Goal: Task Accomplishment & Management: Manage account settings

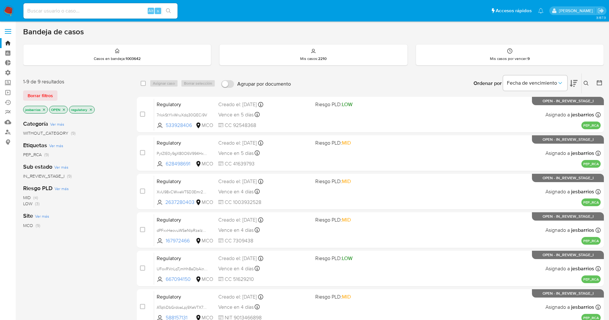
scroll to position [148, 0]
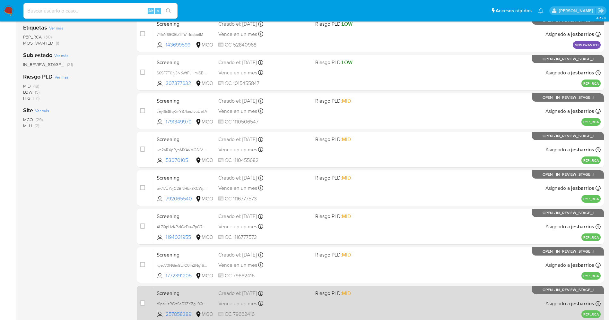
scroll to position [187, 0]
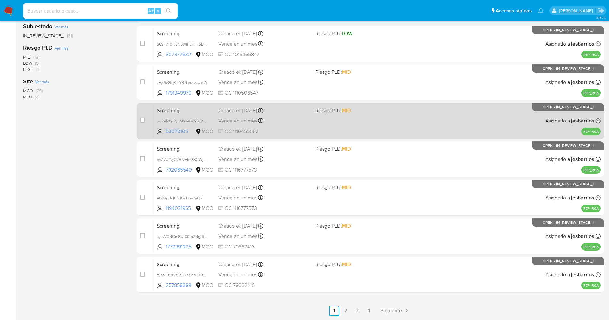
click at [372, 310] on link "4" at bounding box center [369, 311] width 10 height 10
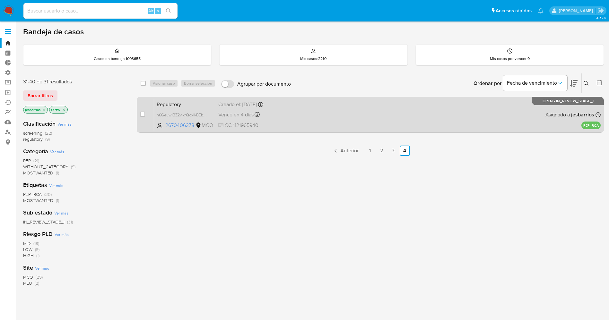
click at [367, 118] on div "Regulatory h6Geuw1BZ2vIxrQoxIkBEbPH 2670406378 MCO Creado el: 04/09/2025 Creado…" at bounding box center [377, 115] width 447 height 32
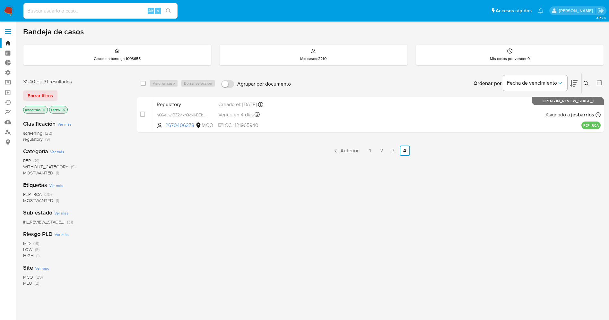
click at [10, 12] on img at bounding box center [8, 10] width 11 height 11
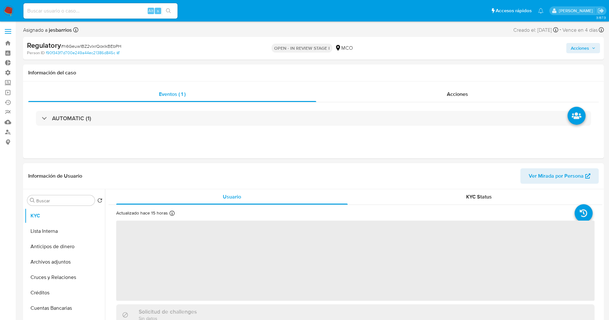
select select "10"
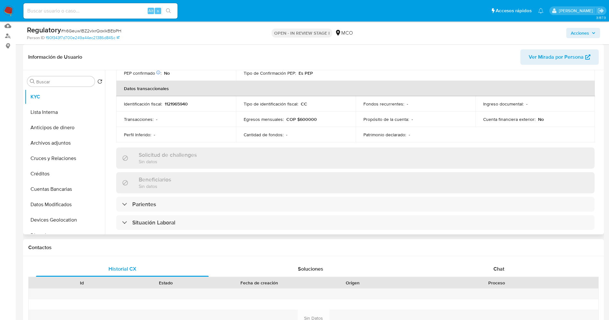
scroll to position [193, 0]
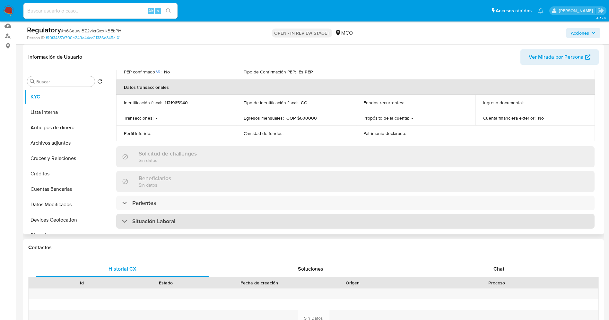
click at [167, 218] on h3 "Situación Laboral" at bounding box center [153, 221] width 43 height 7
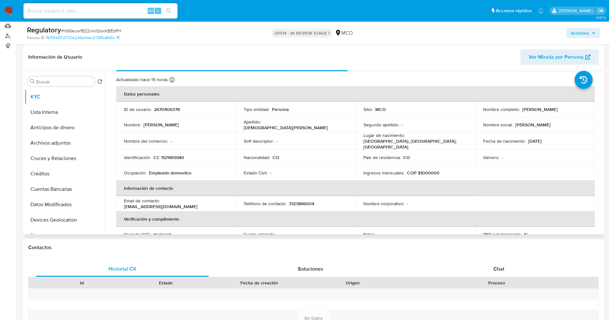
scroll to position [0, 0]
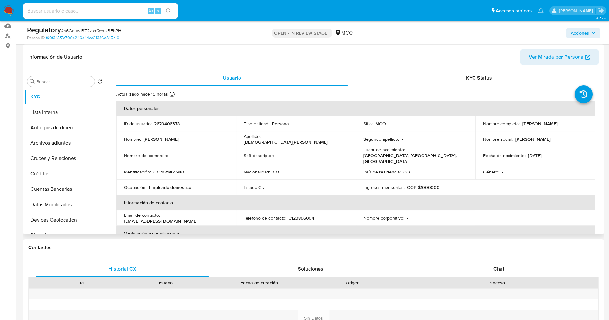
drag, startPoint x: 521, startPoint y: 123, endPoint x: 592, endPoint y: 122, distance: 70.6
click at [592, 122] on td "Nombre completo : Rodriguez Mosquera Herminia" at bounding box center [536, 123] width 120 height 15
copy div "Rodriguez Mosquera Herminia"
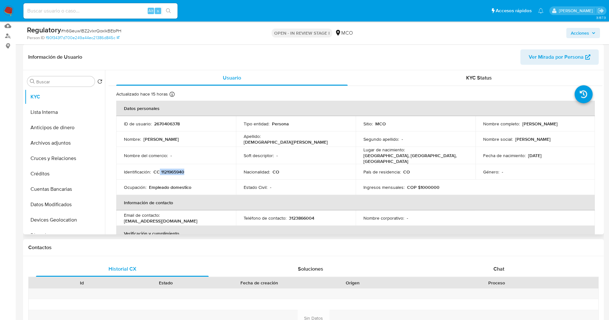
drag, startPoint x: 178, startPoint y: 170, endPoint x: 182, endPoint y: 169, distance: 4.2
click at [188, 169] on div "Identificación : CC 1121965940" at bounding box center [176, 172] width 104 height 6
copy p "1121965940"
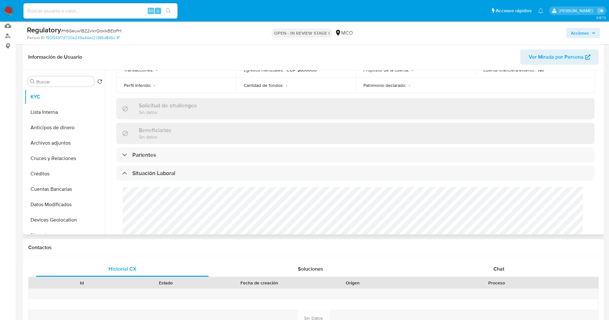
scroll to position [289, 0]
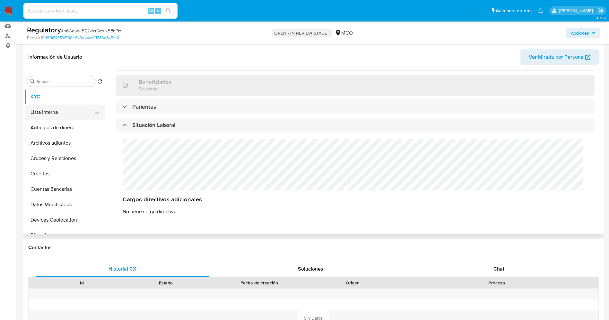
click at [55, 107] on button "Lista Interna" at bounding box center [62, 112] width 75 height 15
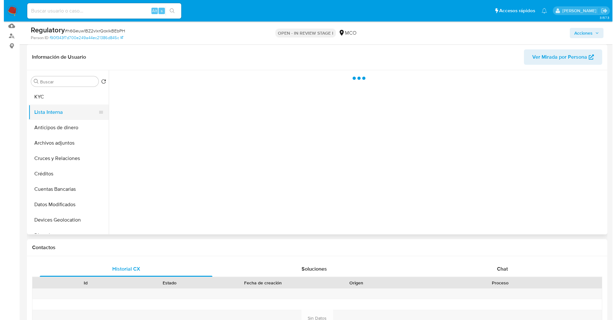
scroll to position [0, 0]
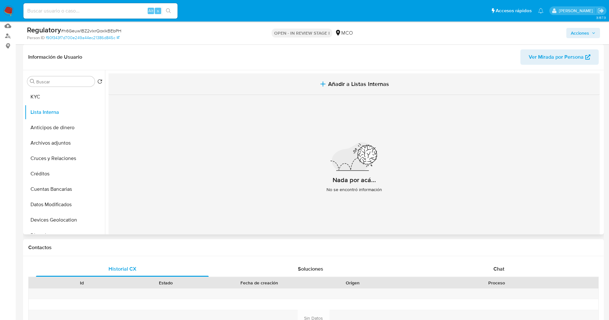
click at [347, 90] on button "Añadir a Listas Internas" at bounding box center [354, 85] width 491 height 22
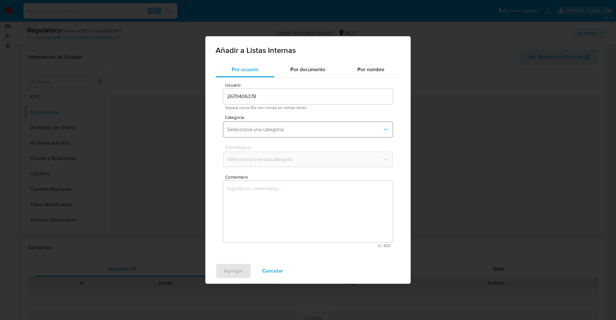
click at [276, 133] on button "Seleccioná una categoría" at bounding box center [308, 129] width 170 height 15
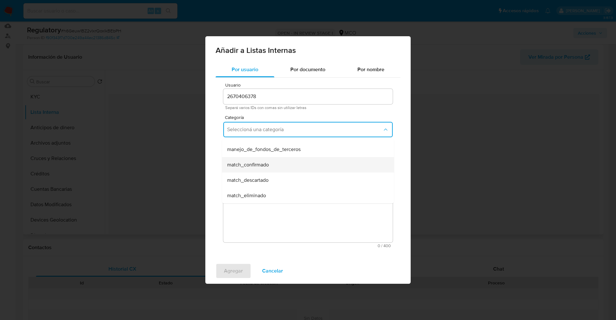
scroll to position [48, 0]
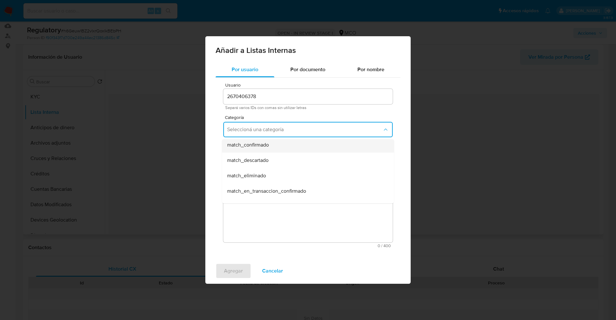
click at [266, 145] on span "match_confirmado" at bounding box center [248, 145] width 42 height 6
click at [266, 155] on button "Seleccioná una subcategoría" at bounding box center [308, 159] width 170 height 15
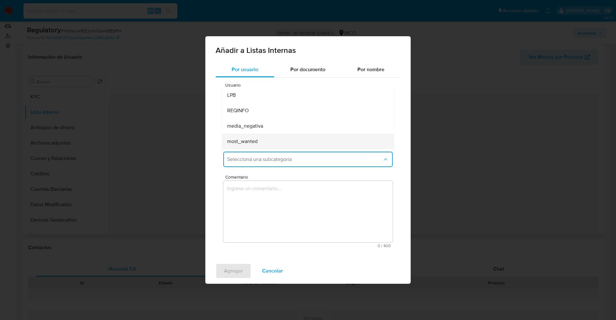
scroll to position [44, 0]
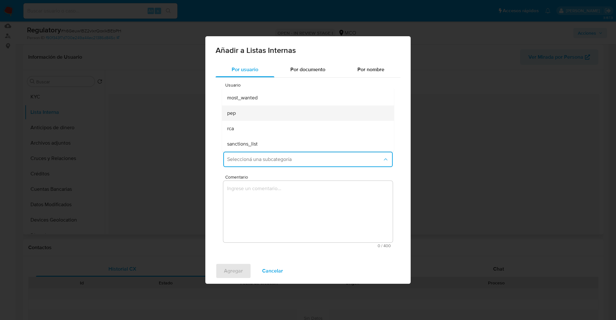
click at [252, 118] on div "pep" at bounding box center [306, 113] width 158 height 15
click at [260, 184] on textarea "Comentario" at bounding box center [308, 212] width 170 height 62
click at [247, 125] on button "match_confirmado" at bounding box center [308, 129] width 170 height 15
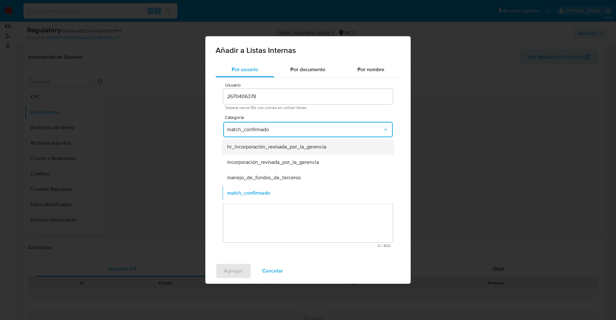
scroll to position [48, 0]
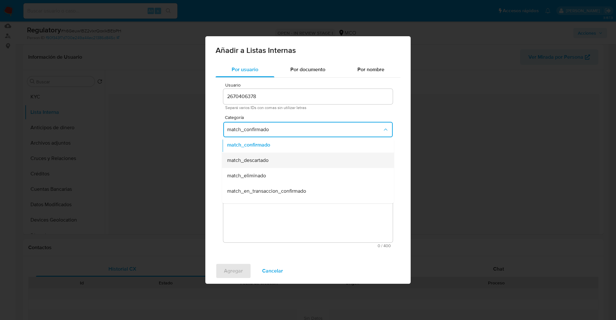
click at [258, 167] on div "match_descartado" at bounding box center [306, 160] width 158 height 15
click at [257, 158] on span "Seleccioná una subcategoría" at bounding box center [304, 159] width 155 height 6
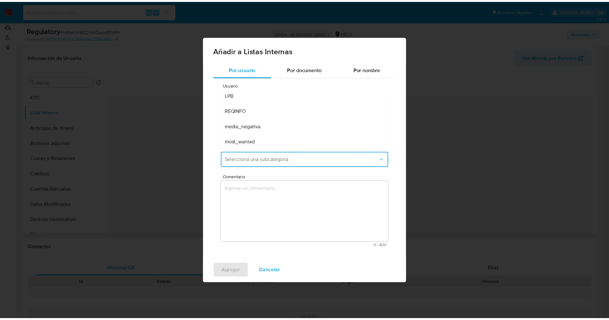
scroll to position [13, 0]
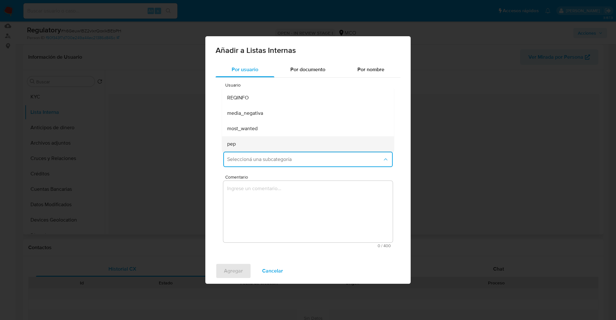
click at [242, 140] on div "pep" at bounding box center [306, 143] width 158 height 15
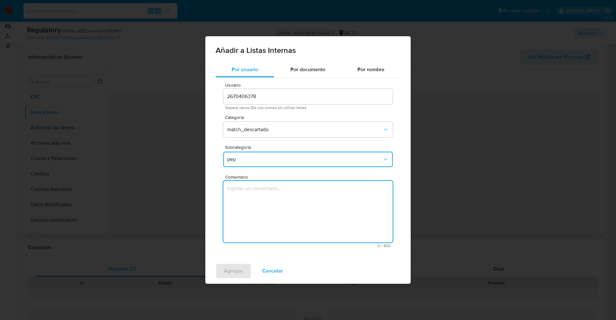
click at [251, 200] on textarea "Comentario" at bounding box center [308, 212] width 170 height 62
type textarea "El usuario Rodriguez Mosquera Herminia,CC 1121965940 declara que se desempeña c…"
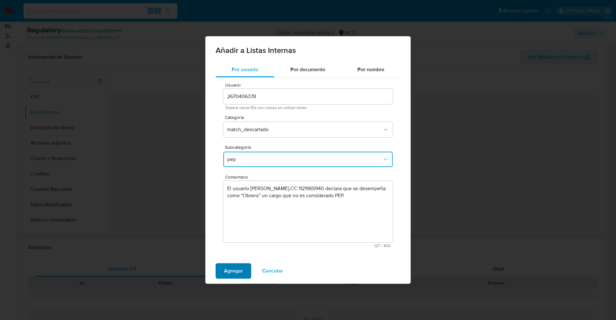
click at [228, 274] on span "Agregar" at bounding box center [233, 271] width 19 height 14
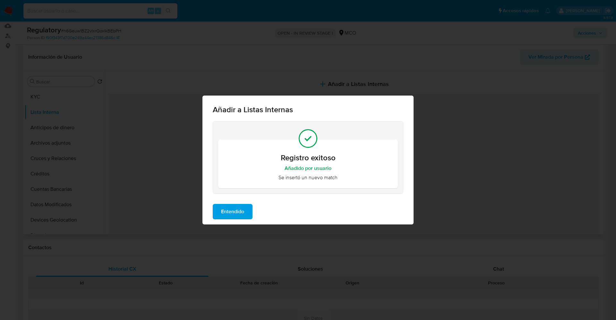
click at [225, 218] on span "Entendido" at bounding box center [232, 212] width 23 height 14
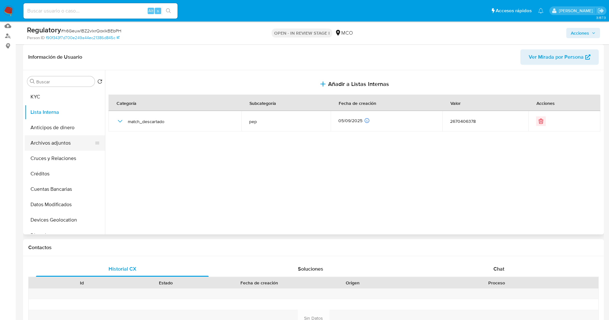
click at [37, 140] on button "Archivos adjuntos" at bounding box center [62, 142] width 75 height 15
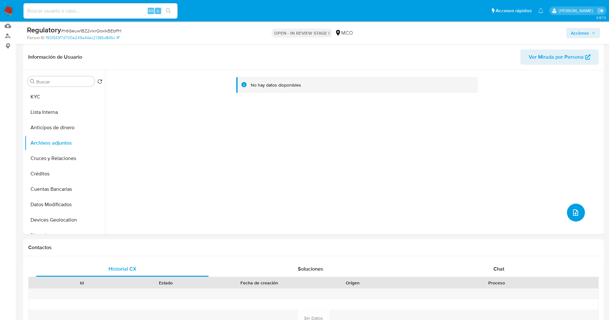
click at [573, 214] on icon "upload-file" at bounding box center [575, 213] width 5 height 6
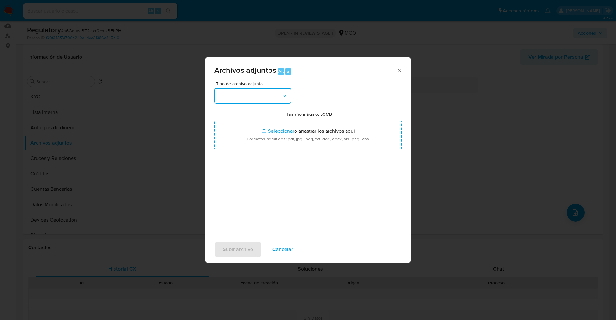
click at [260, 101] on button "button" at bounding box center [252, 95] width 77 height 15
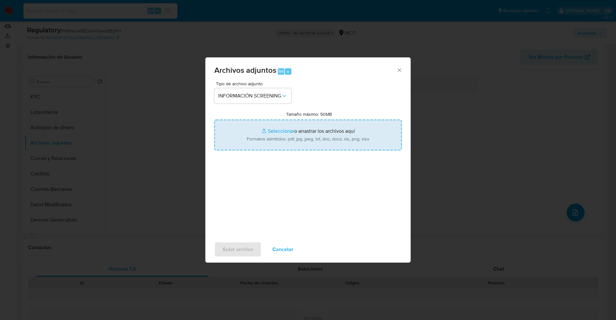
type input "C:\fakepath\CaseDossierReport_5jb6u4nfcwdn1jzpcbdfxam1o.pdf"
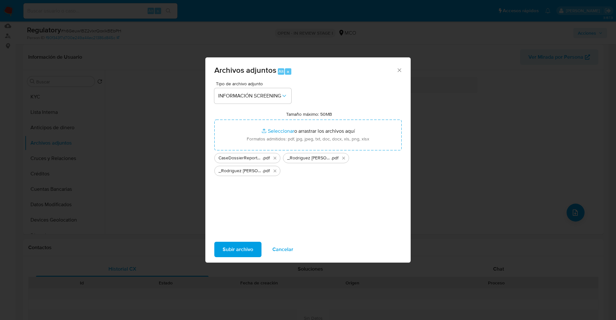
click at [241, 253] on span "Subir archivo" at bounding box center [238, 250] width 31 height 14
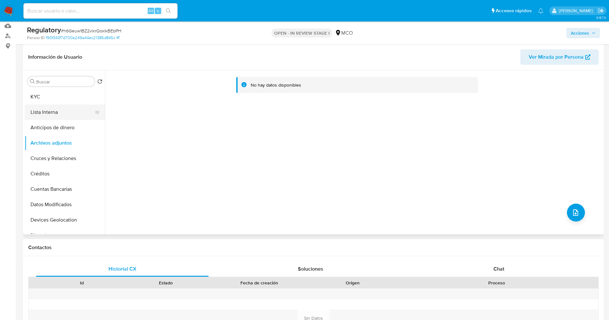
click at [48, 114] on button "Lista Interna" at bounding box center [62, 112] width 75 height 15
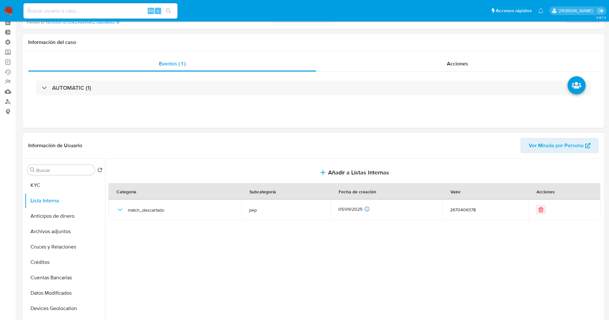
scroll to position [0, 0]
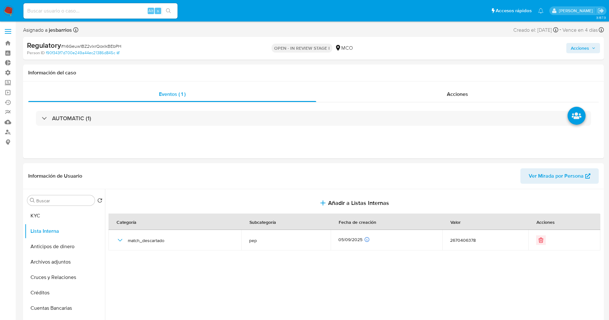
click at [581, 47] on span "Acciones" at bounding box center [580, 48] width 18 height 10
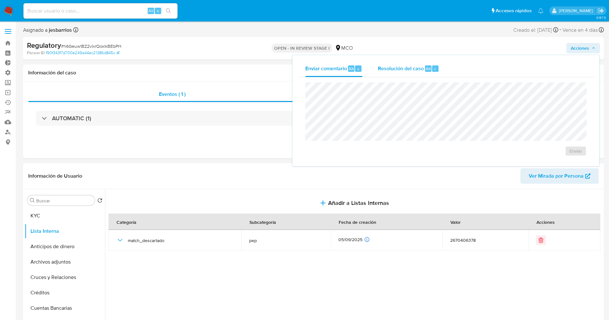
click at [391, 74] on div "Resolución del caso Alt r" at bounding box center [408, 68] width 61 height 17
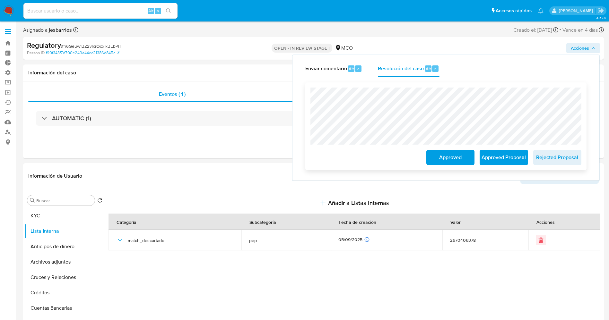
click at [442, 153] on span "Approved" at bounding box center [450, 158] width 31 height 14
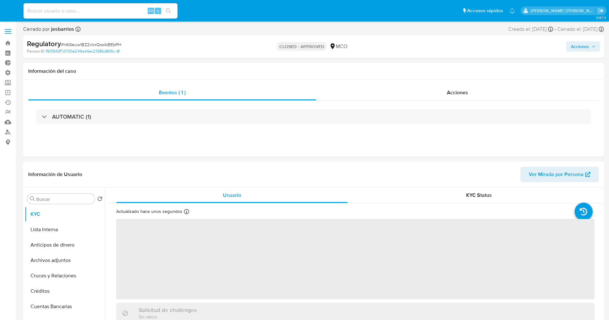
select select "10"
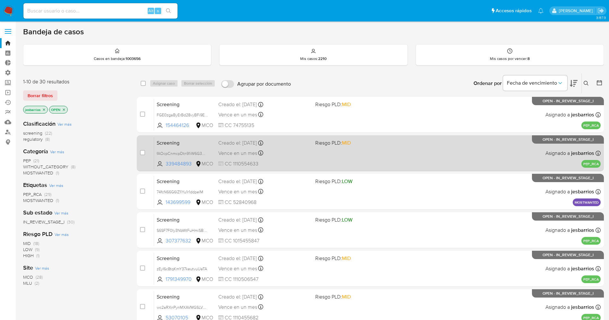
scroll to position [187, 0]
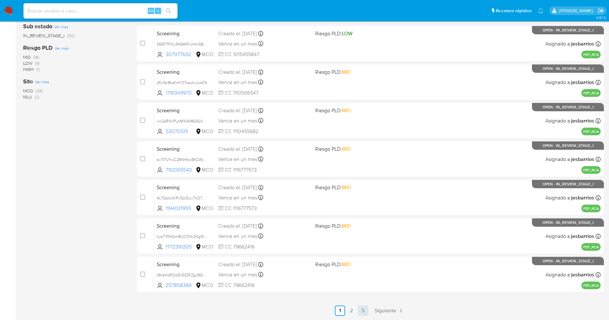
click at [362, 309] on link "3" at bounding box center [363, 311] width 10 height 10
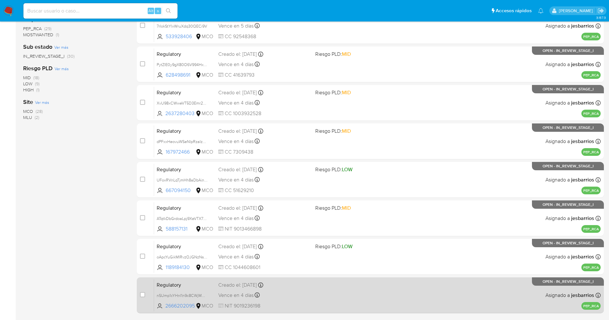
scroll to position [187, 0]
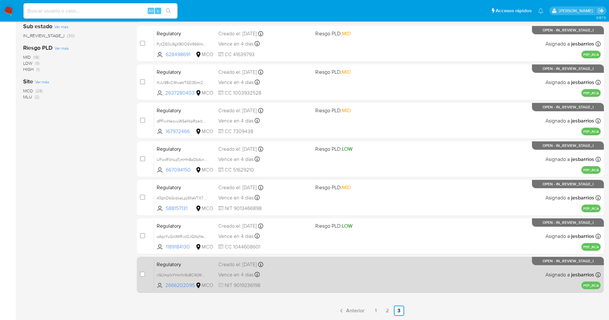
click at [336, 283] on div "Regulatory nSUmp1cYHnI1n9c8CWjMWADB 2666202095 MCO Creado el: 04/09/2025 Creado…" at bounding box center [377, 275] width 447 height 32
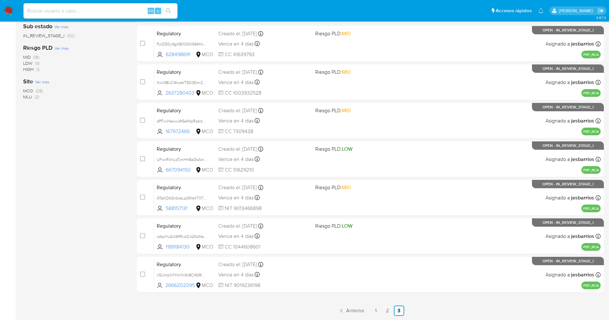
click at [10, 8] on img at bounding box center [8, 10] width 11 height 11
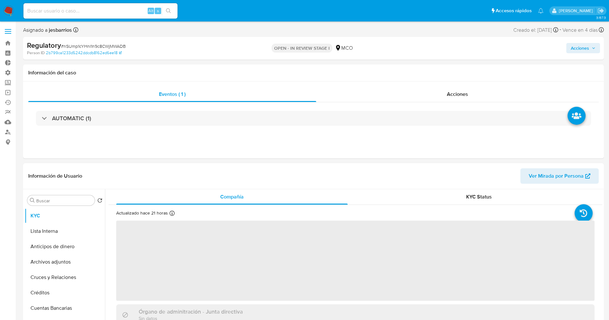
select select "10"
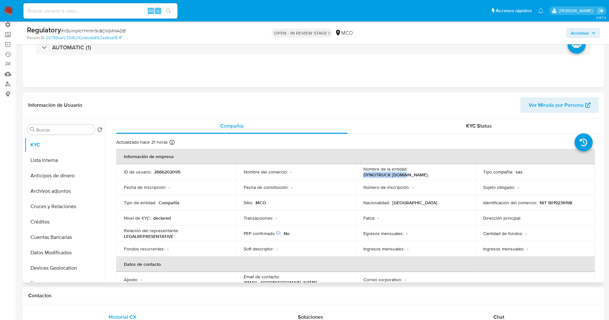
drag, startPoint x: 409, startPoint y: 173, endPoint x: 447, endPoint y: 171, distance: 38.6
click at [447, 171] on div "Nombre de la entidad : DYNOTRUCK S.AS." at bounding box center [415, 172] width 104 height 12
copy p "DYNOTRUCK [DOMAIN_NAME]."
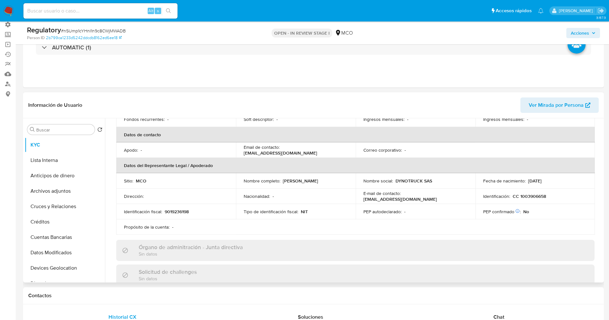
scroll to position [144, 0]
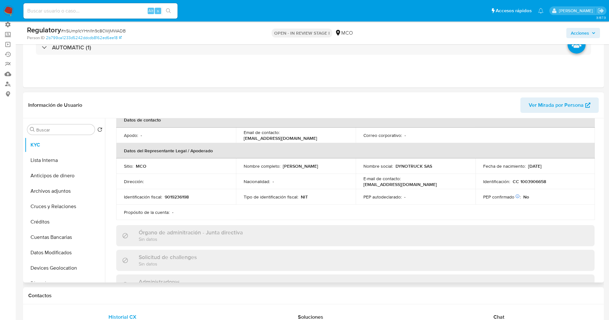
drag, startPoint x: 321, startPoint y: 169, endPoint x: 330, endPoint y: 167, distance: 8.9
click at [342, 168] on div "Nombre completo : Javier Andres Vega Perez" at bounding box center [296, 166] width 104 height 6
copy div "[PERSON_NAME] [PERSON_NAME]"
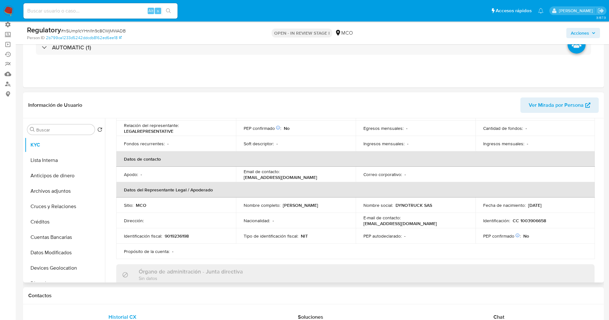
scroll to position [0, 0]
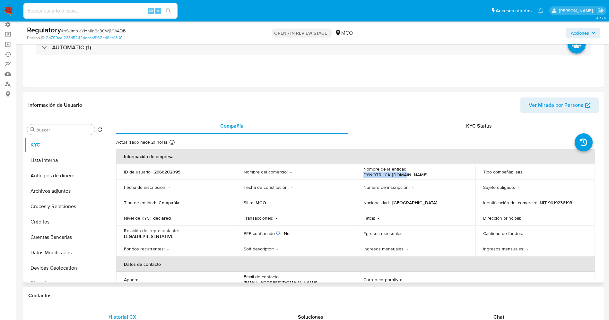
drag, startPoint x: 409, startPoint y: 171, endPoint x: 450, endPoint y: 171, distance: 41.7
click at [450, 171] on div "Nombre de la entidad : DYNOTRUCK S.AS." at bounding box center [415, 172] width 104 height 12
copy p "DYNOTRUCK [DOMAIN_NAME]."
drag, startPoint x: 545, startPoint y: 204, endPoint x: 559, endPoint y: 202, distance: 14.5
click at [576, 204] on div "Identificación del comercio : NIT 9019236198" at bounding box center [535, 203] width 104 height 6
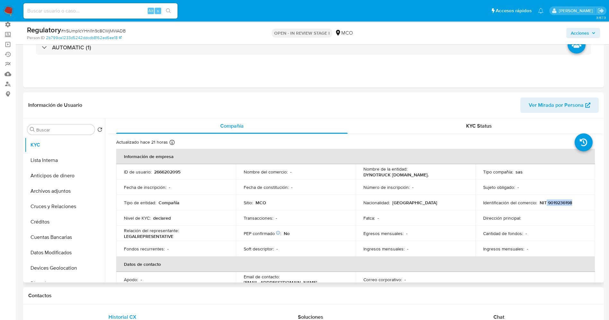
copy p "9019236198"
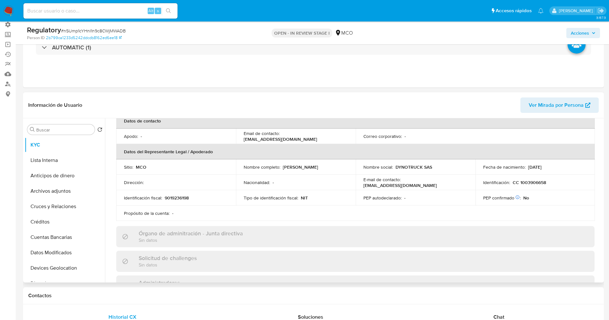
scroll to position [144, 0]
drag, startPoint x: 282, startPoint y: 165, endPoint x: 342, endPoint y: 168, distance: 59.8
click at [343, 168] on div "Nombre completo : Javier Andres Vega Perez" at bounding box center [296, 166] width 104 height 6
copy p "Javier Andres Vega Perez"
drag, startPoint x: 519, startPoint y: 181, endPoint x: 548, endPoint y: 181, distance: 29.2
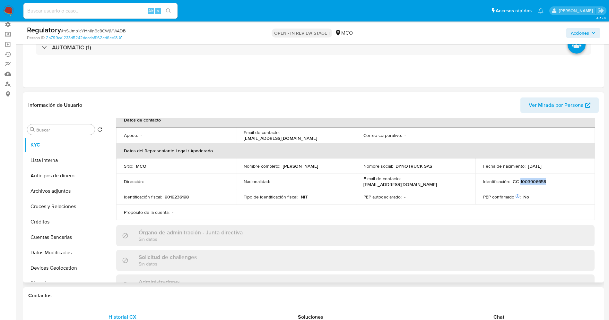
click at [548, 181] on div "Identificación : CC 1003906658" at bounding box center [535, 182] width 104 height 6
copy p "1003906658"
click at [63, 162] on button "Lista Interna" at bounding box center [62, 160] width 75 height 15
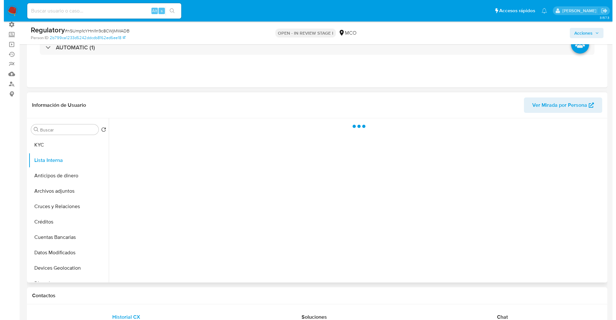
scroll to position [0, 0]
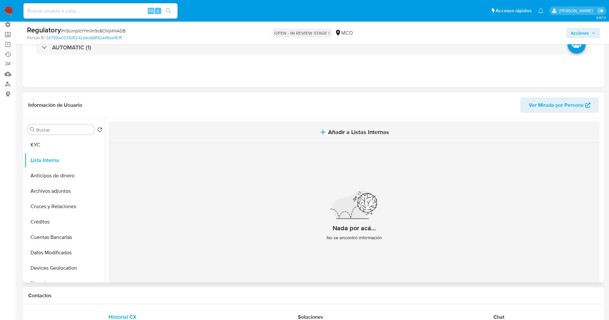
click at [355, 126] on button "Añadir a Listas Internas" at bounding box center [354, 133] width 491 height 22
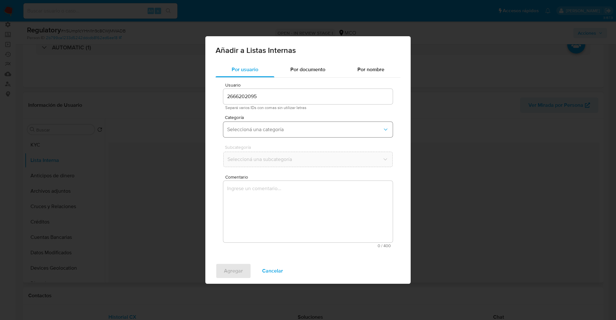
click at [281, 135] on button "Seleccioná una categoría" at bounding box center [308, 129] width 170 height 15
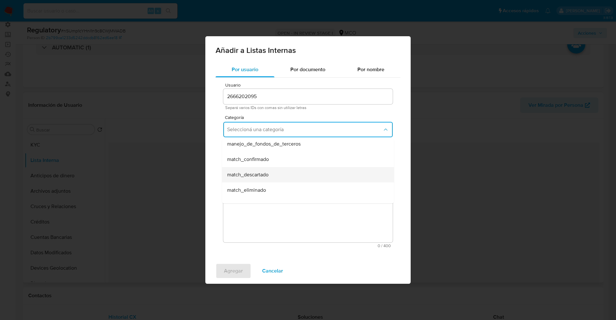
scroll to position [48, 0]
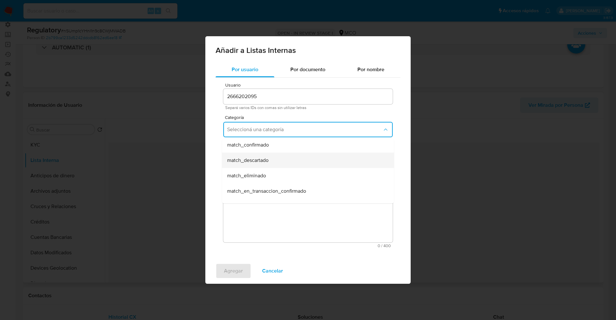
click at [274, 161] on div "match_descartado" at bounding box center [306, 160] width 158 height 15
click at [274, 156] on span "Seleccioná una subcategoría" at bounding box center [304, 159] width 155 height 6
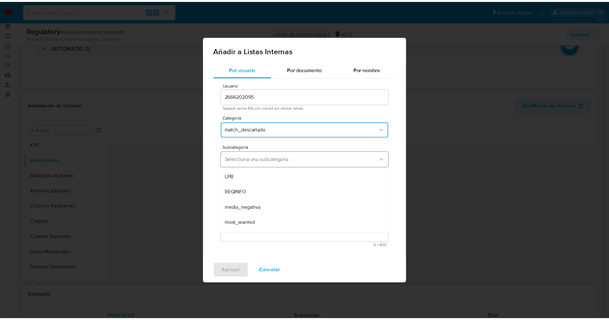
scroll to position [44, 0]
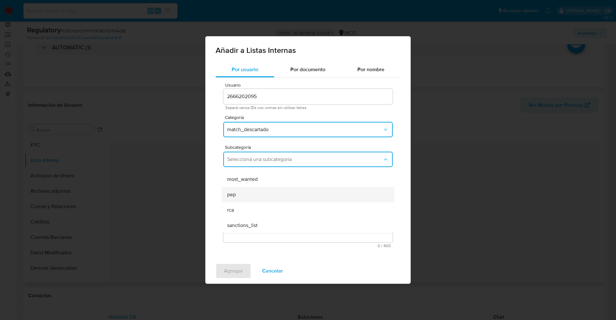
click at [262, 196] on div "pep" at bounding box center [306, 194] width 158 height 15
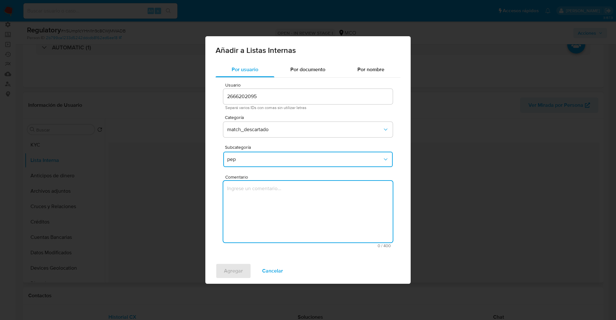
click at [262, 197] on textarea "Comentario" at bounding box center [308, 212] width 170 height 62
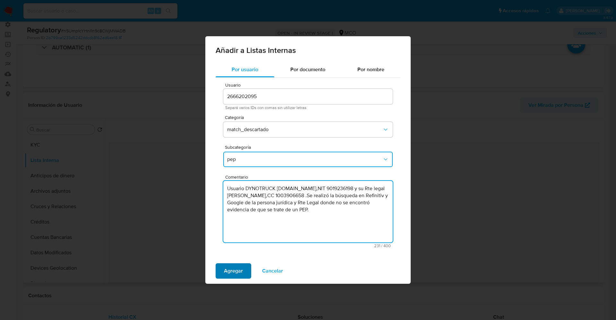
type textarea "Usuario DYNOTRUCK S.AS,NIT 9019236198 y su Rte legal Javier Andres Vega Perez,C…"
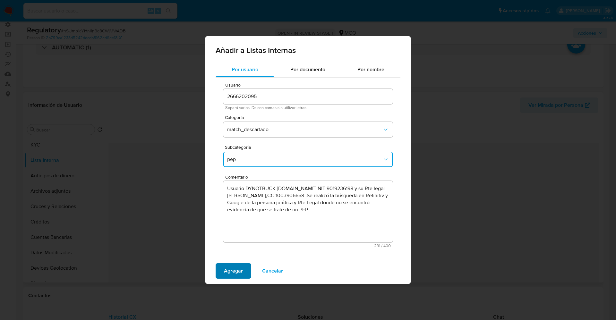
click at [233, 274] on span "Agregar" at bounding box center [233, 271] width 19 height 14
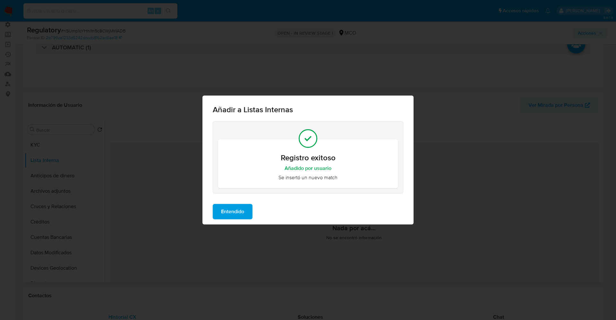
click at [234, 212] on span "Entendido" at bounding box center [232, 212] width 23 height 14
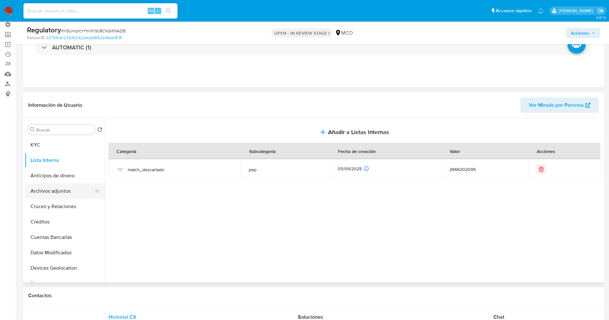
click at [54, 192] on button "Archivos adjuntos" at bounding box center [62, 191] width 75 height 15
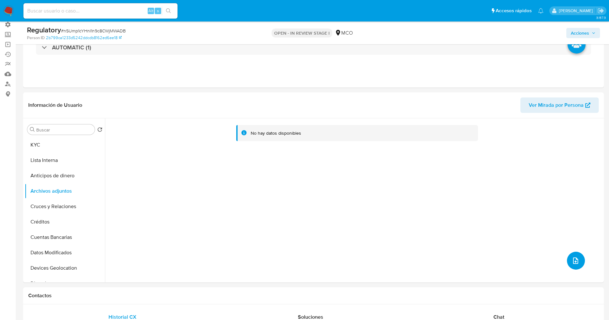
click at [568, 265] on button "upload-file" at bounding box center [576, 261] width 18 height 18
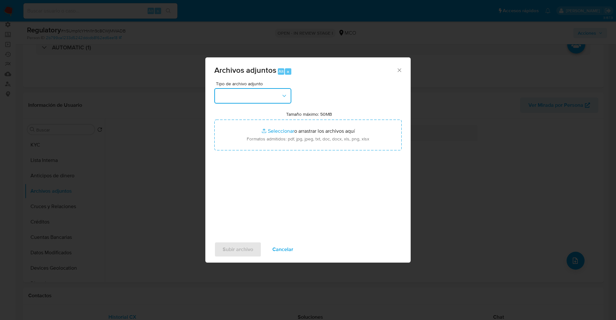
click at [254, 103] on button "button" at bounding box center [252, 95] width 77 height 15
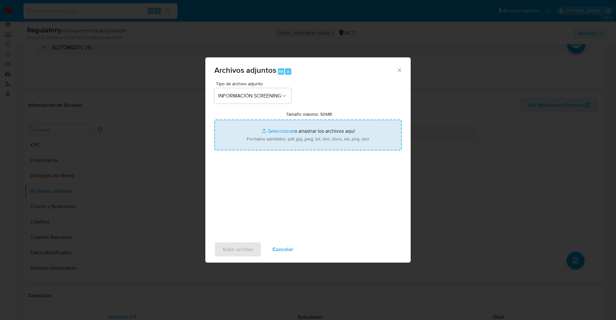
type input "C:\fakepath\CaseDossierReport_5jb7hn3oogap1jzpd7ho19e3i.pdf"
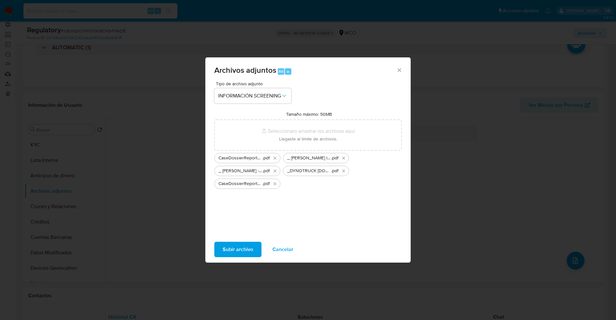
click at [239, 250] on span "Subir archivo" at bounding box center [238, 250] width 31 height 14
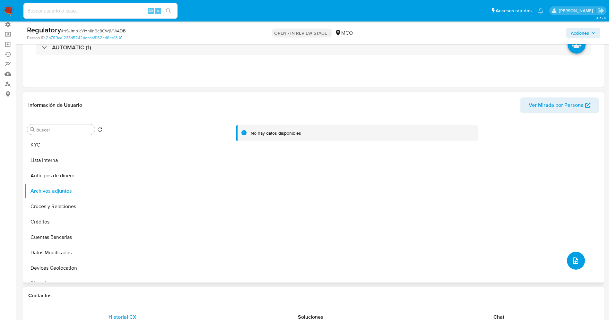
click at [572, 264] on span "upload-file" at bounding box center [576, 261] width 8 height 8
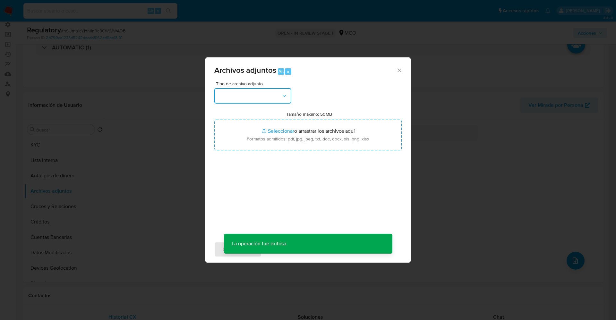
click at [256, 98] on button "button" at bounding box center [252, 95] width 77 height 15
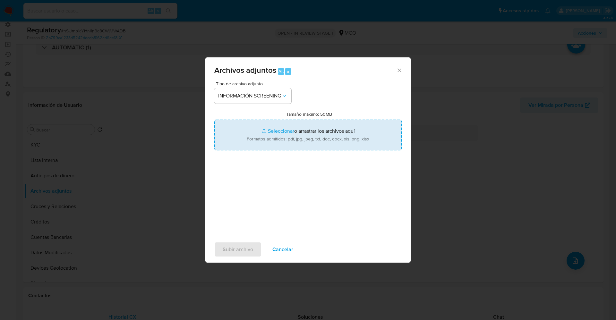
type input "C:\fakepath\_DYNOTRUCK S.AS._ - Buscar con Google.pdf"
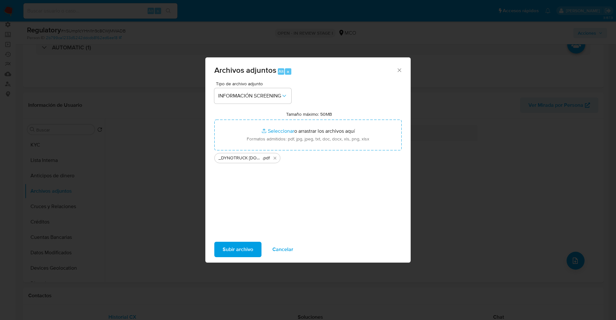
click at [249, 247] on span "Subir archivo" at bounding box center [238, 250] width 31 height 14
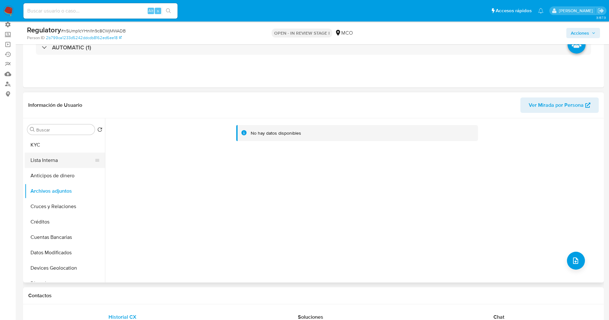
click at [31, 164] on button "Lista Interna" at bounding box center [62, 160] width 75 height 15
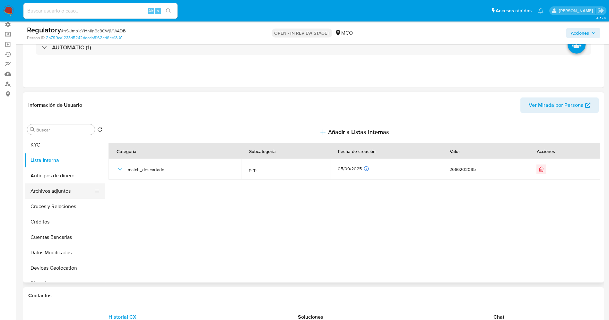
click at [52, 192] on button "Archivos adjuntos" at bounding box center [62, 191] width 75 height 15
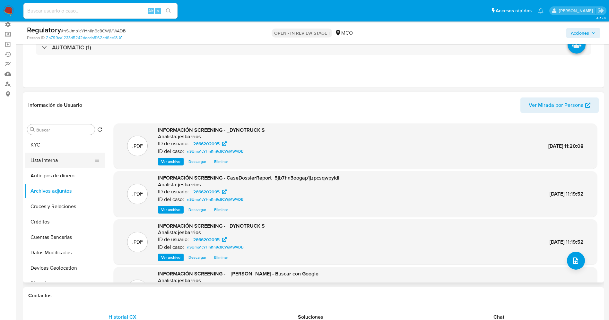
click at [55, 158] on button "Lista Interna" at bounding box center [62, 160] width 75 height 15
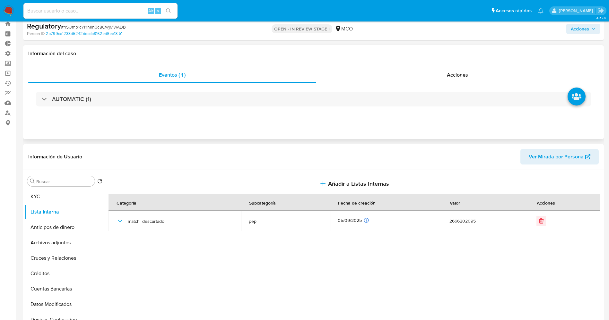
scroll to position [0, 0]
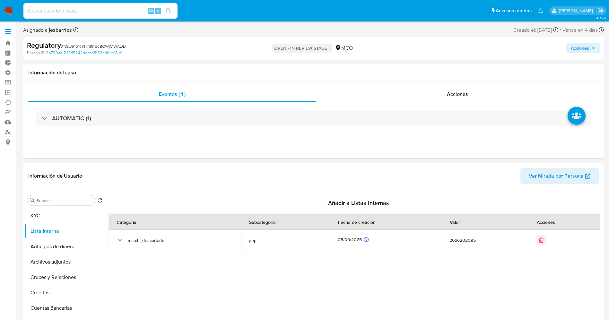
click at [584, 45] on span "Acciones" at bounding box center [580, 48] width 18 height 10
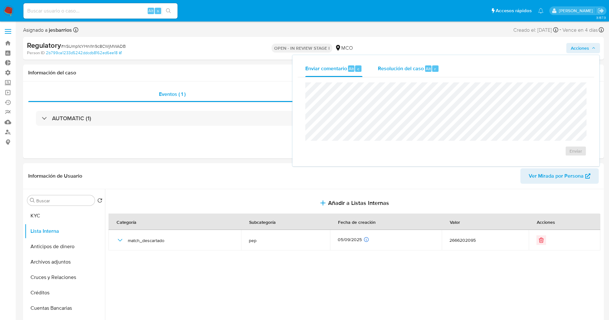
click at [422, 70] on span "Resolución del caso" at bounding box center [401, 68] width 46 height 7
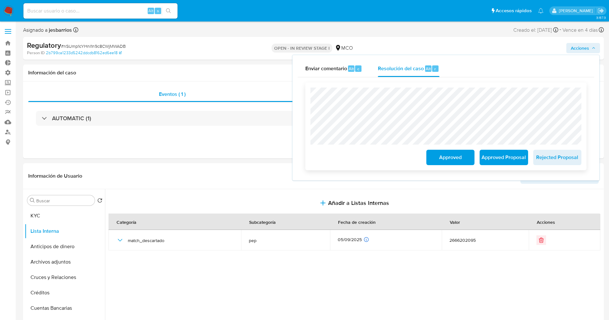
click at [457, 160] on span "Approved" at bounding box center [450, 158] width 31 height 14
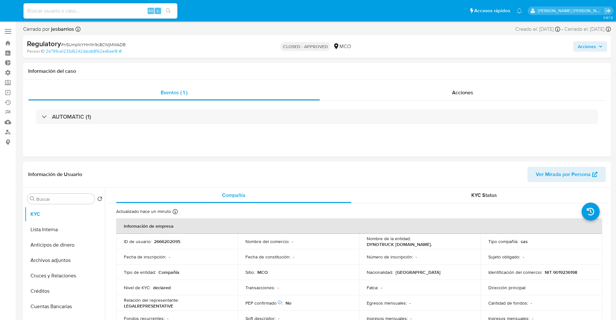
select select "10"
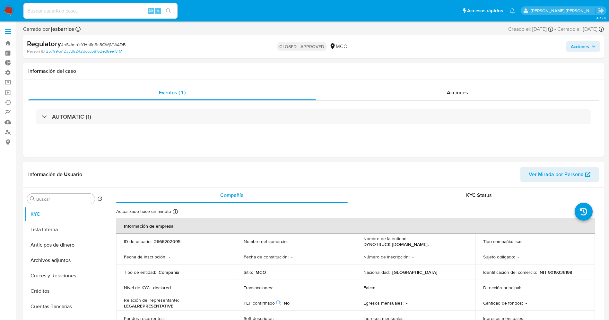
click at [43, 13] on input at bounding box center [100, 11] width 154 height 8
type input "v"
click at [43, 10] on input at bounding box center [100, 11] width 154 height 8
paste input "2566991620"
type input "2566991620"
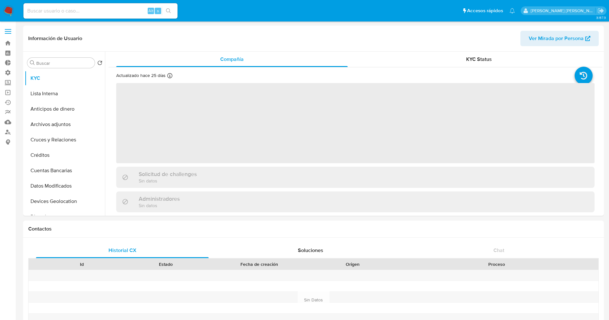
select select "10"
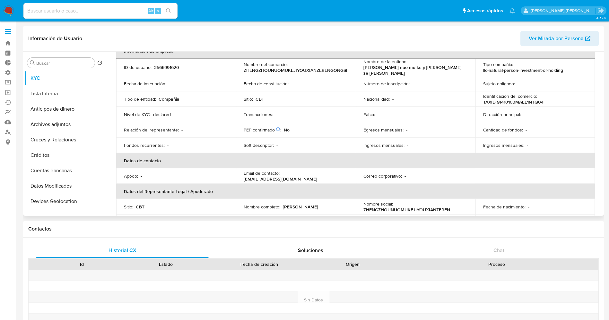
scroll to position [48, 0]
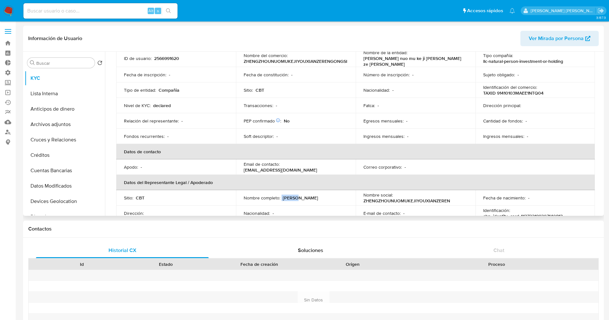
drag, startPoint x: 289, startPoint y: 193, endPoint x: 296, endPoint y: 195, distance: 7.2
click at [296, 195] on div "Nombre completo : [PERSON_NAME]" at bounding box center [296, 198] width 104 height 6
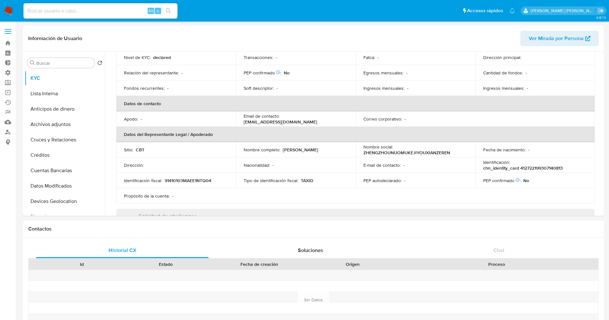
click at [109, 10] on input at bounding box center [100, 11] width 154 height 8
paste input "697772932"
type input "697772932"
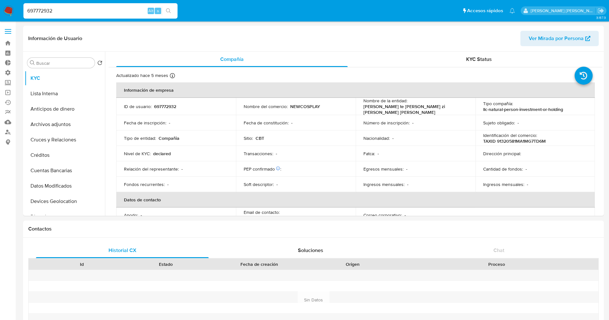
select select "10"
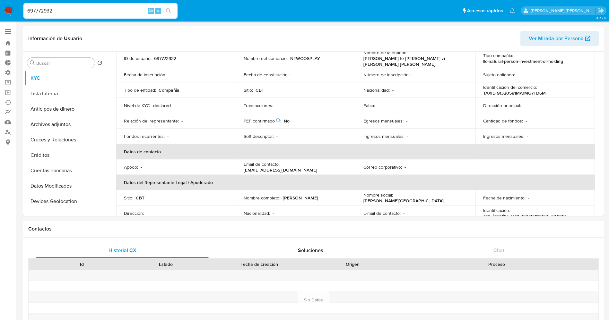
scroll to position [96, 0]
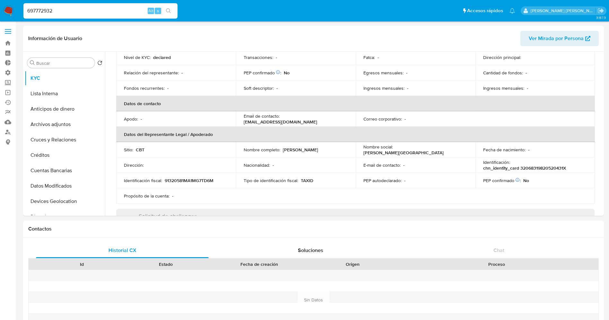
drag, startPoint x: 64, startPoint y: 12, endPoint x: 12, endPoint y: 6, distance: 52.1
click at [12, 6] on nav "Pausado Ver notificaciones 697772932 Alt s Accesos rápidos Presiona las siguien…" at bounding box center [304, 11] width 609 height 22
paste input "2554933141"
type input "2554933141"
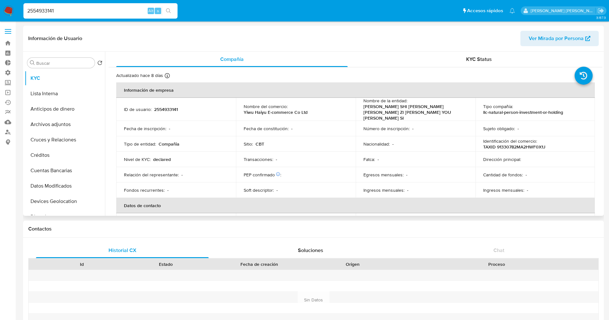
select select "10"
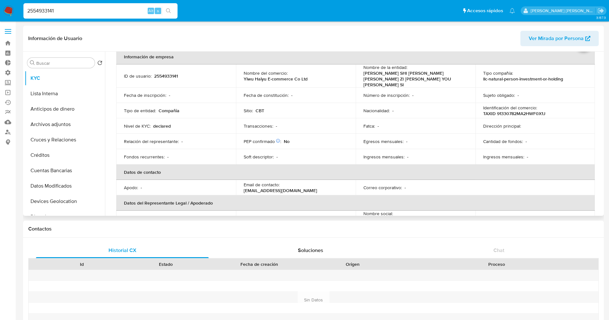
scroll to position [48, 0]
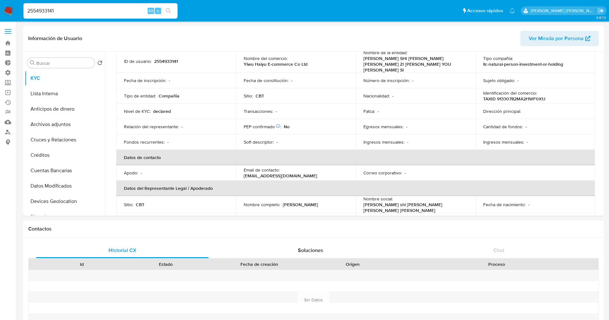
drag, startPoint x: 68, startPoint y: 11, endPoint x: 0, endPoint y: 4, distance: 68.7
click at [0, 4] on nav "Pausado Ver notificaciones 2554933141 Alt s Accesos rápidos Presiona las siguie…" at bounding box center [304, 11] width 609 height 22
paste input "66991620"
type input "2566991620"
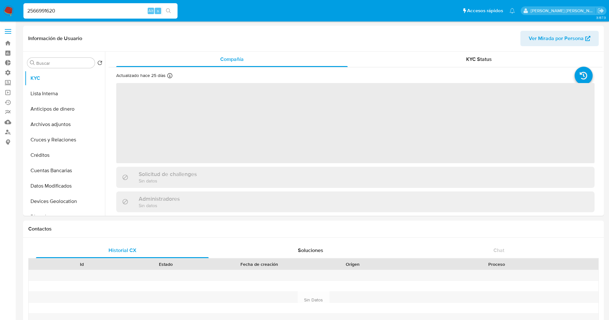
select select "10"
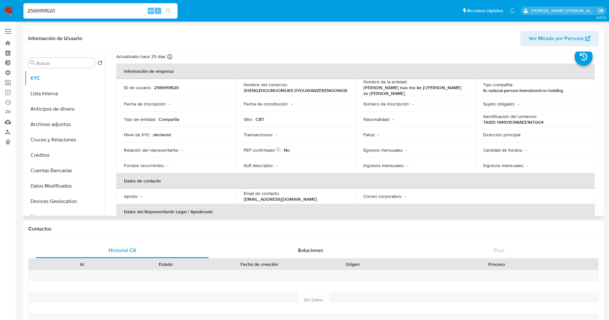
scroll to position [48, 0]
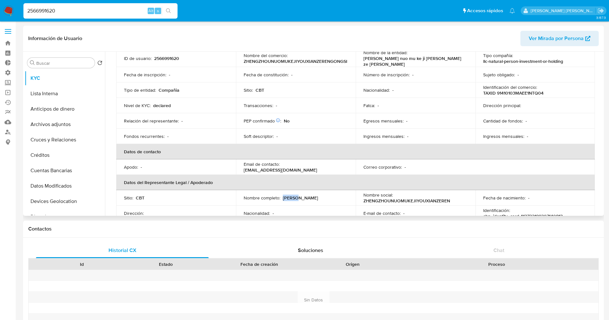
drag, startPoint x: 284, startPoint y: 196, endPoint x: 297, endPoint y: 195, distance: 13.3
click at [297, 195] on div "Nombre completo : [PERSON_NAME]" at bounding box center [296, 198] width 104 height 6
copy p "[PERSON_NAME]"
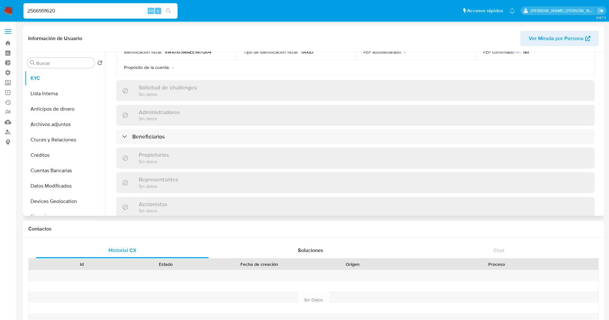
scroll to position [241, 0]
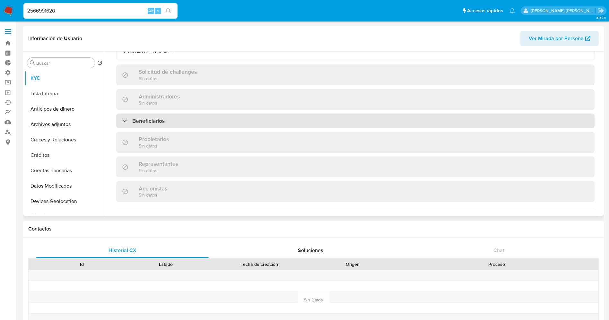
click at [168, 114] on div "Beneficiarios" at bounding box center [355, 121] width 478 height 15
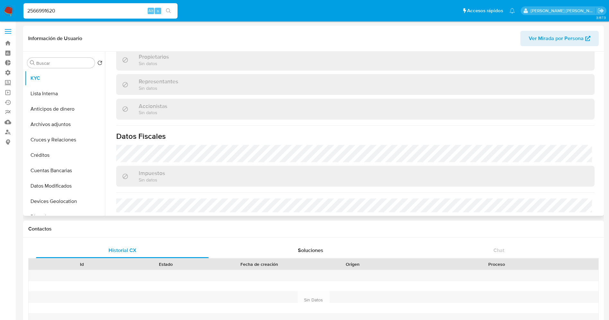
scroll to position [240, 0]
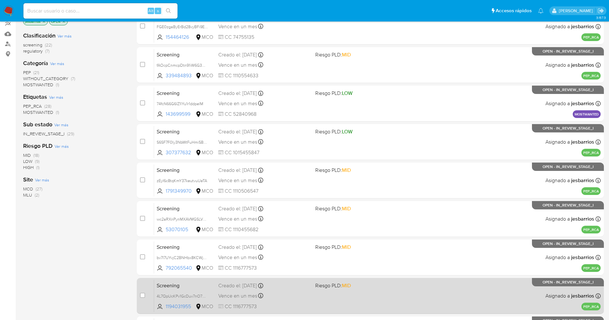
scroll to position [187, 0]
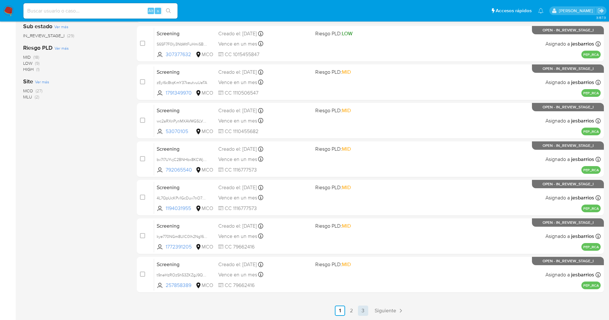
click at [367, 310] on link "3" at bounding box center [363, 311] width 10 height 10
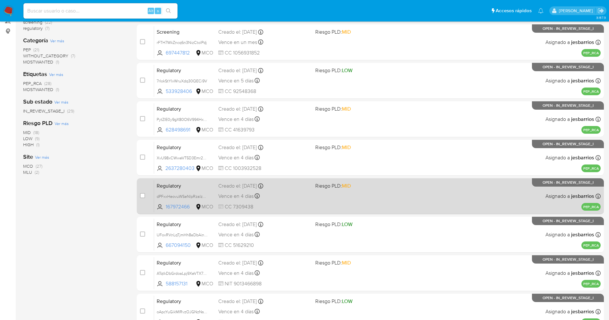
scroll to position [148, 0]
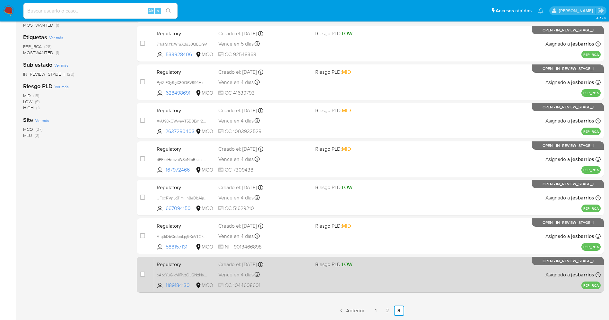
click at [324, 281] on div "Regulatory oApcYuGikMIRvzOJGNzNsja7 1189184130 MCO Riesgo PLD: LOW Creado el: 0…" at bounding box center [377, 275] width 447 height 32
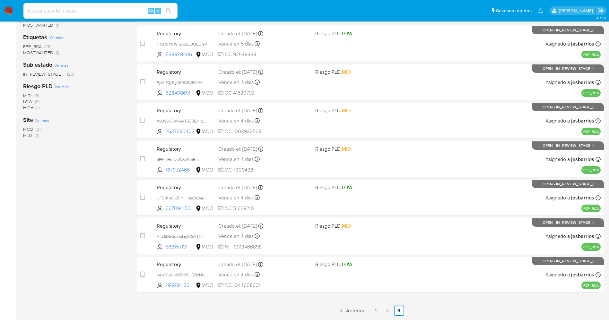
click at [8, 12] on img at bounding box center [8, 10] width 11 height 11
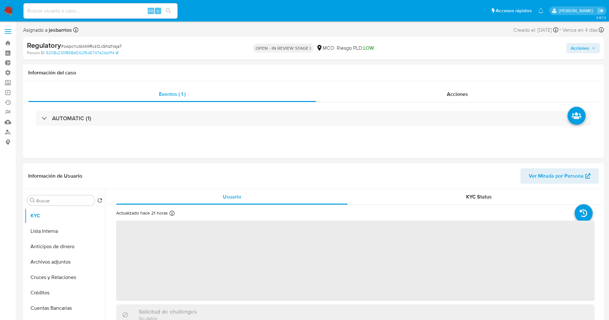
select select "10"
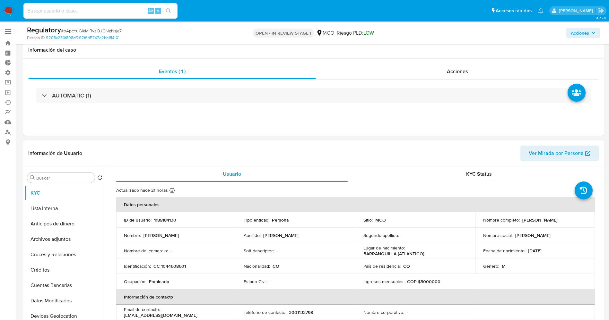
scroll to position [48, 0]
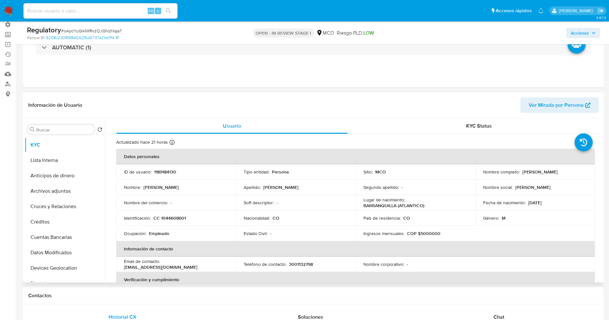
drag, startPoint x: 519, startPoint y: 171, endPoint x: 580, endPoint y: 172, distance: 60.4
click at [580, 172] on div "Nombre completo : [PERSON_NAME]" at bounding box center [535, 172] width 104 height 6
drag, startPoint x: 563, startPoint y: 172, endPoint x: 543, endPoint y: 178, distance: 20.7
click at [543, 178] on td "Nombre completo : [PERSON_NAME]" at bounding box center [536, 171] width 120 height 15
drag, startPoint x: 520, startPoint y: 172, endPoint x: 575, endPoint y: 172, distance: 54.6
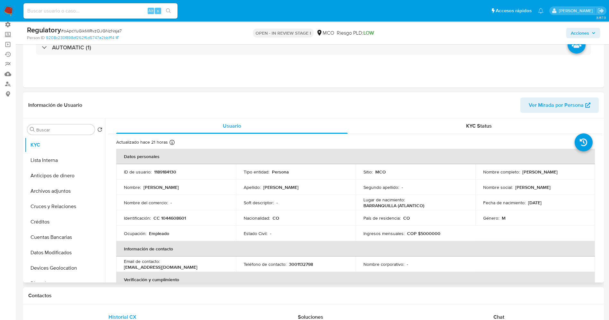
click at [575, 172] on div "Nombre completo : [PERSON_NAME]" at bounding box center [535, 172] width 104 height 6
copy p "[PERSON_NAME]"
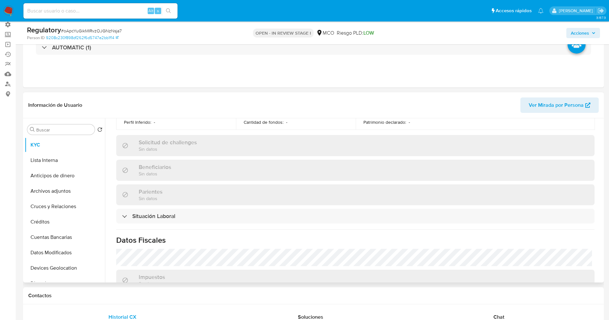
scroll to position [289, 0]
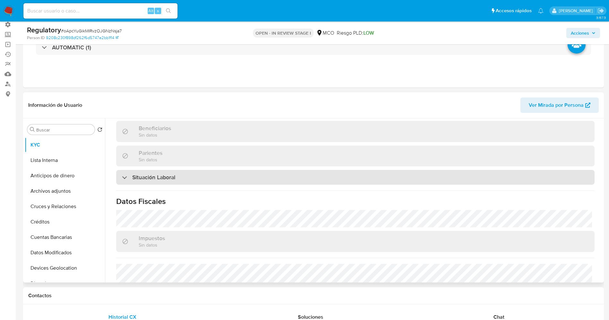
click at [203, 179] on div "Situación Laboral" at bounding box center [355, 177] width 478 height 15
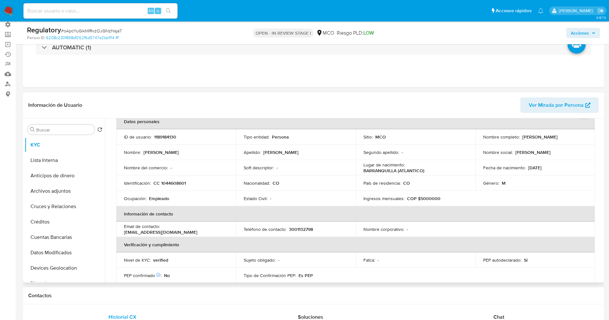
scroll to position [0, 0]
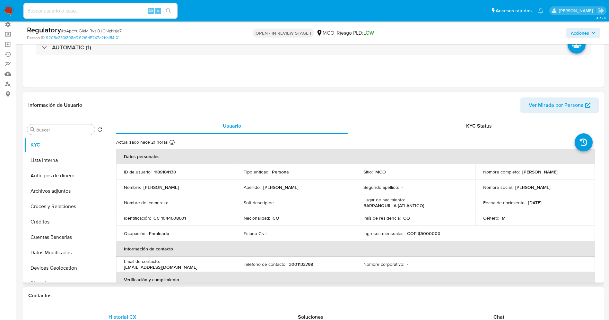
drag, startPoint x: 520, startPoint y: 172, endPoint x: 580, endPoint y: 172, distance: 59.4
click at [580, 172] on div "Nombre completo : [PERSON_NAME]" at bounding box center [535, 172] width 104 height 6
copy p "[PERSON_NAME]"
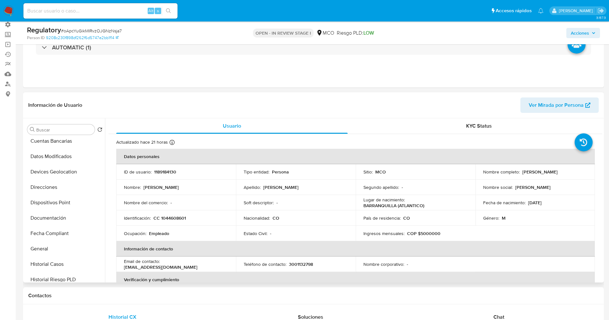
scroll to position [144, 0]
click at [54, 213] on button "Historial Casos" at bounding box center [62, 216] width 75 height 15
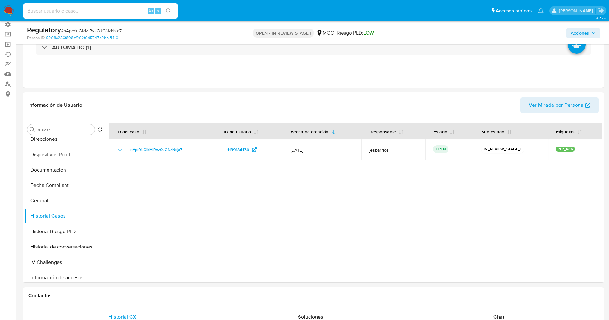
click at [108, 13] on input at bounding box center [100, 11] width 154 height 8
paste input "2576617350"
type input "2576617350"
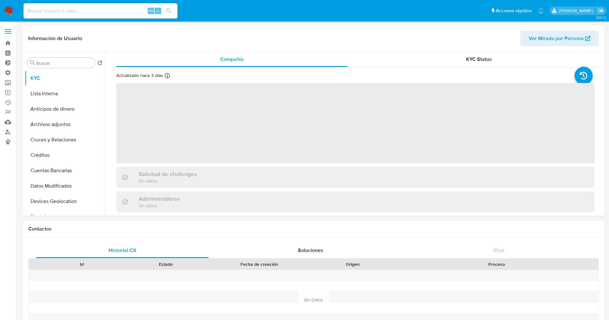
select select "10"
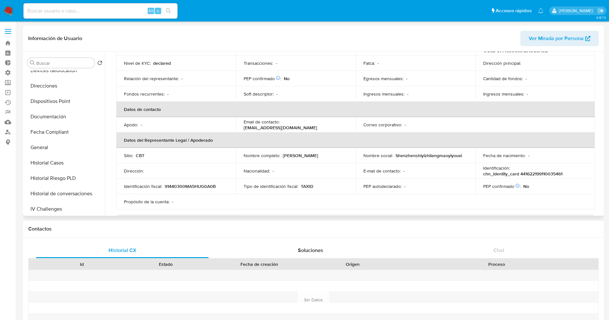
scroll to position [144, 0]
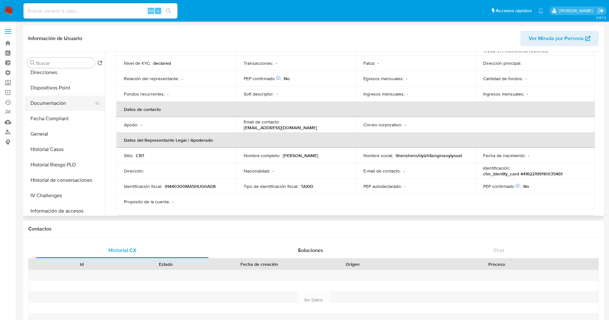
click at [47, 103] on button "Documentación" at bounding box center [62, 103] width 75 height 15
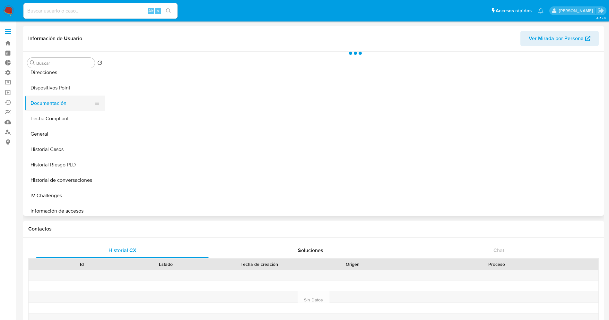
scroll to position [0, 0]
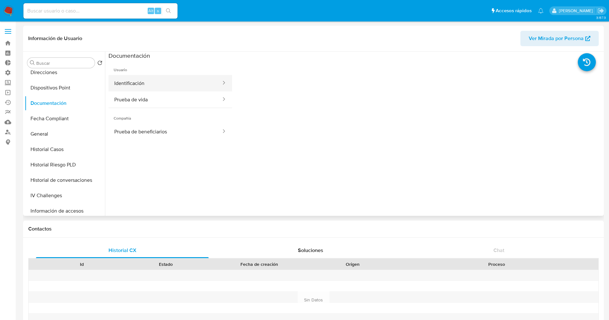
click at [136, 88] on button "Identificación" at bounding box center [165, 83] width 113 height 16
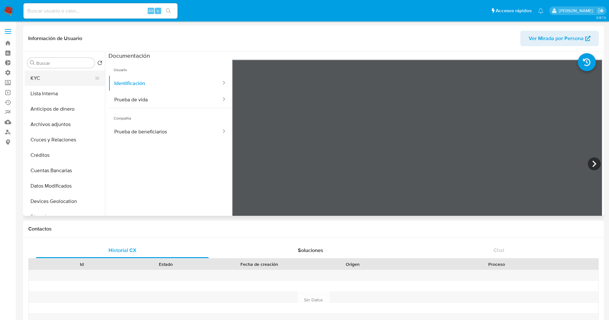
click at [50, 77] on button "KYC" at bounding box center [62, 78] width 75 height 15
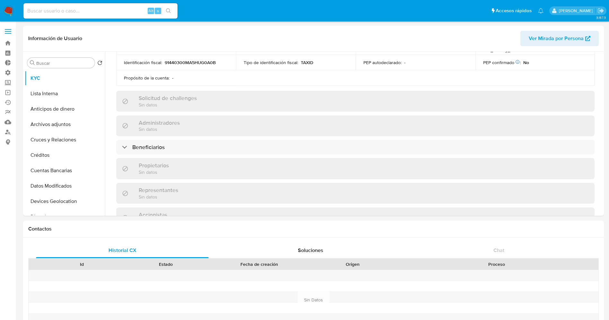
scroll to position [241, 0]
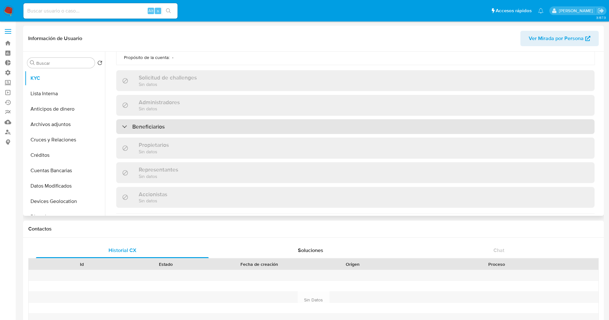
click at [194, 121] on div "Beneficiarios" at bounding box center [355, 126] width 478 height 15
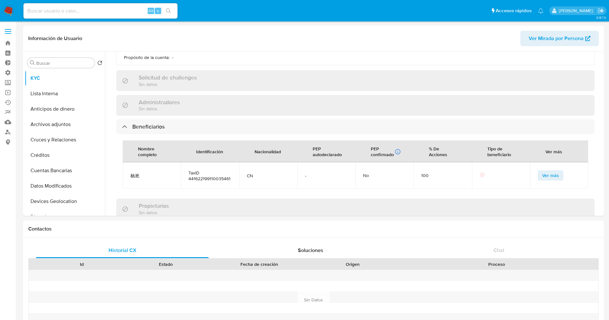
click at [91, 6] on div "Alt s" at bounding box center [100, 10] width 154 height 15
click at [94, 9] on input at bounding box center [100, 11] width 154 height 8
paste input "2567074950"
type input "2567074950"
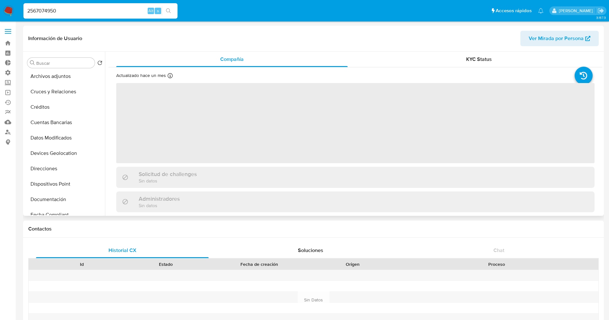
scroll to position [96, 0]
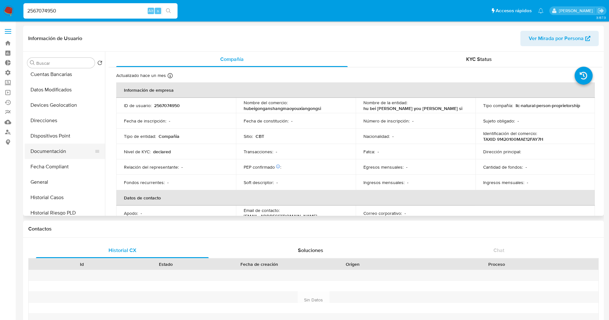
select select "10"
click at [50, 152] on button "Documentación" at bounding box center [62, 151] width 75 height 15
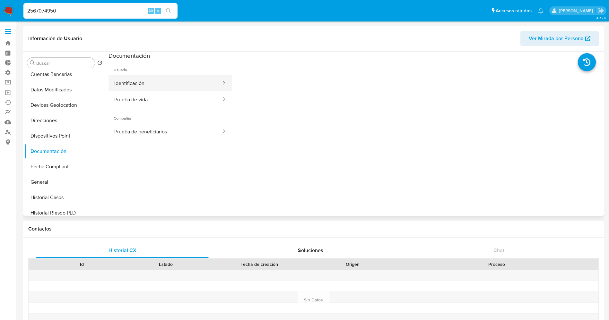
click at [152, 87] on button "Identificación" at bounding box center [165, 83] width 113 height 16
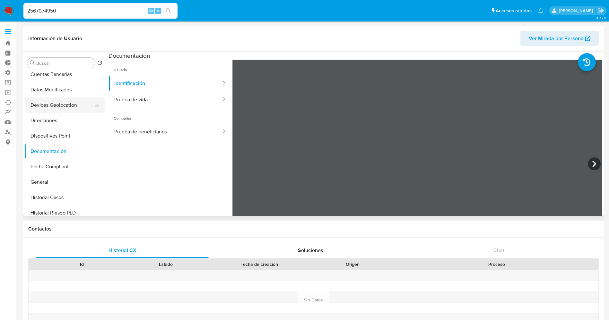
scroll to position [0, 0]
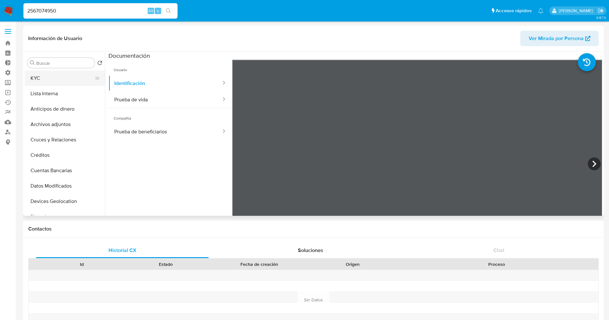
click at [46, 74] on button "KYC" at bounding box center [62, 78] width 75 height 15
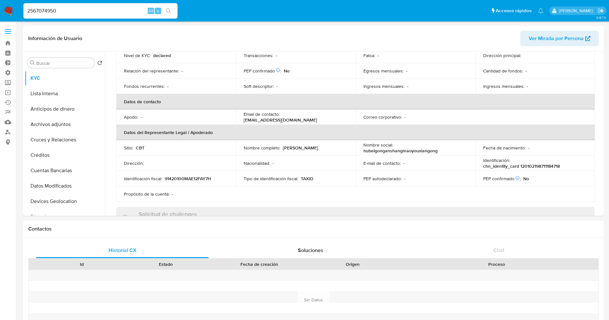
scroll to position [193, 0]
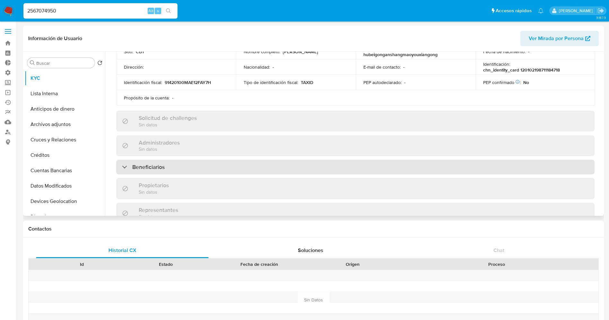
click at [237, 164] on div "Beneficiarios" at bounding box center [355, 167] width 478 height 15
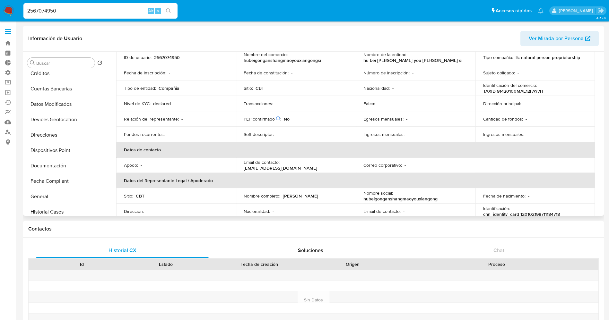
scroll to position [96, 0]
click at [54, 150] on button "Documentación" at bounding box center [62, 151] width 75 height 15
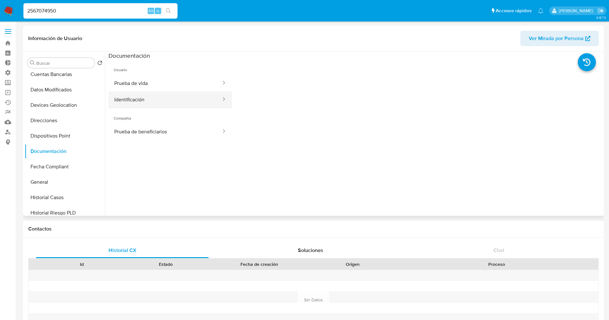
click at [154, 91] on button "Prueba de vida" at bounding box center [165, 83] width 113 height 16
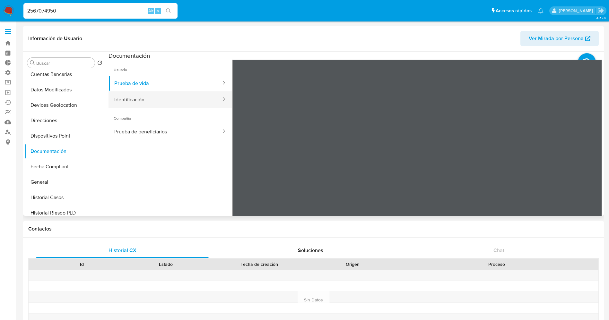
click at [160, 102] on button "Identificación" at bounding box center [165, 100] width 113 height 16
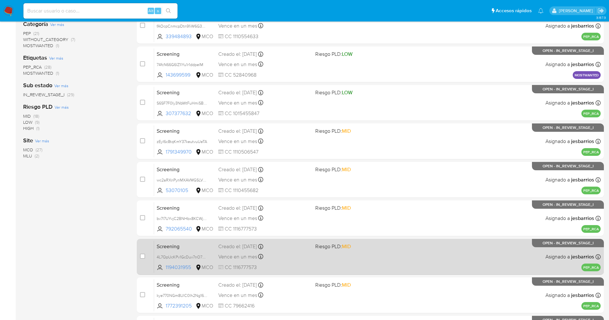
scroll to position [187, 0]
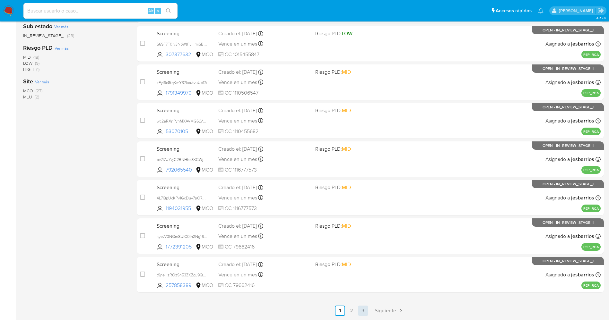
click at [361, 311] on link "3" at bounding box center [363, 311] width 10 height 10
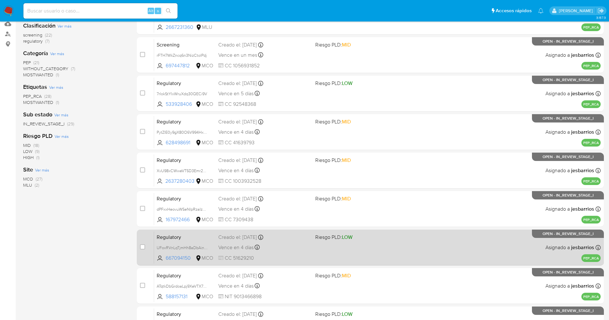
scroll to position [148, 0]
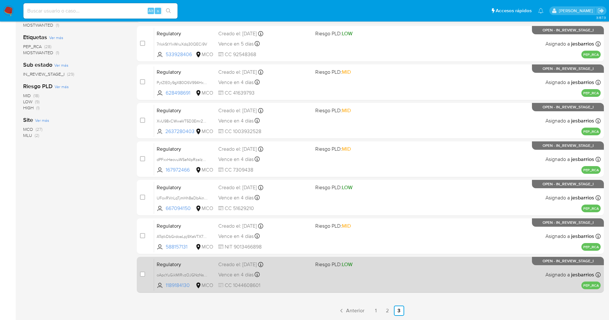
click at [362, 280] on div "Regulatory oApcYuGikMIRvzOJGNzNsja7 1189184130 MCO Riesgo PLD: LOW Creado el: 0…" at bounding box center [377, 275] width 447 height 32
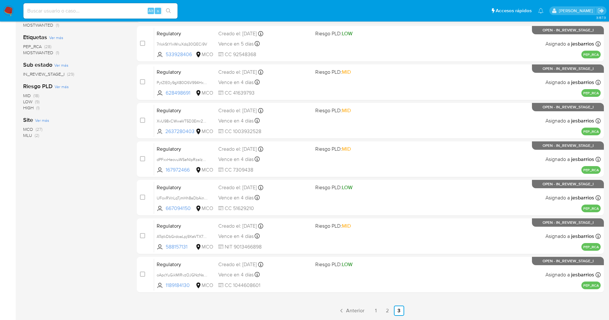
click at [6, 11] on img at bounding box center [8, 10] width 11 height 11
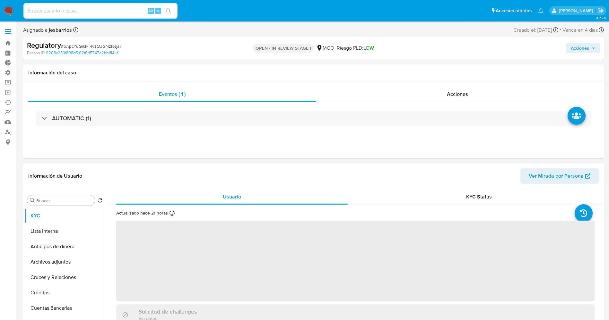
select select "10"
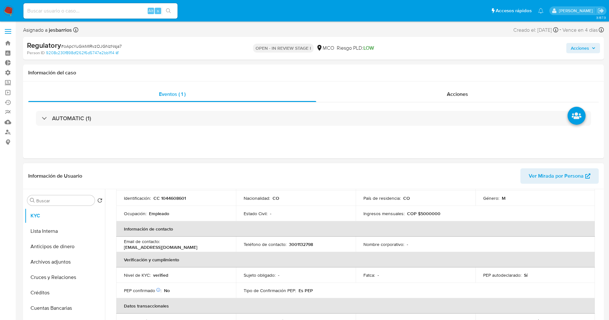
scroll to position [144, 0]
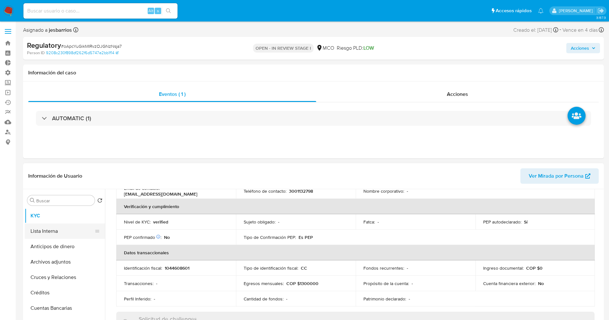
click at [47, 237] on button "Lista Interna" at bounding box center [62, 231] width 75 height 15
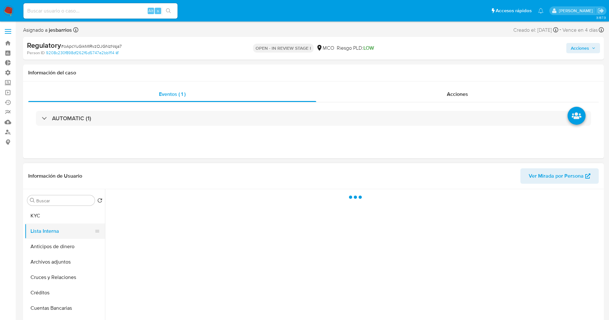
scroll to position [0, 0]
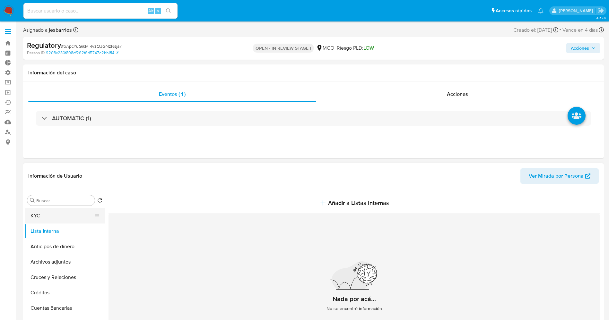
click at [55, 219] on button "KYC" at bounding box center [62, 215] width 75 height 15
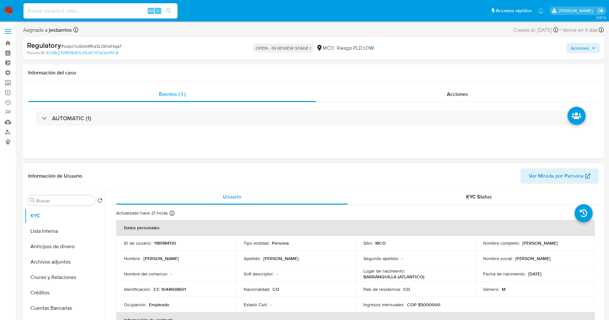
drag, startPoint x: 521, startPoint y: 243, endPoint x: 577, endPoint y: 245, distance: 56.6
click at [577, 245] on div "Nombre completo : Juan David Muñoz Castro" at bounding box center [535, 243] width 104 height 6
copy p "Juan David Muñoz Castro"
drag, startPoint x: 161, startPoint y: 290, endPoint x: 177, endPoint y: 289, distance: 16.1
click at [200, 289] on div "Identificación : CC 1044608601" at bounding box center [176, 290] width 104 height 6
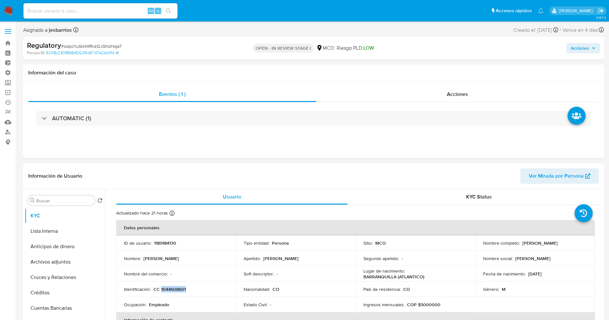
copy p "1044608601"
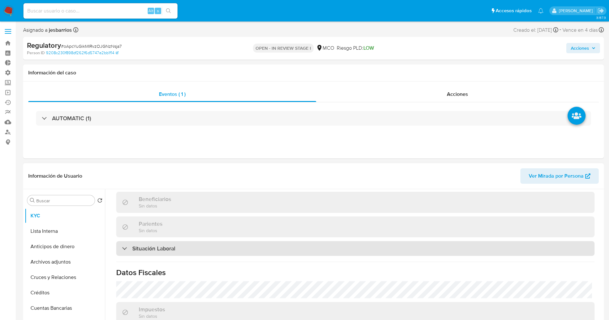
click at [162, 247] on h3 "Situación Laboral" at bounding box center [153, 248] width 43 height 7
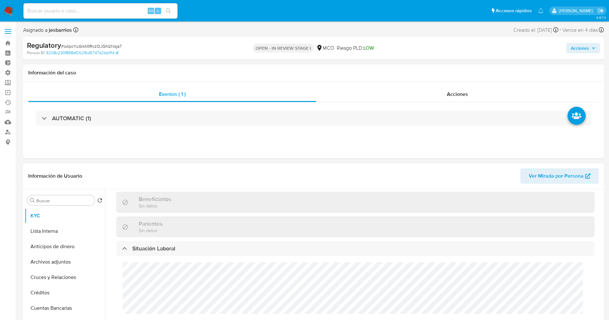
scroll to position [337, 0]
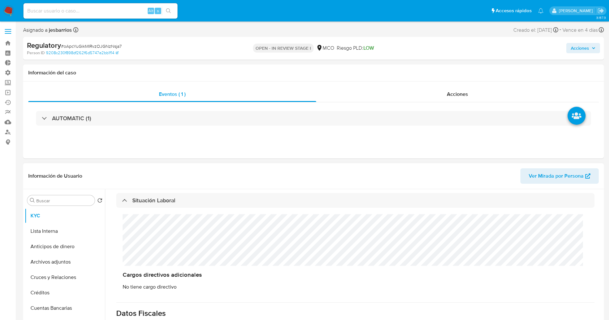
click at [164, 244] on div "Cargos directivos adicionales No tiene cargo directivo" at bounding box center [355, 252] width 478 height 89
click at [56, 229] on button "Lista Interna" at bounding box center [62, 231] width 75 height 15
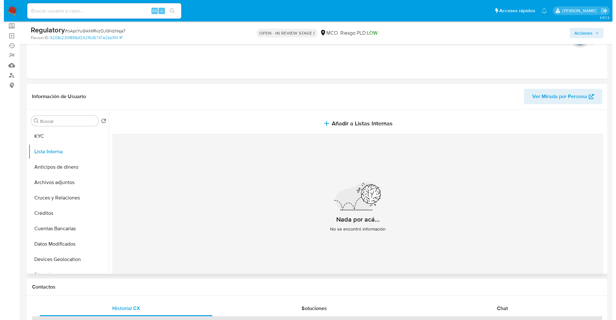
scroll to position [96, 0]
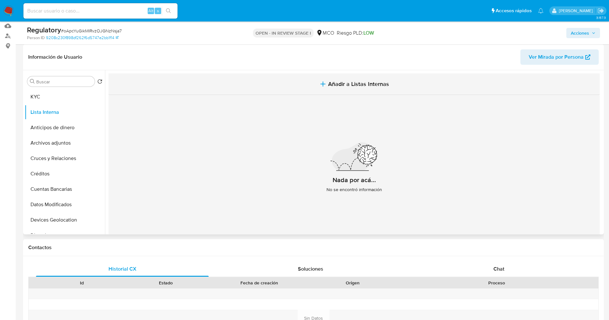
click at [362, 89] on button "Añadir a Listas Internas" at bounding box center [354, 85] width 491 height 22
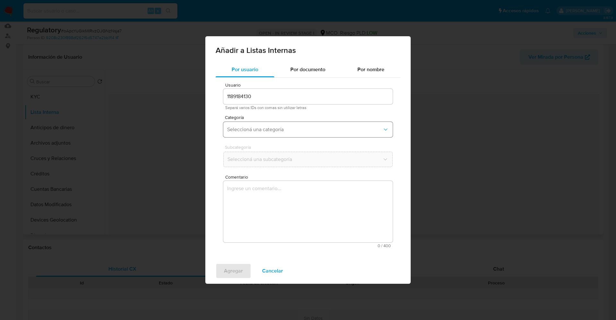
click at [315, 126] on button "Seleccioná una categoría" at bounding box center [308, 129] width 170 height 15
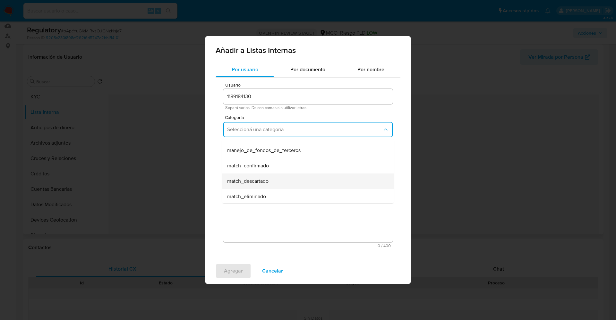
scroll to position [48, 0]
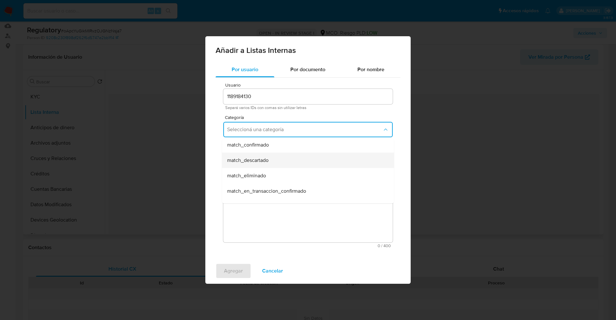
click at [283, 161] on div "match_descartado" at bounding box center [306, 160] width 158 height 15
click at [282, 159] on span "Seleccioná una subcategoría" at bounding box center [304, 159] width 155 height 6
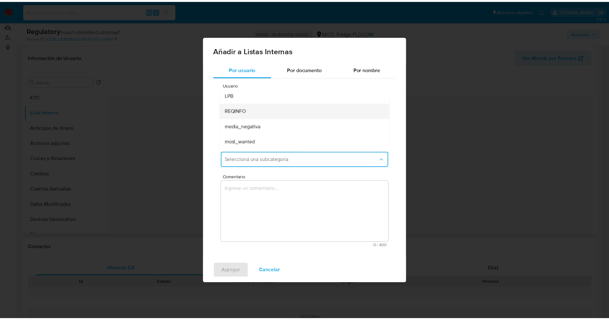
scroll to position [44, 0]
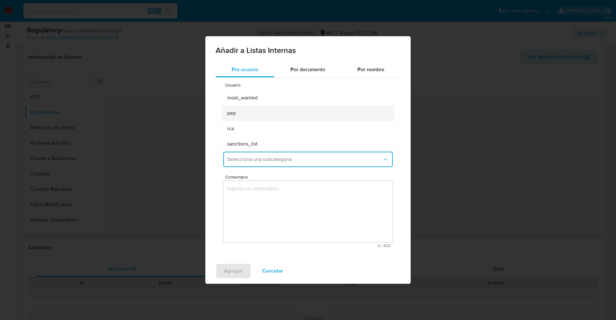
click at [249, 116] on div "pep" at bounding box center [306, 113] width 158 height 15
click at [260, 196] on textarea "Comentario" at bounding box center [308, 212] width 170 height 62
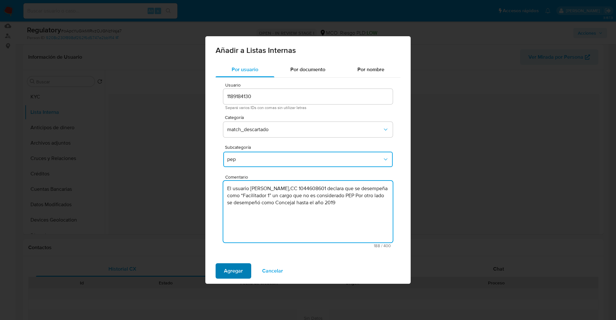
type textarea "El usuario Juan David Muñoz Castro,CC 1044608601 declara que se desempeña como …"
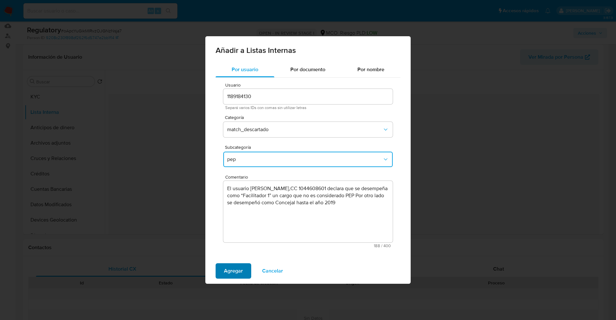
click at [236, 270] on span "Agregar" at bounding box center [233, 271] width 19 height 14
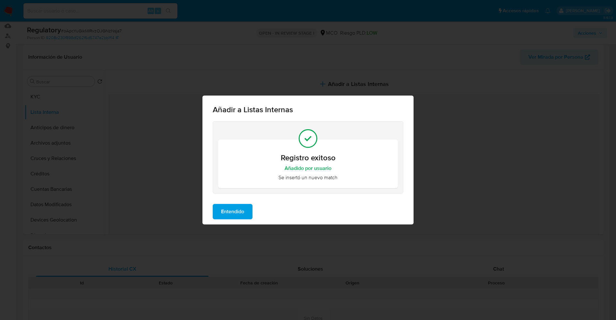
click at [229, 208] on span "Entendido" at bounding box center [232, 212] width 23 height 14
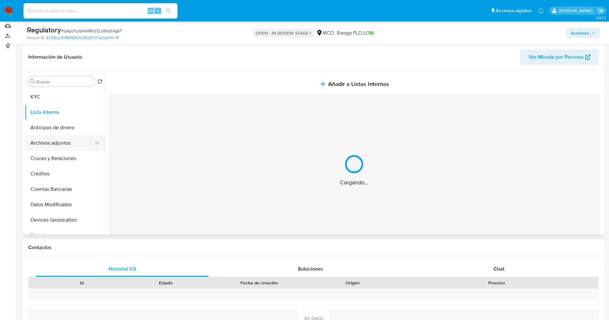
click at [35, 143] on button "Archivos adjuntos" at bounding box center [62, 142] width 75 height 15
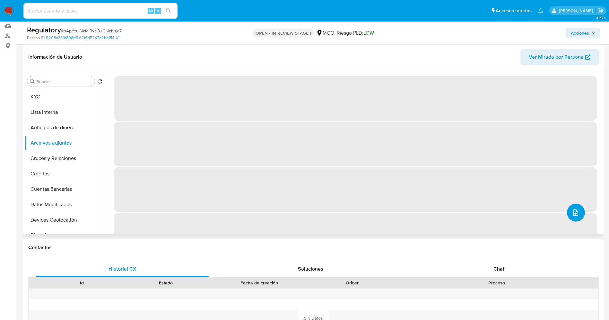
click at [575, 216] on icon "upload-file" at bounding box center [576, 213] width 8 height 8
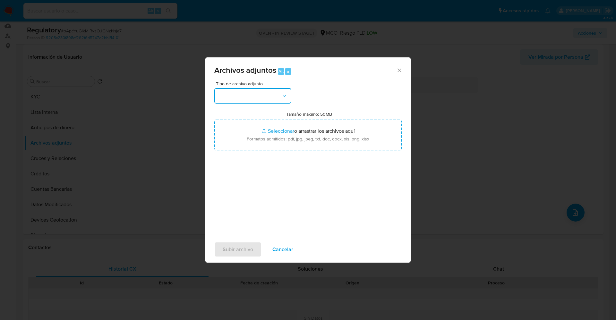
click at [284, 99] on button "button" at bounding box center [252, 95] width 77 height 15
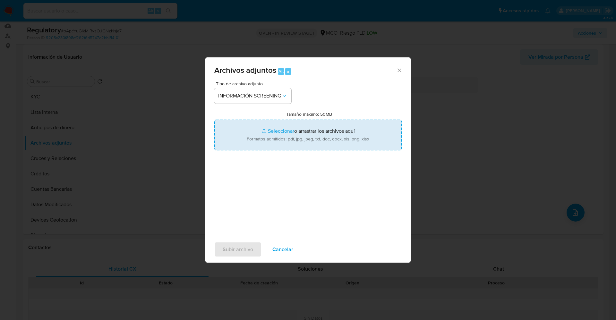
type input "C:\fakepath\_Juan David Muñoz Castro_ lavado de dinero - Buscar con Google.pdf"
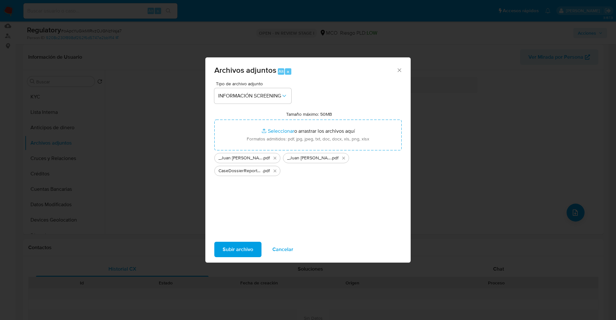
click at [236, 249] on span "Subir archivo" at bounding box center [238, 250] width 31 height 14
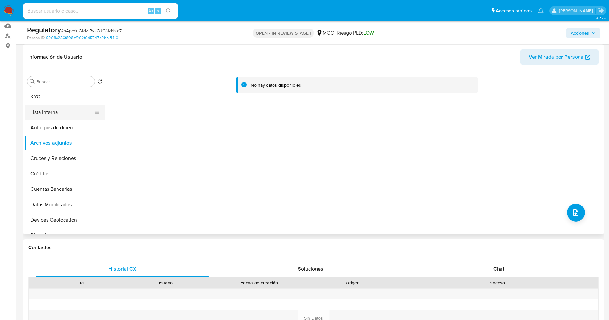
click at [57, 109] on button "Lista Interna" at bounding box center [62, 112] width 75 height 15
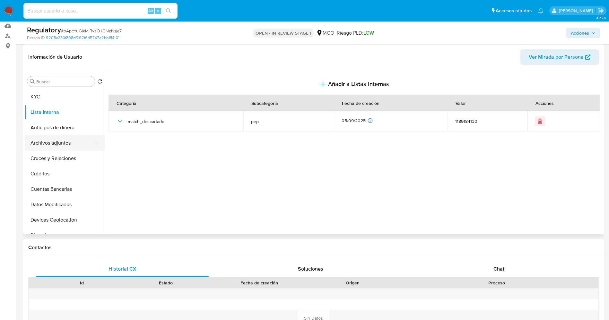
click at [58, 140] on button "Archivos adjuntos" at bounding box center [62, 142] width 75 height 15
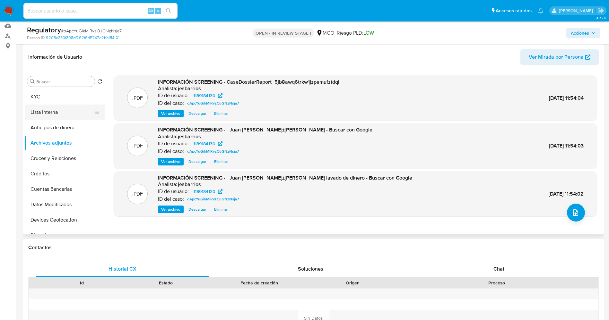
click at [63, 115] on button "Lista Interna" at bounding box center [62, 112] width 75 height 15
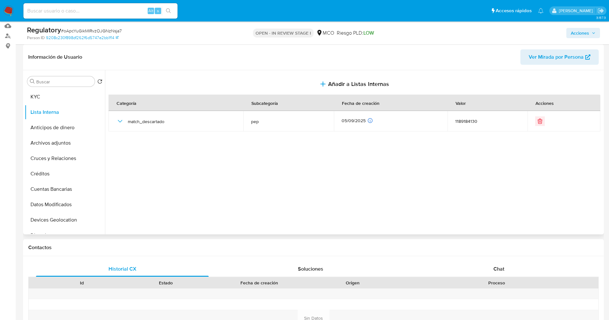
scroll to position [0, 0]
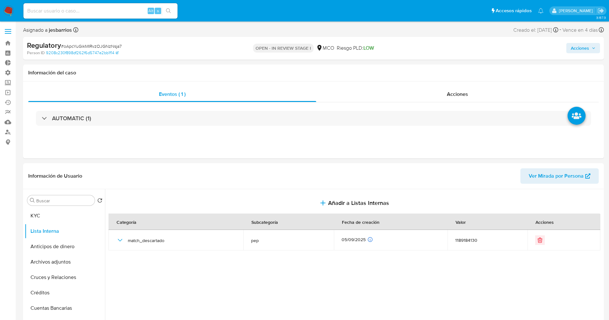
click at [584, 49] on span "Acciones" at bounding box center [580, 48] width 18 height 10
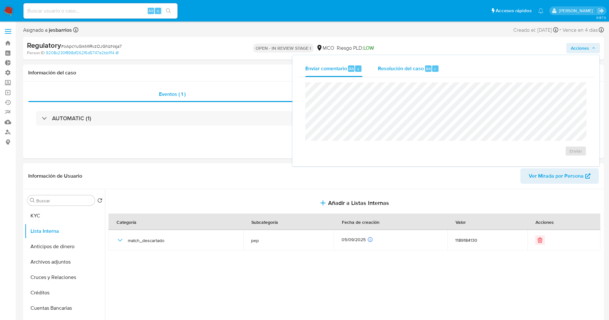
click at [419, 66] on span "Resolución del caso" at bounding box center [401, 68] width 46 height 7
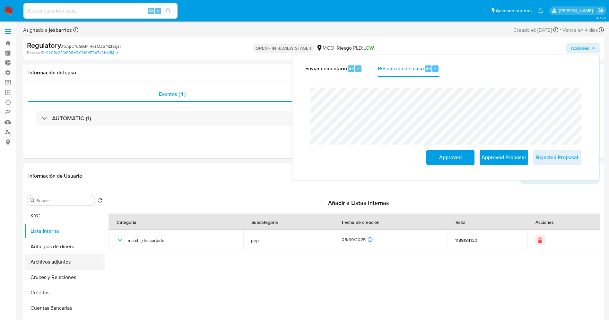
click at [53, 262] on button "Archivos adjuntos" at bounding box center [62, 262] width 75 height 15
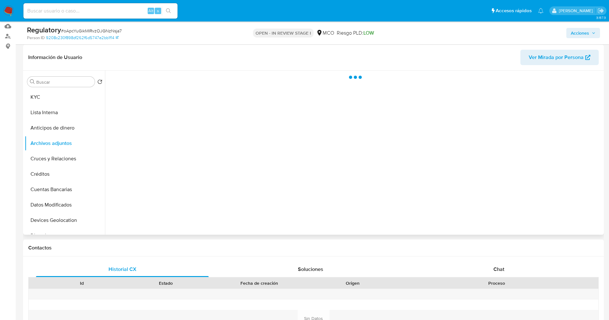
scroll to position [96, 0]
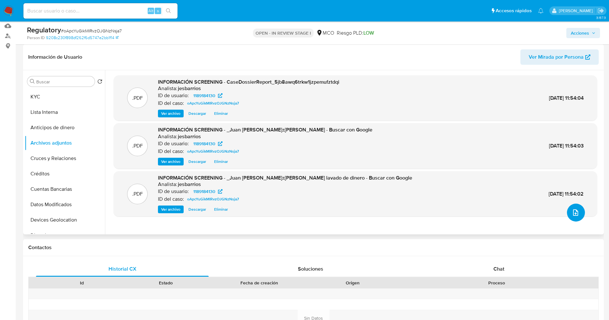
click at [574, 216] on icon "upload-file" at bounding box center [576, 213] width 8 height 8
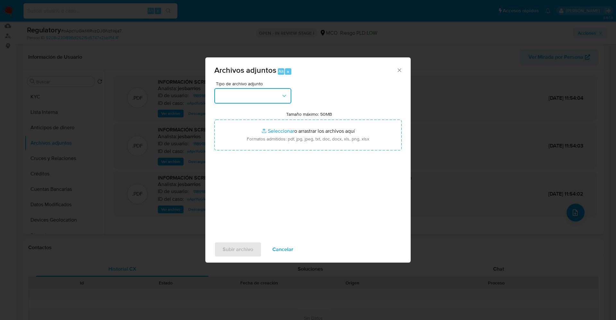
click at [261, 102] on button "button" at bounding box center [252, 95] width 77 height 15
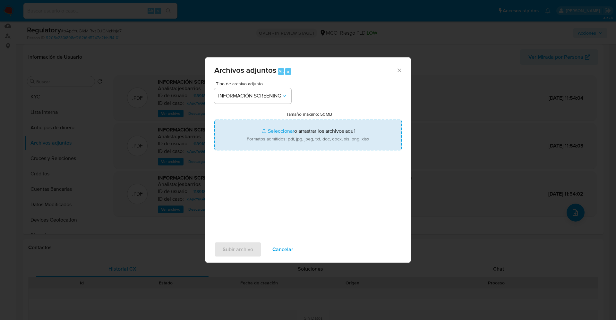
type input "C:\fakepath\StandardCaseMatchDetailsReport_5jb8awq6trkw1jzpemufztdqi_e_tr_wci_3…"
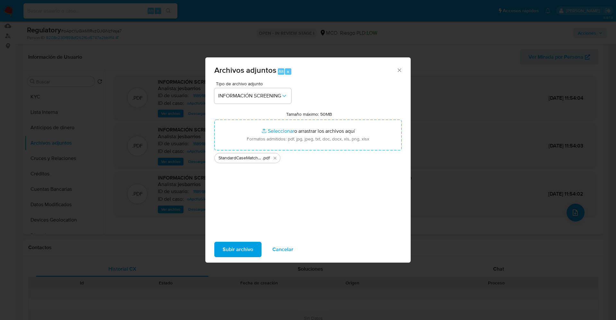
click at [238, 243] on span "Subir archivo" at bounding box center [238, 250] width 31 height 14
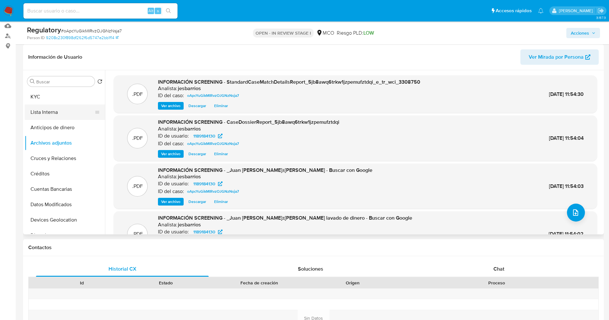
click at [61, 112] on button "Lista Interna" at bounding box center [62, 112] width 75 height 15
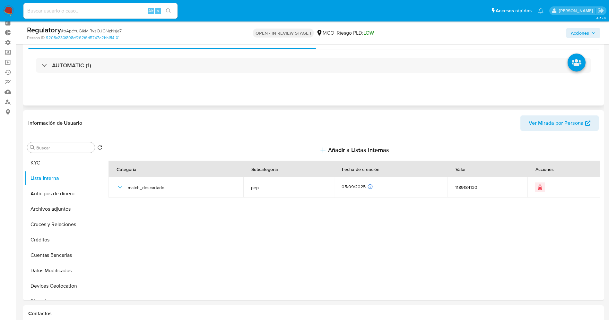
scroll to position [0, 0]
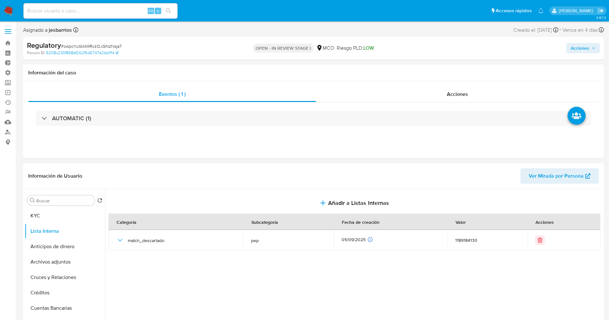
click at [574, 42] on div "Acciones" at bounding box center [505, 48] width 189 height 15
click at [573, 47] on span "Acciones" at bounding box center [580, 48] width 18 height 10
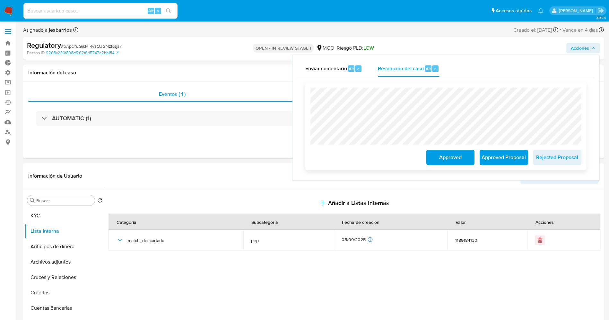
click at [446, 158] on span "Approved" at bounding box center [450, 158] width 31 height 14
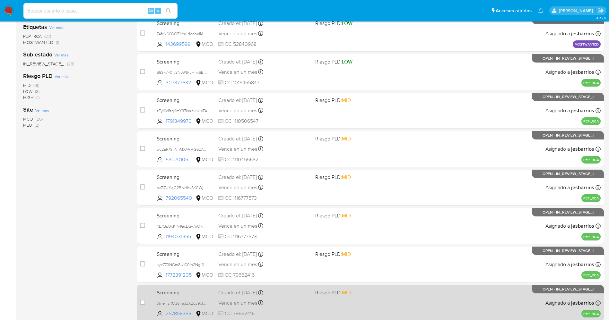
scroll to position [187, 0]
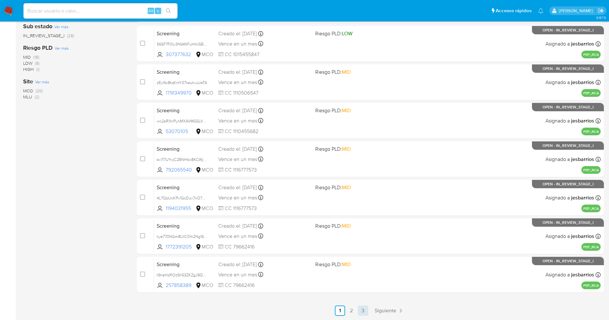
click at [359, 311] on link "3" at bounding box center [363, 311] width 10 height 10
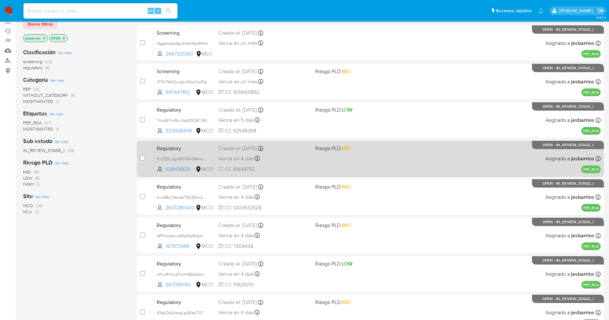
scroll to position [109, 0]
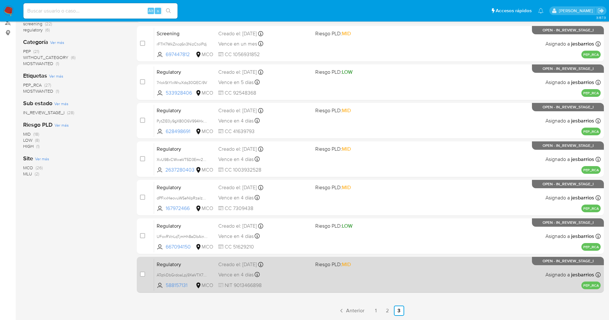
click at [356, 276] on div "Regulatory ATqtkDbGrdoaLpj9XeVTX7SD 588157131 MCO Riesgo PLD: MID Creado el: [D…" at bounding box center [377, 275] width 447 height 32
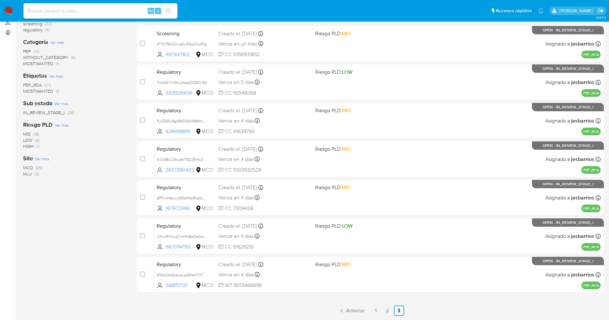
click at [8, 7] on img at bounding box center [8, 10] width 11 height 11
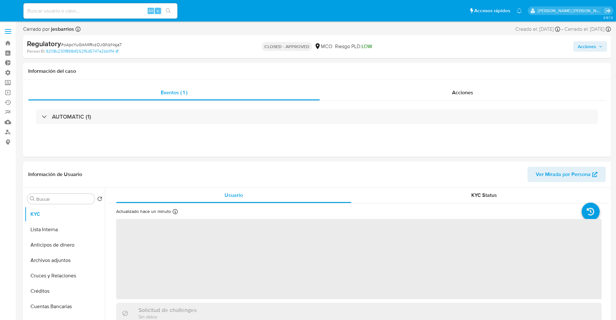
select select "10"
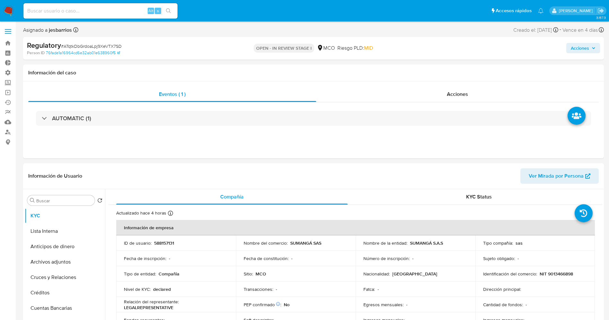
select select "10"
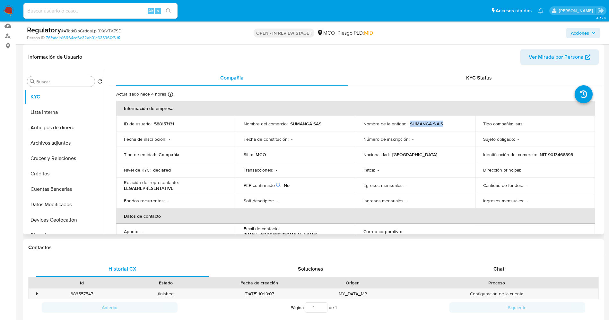
drag, startPoint x: 409, startPoint y: 123, endPoint x: 444, endPoint y: 123, distance: 35.0
click at [444, 123] on div "Nombre de la entidad : SUMANGÁ S.A.S" at bounding box center [415, 124] width 104 height 6
copy p "SUMANGÁ S.A.S"
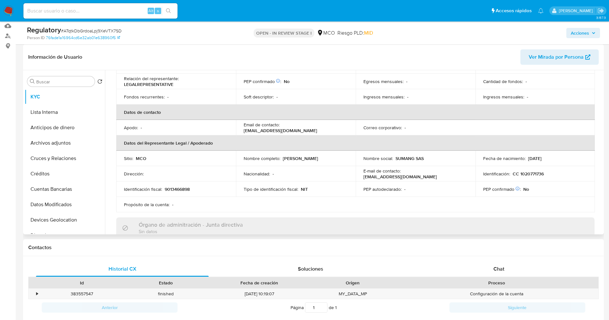
scroll to position [144, 0]
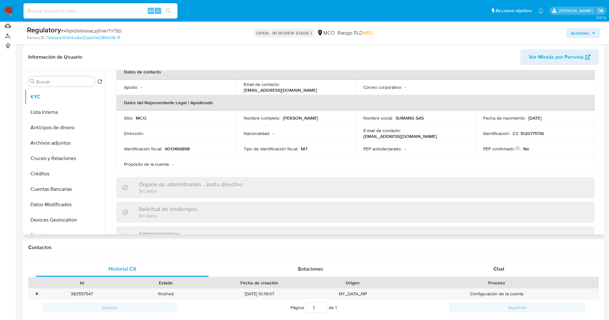
drag, startPoint x: 238, startPoint y: 122, endPoint x: 311, endPoint y: 120, distance: 72.6
click at [336, 122] on td "Nombre completo : Nicolas Fernando Salamanca Pachon" at bounding box center [296, 117] width 120 height 15
copy p "Nicolas Fernando Salamanca Pachon"
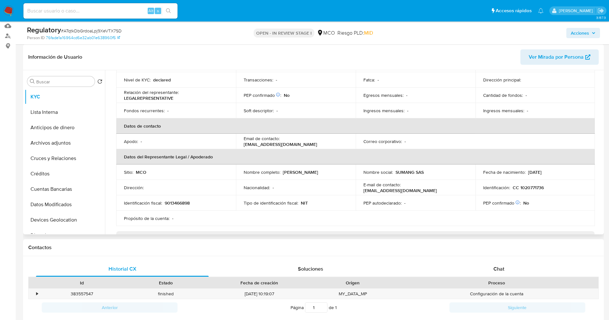
scroll to position [0, 0]
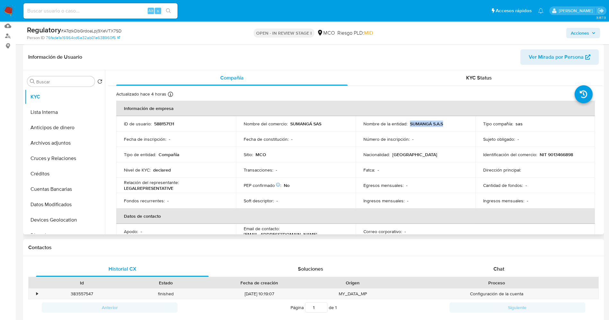
drag, startPoint x: 408, startPoint y: 122, endPoint x: 452, endPoint y: 123, distance: 44.0
click at [452, 123] on div "Nombre de la entidad : SUMANGÁ S.A.S" at bounding box center [415, 124] width 104 height 6
copy p "SUMANGÁ S.A.S"
drag, startPoint x: 546, startPoint y: 155, endPoint x: 573, endPoint y: 154, distance: 27.3
click at [573, 154] on div "Identificación del comercio : NIT 9013466898" at bounding box center [535, 155] width 104 height 6
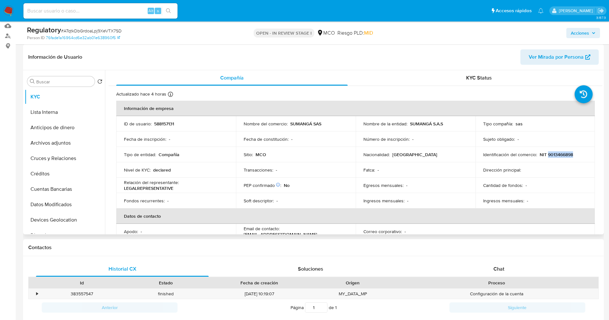
copy p "9013466898"
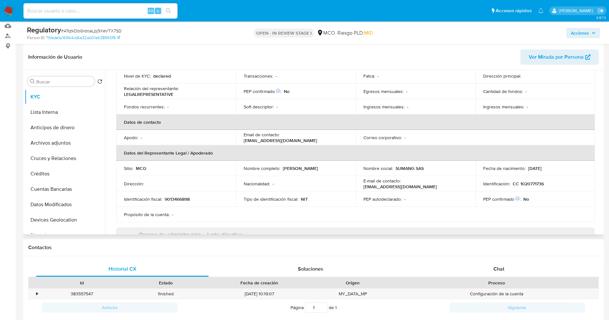
scroll to position [96, 0]
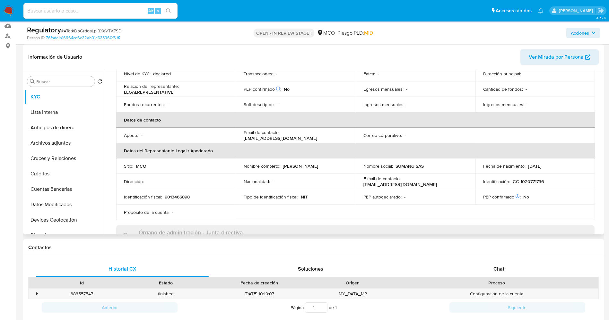
drag, startPoint x: 241, startPoint y: 167, endPoint x: 322, endPoint y: 172, distance: 81.1
click at [322, 172] on td "Nombre completo : Nicolas Fernando Salamanca Pachon" at bounding box center [296, 166] width 120 height 15
copy p "Nicolas Fernando Salamanca Pachon"
drag, startPoint x: 517, startPoint y: 184, endPoint x: 536, endPoint y: 182, distance: 19.0
click at [547, 183] on div "Identificación : CC 1020771736" at bounding box center [535, 182] width 104 height 6
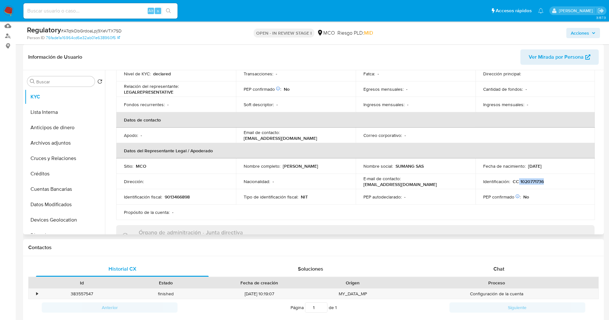
copy p "1020771736"
click at [63, 116] on button "Lista Interna" at bounding box center [62, 112] width 75 height 15
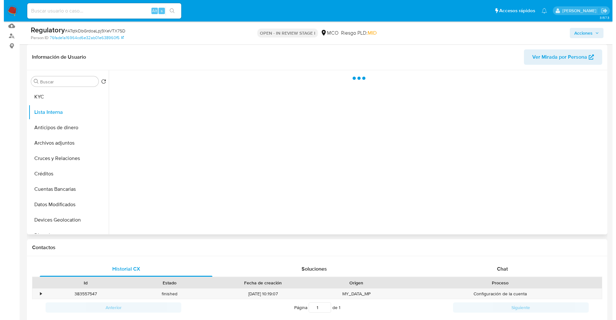
scroll to position [0, 0]
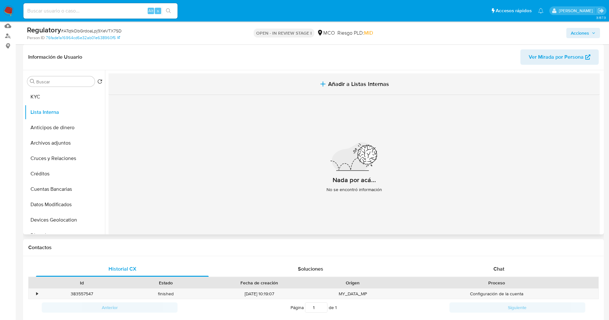
click at [353, 79] on button "Añadir a Listas Internas" at bounding box center [354, 85] width 491 height 22
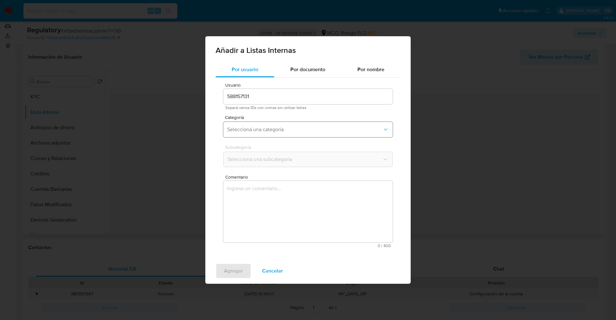
drag, startPoint x: 273, startPoint y: 122, endPoint x: 277, endPoint y: 131, distance: 10.5
click at [273, 122] on button "Seleccioná una categoría" at bounding box center [308, 129] width 170 height 15
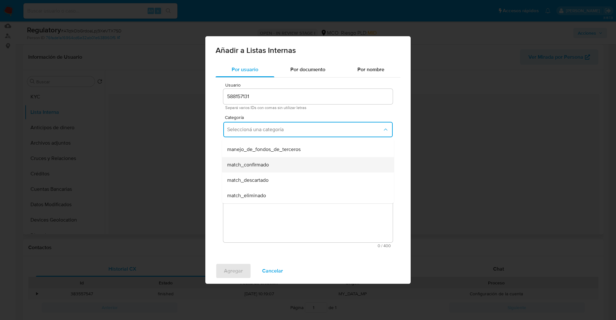
scroll to position [48, 0]
click at [259, 159] on span "match_descartado" at bounding box center [247, 160] width 41 height 6
click at [256, 154] on button "Seleccioná una subcategoría" at bounding box center [308, 159] width 170 height 15
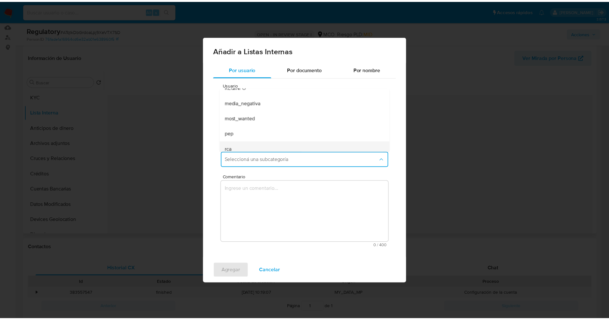
scroll to position [44, 0]
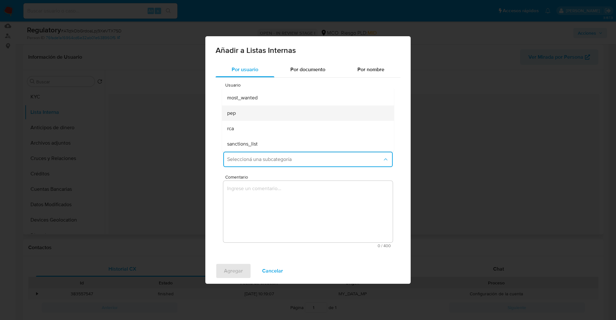
click at [253, 118] on div "pep" at bounding box center [306, 113] width 158 height 15
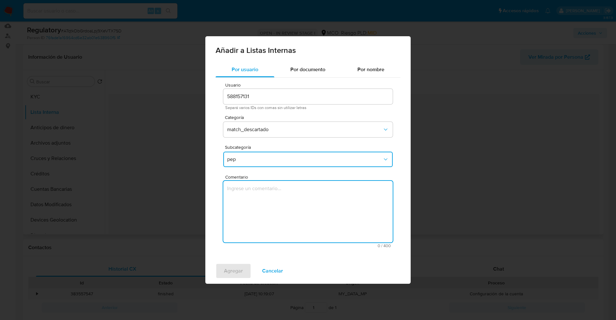
click at [259, 197] on textarea "Comentario" at bounding box center [308, 212] width 170 height 62
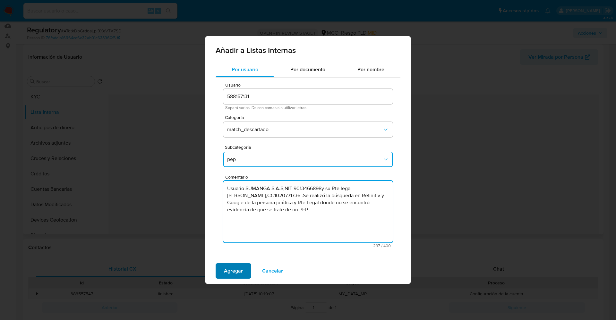
type textarea "Usuario SUMANGÁ S.A.S,NIT 9013466898y su Rte legal Nicolas Fernando Salamanca P…"
click at [233, 271] on span "Agregar" at bounding box center [233, 271] width 19 height 14
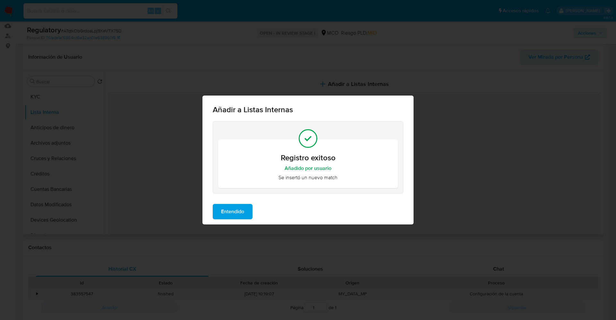
click at [235, 211] on span "Entendido" at bounding box center [232, 212] width 23 height 14
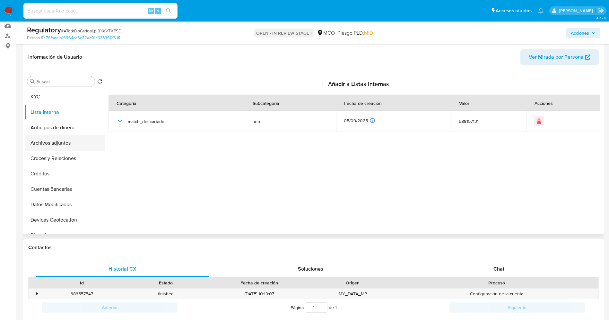
click at [52, 144] on button "Archivos adjuntos" at bounding box center [62, 142] width 75 height 15
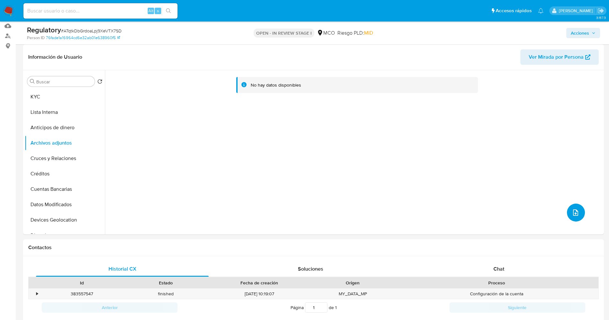
click at [578, 207] on button "upload-file" at bounding box center [576, 213] width 18 height 18
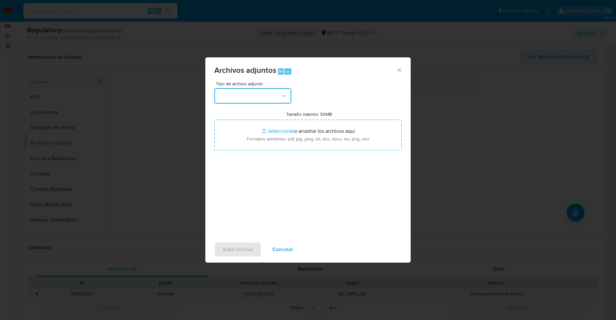
click at [257, 101] on button "button" at bounding box center [252, 95] width 77 height 15
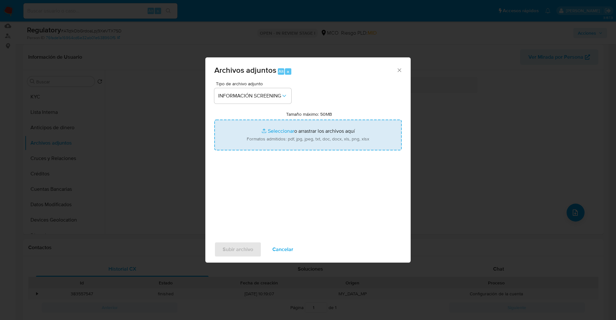
type input "C:\fakepath\_Nicolas Fernando Salamanca Pachon_ lavado de dinero - Buscar con G…"
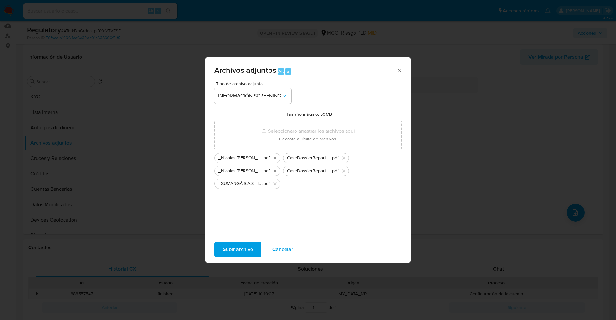
click at [247, 246] on span "Subir archivo" at bounding box center [238, 250] width 31 height 14
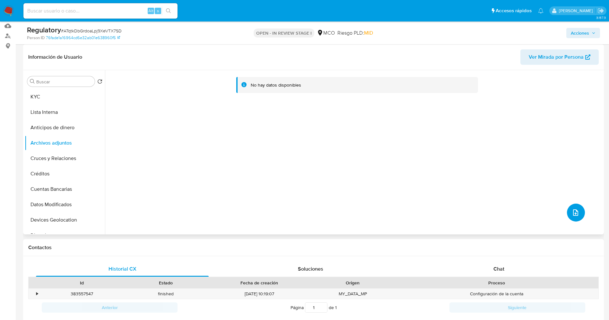
click at [572, 209] on icon "upload-file" at bounding box center [576, 213] width 8 height 8
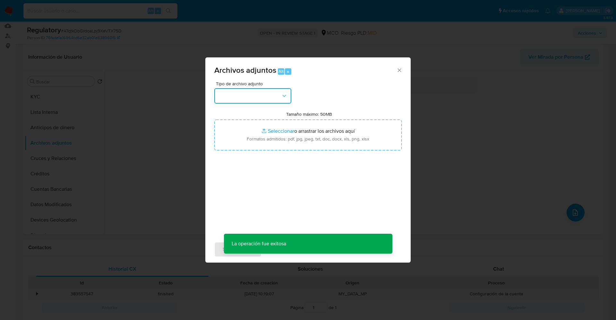
click at [221, 102] on button "button" at bounding box center [252, 95] width 77 height 15
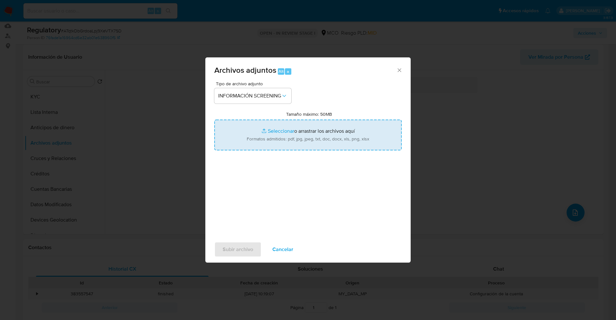
type input "C:\fakepath\_SUMANGÁ S.A.S_ - Buscar con Google.pdf"
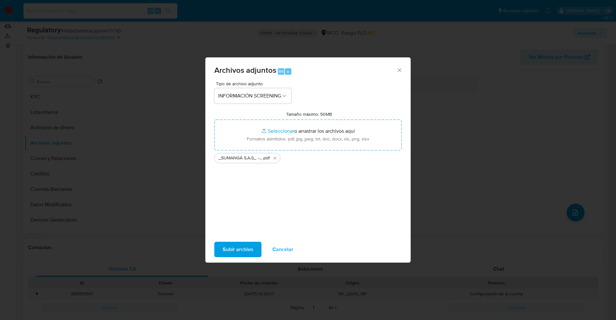
click at [249, 245] on span "Subir archivo" at bounding box center [238, 250] width 31 height 14
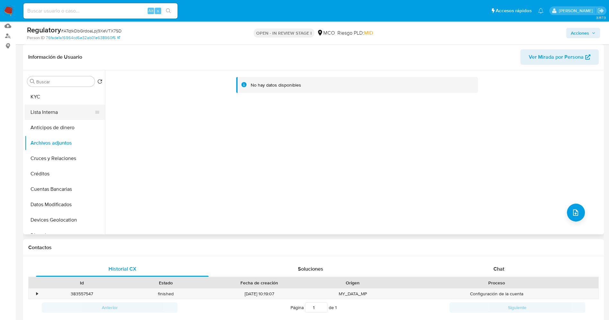
click at [45, 116] on button "Lista Interna" at bounding box center [62, 112] width 75 height 15
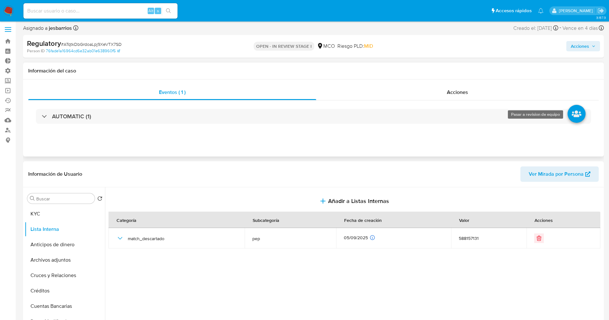
scroll to position [0, 0]
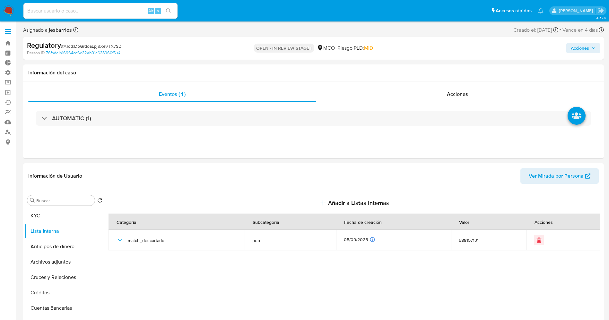
click at [577, 51] on span "Acciones" at bounding box center [580, 48] width 18 height 10
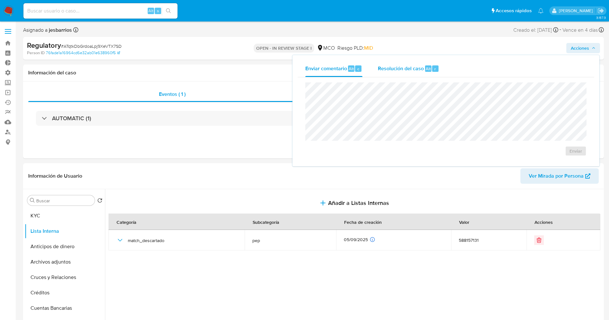
click at [416, 67] on span "Resolución del caso" at bounding box center [401, 68] width 46 height 7
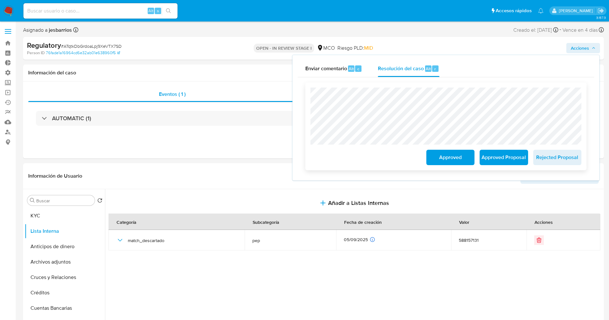
click at [451, 160] on span "Approved" at bounding box center [450, 158] width 31 height 14
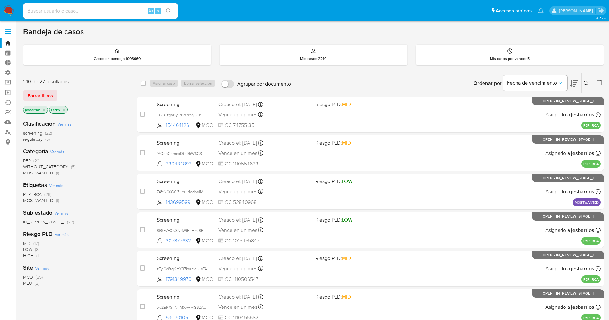
click at [41, 139] on span "regulatory" at bounding box center [33, 139] width 20 height 6
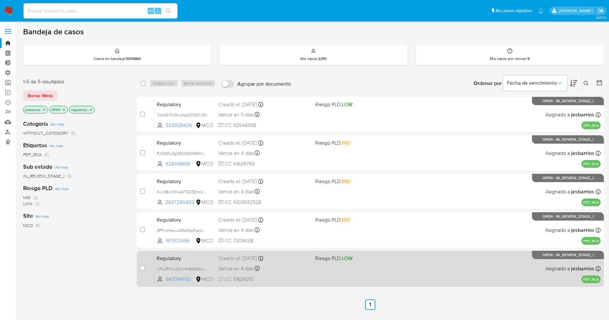
click at [372, 265] on div "Regulatory UFoxRVnLqTjmHh8aDbAinmV4 667094150 MCO Riesgo PLD: LOW Creado el: [D…" at bounding box center [377, 269] width 447 height 32
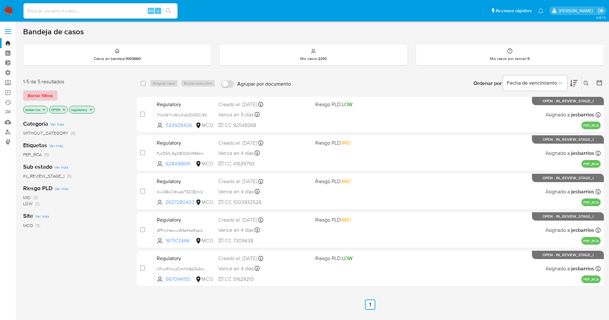
click at [54, 93] on button "Borrar filtros" at bounding box center [40, 96] width 34 height 10
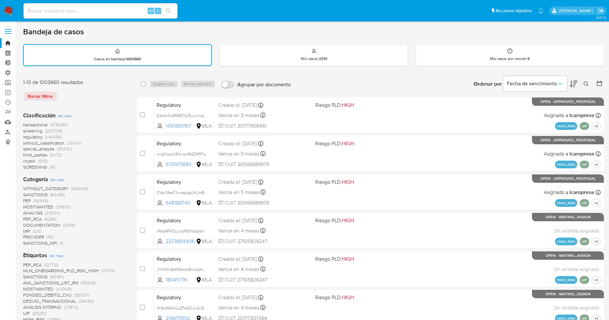
click at [584, 82] on icon at bounding box center [586, 84] width 5 height 5
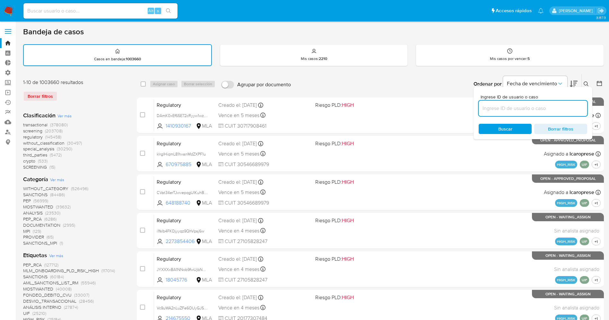
click at [510, 108] on input at bounding box center [533, 108] width 109 height 8
type input "yfC8R29Y8dDleR2W0wD1t9L2"
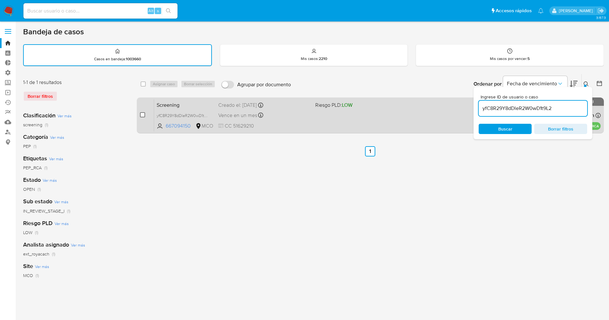
click at [142, 113] on input "checkbox" at bounding box center [142, 114] width 5 height 5
checkbox input "true"
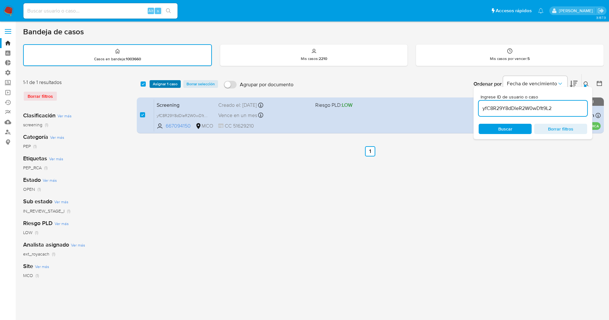
click at [164, 85] on span "Asignar 1 caso" at bounding box center [165, 84] width 25 height 6
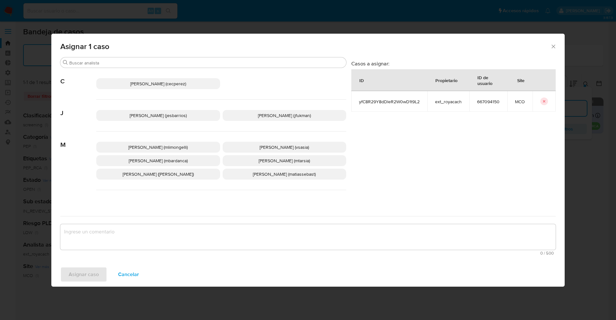
click at [133, 113] on span "[PERSON_NAME] (jesbarrios)" at bounding box center [158, 115] width 57 height 6
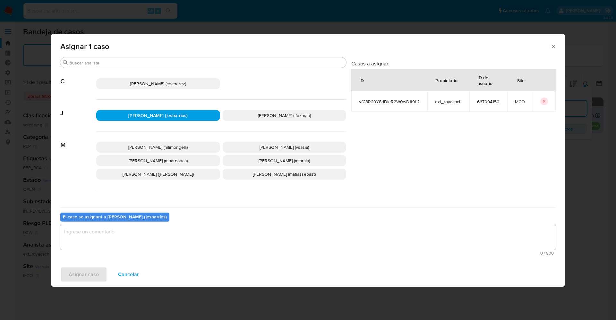
click at [166, 235] on textarea "assign-modal" at bounding box center [308, 237] width 496 height 26
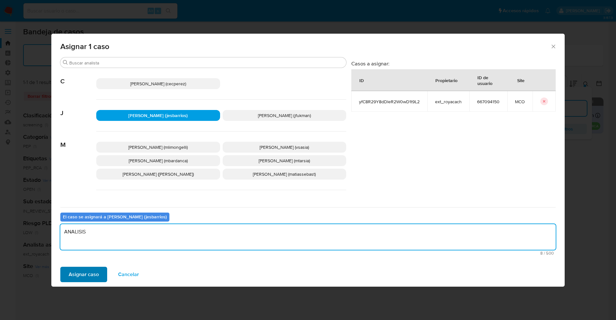
type textarea "ANALISIS"
click at [83, 269] on span "Asignar caso" at bounding box center [84, 275] width 30 height 14
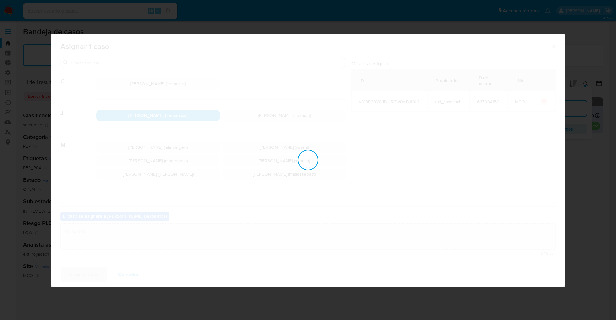
checkbox input "false"
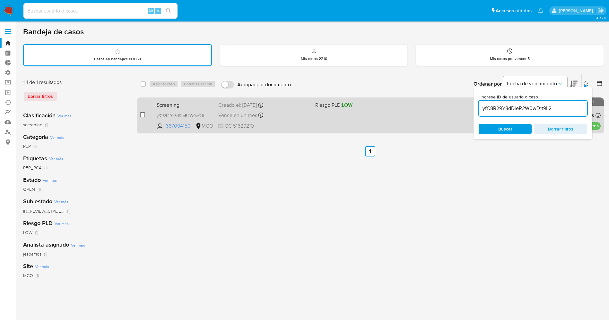
click at [143, 115] on input "checkbox" at bounding box center [142, 114] width 5 height 5
checkbox input "true"
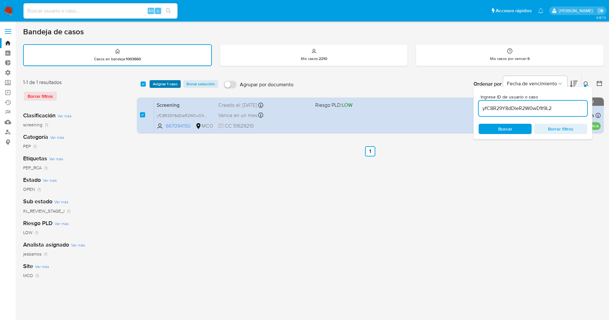
click at [177, 83] on span "Asignar 1 caso" at bounding box center [165, 84] width 25 height 6
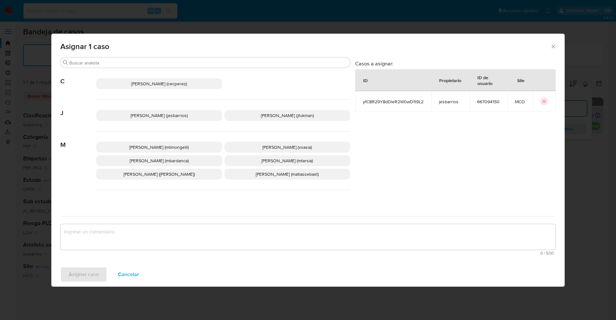
click at [154, 114] on span "[PERSON_NAME] (jesbarrios)" at bounding box center [159, 115] width 57 height 6
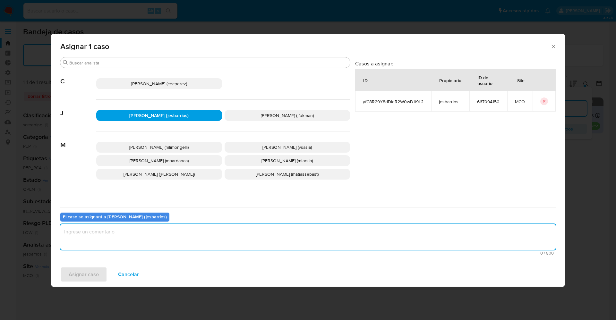
click at [170, 234] on textarea "assign-modal" at bounding box center [308, 237] width 496 height 26
type textarea "a"
type textarea "Analisis"
click at [88, 274] on span "Asignar caso" at bounding box center [84, 275] width 30 height 14
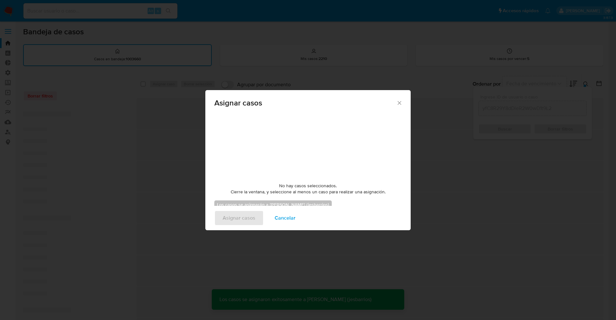
checkbox input "false"
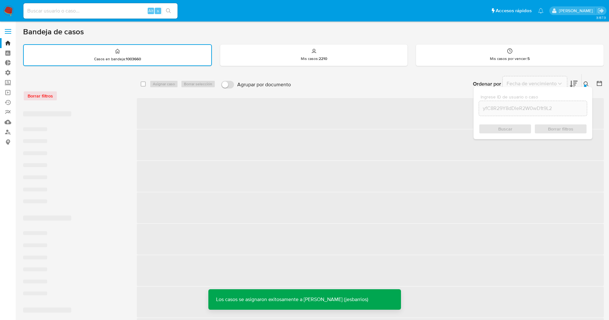
drag, startPoint x: 4, startPoint y: 10, endPoint x: 15, endPoint y: 1, distance: 13.4
click at [4, 10] on img at bounding box center [8, 10] width 11 height 11
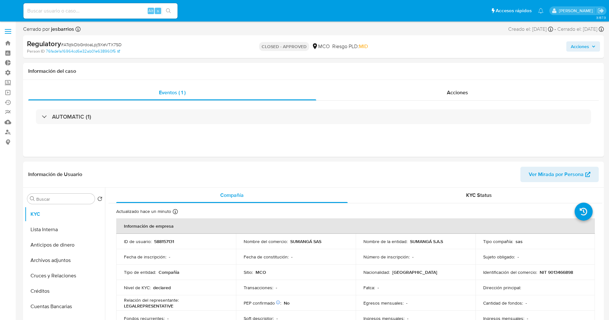
select select "10"
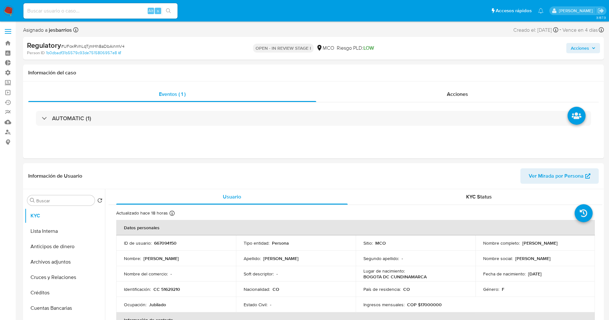
select select "10"
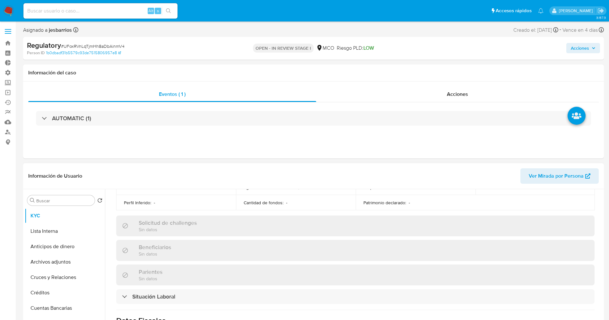
scroll to position [289, 0]
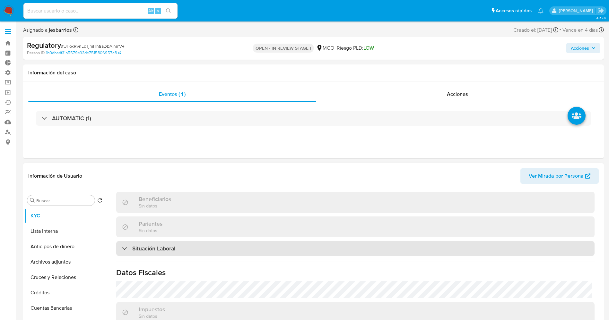
click at [164, 256] on div "Situación Laboral" at bounding box center [355, 248] width 478 height 15
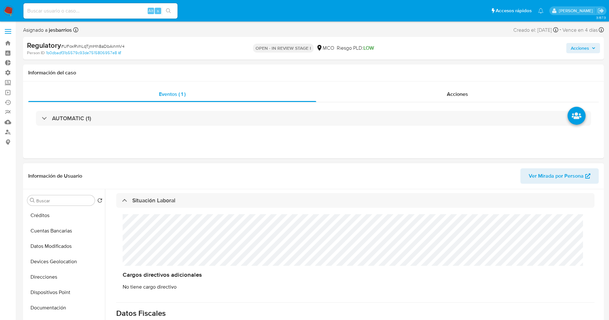
scroll to position [193, 0]
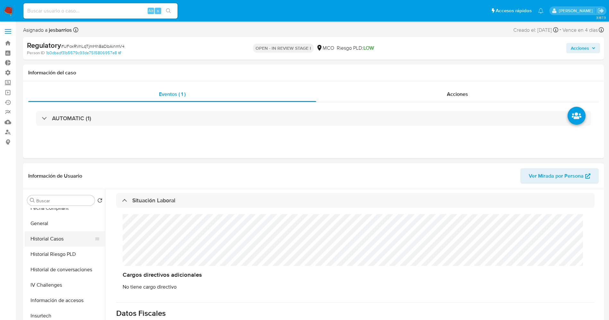
click at [53, 240] on button "Historial Casos" at bounding box center [62, 238] width 75 height 15
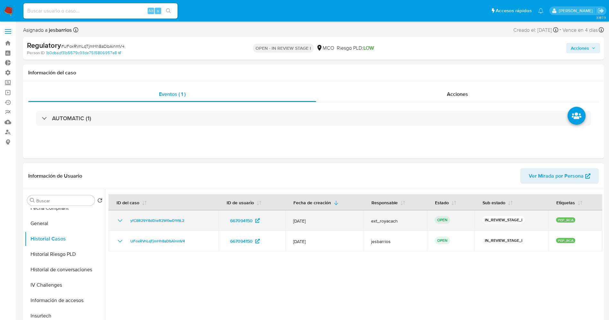
drag, startPoint x: 200, startPoint y: 223, endPoint x: 125, endPoint y: 226, distance: 74.6
click at [125, 226] on td "yfC8R29Y8dDleR2W0wD1t9L2" at bounding box center [164, 221] width 110 height 21
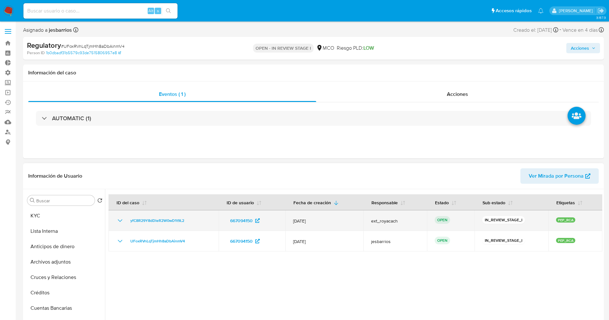
drag, startPoint x: 189, startPoint y: 219, endPoint x: 197, endPoint y: 225, distance: 10.1
click at [197, 225] on td "yfC8R29Y8dDleR2W0wD1t9L2" at bounding box center [164, 221] width 110 height 21
drag, startPoint x: 191, startPoint y: 221, endPoint x: 125, endPoint y: 223, distance: 65.9
click at [125, 223] on div "yfC8R29Y8dDleR2W0wD1t9L2" at bounding box center [163, 221] width 95 height 8
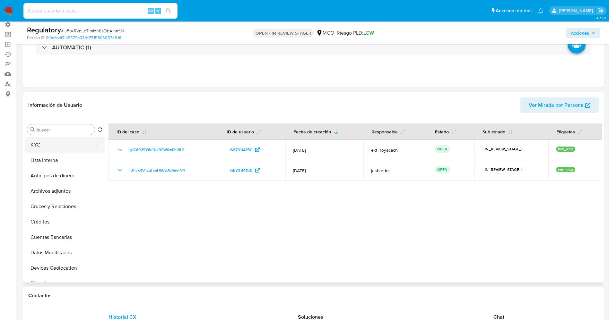
drag, startPoint x: 39, startPoint y: 144, endPoint x: 13, endPoint y: 148, distance: 27.2
click at [39, 144] on button "KYC" at bounding box center [62, 144] width 75 height 15
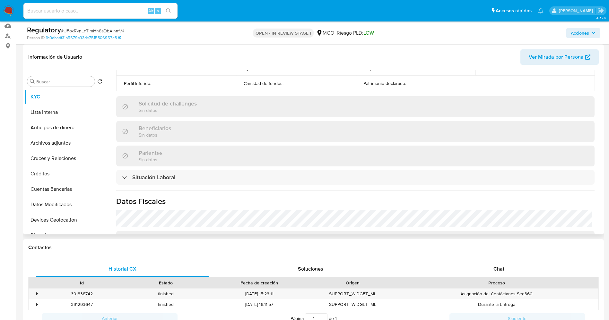
scroll to position [326, 0]
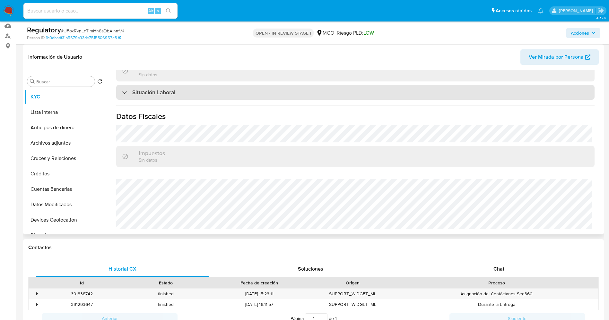
click at [185, 87] on div "Situación Laboral" at bounding box center [355, 92] width 478 height 15
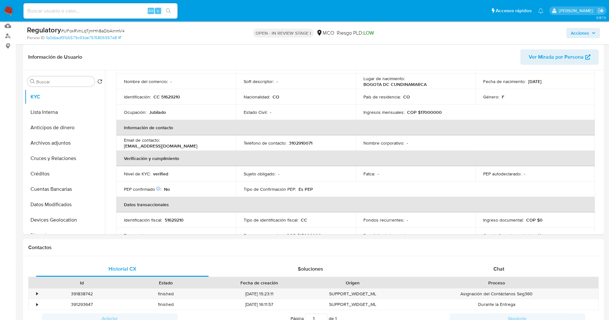
scroll to position [0, 0]
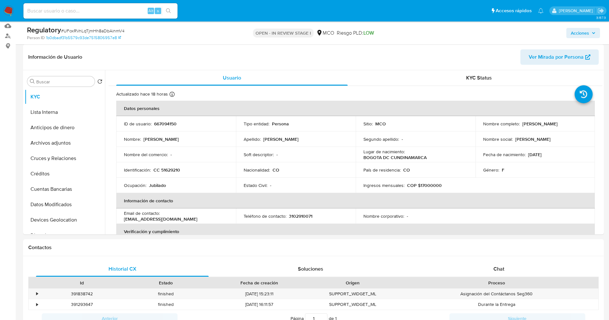
drag, startPoint x: 482, startPoint y: 128, endPoint x: 555, endPoint y: 125, distance: 73.6
click at [555, 125] on div "Nombre completo : Gloria del Carmen Fonseca Fuquen" at bounding box center [535, 124] width 104 height 6
copy p "Gloria del Carmen Fonseca Fuquen"
drag, startPoint x: 161, startPoint y: 171, endPoint x: 181, endPoint y: 169, distance: 20.3
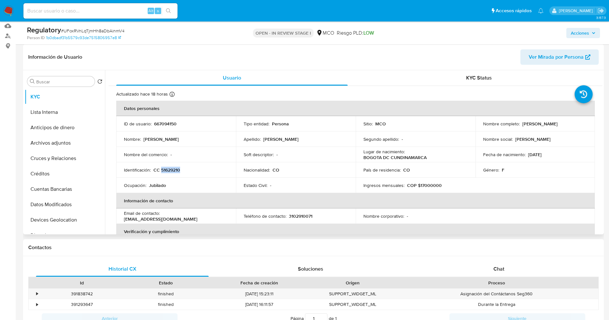
click at [181, 169] on div "Identificación : CC 51629210" at bounding box center [176, 170] width 104 height 6
copy p "51629210"
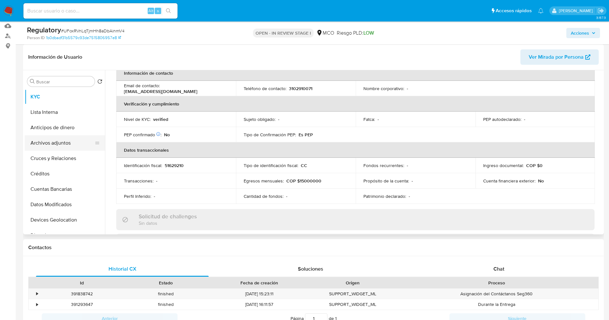
scroll to position [96, 0]
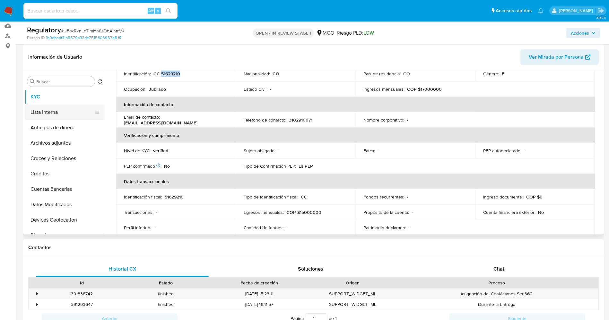
click at [48, 113] on button "Lista Interna" at bounding box center [62, 112] width 75 height 15
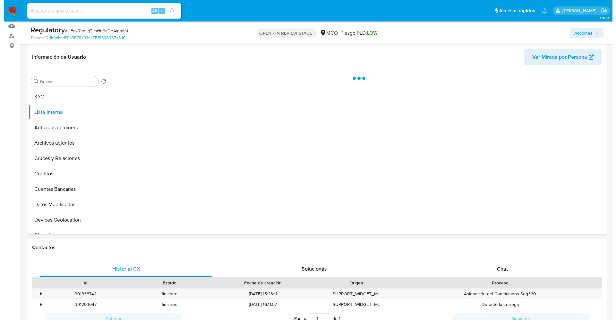
scroll to position [48, 0]
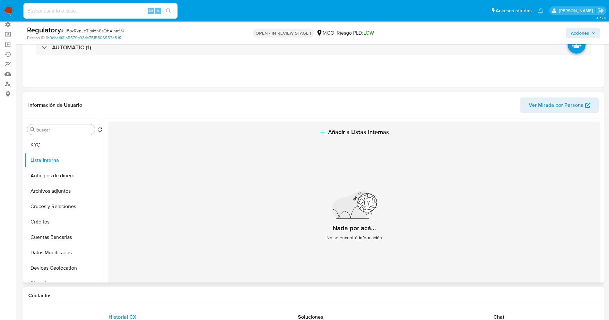
click at [340, 129] on span "Añadir a Listas Internas" at bounding box center [358, 132] width 61 height 7
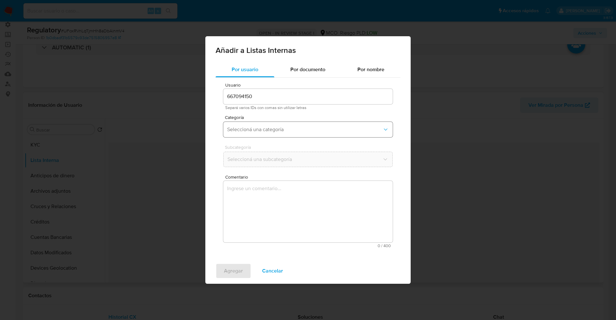
click at [252, 128] on span "Seleccioná una categoría" at bounding box center [304, 130] width 155 height 6
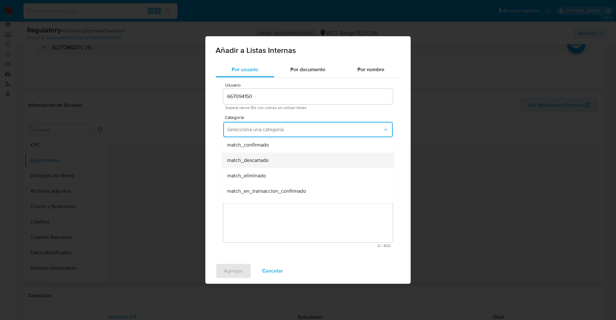
click at [261, 161] on span "match_descartado" at bounding box center [247, 160] width 41 height 6
click at [260, 154] on button "Seleccioná una subcategoría" at bounding box center [308, 159] width 170 height 15
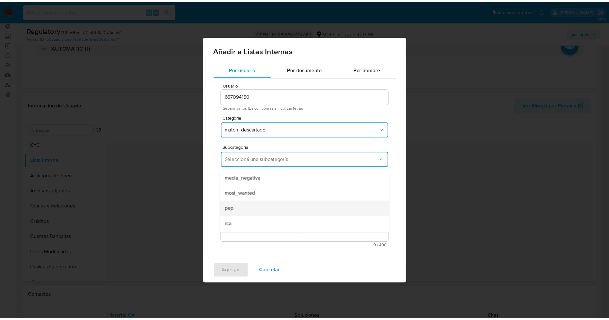
scroll to position [44, 0]
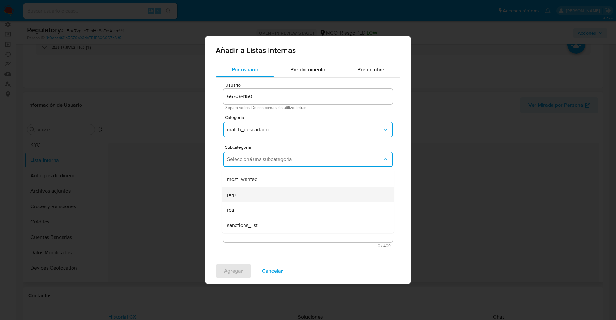
click at [242, 193] on div "pep" at bounding box center [306, 194] width 158 height 15
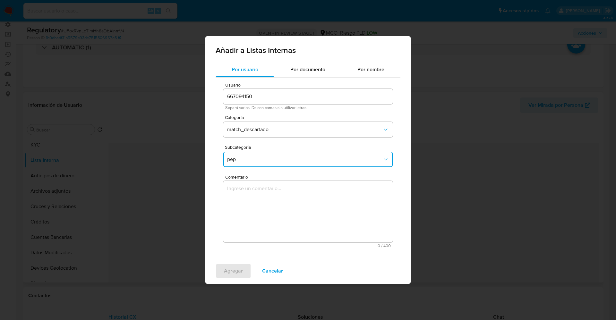
click at [242, 193] on textarea "Comentario" at bounding box center [308, 212] width 170 height 62
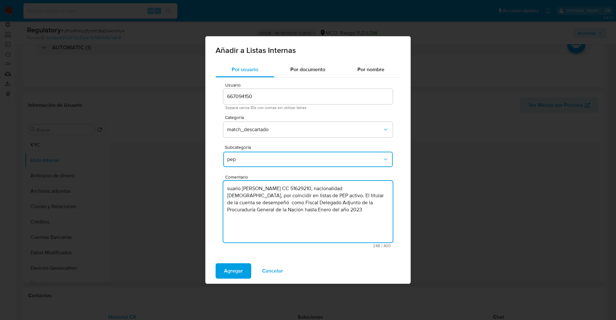
click at [228, 188] on textarea "suario Gloria del Carmen Fonseca Fuquen CC 51629210, nacionalidad colombiana, p…" at bounding box center [308, 212] width 170 height 62
type textarea "Usuario Gloria del Carmen Fonseca Fuquen CC 51629210, nacionalidad colombiana, …"
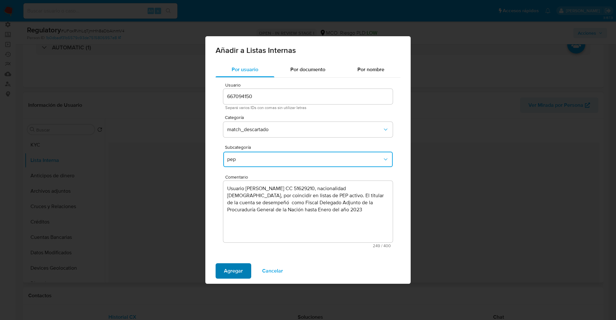
click at [227, 268] on span "Agregar" at bounding box center [233, 271] width 19 height 14
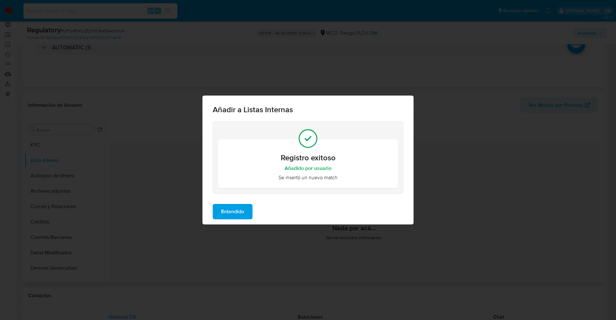
click at [232, 212] on span "Entendido" at bounding box center [232, 212] width 23 height 14
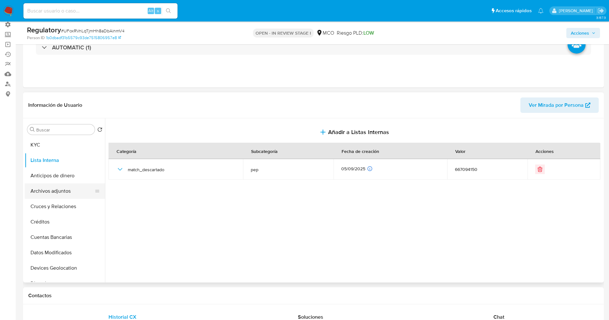
click at [58, 194] on button "Archivos adjuntos" at bounding box center [62, 191] width 75 height 15
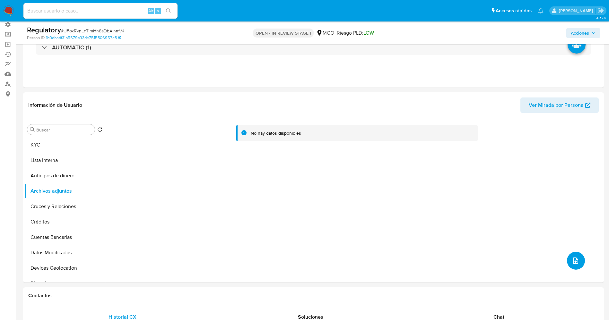
click at [572, 259] on icon "upload-file" at bounding box center [576, 261] width 8 height 8
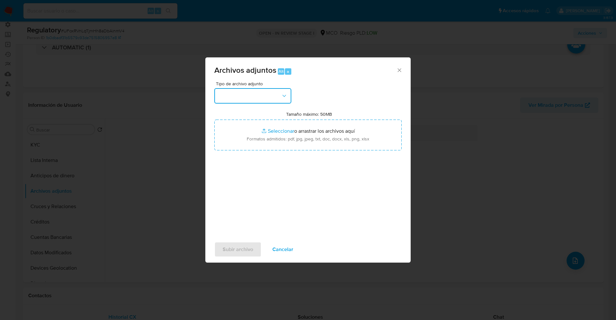
click at [259, 94] on button "button" at bounding box center [252, 95] width 77 height 15
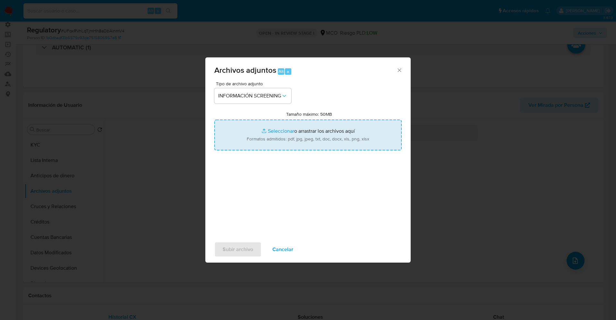
type input "C:\fakepath\_Gloria del Carmen Fonseca Fuquen_ lavado de dinero - Buscar con Go…"
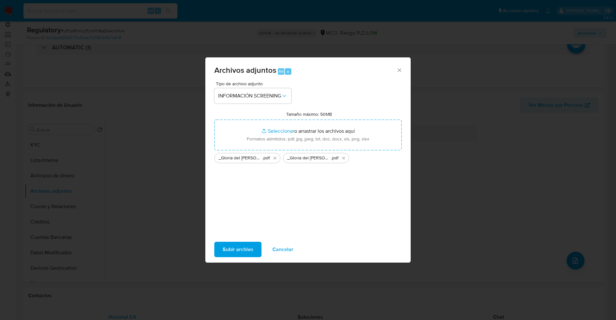
click at [232, 250] on span "Subir archivo" at bounding box center [238, 250] width 31 height 14
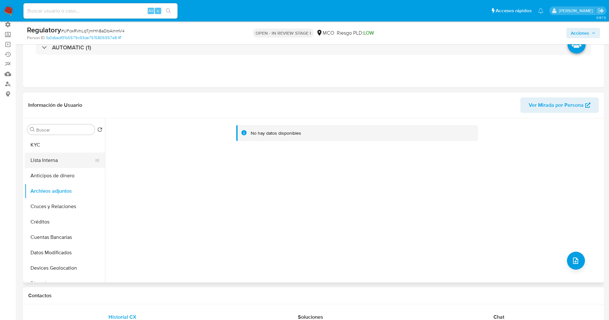
click at [50, 161] on button "Lista Interna" at bounding box center [62, 160] width 75 height 15
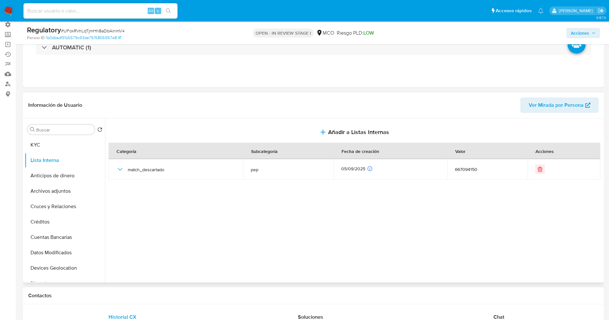
scroll to position [0, 0]
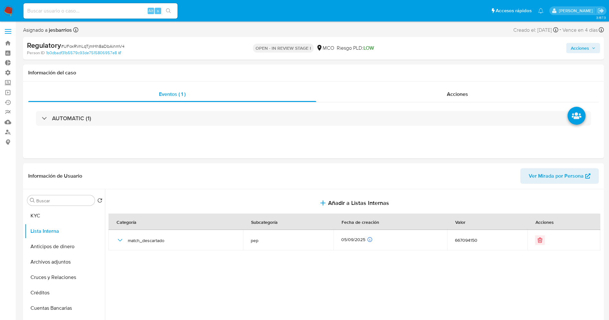
click at [585, 48] on span "Acciones" at bounding box center [580, 48] width 18 height 10
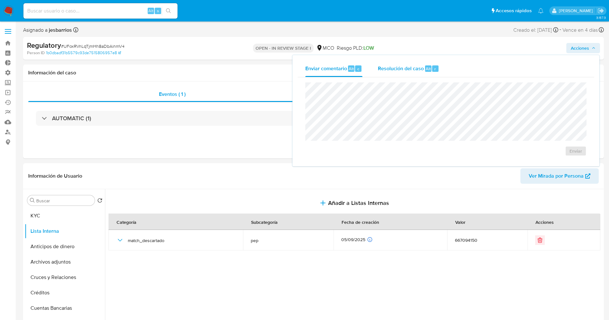
click at [403, 66] on span "Resolución del caso" at bounding box center [401, 68] width 46 height 7
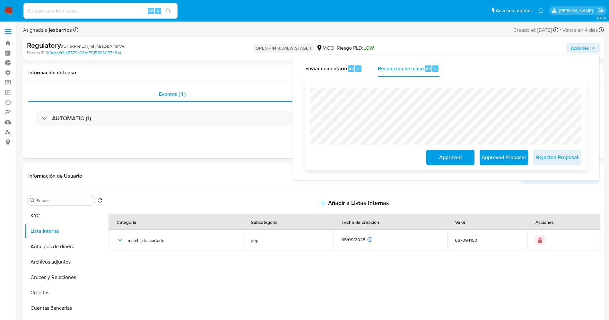
click at [434, 157] on button "Approved" at bounding box center [450, 157] width 48 height 15
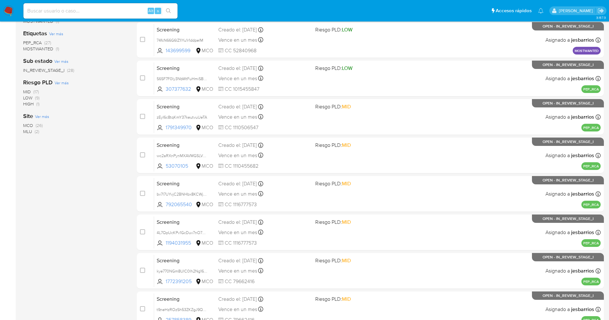
scroll to position [187, 0]
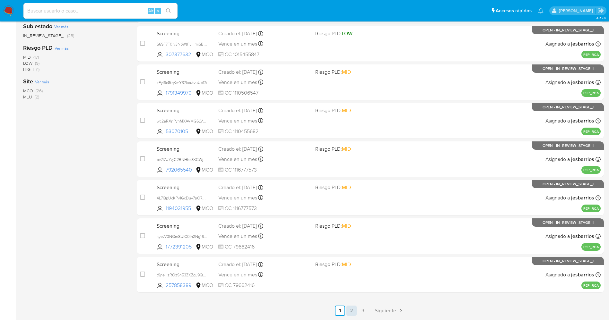
click at [355, 308] on link "2" at bounding box center [351, 311] width 10 height 10
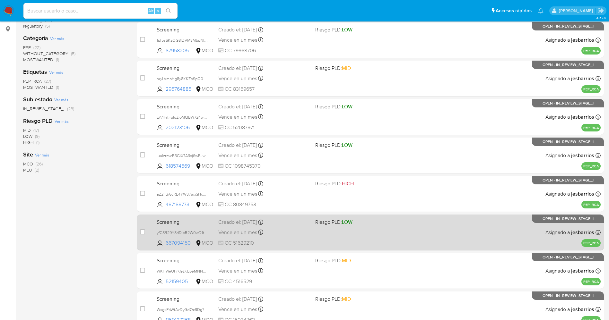
scroll to position [187, 0]
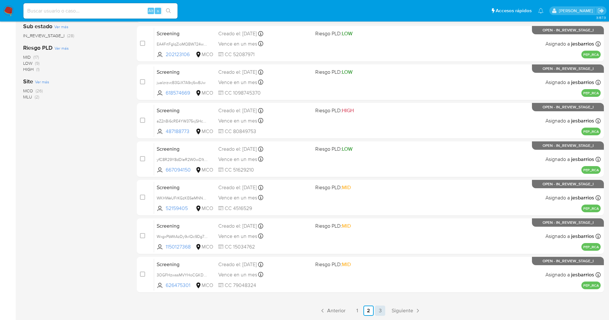
click at [381, 309] on link "3" at bounding box center [380, 311] width 10 height 10
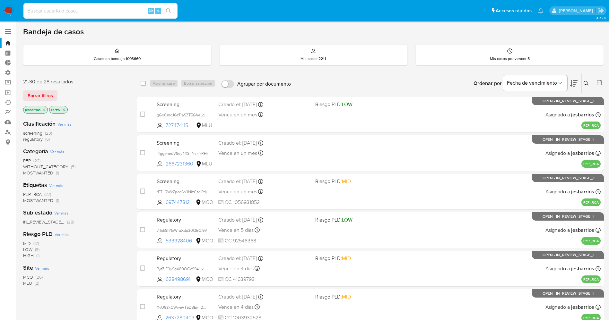
click at [587, 82] on icon at bounding box center [586, 83] width 5 height 5
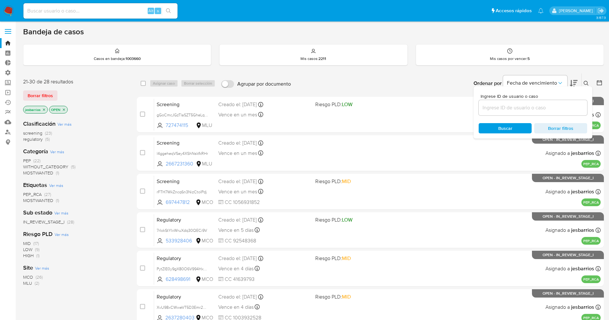
click at [512, 111] on input at bounding box center [533, 108] width 109 height 8
type input "yfC8R29Y8dDleR2W0wD1t9L2"
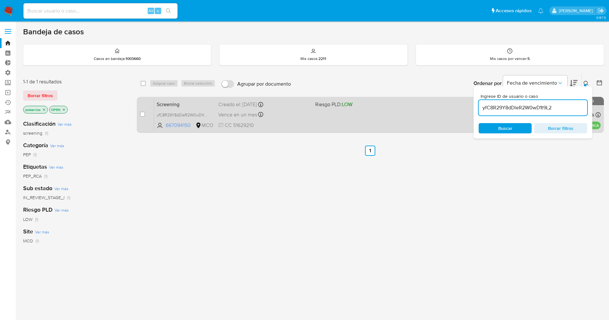
click at [287, 131] on div "Screening yfC8R29Y8dDleR2W0wD1t9L2 667094150 MCO Riesgo PLD: LOW Creado el: 04/…" at bounding box center [377, 115] width 447 height 32
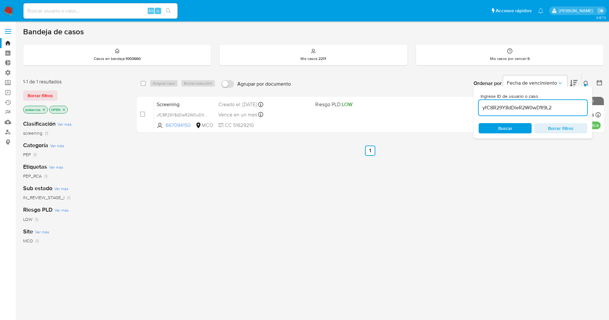
drag, startPoint x: 5, startPoint y: 10, endPoint x: 14, endPoint y: 1, distance: 12.3
click at [5, 10] on img at bounding box center [8, 10] width 11 height 11
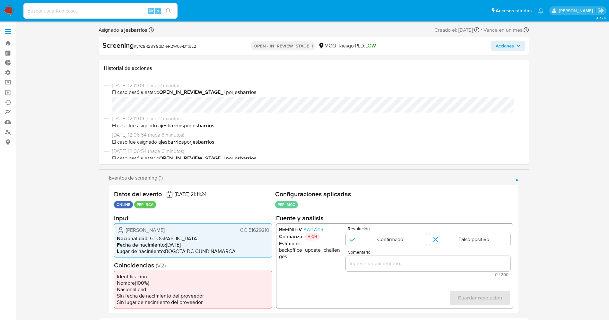
select select "10"
click at [315, 227] on span "# 7217319" at bounding box center [313, 229] width 20 height 6
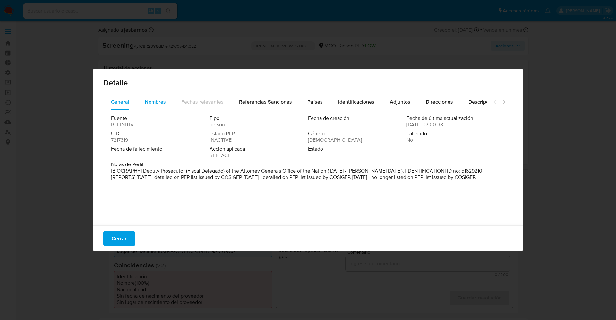
click at [150, 106] on div "Nombres" at bounding box center [155, 101] width 21 height 15
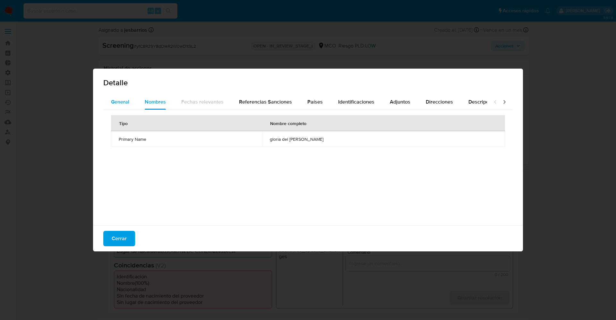
click at [117, 100] on span "General" at bounding box center [120, 101] width 18 height 7
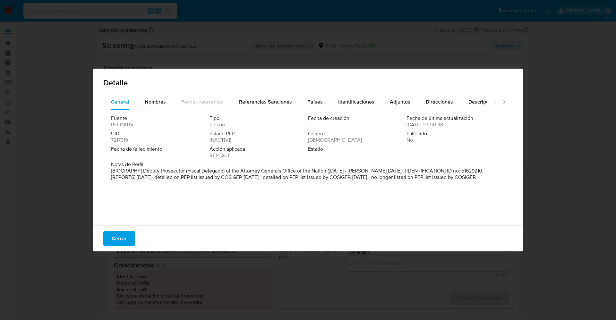
drag, startPoint x: 113, startPoint y: 170, endPoint x: 486, endPoint y: 190, distance: 373.0
click at [563, 191] on div "Detalle General Nombres Fechas relevantes Referencias Sanciones Países Identifi…" at bounding box center [308, 160] width 616 height 320
click at [110, 233] on button "Cerrar" at bounding box center [119, 238] width 32 height 15
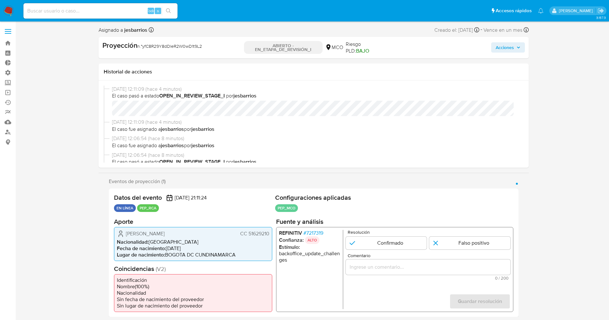
click at [323, 234] on font "7217319" at bounding box center [314, 232] width 17 height 7
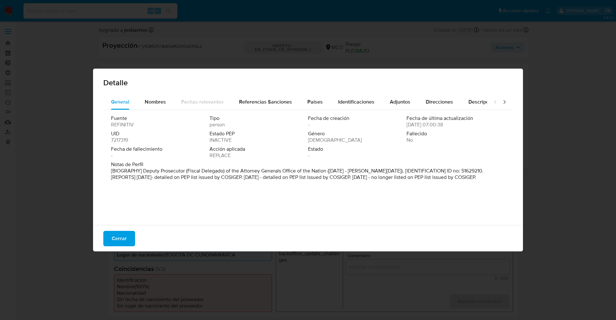
drag, startPoint x: 143, startPoint y: 168, endPoint x: 482, endPoint y: 66, distance: 353.7
click at [494, 185] on div "Fuente REFINITIV Tipo person Fecha de creación - Fecha de última actualización …" at bounding box center [308, 166] width 410 height 112
drag, startPoint x: 153, startPoint y: 142, endPoint x: 154, endPoint y: 151, distance: 9.0
click at [154, 143] on div "UID 7217319" at bounding box center [160, 137] width 99 height 13
drag, startPoint x: 141, startPoint y: 169, endPoint x: 286, endPoint y: 171, distance: 145.1
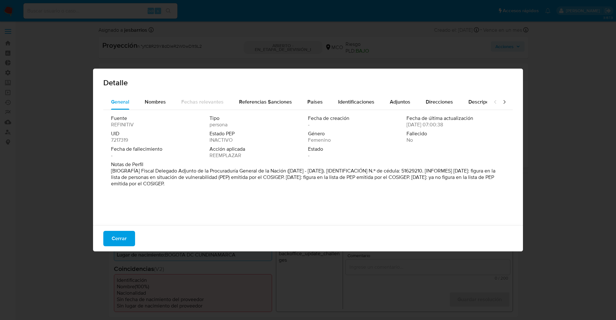
click at [286, 171] on font "[BIOGRAFÍA] Fiscal Delegado Adjunto de la Procuraduría General de la Nación (oc…" at bounding box center [303, 177] width 385 height 20
click at [157, 103] on font "Nombres" at bounding box center [155, 101] width 21 height 7
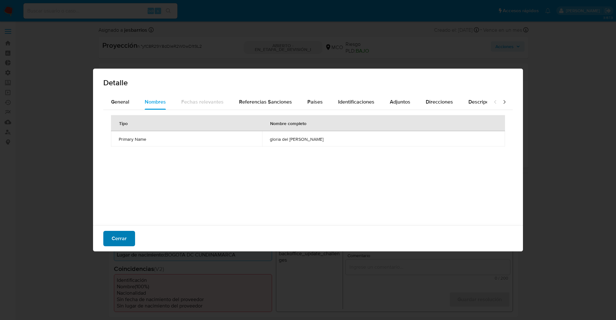
drag, startPoint x: 125, startPoint y: 238, endPoint x: 122, endPoint y: 232, distance: 6.6
click at [125, 239] on font "Cerrar" at bounding box center [119, 238] width 15 height 15
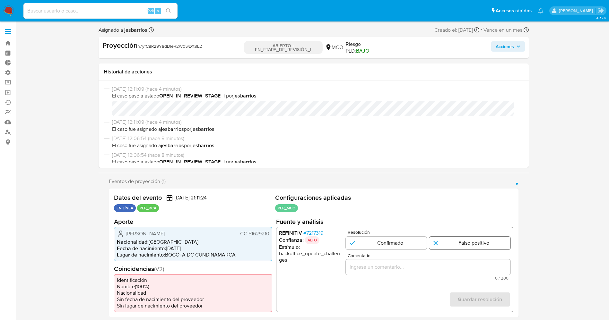
click at [460, 245] on input "1 de 1" at bounding box center [469, 243] width 81 height 13
radio input "true"
click at [445, 264] on input "Comentario" at bounding box center [427, 267] width 165 height 8
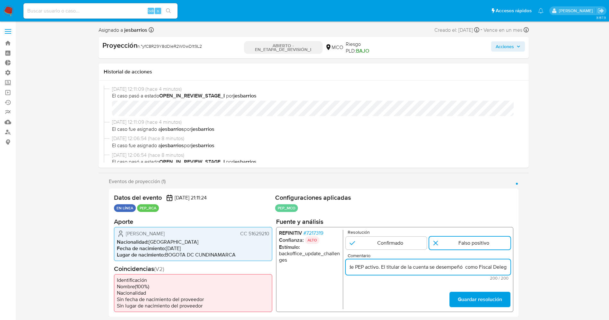
scroll to position [0, 63]
drag, startPoint x: 362, startPoint y: 269, endPoint x: 474, endPoint y: 269, distance: 111.7
click at [474, 269] on input "suario Gloria del Carmen Fonseca Fuquen CC 51629210, nacionalidad colombiana, p…" at bounding box center [427, 267] width 165 height 8
type input "suario Gloria del Carmen Fonseca Fuquen CC 51629210, nacionalidad colombiana,se…"
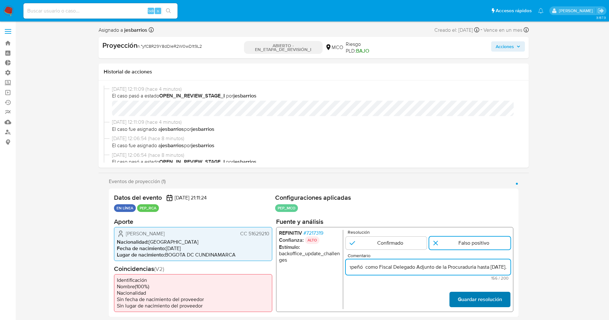
click at [478, 298] on font "Guardar resolución" at bounding box center [480, 299] width 44 height 15
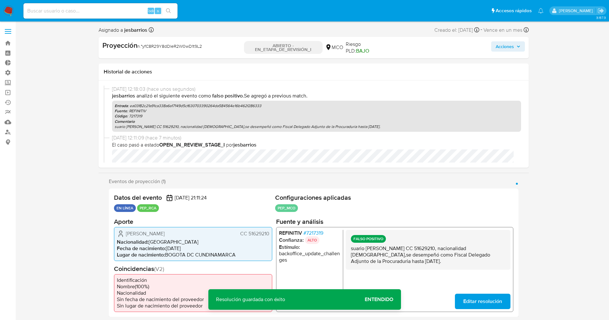
click at [470, 300] on span "Editar resolución" at bounding box center [482, 301] width 39 height 14
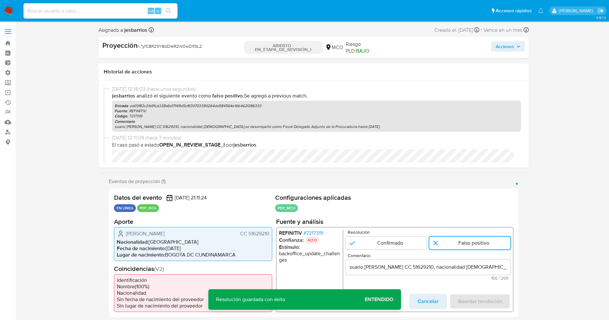
click at [350, 266] on input "suario Gloria del Carmen Fonseca Fuquen CC 51629210, nacionalidad colombiana,se…" at bounding box center [427, 267] width 165 height 8
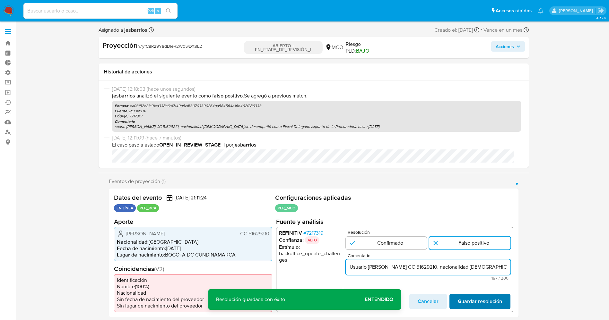
type input "Usuario Gloria del Carmen Fonseca Fuquen CC 51629210, nacionalidad colombiana,s…"
click at [494, 303] on span "Guardar resolución" at bounding box center [480, 301] width 44 height 14
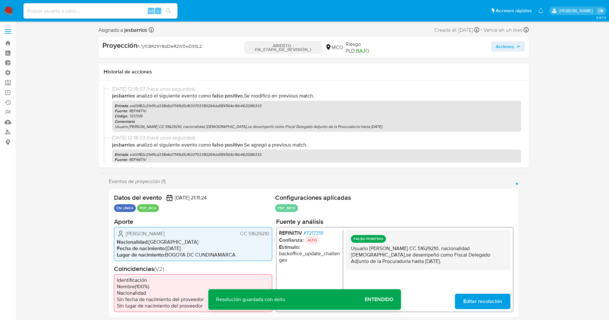
drag, startPoint x: 352, startPoint y: 247, endPoint x: 445, endPoint y: 259, distance: 94.5
click at [465, 264] on div "FALSO POSITIVO Usuario Gloria del Carmen Fonseca Fuquen CC 51629210, nacionalid…" at bounding box center [427, 250] width 165 height 40
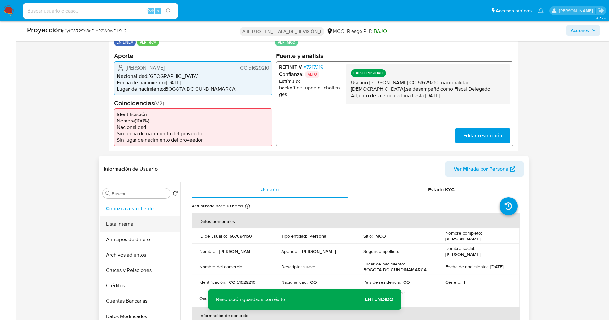
click at [110, 223] on button "Lista interna" at bounding box center [137, 224] width 75 height 15
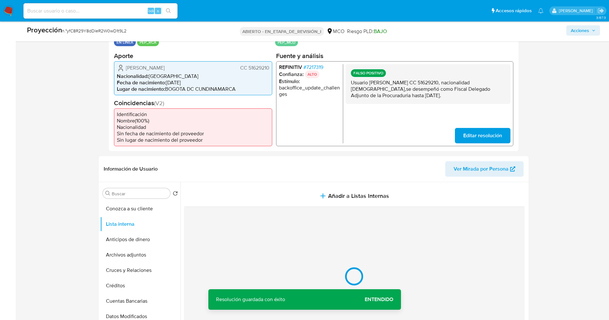
scroll to position [193, 0]
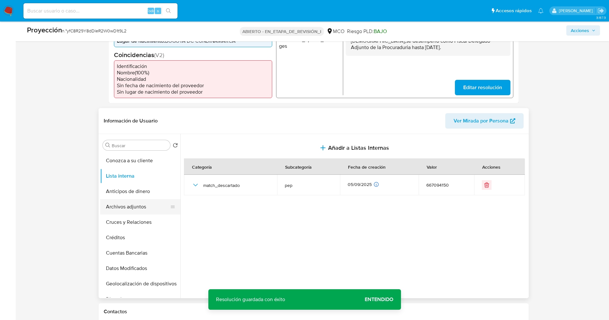
click at [130, 206] on button "Archivos adjuntos" at bounding box center [137, 206] width 75 height 15
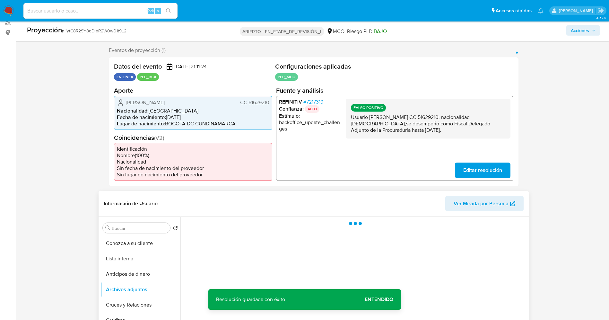
scroll to position [0, 0]
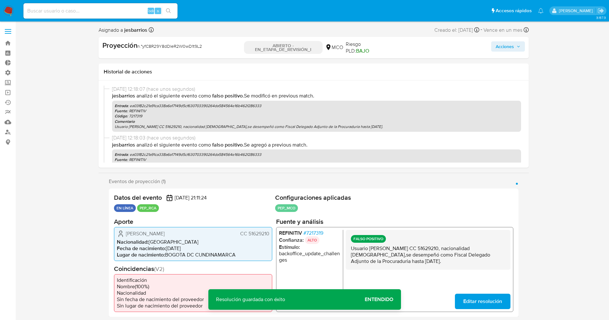
click at [503, 46] on font "Acciones" at bounding box center [505, 46] width 18 height 10
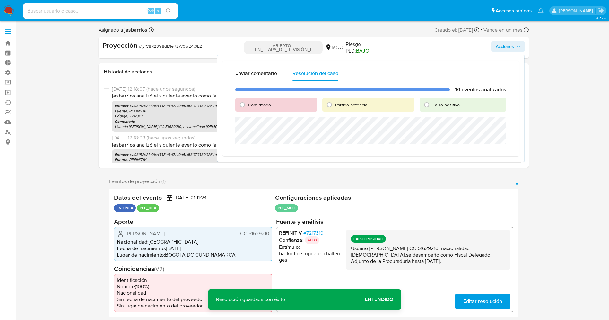
click at [433, 103] on font "Falso positivo" at bounding box center [445, 105] width 27 height 6
click at [432, 103] on input "Falso positivo" at bounding box center [427, 105] width 10 height 10
radio input "true"
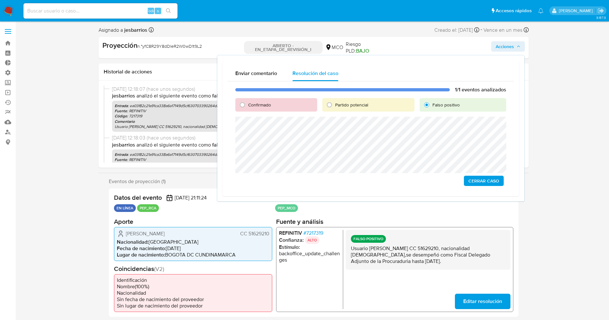
click at [487, 177] on span "Cerrar Caso" at bounding box center [483, 181] width 31 height 9
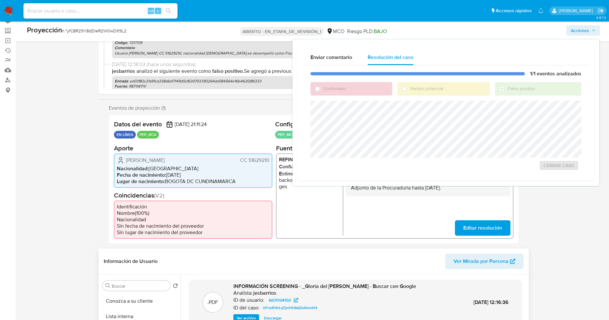
scroll to position [144, 0]
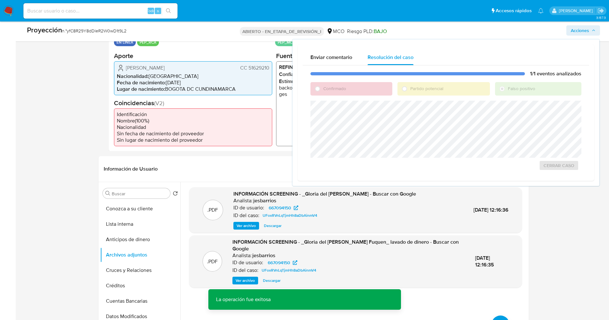
drag, startPoint x: 141, startPoint y: 225, endPoint x: 62, endPoint y: 97, distance: 151.1
click at [140, 224] on button "Lista interna" at bounding box center [140, 224] width 80 height 15
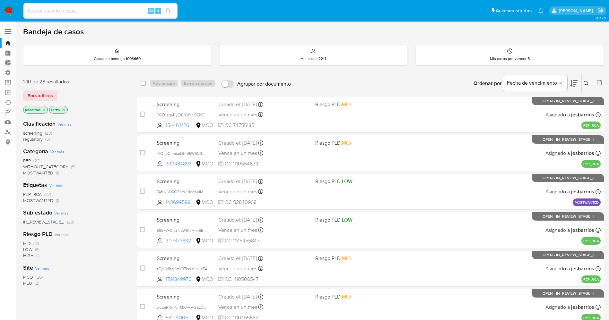
click at [9, 7] on img at bounding box center [8, 10] width 11 height 11
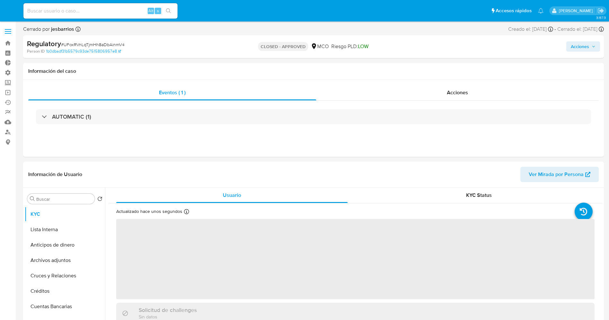
select select "10"
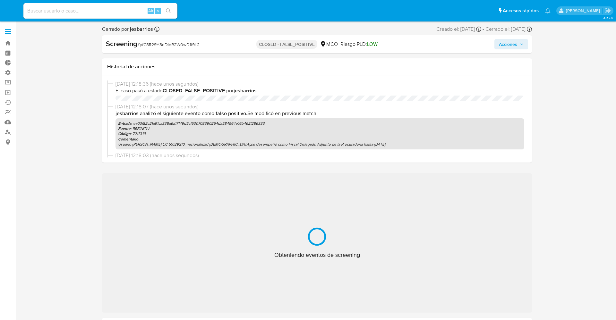
select select "10"
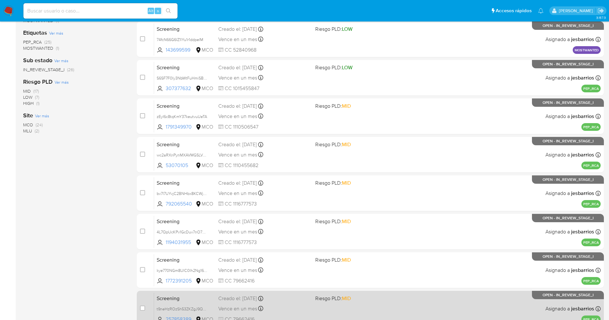
scroll to position [187, 0]
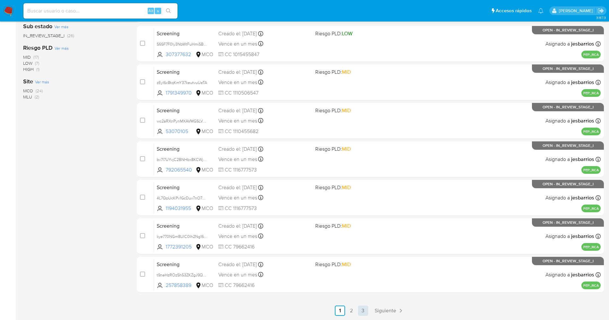
click at [360, 309] on link "3" at bounding box center [363, 311] width 10 height 10
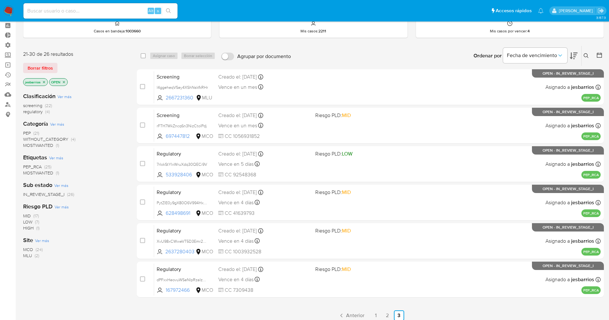
scroll to position [48, 0]
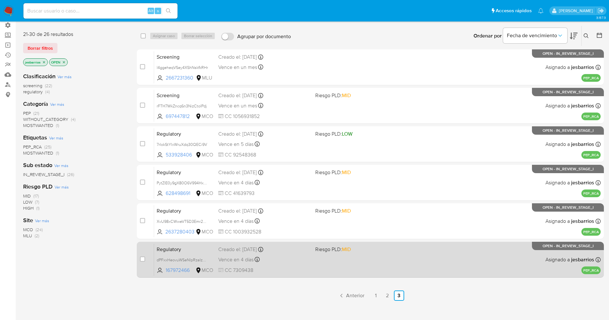
click at [307, 261] on div "Vence en 4 días Vence el [DATE] 19:20:06" at bounding box center [264, 260] width 92 height 9
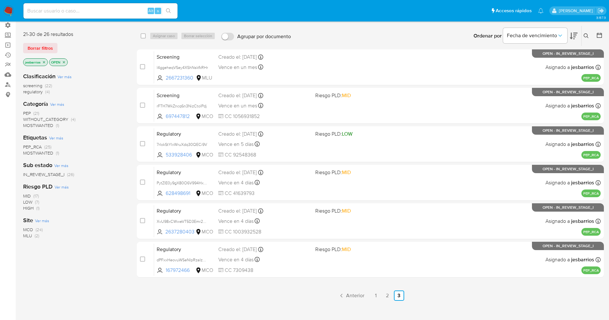
click at [9, 9] on img at bounding box center [8, 10] width 11 height 11
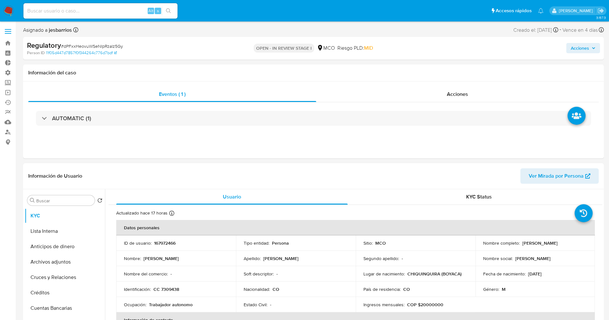
select select "10"
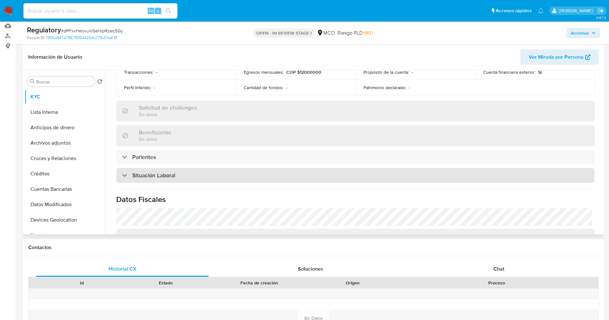
scroll to position [241, 0]
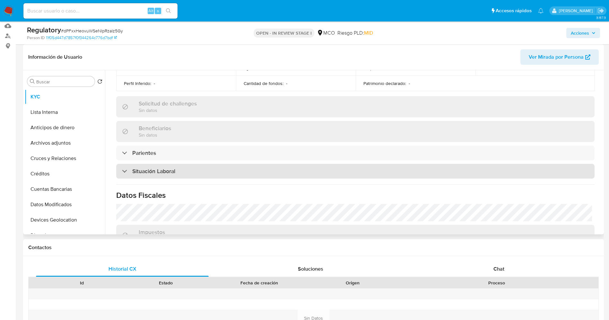
click at [183, 172] on div "Situación Laboral" at bounding box center [355, 171] width 478 height 15
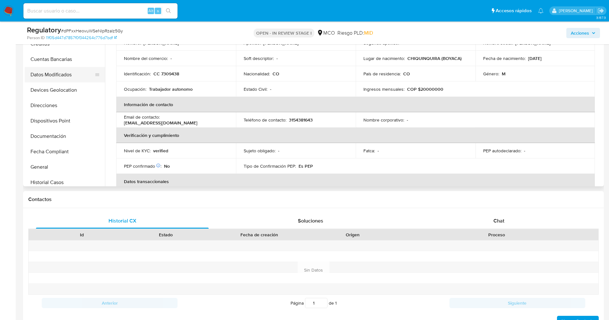
scroll to position [96, 0]
click at [50, 166] on button "Historial Casos" at bounding box center [62, 168] width 75 height 15
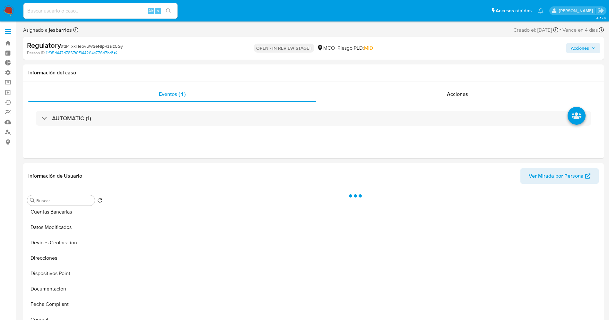
scroll to position [48, 0]
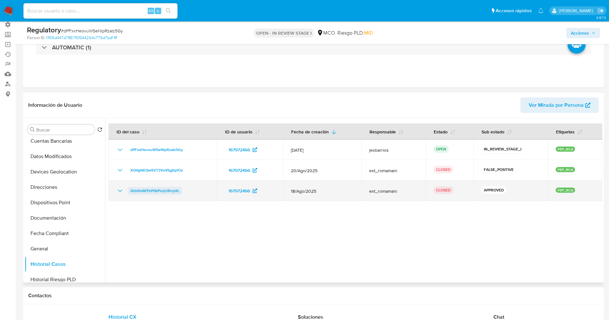
click at [164, 191] on span "QrbfIm6EPsP0bPzvjURrrpXL" at bounding box center [154, 191] width 49 height 8
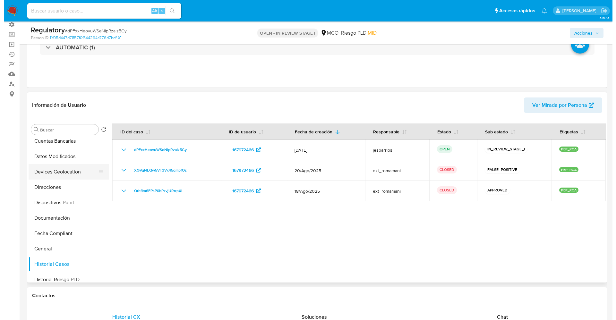
scroll to position [0, 0]
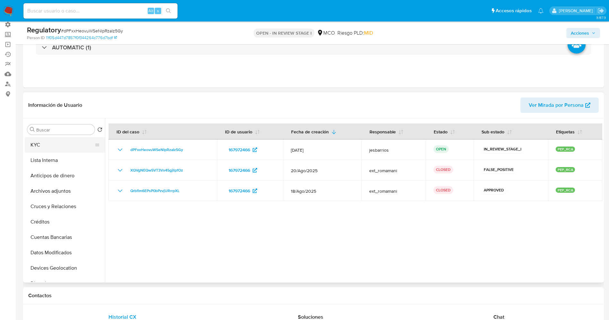
click at [48, 144] on button "KYC" at bounding box center [62, 144] width 75 height 15
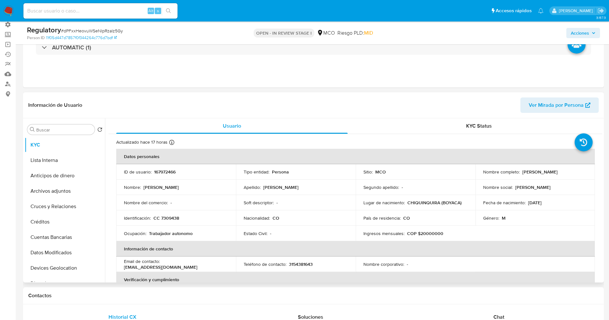
drag, startPoint x: 526, startPoint y: 172, endPoint x: 570, endPoint y: 170, distance: 44.0
click at [570, 170] on div "Nombre completo : [PERSON_NAME]" at bounding box center [535, 172] width 104 height 6
copy div "[PERSON_NAME]"
click at [60, 163] on button "Lista Interna" at bounding box center [62, 160] width 75 height 15
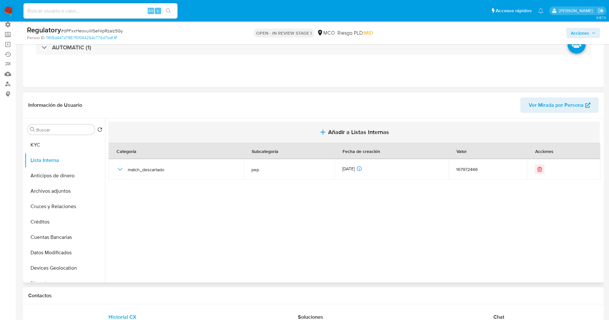
click at [342, 130] on span "Añadir a Listas Internas" at bounding box center [358, 132] width 61 height 7
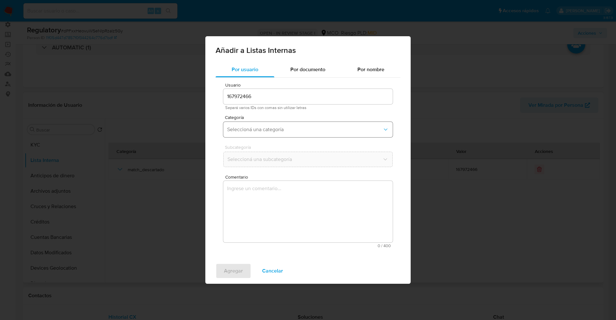
click at [277, 127] on span "Seleccioná una categoría" at bounding box center [304, 130] width 155 height 6
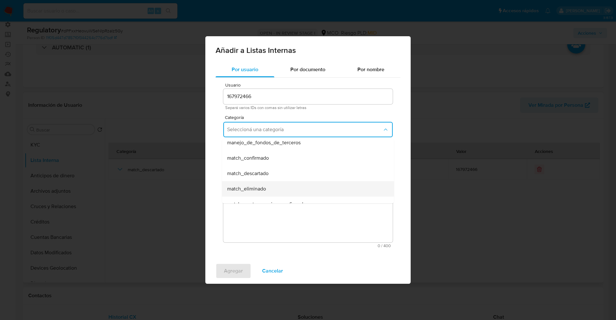
scroll to position [48, 0]
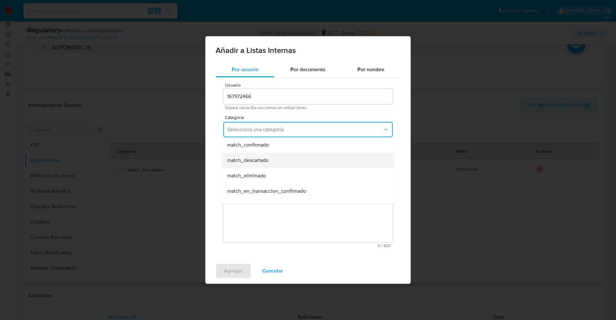
click at [270, 160] on div "match_descartado" at bounding box center [306, 160] width 158 height 15
click at [268, 157] on span "Seleccioná una subcategoría" at bounding box center [304, 159] width 155 height 6
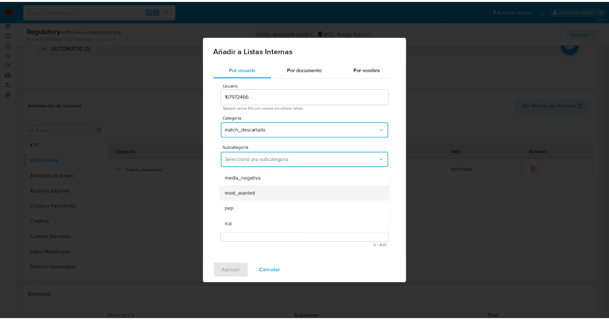
scroll to position [44, 0]
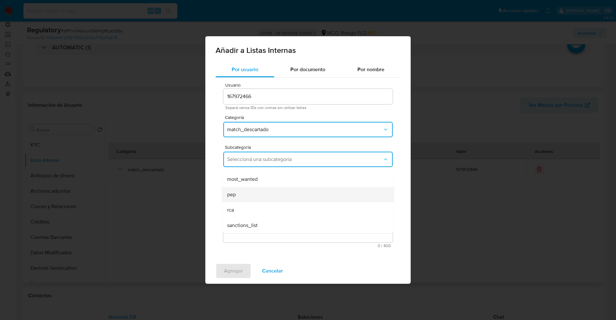
click at [251, 194] on div "pep" at bounding box center [306, 194] width 158 height 15
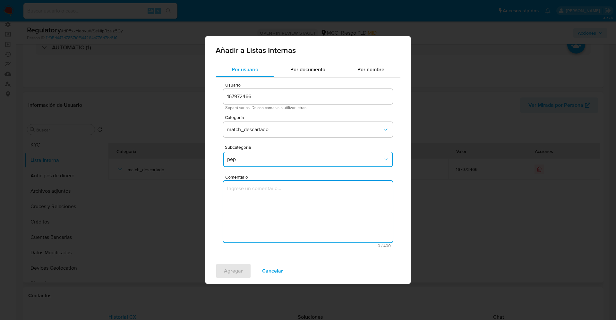
click at [251, 194] on textarea "Comentario" at bounding box center [308, 212] width 170 height 62
type textarea "usuario [PERSON_NAME] declara ser PEP, ya que se desempeñó como “Coronel de la …"
click at [233, 262] on div "Agregar Cancelar" at bounding box center [307, 271] width 205 height 26
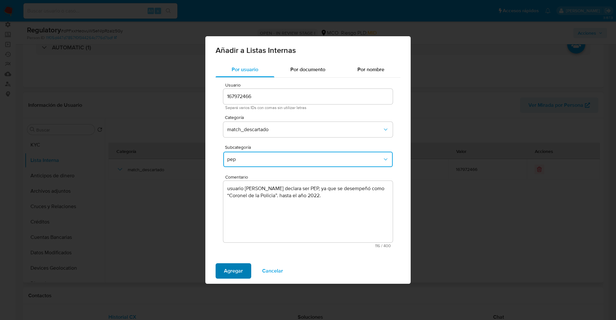
click at [233, 268] on span "Agregar" at bounding box center [233, 271] width 19 height 14
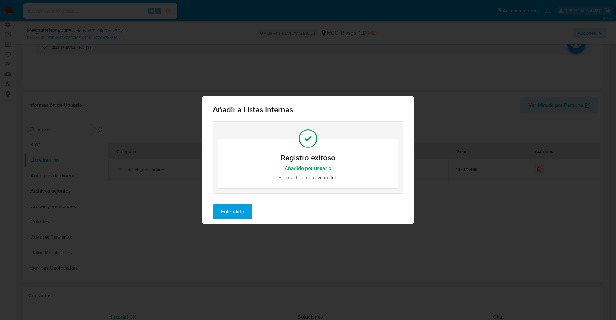
click at [232, 214] on span "Entendido" at bounding box center [232, 212] width 23 height 14
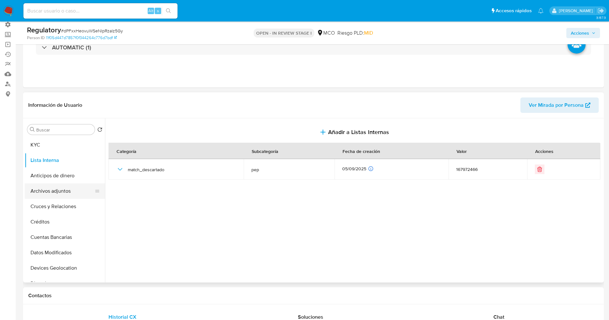
click at [50, 193] on button "Archivos adjuntos" at bounding box center [62, 191] width 75 height 15
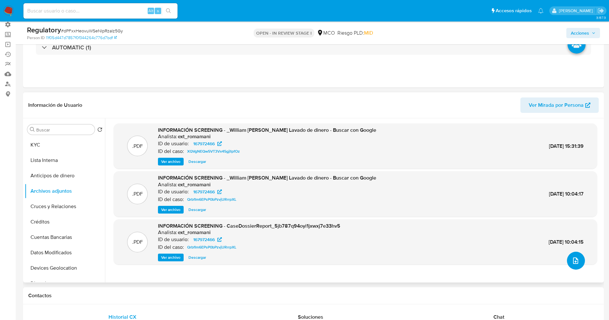
click at [575, 257] on button "upload-file" at bounding box center [576, 261] width 18 height 18
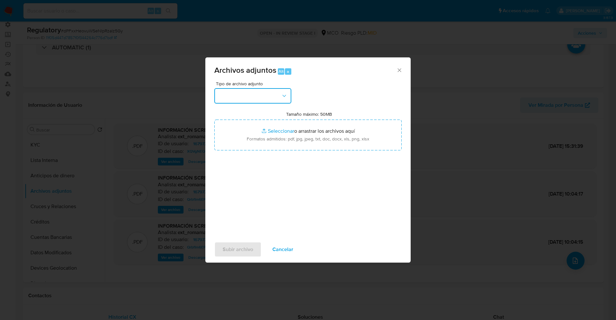
click at [258, 100] on button "button" at bounding box center [252, 95] width 77 height 15
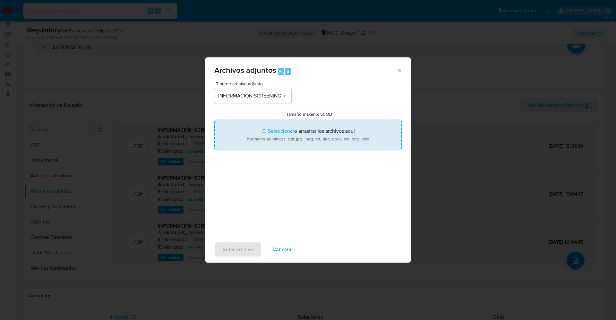
type input "C:\fakepath\_ [PERSON_NAME] lavado de dinero - Buscar con Google.pdf"
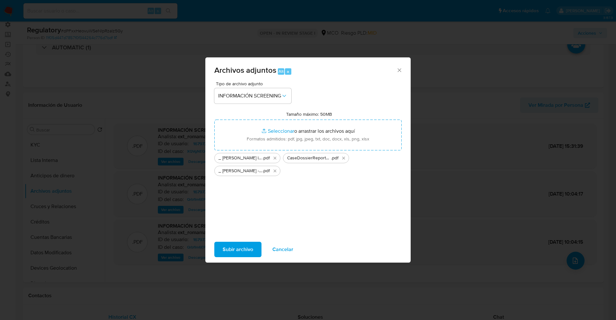
click at [236, 253] on span "Subir archivo" at bounding box center [238, 250] width 31 height 14
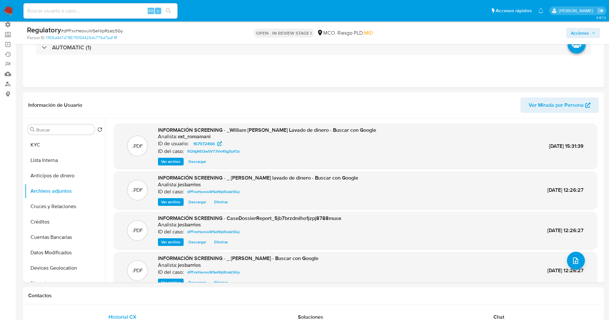
click at [36, 152] on button "KYC" at bounding box center [65, 144] width 80 height 15
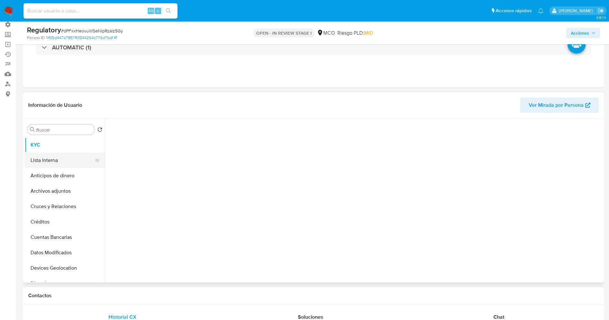
click at [38, 160] on button "Lista Interna" at bounding box center [62, 160] width 75 height 15
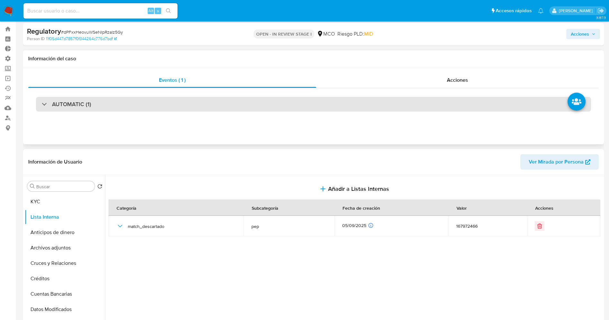
scroll to position [0, 0]
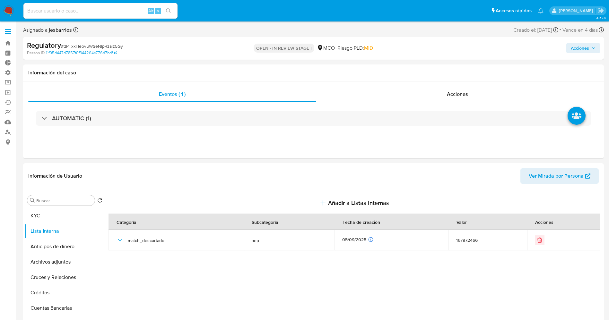
click at [584, 47] on span "Acciones" at bounding box center [580, 48] width 18 height 10
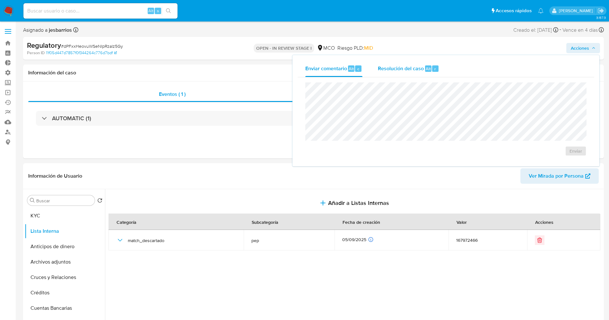
click at [399, 70] on span "Resolución del caso" at bounding box center [401, 68] width 46 height 7
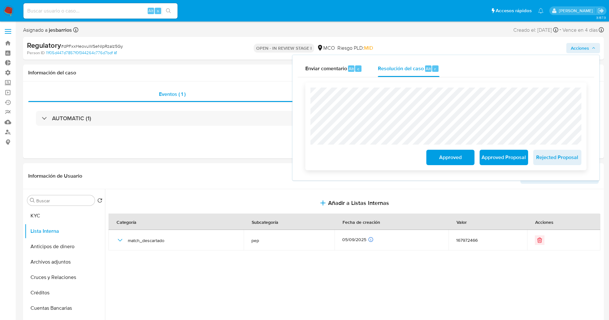
click at [442, 155] on span "Approved" at bounding box center [450, 158] width 31 height 14
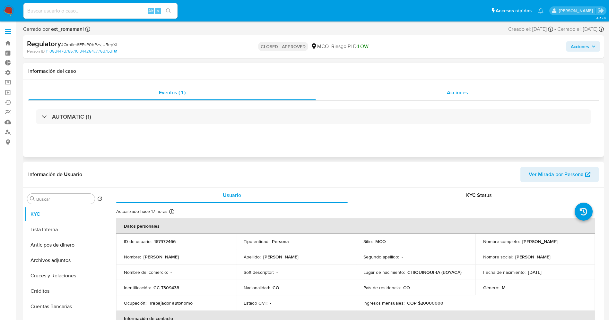
select select "10"
click at [480, 93] on div "Acciones" at bounding box center [457, 92] width 283 height 15
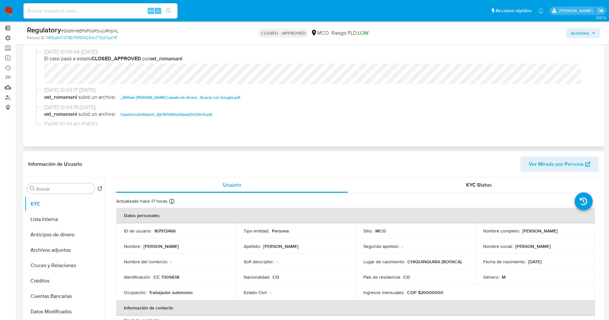
scroll to position [48, 0]
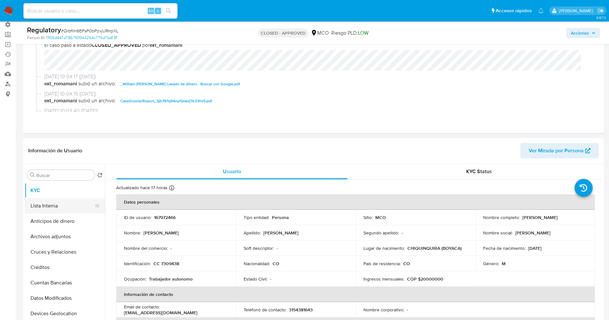
click at [56, 209] on button "Lista Interna" at bounding box center [62, 205] width 75 height 15
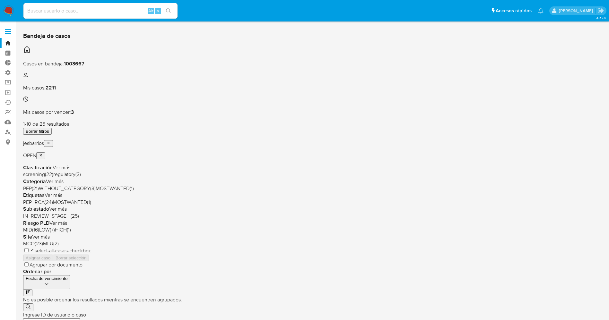
scroll to position [187, 0]
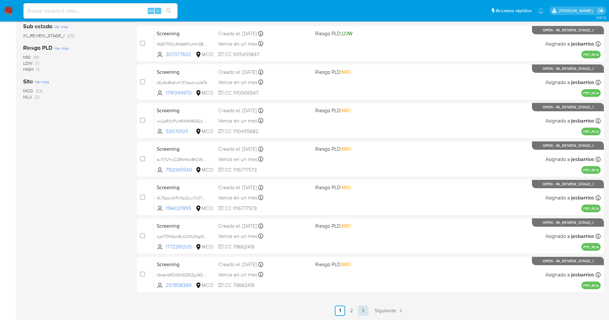
click at [368, 310] on link "3" at bounding box center [363, 311] width 10 height 10
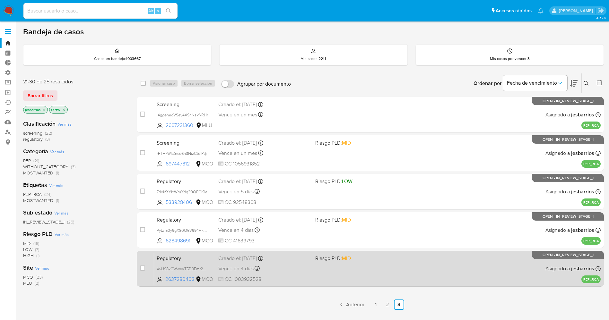
click at [322, 266] on div "Regulatory XvU98xCWweVT5D3Emr2JrslH 2637280403 MCO Riesgo PLD: MID Creado el: […" at bounding box center [377, 269] width 447 height 32
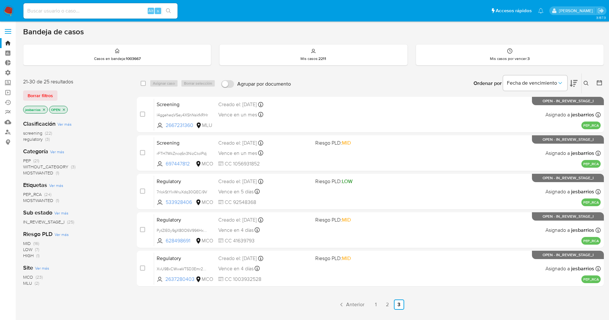
click at [11, 9] on img at bounding box center [8, 10] width 11 height 11
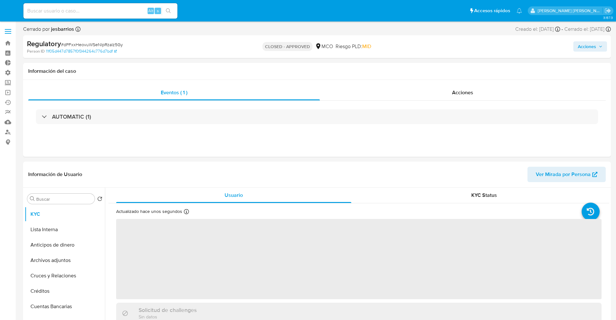
select select "10"
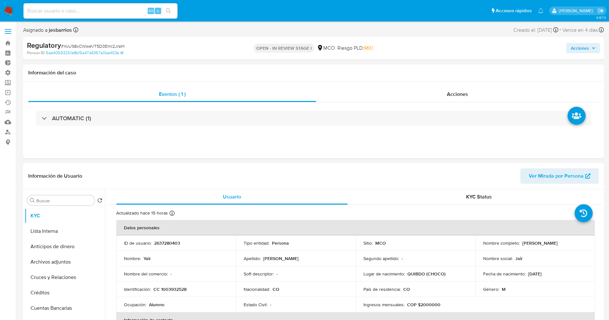
select select "10"
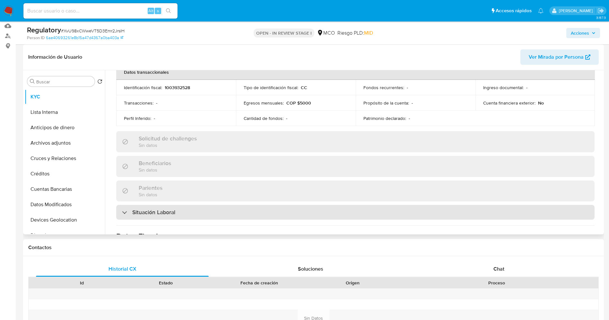
scroll to position [241, 0]
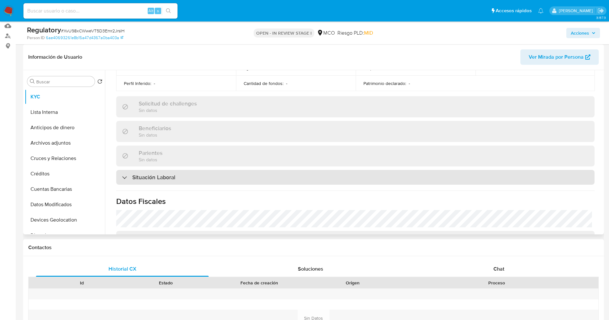
click at [196, 179] on div "Situación Laboral" at bounding box center [355, 177] width 478 height 15
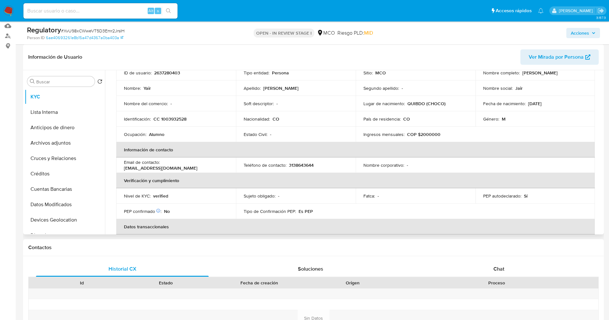
scroll to position [0, 0]
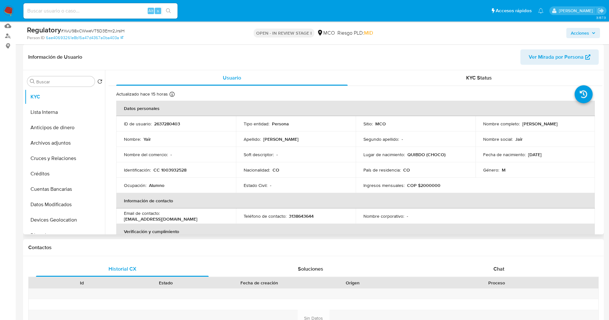
drag, startPoint x: 520, startPoint y: 124, endPoint x: 563, endPoint y: 123, distance: 43.4
click at [568, 123] on div "Nombre completo : [PERSON_NAME]" at bounding box center [535, 124] width 104 height 6
copy p "[PERSON_NAME]"
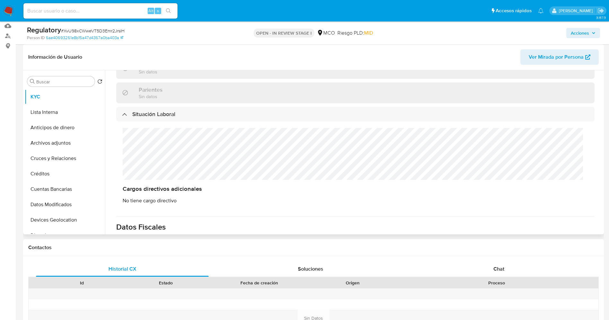
scroll to position [289, 0]
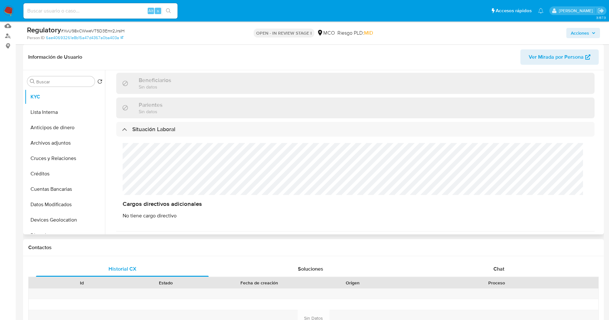
click at [152, 171] on div "Cargos directivos adicionales No tiene cargo directivo" at bounding box center [355, 181] width 478 height 89
click at [161, 156] on div "Cargos directivos adicionales No tiene cargo directivo" at bounding box center [355, 181] width 478 height 89
click at [58, 105] on button "Lista Interna" at bounding box center [62, 112] width 75 height 15
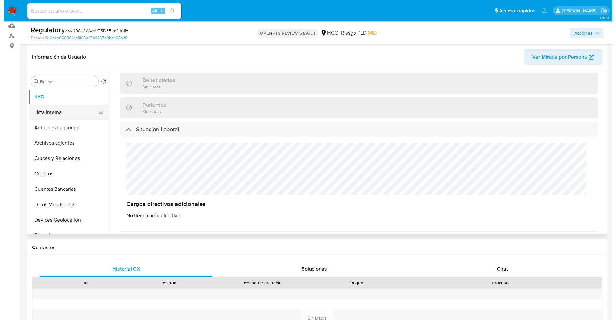
scroll to position [0, 0]
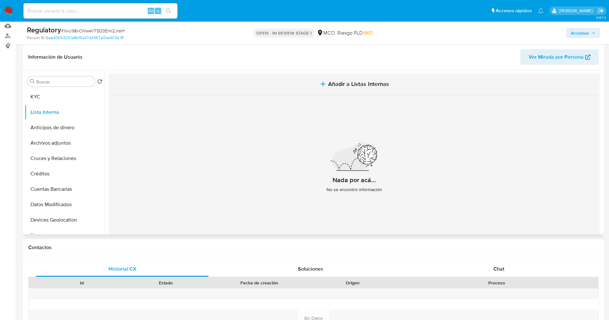
click at [328, 86] on span "Añadir a Listas Internas" at bounding box center [358, 84] width 61 height 7
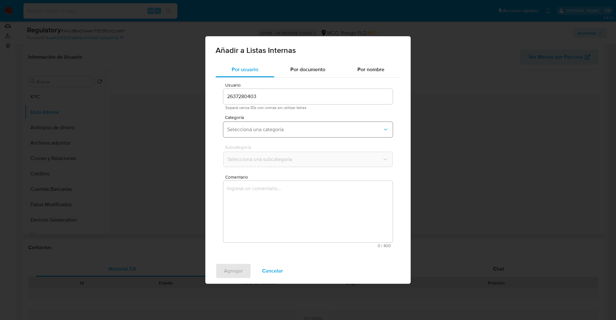
click at [263, 130] on span "Seleccioná una categoría" at bounding box center [304, 130] width 155 height 6
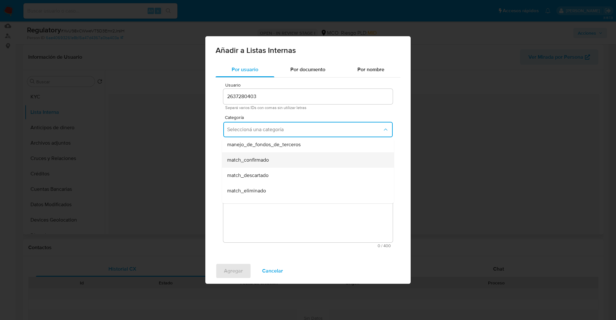
scroll to position [48, 0]
click at [261, 161] on span "match_descartado" at bounding box center [247, 160] width 41 height 6
click at [263, 160] on span "Seleccioná una subcategoría" at bounding box center [304, 159] width 155 height 6
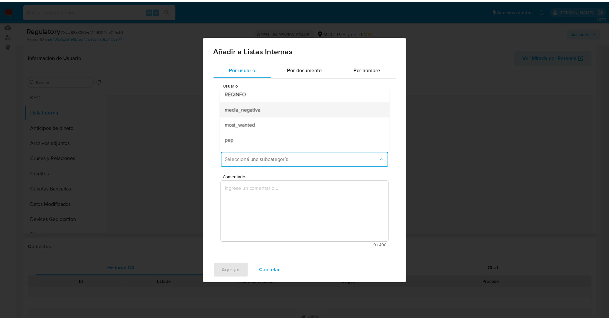
scroll to position [44, 0]
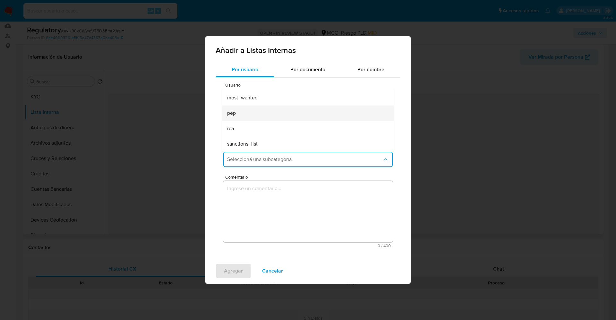
click at [252, 116] on div "pep" at bounding box center [306, 113] width 158 height 15
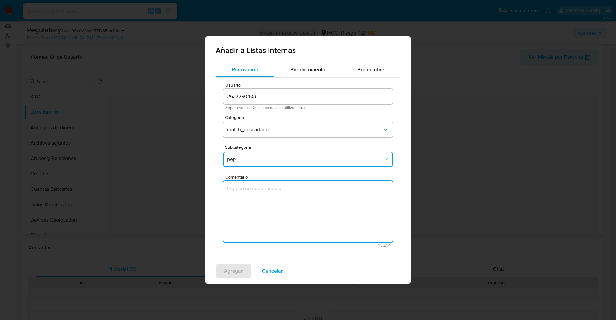
click at [252, 211] on textarea "Comentario" at bounding box center [308, 212] width 170 height 62
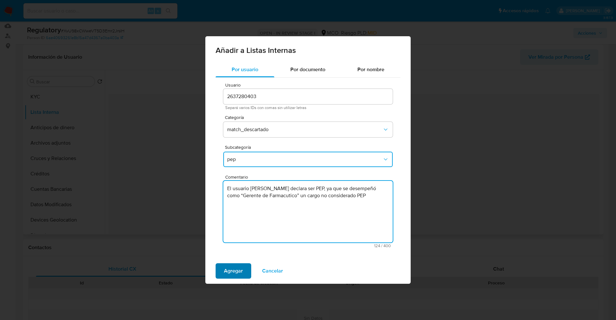
type textarea "El usuario [PERSON_NAME] declara ser PEP, ya que se desempeñó como “Gerente de …"
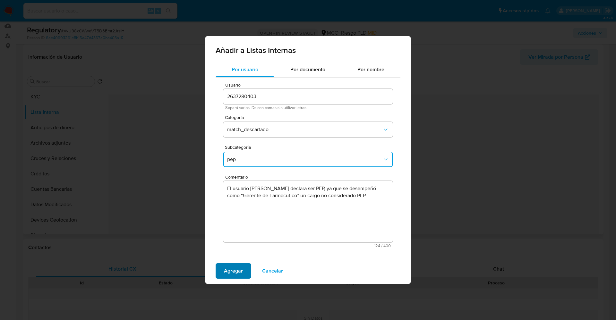
click at [234, 272] on span "Agregar" at bounding box center [233, 271] width 19 height 14
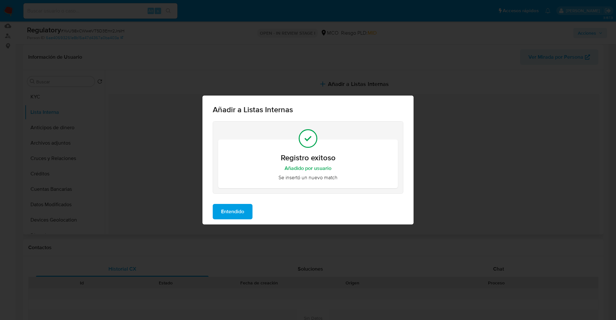
click at [242, 217] on span "Entendido" at bounding box center [232, 212] width 23 height 14
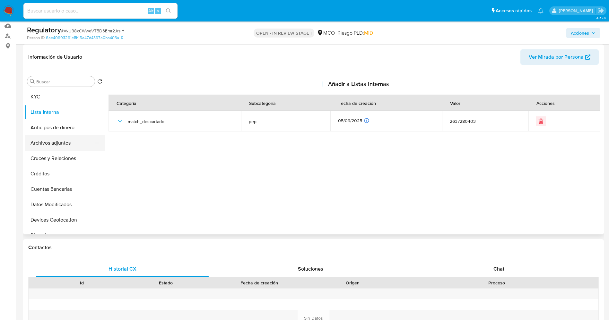
click at [39, 144] on button "Archivos adjuntos" at bounding box center [62, 142] width 75 height 15
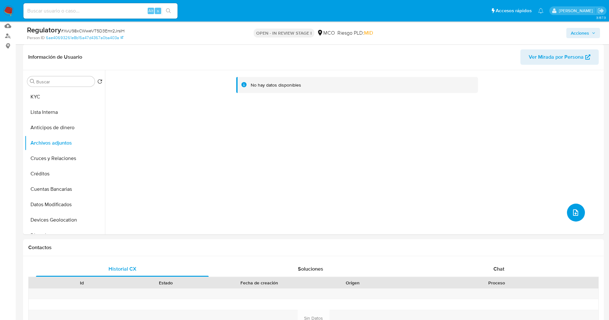
click at [567, 212] on button "upload-file" at bounding box center [576, 213] width 18 height 18
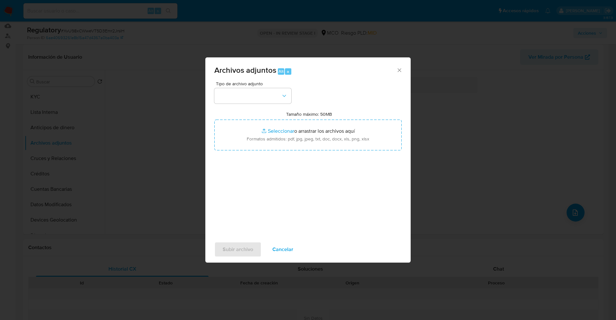
click at [266, 107] on div "Tipo de archivo adjunto Tamaño máximo: 50MB Seleccionar archivos Seleccionar o …" at bounding box center [308, 158] width 188 height 152
click at [261, 99] on button "button" at bounding box center [252, 95] width 77 height 15
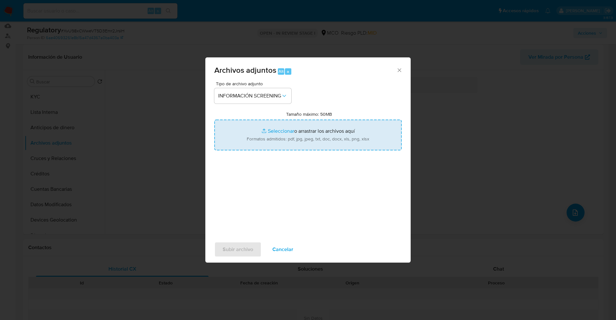
type input "C:\fakepath\_Yair [PERSON_NAME] lavado de dinero - Buscar con Google.pdf"
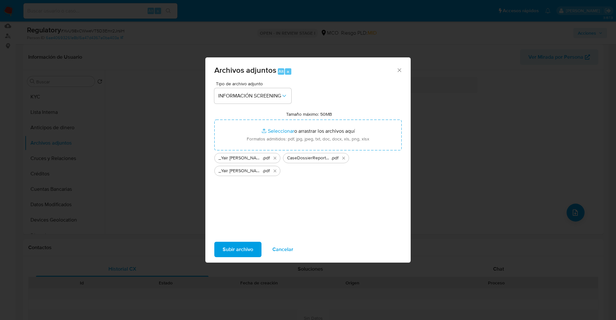
click at [244, 251] on span "Subir archivo" at bounding box center [238, 250] width 31 height 14
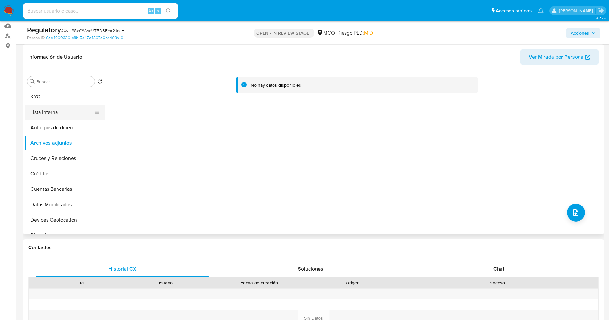
click at [57, 113] on button "Lista Interna" at bounding box center [62, 112] width 75 height 15
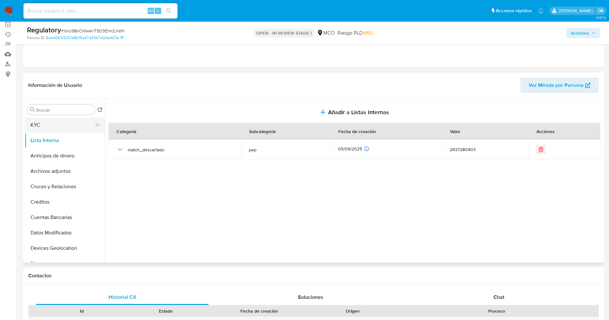
scroll to position [48, 0]
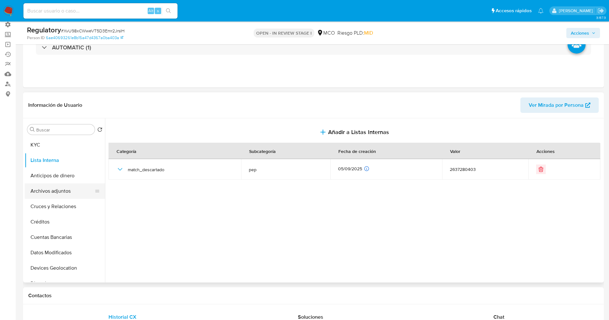
click at [41, 194] on button "Archivos adjuntos" at bounding box center [62, 191] width 75 height 15
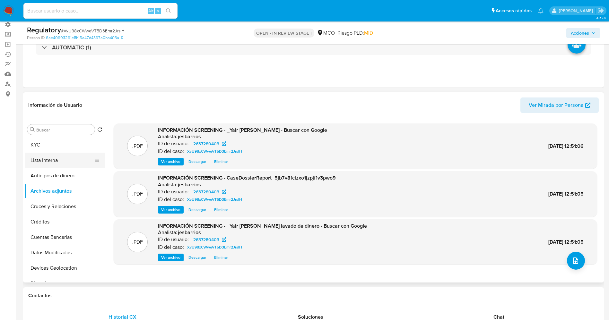
click at [52, 158] on button "Lista Interna" at bounding box center [62, 160] width 75 height 15
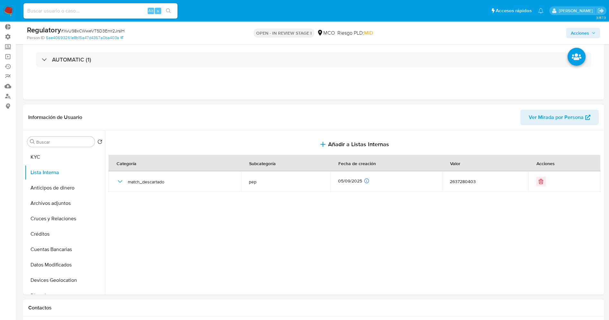
scroll to position [0, 0]
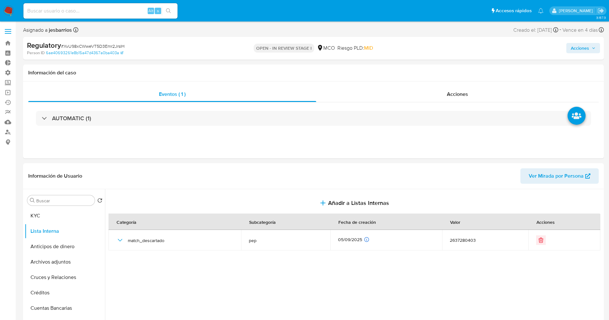
click at [580, 46] on span "Acciones" at bounding box center [580, 48] width 18 height 10
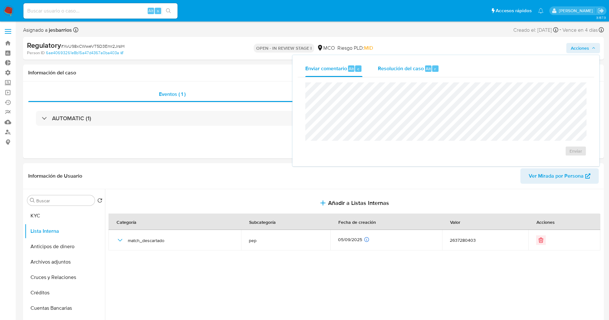
click at [418, 72] on span "Resolución del caso" at bounding box center [401, 68] width 46 height 7
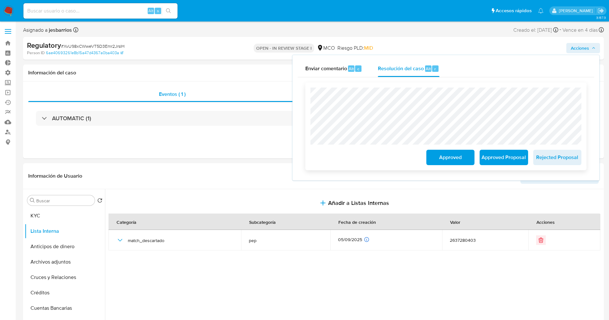
click at [451, 163] on span "Approved" at bounding box center [450, 158] width 31 height 14
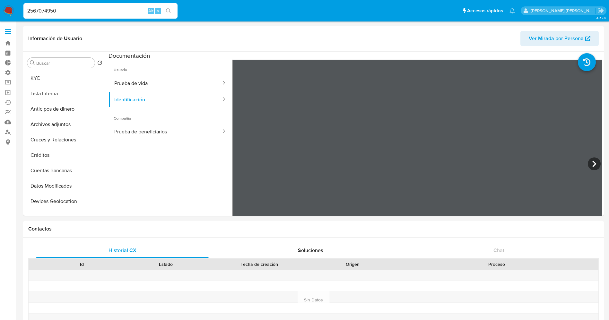
select select "10"
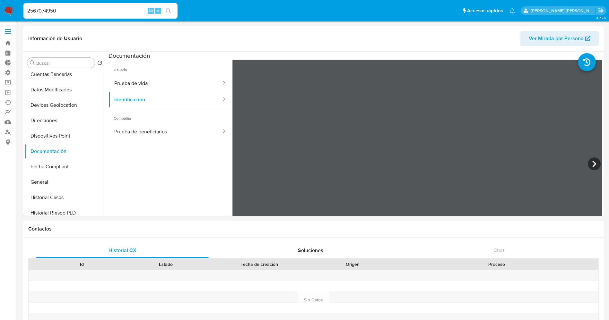
drag, startPoint x: 93, startPoint y: 11, endPoint x: 0, endPoint y: 11, distance: 92.8
click at [0, 11] on nav "Pausado Ver notificaciones 2567074950 Alt s Accesos rápidos Presiona las siguie…" at bounding box center [304, 11] width 609 height 22
paste input "195512801"
type input "2195512801"
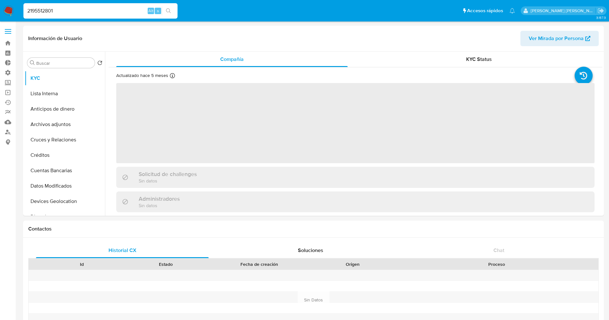
select select "10"
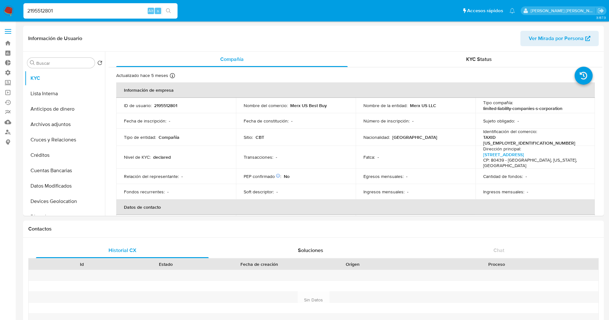
drag, startPoint x: 98, startPoint y: 8, endPoint x: 0, endPoint y: 5, distance: 98.3
click at [0, 5] on nav "Pausado Ver notificaciones 2195512801 Alt s Accesos rápidos Presiona las siguie…" at bounding box center [304, 11] width 609 height 22
paste input "55493314"
type input "2554933141"
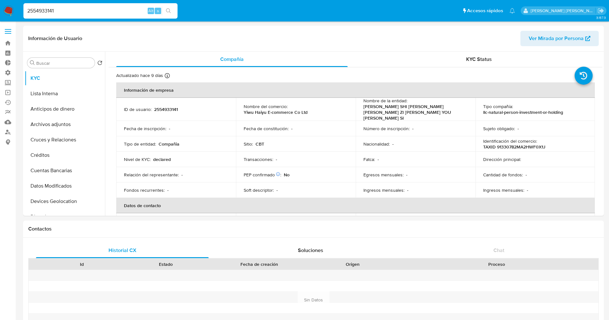
select select "10"
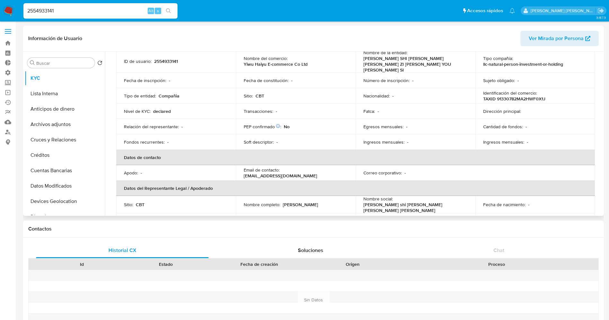
scroll to position [96, 0]
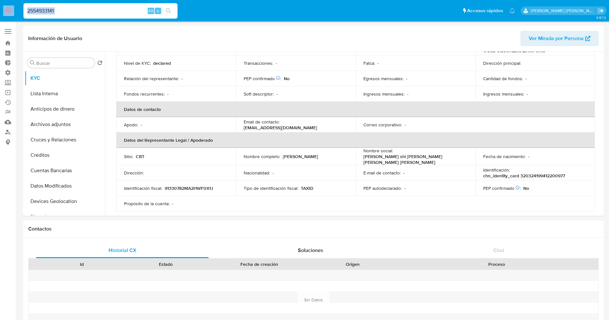
drag, startPoint x: 121, startPoint y: 6, endPoint x: 0, endPoint y: 4, distance: 120.7
click at [0, 4] on nav "Pausado Ver notificaciones 2554933141 Alt s Accesos rápidos Presiona las siguie…" at bounding box center [304, 11] width 609 height 22
click at [68, 13] on input "2554933141" at bounding box center [100, 11] width 154 height 8
drag, startPoint x: 78, startPoint y: 9, endPoint x: 16, endPoint y: 13, distance: 62.1
click at [16, 13] on nav "Pausado Ver notificaciones 2554933141 Alt s Accesos rápidos Presiona las siguie…" at bounding box center [304, 11] width 609 height 22
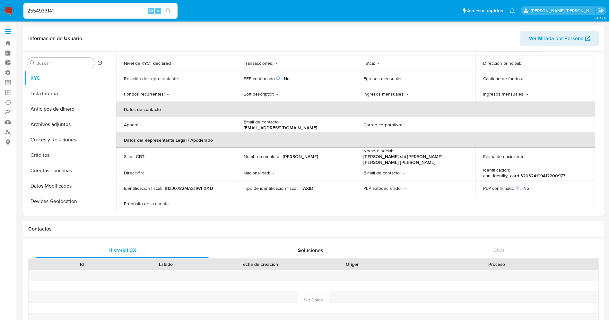
paste input "19551280"
type input "2195512801"
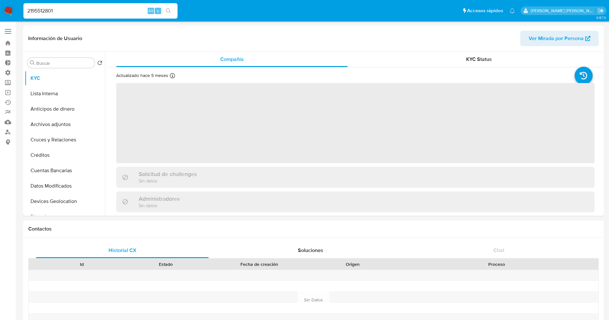
select select "10"
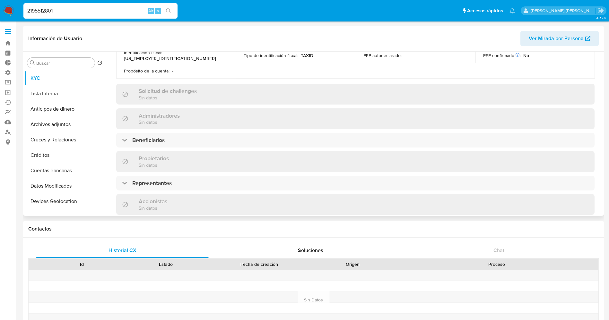
scroll to position [241, 0]
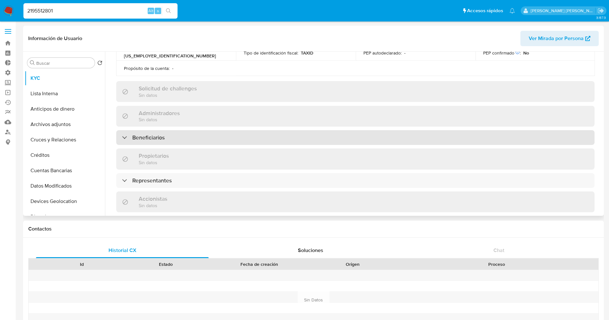
click at [248, 130] on div "Beneficiarios" at bounding box center [355, 137] width 478 height 15
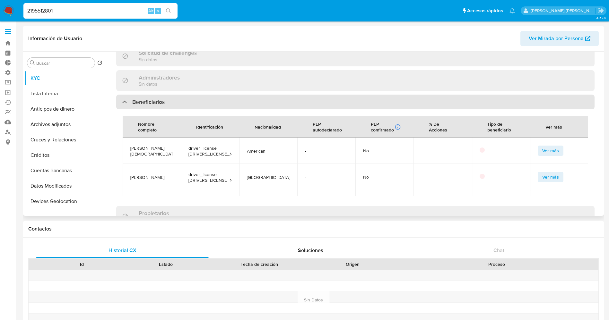
scroll to position [289, 0]
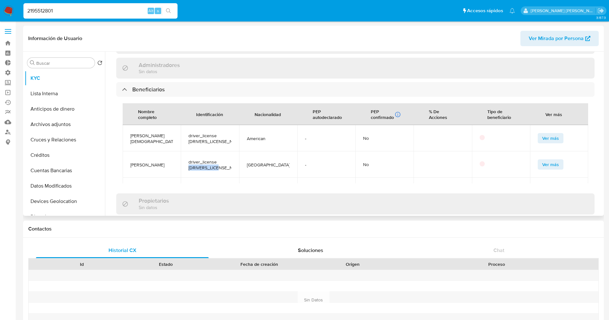
drag, startPoint x: 187, startPoint y: 152, endPoint x: 225, endPoint y: 154, distance: 38.6
click at [225, 154] on td "driver_license [DRIVERS_LICENSE_NUMBER]" at bounding box center [210, 165] width 58 height 26
click at [538, 160] on button "Ver más" at bounding box center [551, 165] width 26 height 10
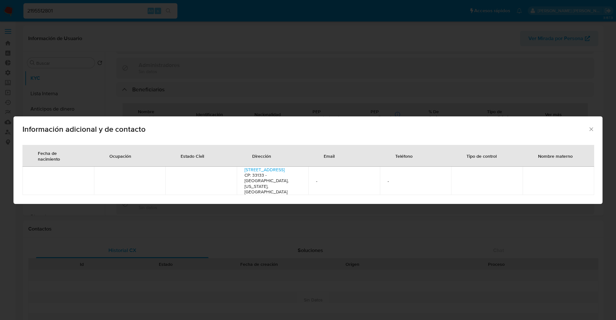
click at [449, 124] on div "Información adicional y de contacto" at bounding box center [308, 128] width 590 height 23
click at [591, 130] on icon "Cerrar" at bounding box center [592, 129] width 6 height 6
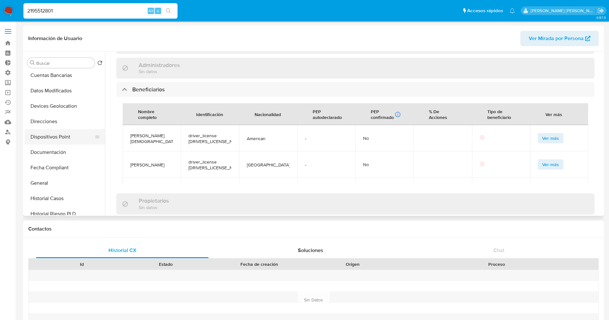
scroll to position [96, 0]
click at [57, 151] on button "Documentación" at bounding box center [62, 151] width 75 height 15
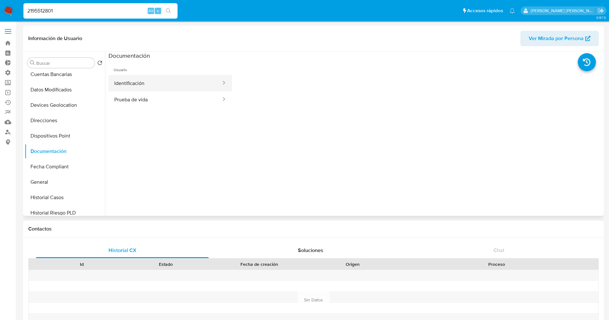
click at [137, 85] on button "Identificación" at bounding box center [165, 83] width 113 height 16
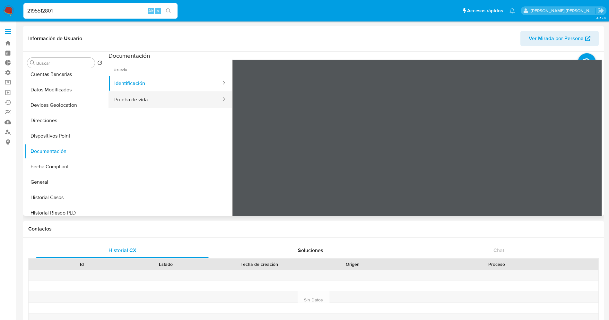
click at [164, 97] on button "Prueba de vida" at bounding box center [165, 100] width 113 height 16
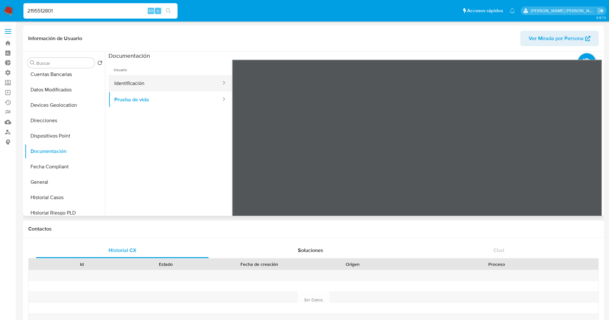
click at [130, 79] on button "Identificación" at bounding box center [165, 83] width 113 height 16
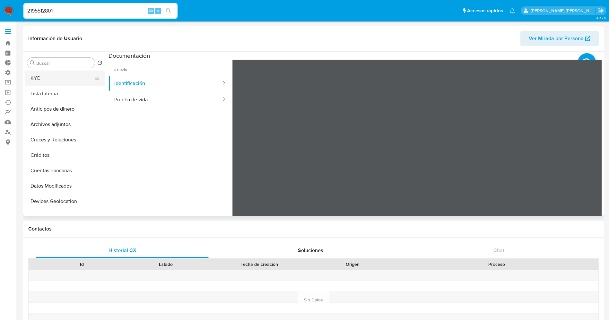
click at [43, 78] on button "KYC" at bounding box center [62, 78] width 75 height 15
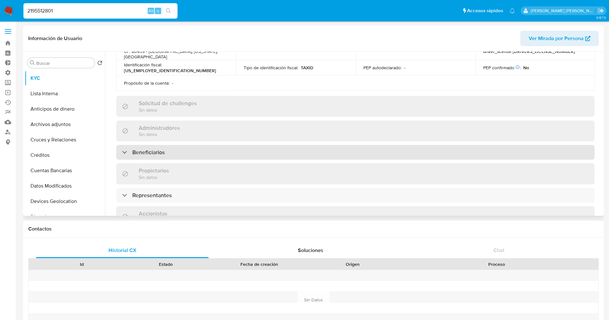
scroll to position [241, 0]
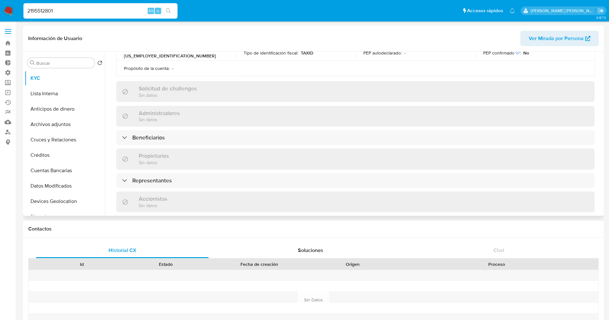
click at [213, 131] on div "Información de empresa ID de usuario : 2195512801 Nombre del comercio : Merx US…" at bounding box center [355, 81] width 478 height 479
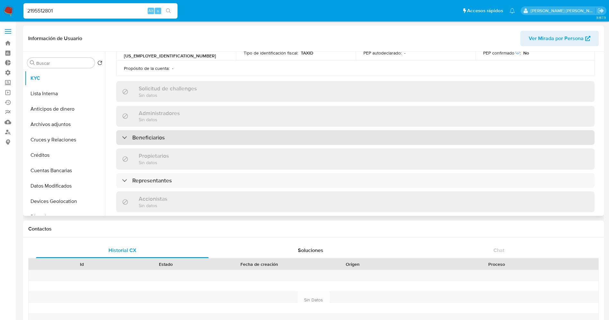
click at [215, 130] on div "Beneficiarios" at bounding box center [355, 137] width 478 height 15
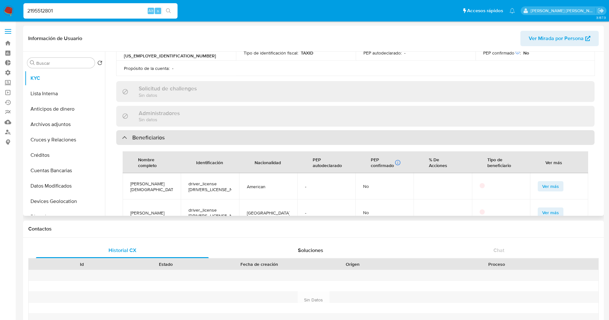
scroll to position [289, 0]
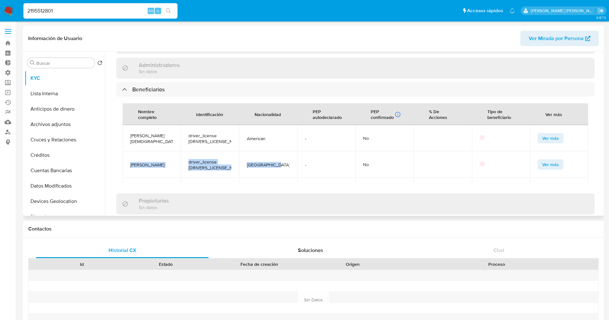
drag, startPoint x: 149, startPoint y: 150, endPoint x: 288, endPoint y: 152, distance: 139.4
click at [288, 152] on tr "[PERSON_NAME] driver_license [DRIVERS_LICENSE_NUMBER] [GEOGRAPHIC_DATA] - No Ve…" at bounding box center [356, 165] width 466 height 26
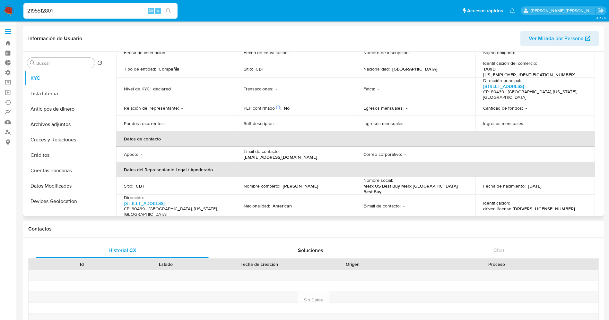
scroll to position [0, 0]
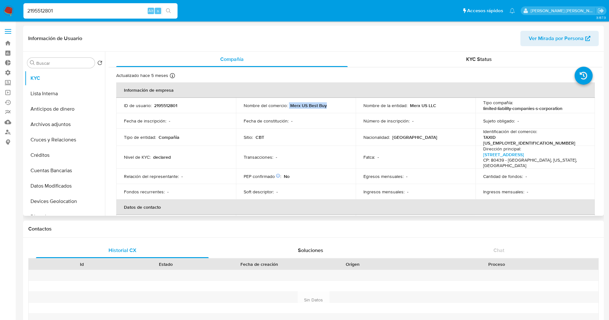
drag, startPoint x: 288, startPoint y: 104, endPoint x: 316, endPoint y: 104, distance: 27.9
click at [333, 106] on div "Nombre del comercio : Merx US Best Buy" at bounding box center [296, 106] width 104 height 6
copy div "Merx US Best Buy"
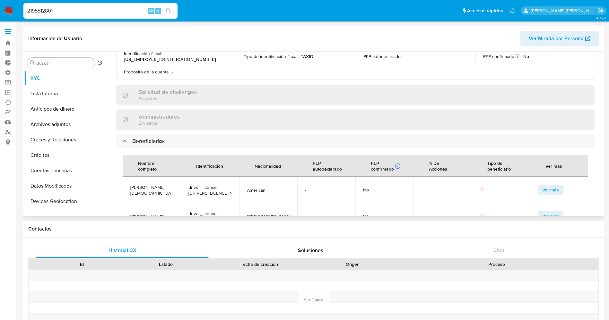
scroll to position [241, 0]
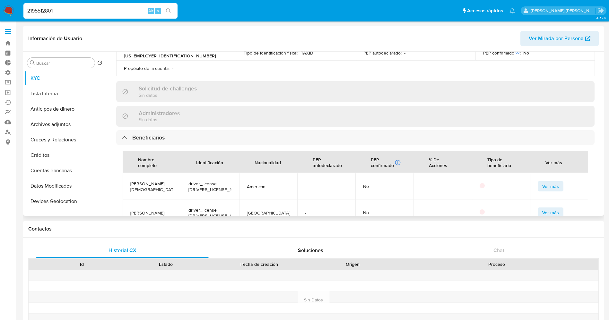
drag, startPoint x: 128, startPoint y: 198, endPoint x: 150, endPoint y: 198, distance: 22.5
click at [166, 200] on td "[PERSON_NAME]" at bounding box center [152, 213] width 58 height 26
copy span "[PERSON_NAME]"
click at [553, 208] on span "Ver más" at bounding box center [550, 212] width 17 height 9
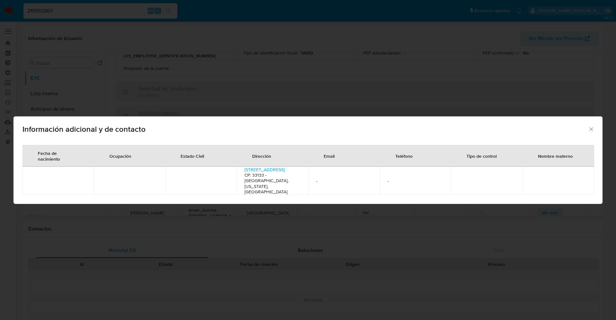
click at [453, 219] on div "Información adicional y de contacto Fecha de nacimiento Ocupación Estado Civil …" at bounding box center [308, 160] width 616 height 320
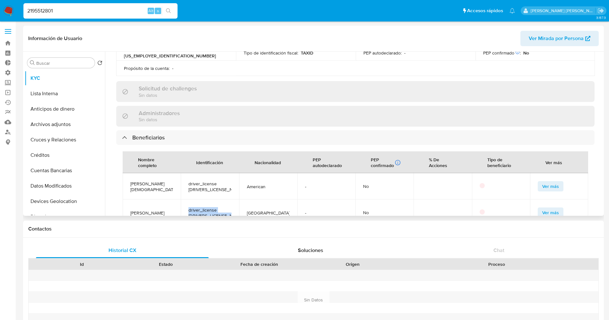
drag, startPoint x: 186, startPoint y: 194, endPoint x: 238, endPoint y: 200, distance: 51.7
click at [238, 200] on tr "[PERSON_NAME] driver_license [DRIVERS_LICENSE_NUMBER] [GEOGRAPHIC_DATA] - No Ve…" at bounding box center [356, 213] width 466 height 26
click at [480, 210] on div at bounding box center [501, 213] width 43 height 6
click at [555, 208] on button "Ver más" at bounding box center [551, 213] width 26 height 10
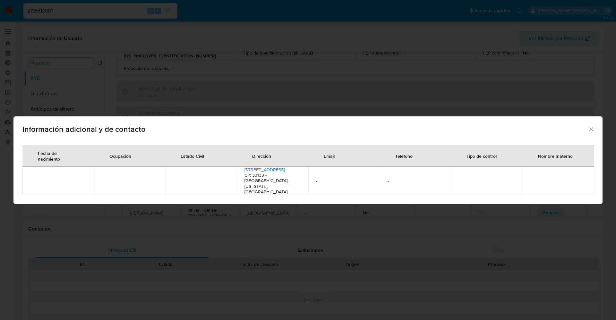
click at [390, 74] on div "Información adicional y de contacto Fecha de nacimiento Ocupación Estado Civil …" at bounding box center [308, 160] width 616 height 320
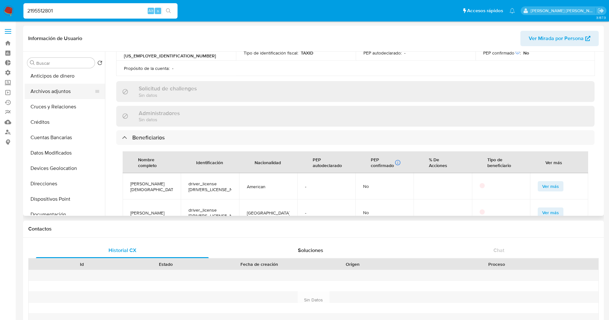
scroll to position [48, 0]
click at [46, 197] on button "Documentación" at bounding box center [62, 199] width 75 height 15
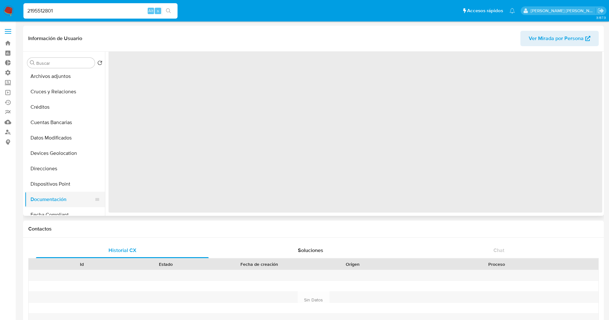
scroll to position [0, 0]
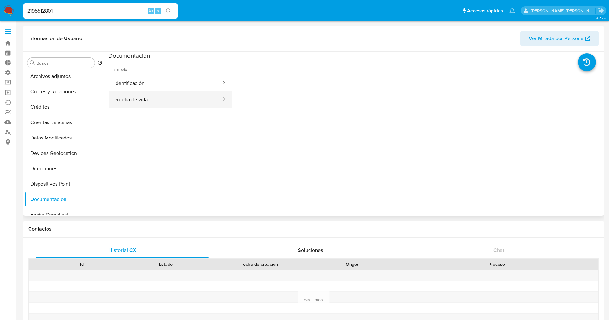
click at [156, 93] on button "Prueba de vida" at bounding box center [165, 100] width 113 height 16
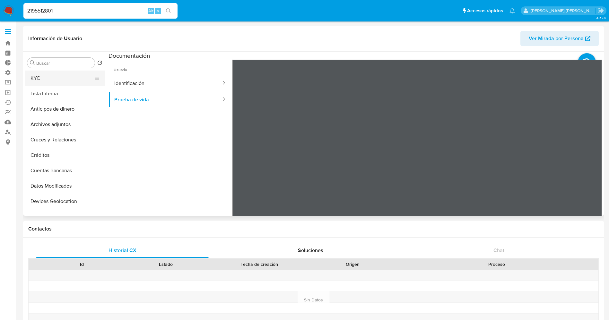
click at [58, 79] on button "KYC" at bounding box center [62, 78] width 75 height 15
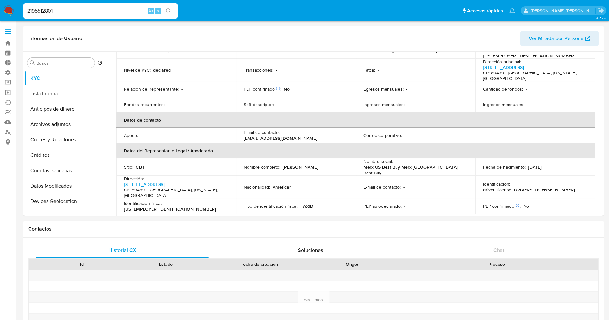
scroll to position [96, 0]
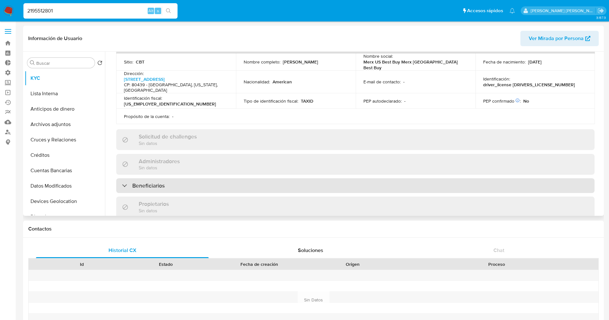
click at [167, 179] on div "Beneficiarios" at bounding box center [355, 186] width 478 height 15
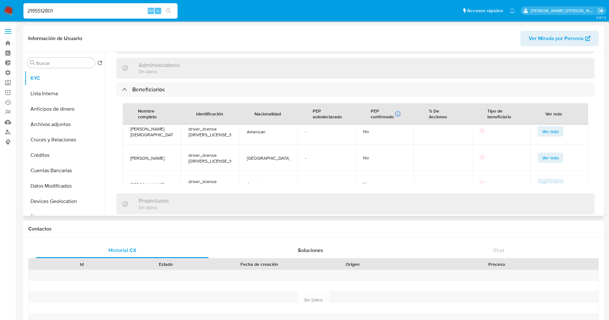
scroll to position [0, 0]
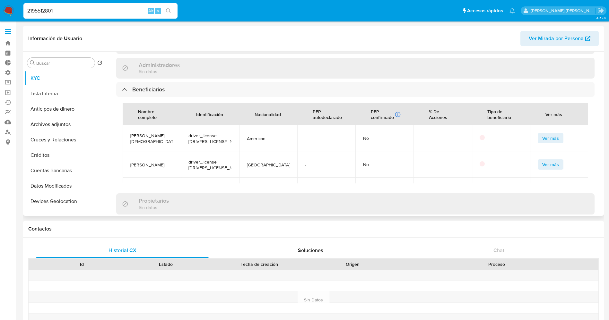
drag, startPoint x: 128, startPoint y: 149, endPoint x: 173, endPoint y: 149, distance: 45.6
click at [173, 152] on td "[PERSON_NAME]" at bounding box center [152, 165] width 58 height 26
copy span "[PERSON_NAME]"
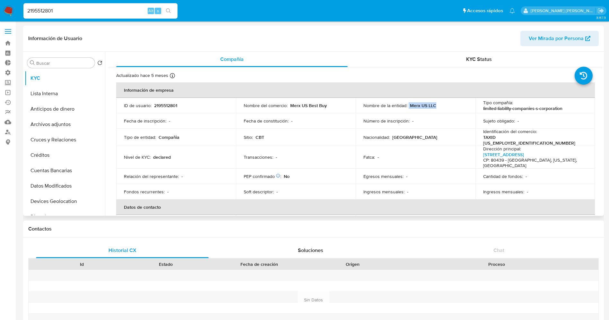
drag, startPoint x: 407, startPoint y: 104, endPoint x: 436, endPoint y: 104, distance: 29.5
click at [436, 104] on div "Nombre de la entidad : Merx US LLC" at bounding box center [415, 106] width 104 height 6
copy div "Merx US LLC"
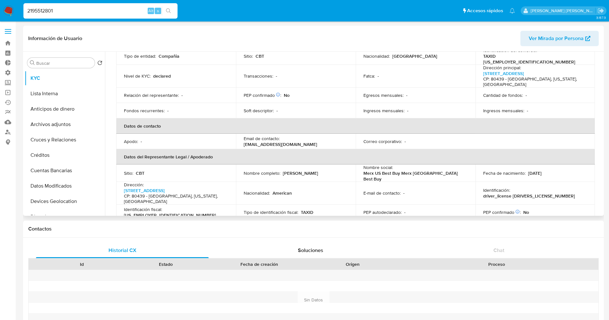
scroll to position [96, 0]
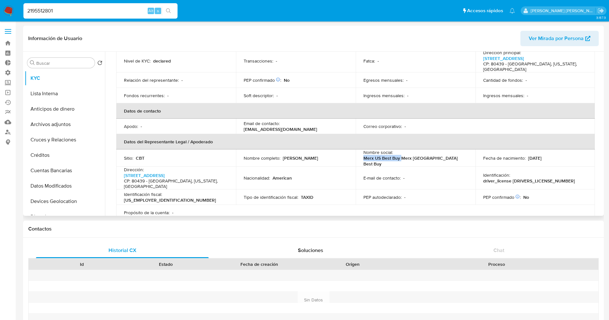
drag, startPoint x: 362, startPoint y: 154, endPoint x: 399, endPoint y: 151, distance: 37.7
click at [399, 155] on p "Merx US Best Buy Merx [GEOGRAPHIC_DATA] Best Buy" at bounding box center [414, 161] width 102 height 12
copy p "Merx US Best Buy"
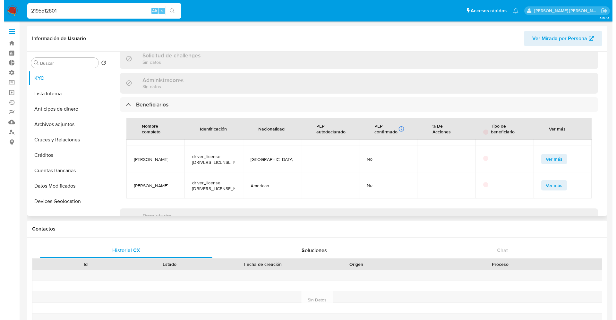
scroll to position [289, 0]
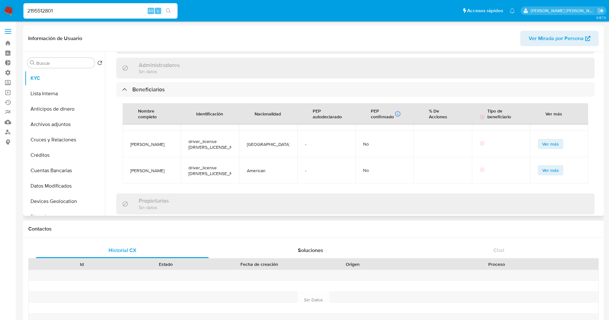
click at [542, 140] on span "Ver más" at bounding box center [550, 144] width 17 height 9
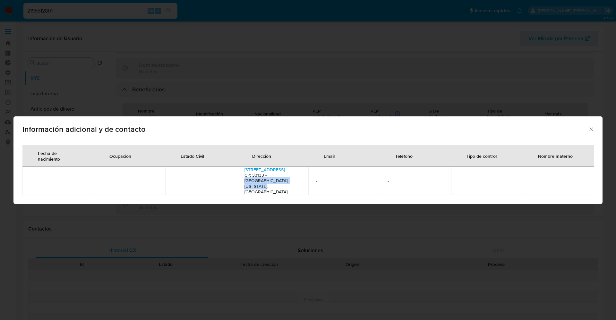
drag, startPoint x: 267, startPoint y: 183, endPoint x: 278, endPoint y: 187, distance: 12.4
click at [278, 187] on h4 "CP: 33133 - [GEOGRAPHIC_DATA], [US_STATE], [GEOGRAPHIC_DATA]" at bounding box center [273, 184] width 56 height 22
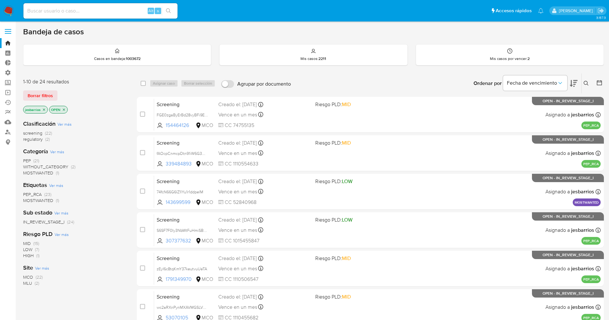
click at [7, 10] on img at bounding box center [8, 10] width 11 height 11
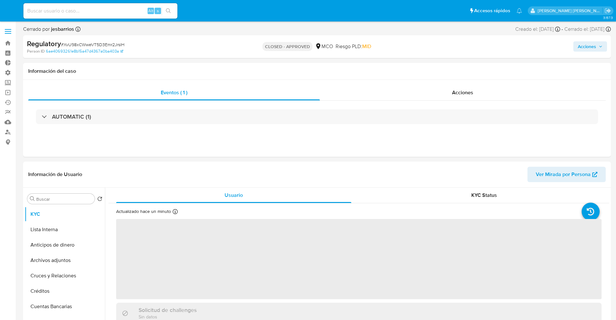
select select "10"
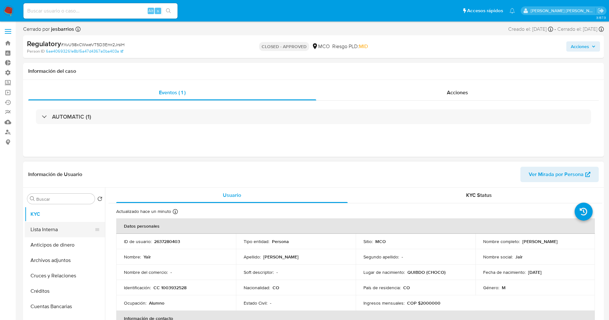
click at [41, 231] on button "Lista Interna" at bounding box center [62, 229] width 75 height 15
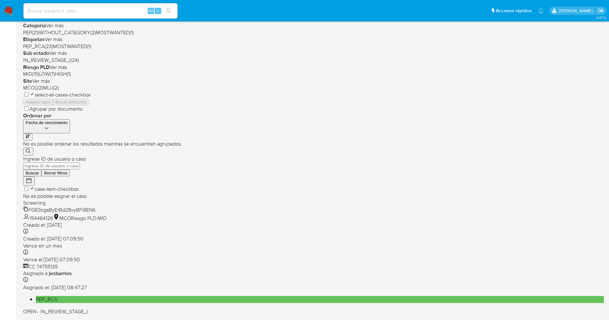
scroll to position [187, 0]
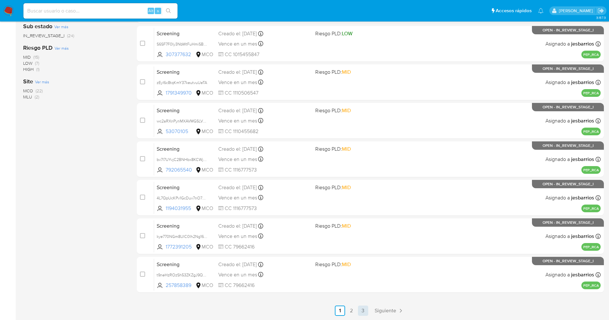
click at [366, 313] on link "3" at bounding box center [363, 311] width 10 height 10
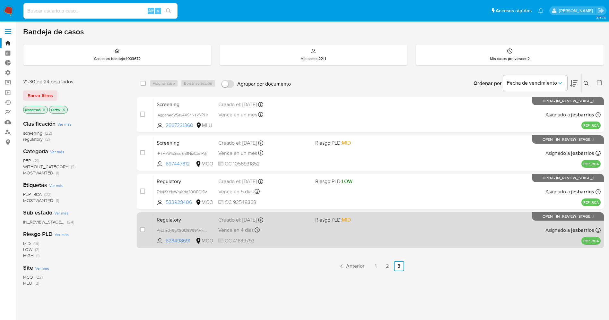
click at [319, 238] on div "Regulatory PytZlE0y9gX80O6V994HxSkE 628498691 MCO Riesgo PLD: MID Creado el: [D…" at bounding box center [377, 230] width 447 height 32
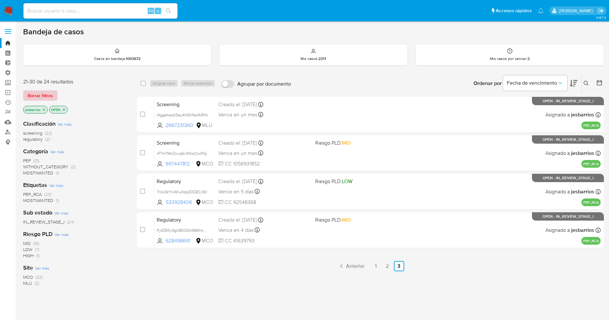
drag, startPoint x: 47, startPoint y: 94, endPoint x: 616, endPoint y: 43, distance: 571.3
click at [50, 94] on span "Borrar filtros" at bounding box center [40, 95] width 25 height 9
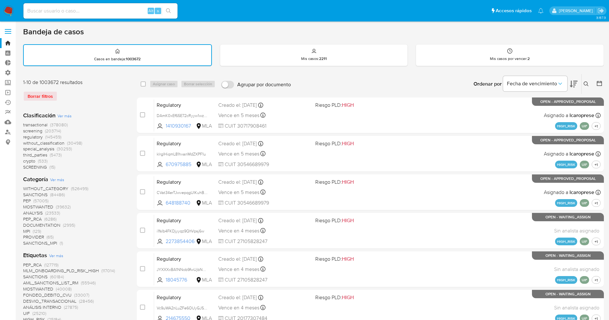
click at [589, 84] on button at bounding box center [587, 84] width 11 height 8
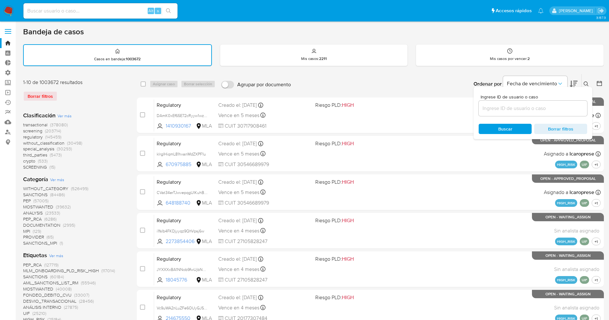
click at [516, 115] on div at bounding box center [533, 108] width 109 height 15
click at [516, 113] on div at bounding box center [533, 108] width 109 height 15
click at [515, 112] on input at bounding box center [533, 108] width 109 height 8
paste input "AS4RvOKTwNHtuxLCX13iHSXN"
type input "AS4RvOKTwNHtuxLCX13iHSXN"
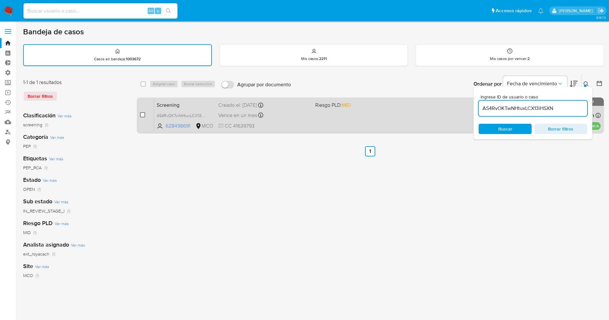
click at [140, 116] on input "checkbox" at bounding box center [142, 114] width 5 height 5
checkbox input "true"
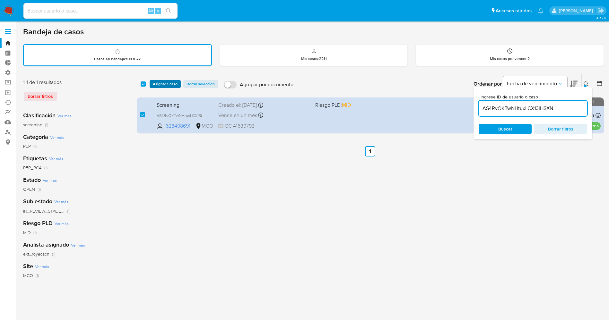
click at [169, 83] on span "Asignar 1 caso" at bounding box center [165, 84] width 25 height 6
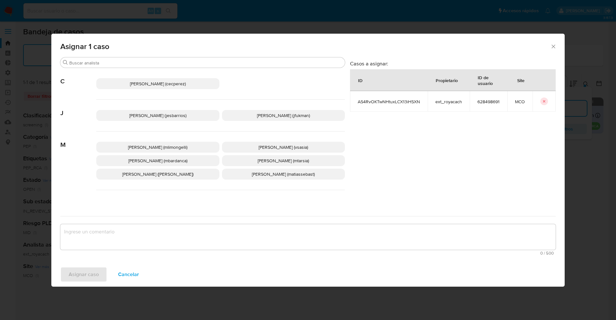
click at [154, 116] on span "[PERSON_NAME] (jesbarrios)" at bounding box center [157, 115] width 57 height 6
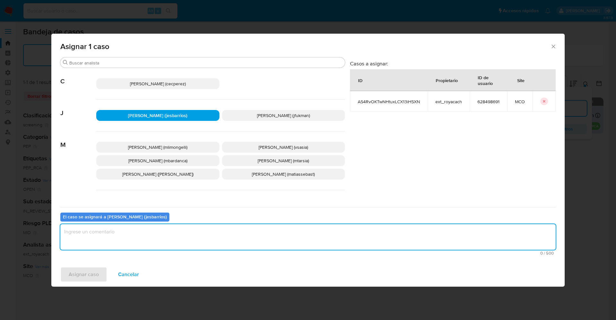
click at [146, 231] on textarea "assign-modal" at bounding box center [308, 237] width 496 height 26
type textarea "Analisis"
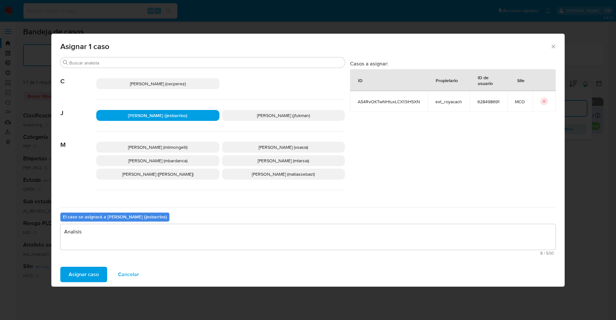
click at [83, 274] on span "Asignar caso" at bounding box center [84, 275] width 30 height 14
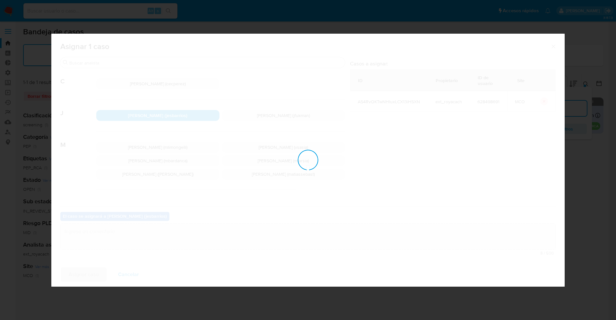
checkbox input "false"
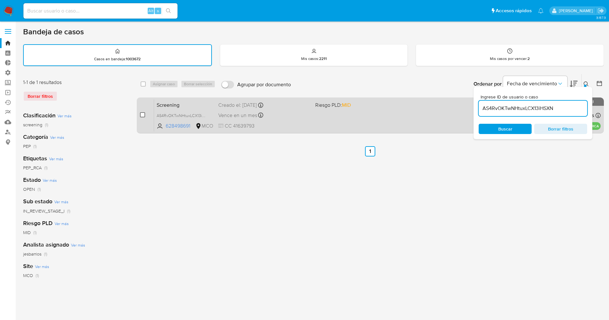
click at [143, 114] on input "checkbox" at bounding box center [142, 114] width 5 height 5
checkbox input "true"
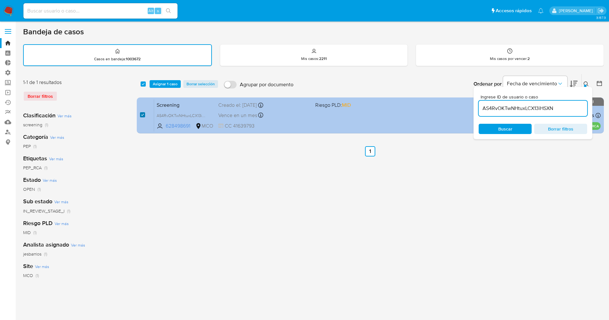
checkbox input "true"
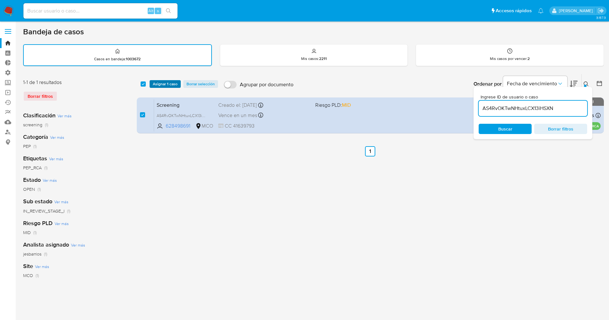
click at [164, 86] on span "Asignar 1 caso" at bounding box center [165, 84] width 25 height 6
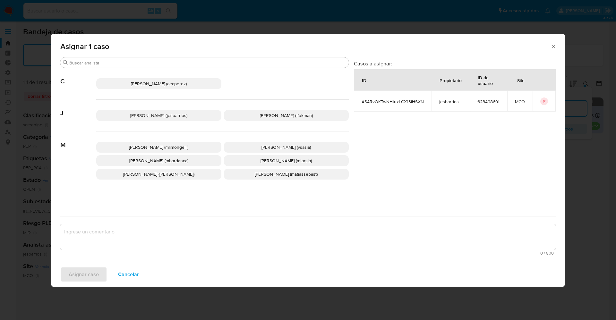
click at [144, 115] on span "[PERSON_NAME] (jesbarrios)" at bounding box center [158, 115] width 57 height 6
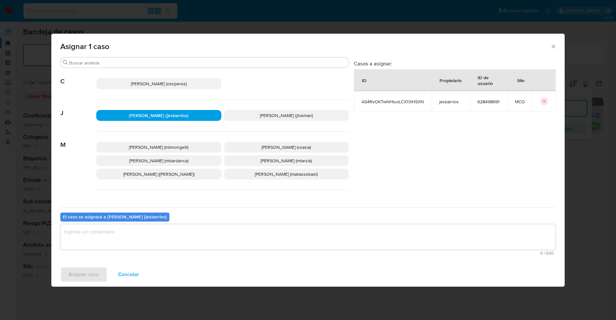
click at [127, 245] on textarea "assign-modal" at bounding box center [308, 237] width 496 height 26
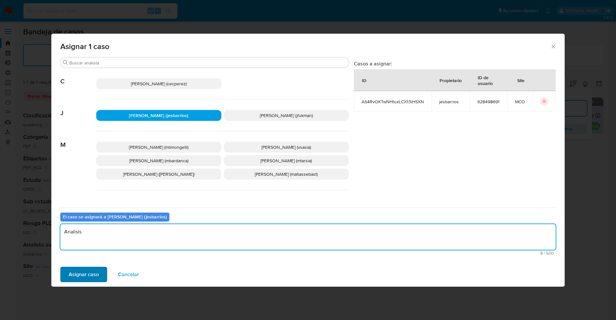
type textarea "Analisis"
click at [98, 270] on span "Asignar caso" at bounding box center [84, 275] width 30 height 14
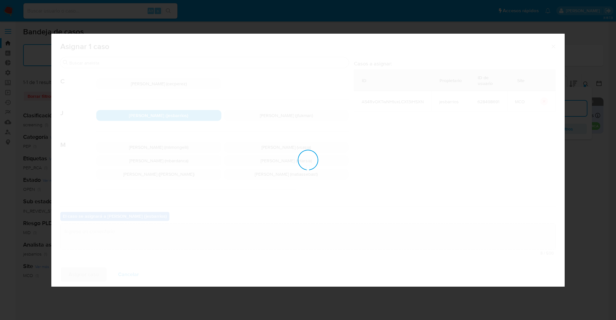
checkbox input "false"
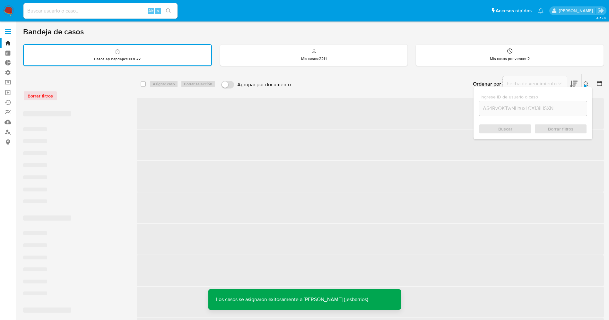
click at [8, 9] on img at bounding box center [8, 10] width 11 height 11
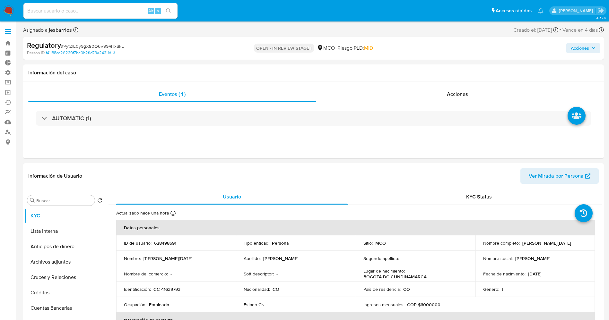
select select "10"
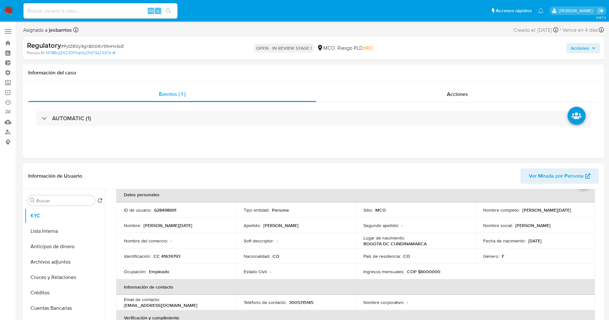
scroll to position [48, 0]
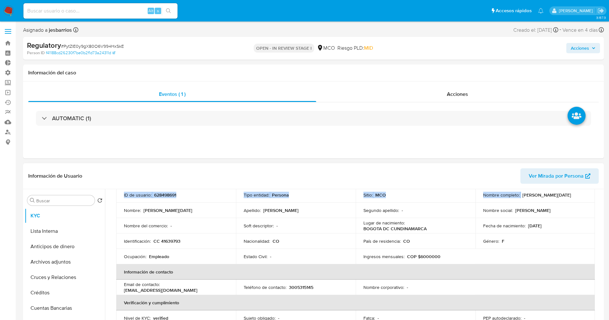
drag, startPoint x: 519, startPoint y: 196, endPoint x: 604, endPoint y: 200, distance: 85.2
click at [604, 200] on div "Buscar Volver al orden por defecto KYC Lista Interna Anticipos de dinero Archiv…" at bounding box center [313, 271] width 581 height 164
click at [567, 197] on p "[PERSON_NAME][DATE]" at bounding box center [546, 195] width 49 height 6
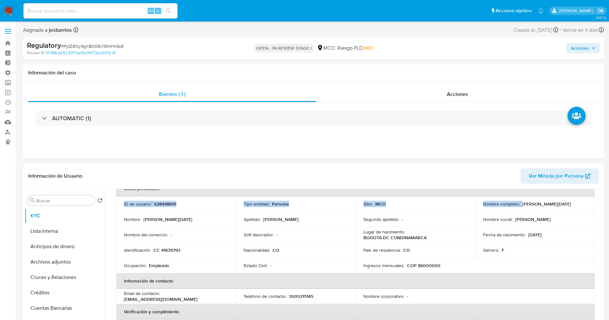
scroll to position [38, 0]
drag, startPoint x: 520, startPoint y: 196, endPoint x: 563, endPoint y: 201, distance: 43.1
click at [566, 197] on td "Nombre completo : [PERSON_NAME][DATE]" at bounding box center [536, 204] width 120 height 15
click at [545, 210] on td "Nombre completo : [PERSON_NAME][DATE]" at bounding box center [536, 204] width 120 height 15
drag, startPoint x: 520, startPoint y: 205, endPoint x: 572, endPoint y: 206, distance: 51.7
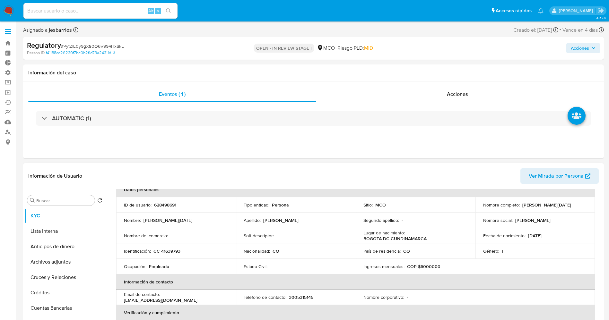
click at [586, 206] on td "Nombre completo : [PERSON_NAME][DATE]" at bounding box center [536, 204] width 120 height 15
copy p "[PERSON_NAME][DATE]"
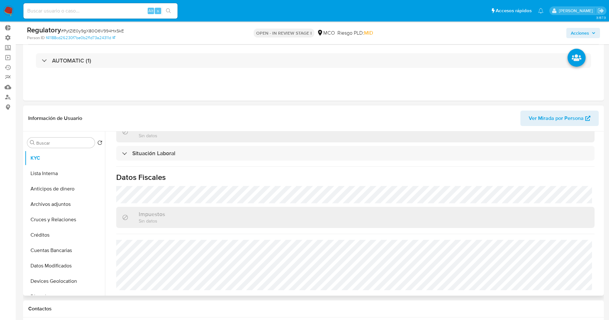
scroll to position [48, 0]
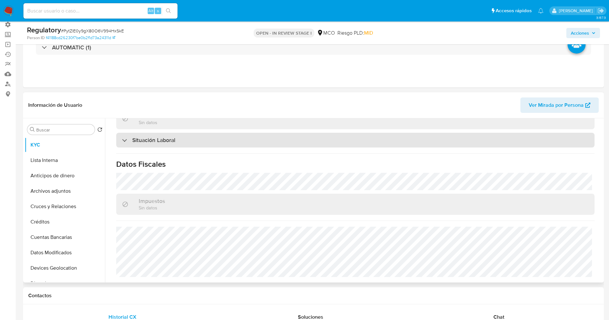
click at [180, 144] on div "Situación Laboral" at bounding box center [355, 140] width 478 height 15
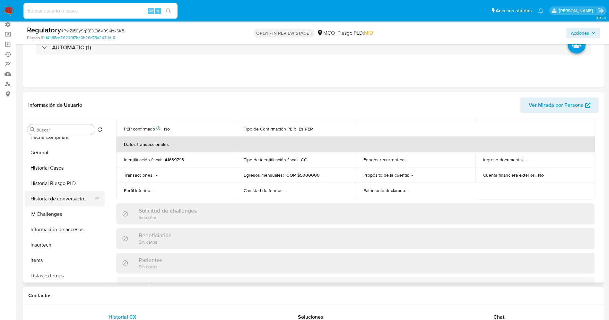
scroll to position [144, 0]
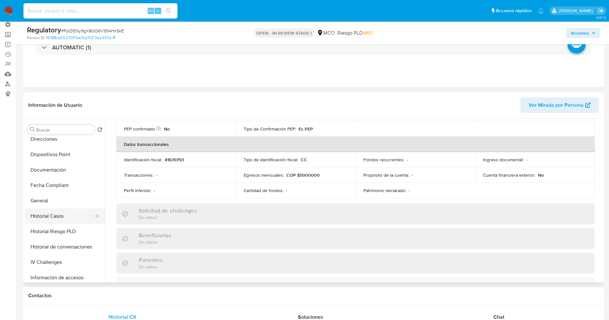
click at [55, 216] on button "Historial Casos" at bounding box center [62, 216] width 75 height 15
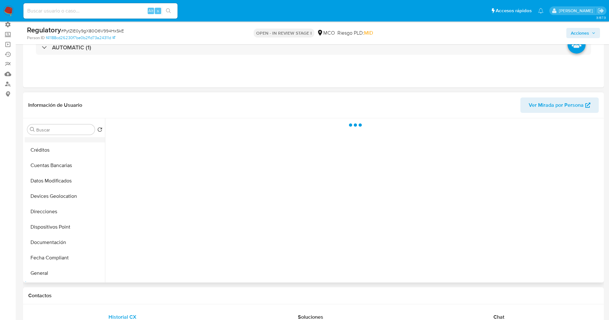
scroll to position [0, 0]
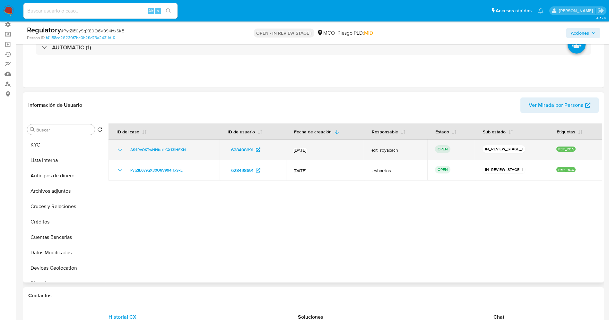
drag, startPoint x: 211, startPoint y: 151, endPoint x: 127, endPoint y: 154, distance: 84.5
click at [127, 154] on td "AS4RvOKTwNHtuxLCX13iHSXN" at bounding box center [164, 150] width 111 height 21
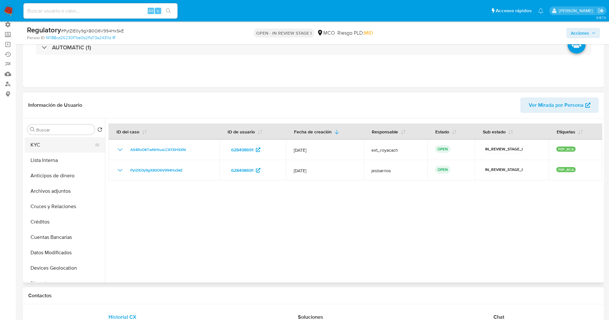
click at [49, 140] on button "KYC" at bounding box center [62, 144] width 75 height 15
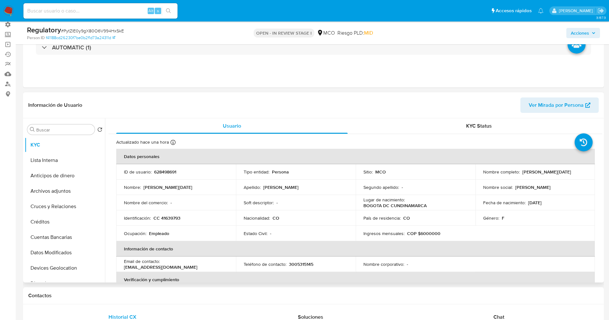
drag, startPoint x: 517, startPoint y: 171, endPoint x: 585, endPoint y: 171, distance: 68.4
click at [586, 171] on td "Nombre completo : [PERSON_NAME][DATE]" at bounding box center [536, 171] width 120 height 15
click at [529, 170] on p "Clara Lucia Cabas Saavedra" at bounding box center [546, 172] width 49 height 6
drag, startPoint x: 520, startPoint y: 171, endPoint x: 571, endPoint y: 174, distance: 50.8
click at [579, 174] on div "Nombre completo : Clara Lucia Cabas Saavedra" at bounding box center [535, 172] width 104 height 6
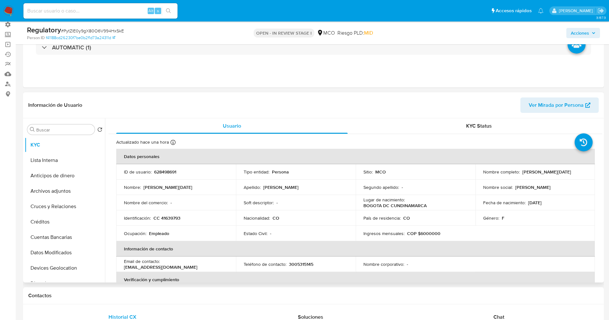
copy p "Clara Lucia Cabas Saavedra"
drag, startPoint x: 160, startPoint y: 216, endPoint x: 194, endPoint y: 221, distance: 33.7
click at [194, 221] on div "Identificación : CC 41639793" at bounding box center [176, 218] width 104 height 6
copy p "41639793"
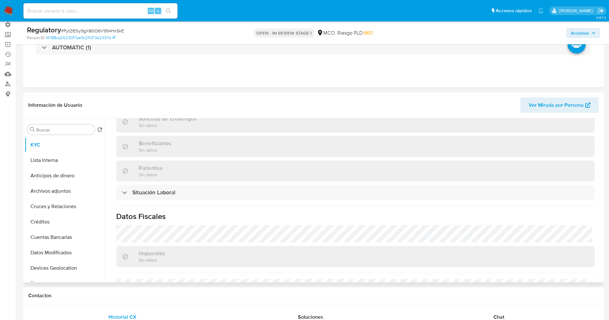
scroll to position [289, 0]
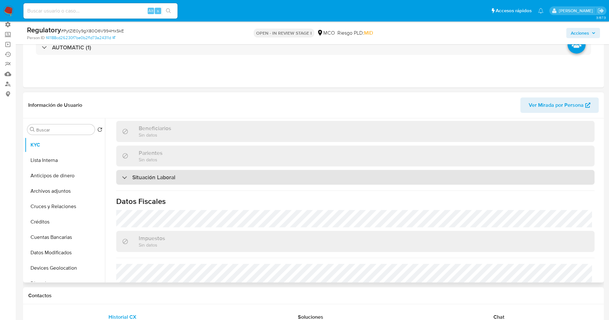
click at [175, 179] on h3 "Situación Laboral" at bounding box center [153, 177] width 43 height 7
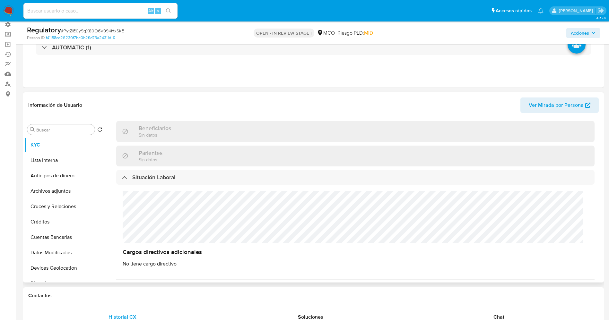
click at [163, 219] on div "Cargos directivos adicionales No tiene cargo directivo" at bounding box center [355, 229] width 478 height 89
click at [209, 201] on div "Cargos directivos adicionales No tiene cargo directivo" at bounding box center [355, 229] width 478 height 89
click at [52, 155] on button "Lista Interna" at bounding box center [62, 160] width 75 height 15
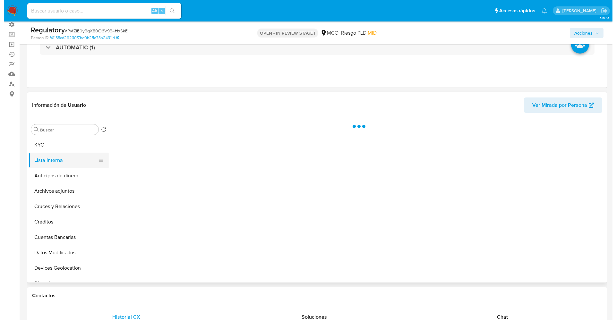
scroll to position [0, 0]
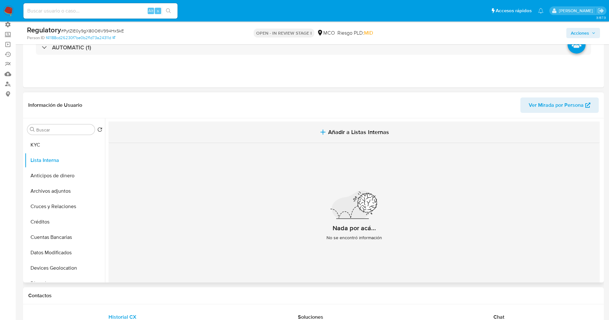
click at [357, 132] on span "Añadir a Listas Internas" at bounding box center [358, 132] width 61 height 7
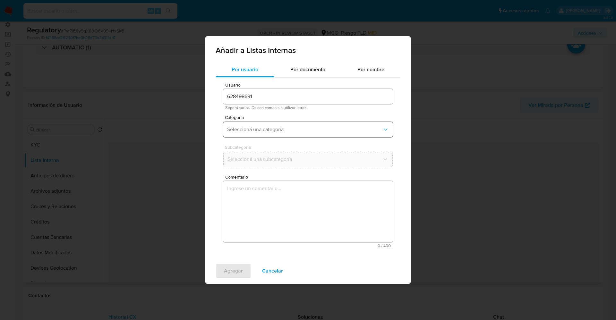
click at [266, 124] on button "Seleccioná una categoría" at bounding box center [308, 129] width 170 height 15
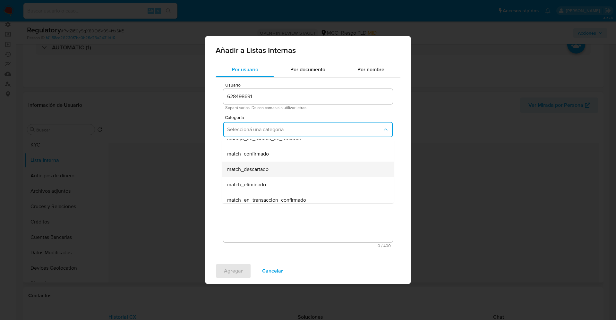
scroll to position [48, 0]
click at [272, 161] on div "match_descartado" at bounding box center [306, 160] width 158 height 15
click at [272, 158] on span "Seleccioná una subcategoría" at bounding box center [304, 159] width 155 height 6
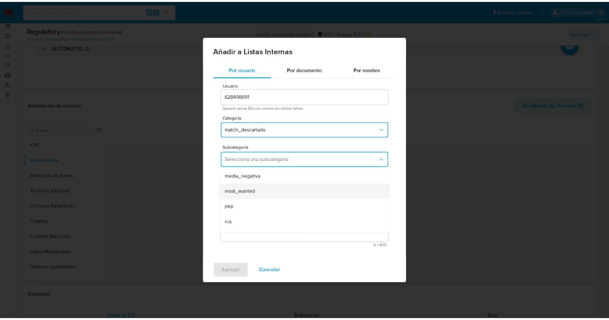
scroll to position [44, 0]
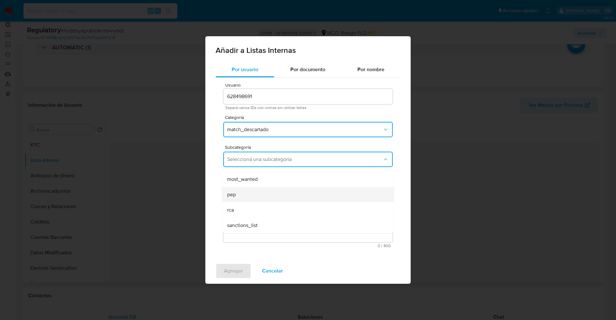
click at [246, 193] on div "pep" at bounding box center [306, 194] width 158 height 15
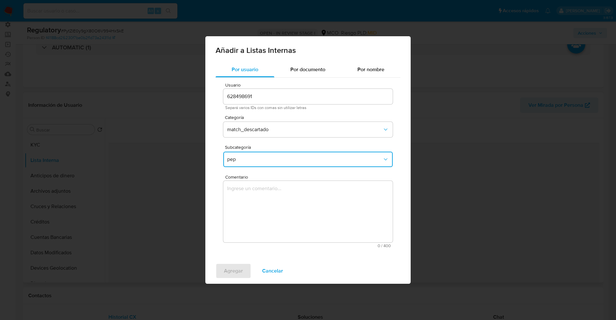
click at [248, 197] on textarea "Comentario" at bounding box center [308, 212] width 170 height 62
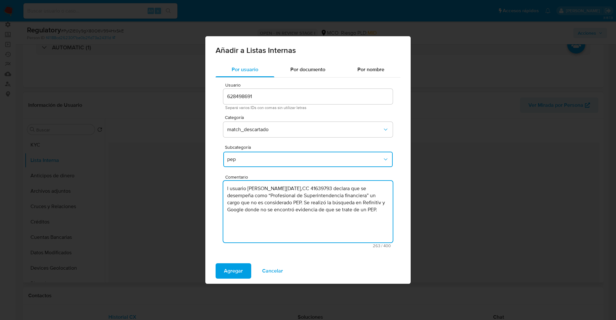
click at [227, 186] on textarea "l usuario Clara Lucia Cabas Saavedra,CC 41639793 declara que se desempeña como …" at bounding box center [308, 212] width 170 height 62
type textarea "El usuario Clara Lucia Cabas Saavedra,CC 41639793 declara que se desempeña como…"
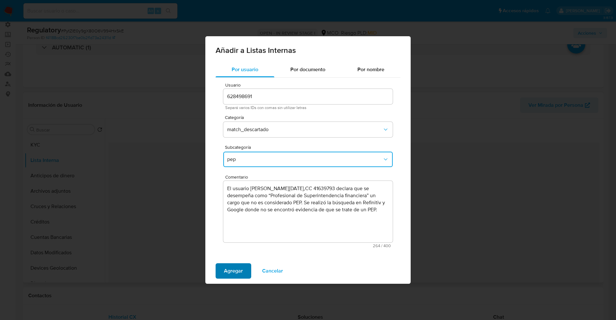
click at [228, 275] on span "Agregar" at bounding box center [233, 271] width 19 height 14
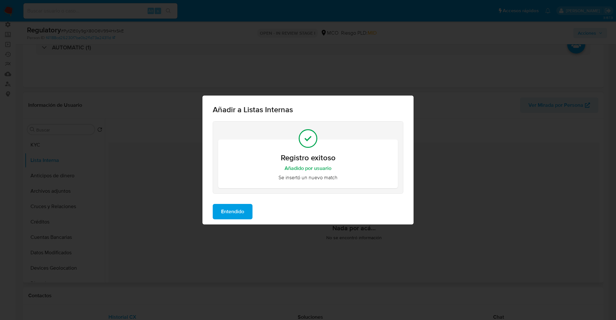
click at [242, 210] on span "Entendido" at bounding box center [232, 212] width 23 height 14
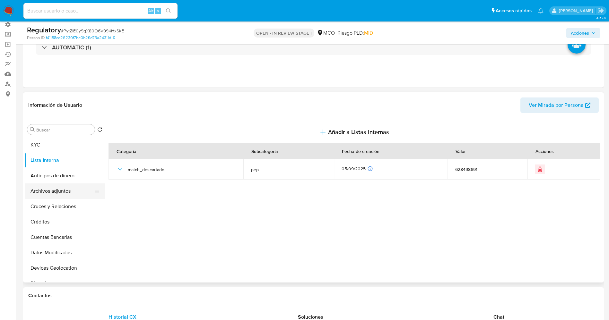
click at [50, 191] on button "Archivos adjuntos" at bounding box center [62, 191] width 75 height 15
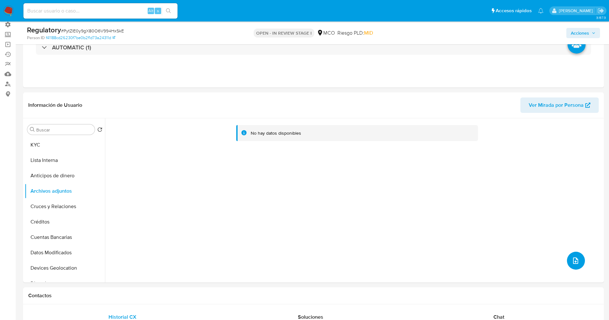
click at [574, 263] on icon "upload-file" at bounding box center [576, 261] width 8 height 8
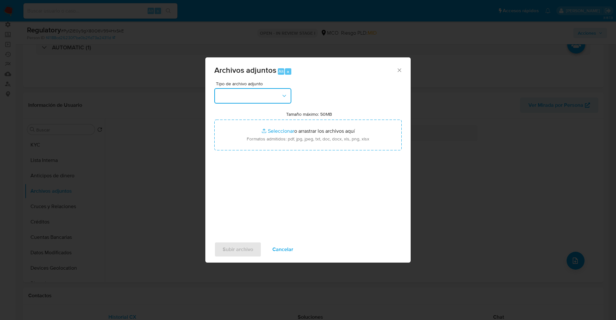
click at [256, 97] on button "button" at bounding box center [252, 95] width 77 height 15
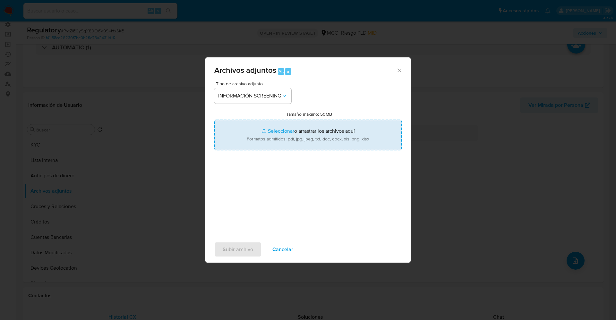
type input "C:\fakepath\_Clara Lucia Cabas Saavedra_ lavado de dinero - Buscar con Google.p…"
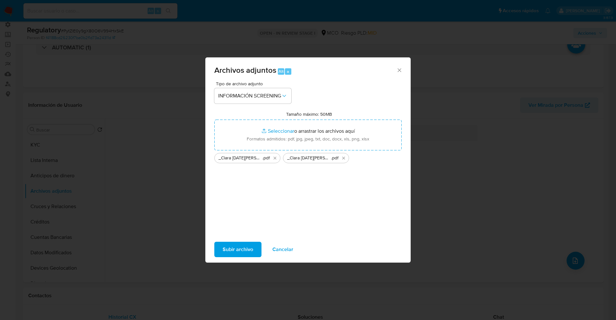
click at [243, 253] on span "Subir archivo" at bounding box center [238, 250] width 31 height 14
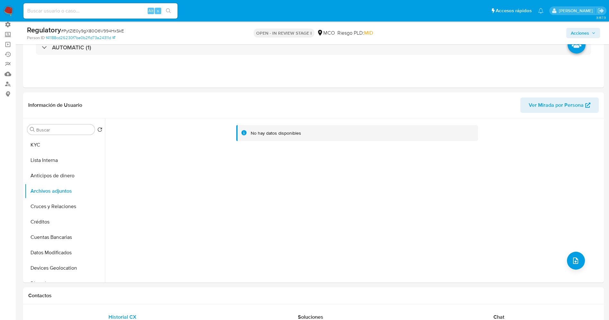
click at [39, 141] on button "KYC" at bounding box center [65, 144] width 80 height 15
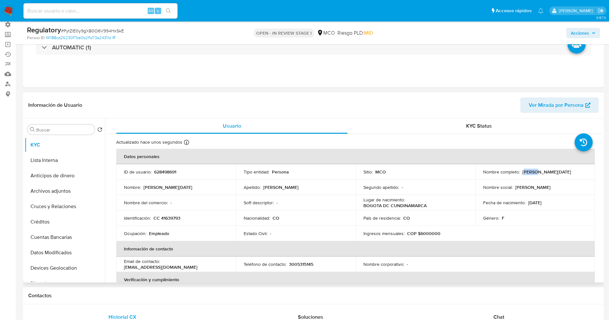
drag, startPoint x: 523, startPoint y: 173, endPoint x: 531, endPoint y: 173, distance: 8.7
click at [531, 173] on p "[PERSON_NAME][DATE]" at bounding box center [546, 172] width 49 height 6
click at [525, 173] on p "[PERSON_NAME][DATE]" at bounding box center [546, 172] width 49 height 6
drag, startPoint x: 520, startPoint y: 173, endPoint x: 585, endPoint y: 173, distance: 65.2
click at [585, 173] on td "Nombre completo : Clara Lucia Cabas Saavedra" at bounding box center [536, 171] width 120 height 15
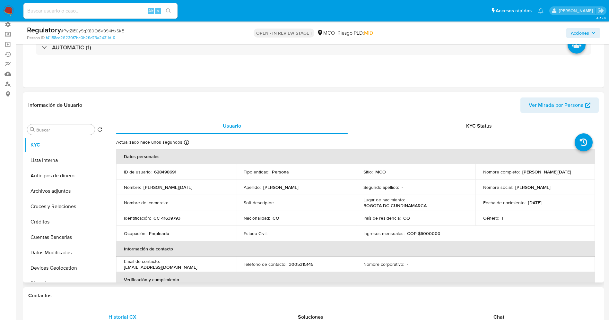
drag, startPoint x: 577, startPoint y: 171, endPoint x: 420, endPoint y: 174, distance: 156.4
click at [387, 183] on td "Segundo apellido : -" at bounding box center [416, 187] width 120 height 15
drag, startPoint x: 520, startPoint y: 172, endPoint x: 579, endPoint y: 172, distance: 58.1
click at [579, 172] on div "Nombre completo : Clara Lucia Cabas Saavedra" at bounding box center [535, 172] width 104 height 6
copy p "[PERSON_NAME][DATE]"
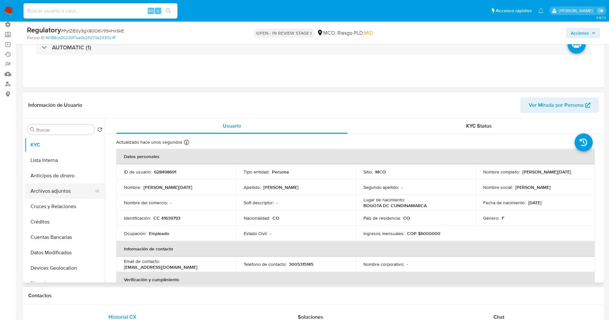
click at [55, 191] on button "Archivos adjuntos" at bounding box center [62, 191] width 75 height 15
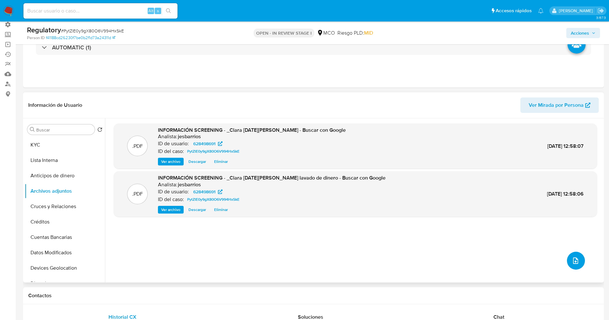
click at [573, 262] on icon "upload-file" at bounding box center [576, 261] width 8 height 8
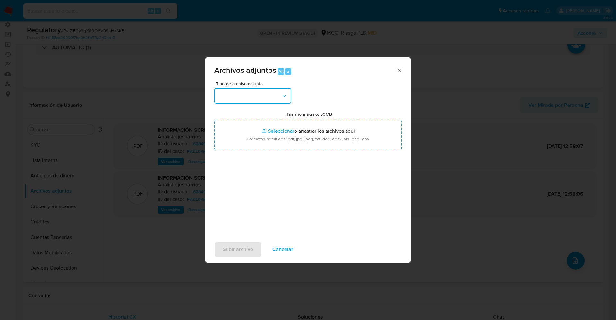
click at [268, 98] on button "button" at bounding box center [252, 95] width 77 height 15
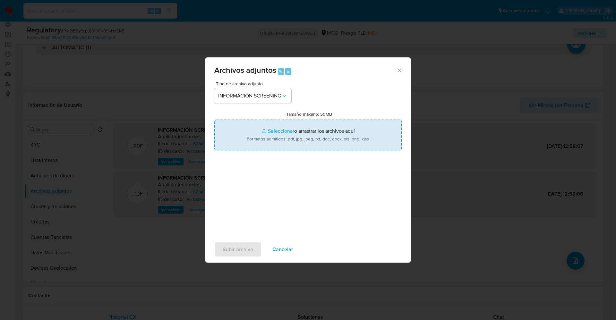
type input "C:\fakepath\CaseDossierReport_5jb7brzdmlho1jzpm6f24xf8y.pdf"
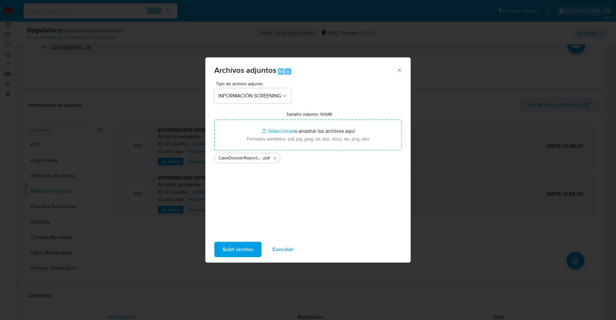
click at [231, 252] on span "Subir archivo" at bounding box center [238, 250] width 31 height 14
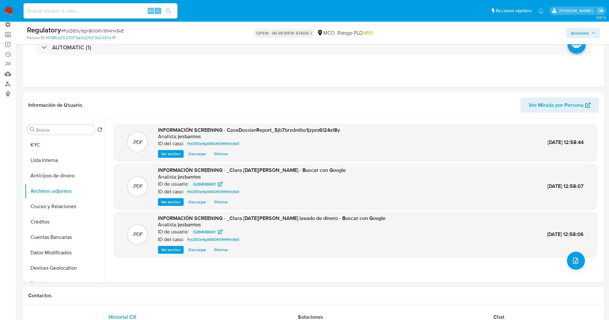
click at [44, 162] on button "Lista Interna" at bounding box center [65, 160] width 80 height 15
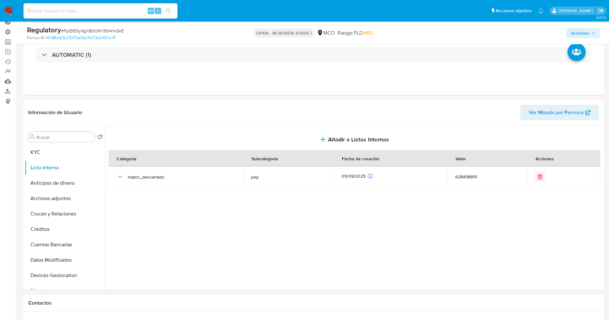
scroll to position [0, 0]
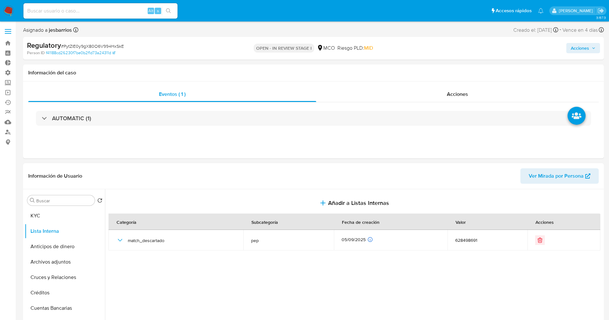
drag, startPoint x: 589, startPoint y: 47, endPoint x: 542, endPoint y: 53, distance: 47.2
click at [589, 47] on span "Acciones" at bounding box center [583, 48] width 25 height 9
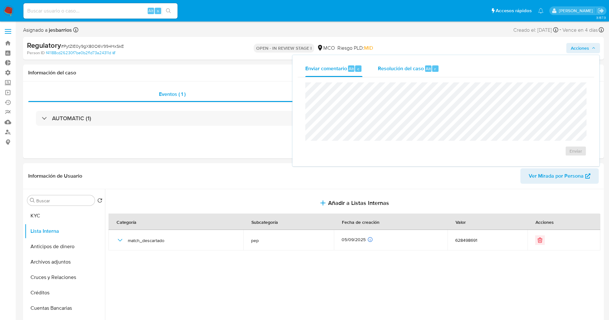
click at [410, 73] on div "Resolución del caso Alt r" at bounding box center [408, 68] width 61 height 17
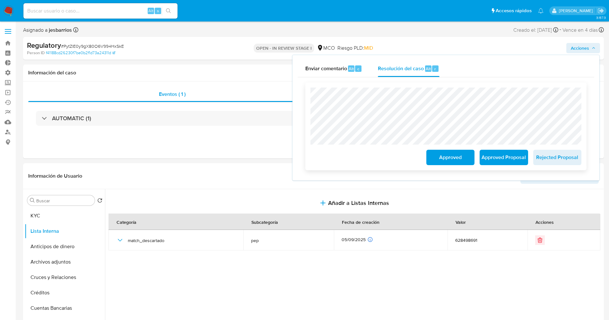
click at [455, 161] on span "Approved" at bounding box center [450, 158] width 31 height 14
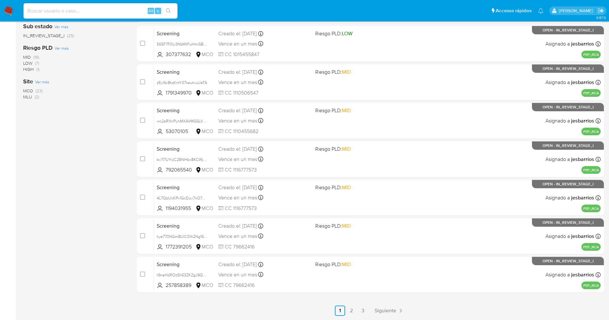
scroll to position [187, 0]
click at [350, 312] on link "2" at bounding box center [351, 311] width 10 height 10
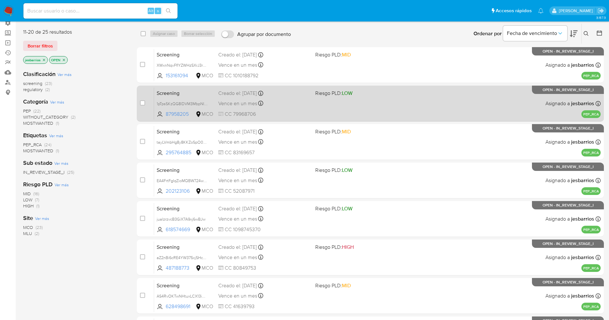
scroll to position [144, 0]
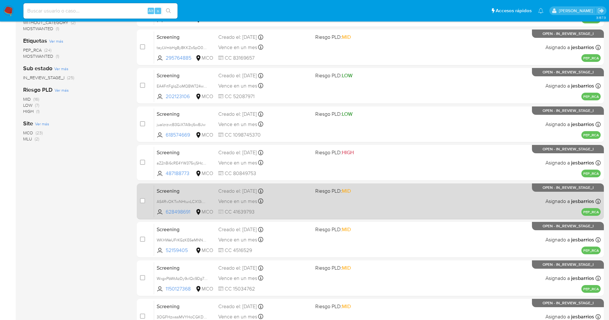
click at [301, 206] on div "Screening AS4RvOKTwNHtuxLCX13iHSXN 628498691 MCO Riesgo PLD: MID Creado el: [DA…" at bounding box center [377, 201] width 447 height 32
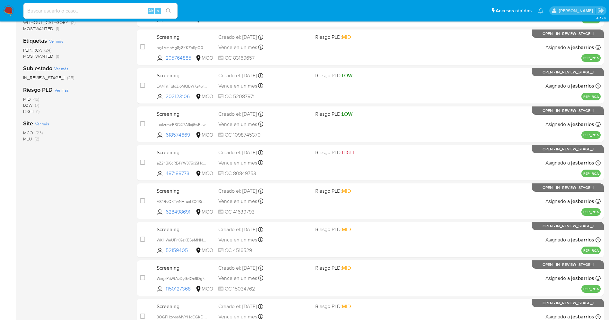
click at [10, 5] on img at bounding box center [8, 10] width 11 height 11
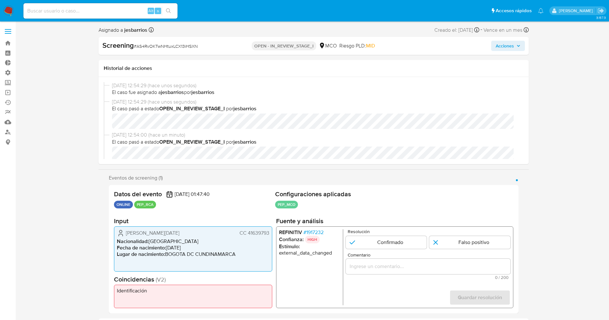
select select "10"
click at [316, 233] on span "# 1917232" at bounding box center [313, 233] width 20 height 6
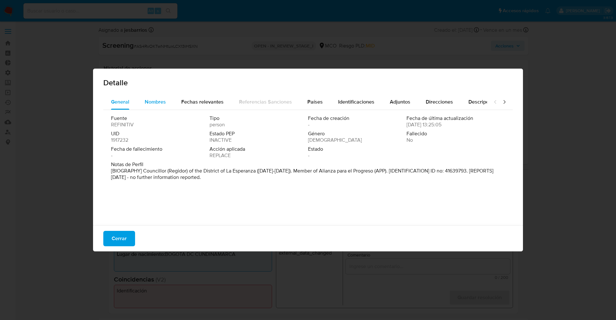
click at [163, 101] on span "Nombres" at bounding box center [155, 101] width 21 height 7
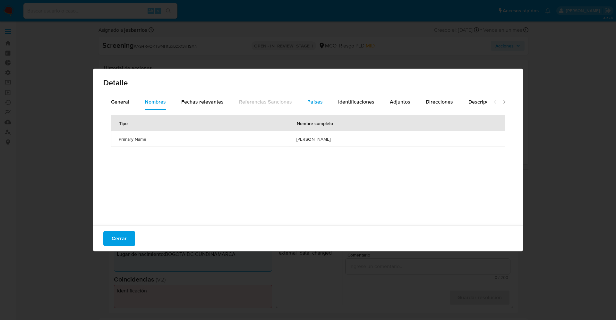
click at [316, 101] on span "Países" at bounding box center [315, 101] width 15 height 7
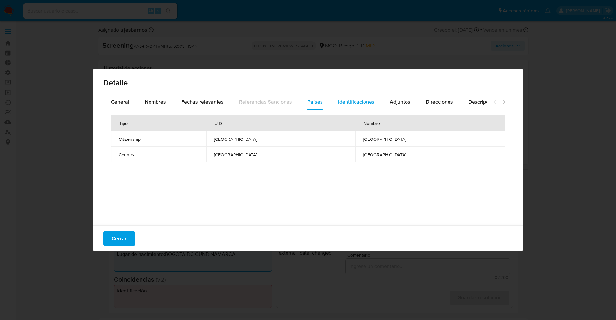
click at [345, 103] on span "Identificaciones" at bounding box center [356, 101] width 36 height 7
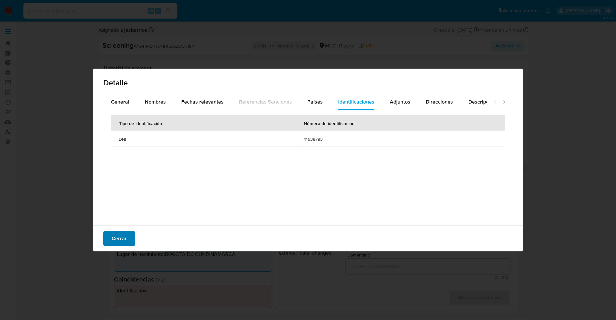
click at [118, 241] on span "Cerrar" at bounding box center [119, 239] width 15 height 14
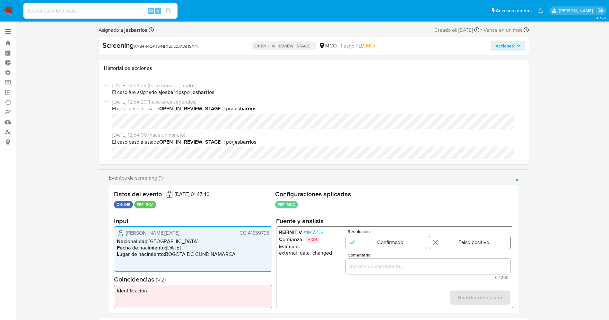
click at [454, 248] on input "1 de 1" at bounding box center [469, 242] width 81 height 13
radio input "true"
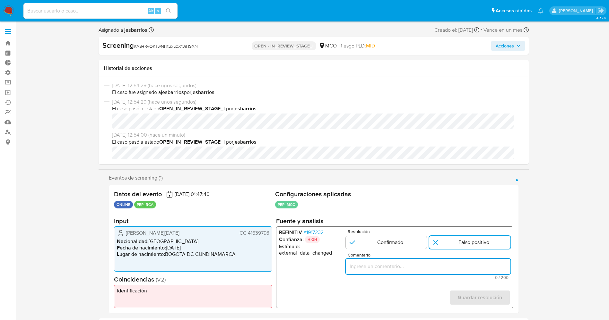
click at [414, 267] on input "Comentario" at bounding box center [427, 267] width 165 height 8
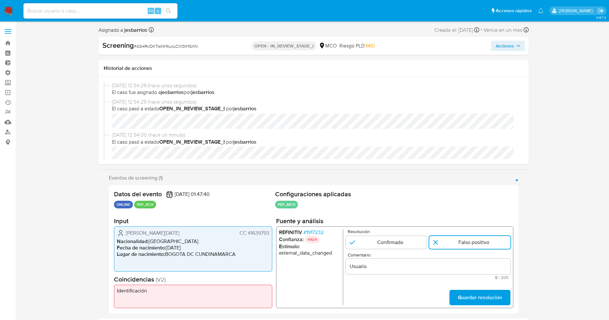
drag, startPoint x: 128, startPoint y: 235, endPoint x: 272, endPoint y: 233, distance: 144.2
click at [272, 233] on div "Datos del evento [DATE] 01:47:40 ONLINE PEP_RCA Configuraciones aplicadas PEP_M…" at bounding box center [314, 249] width 410 height 128
click at [390, 264] on input "Usuario" at bounding box center [427, 267] width 165 height 8
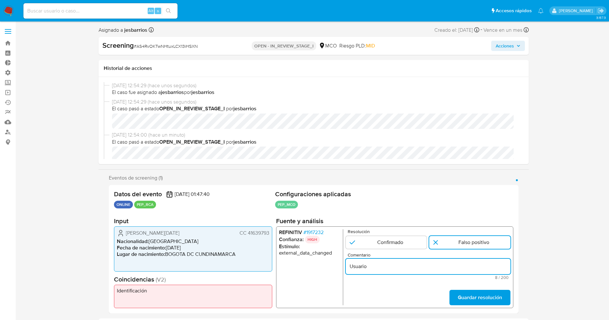
paste input "[PERSON_NAME][DATE] CC 41639793"
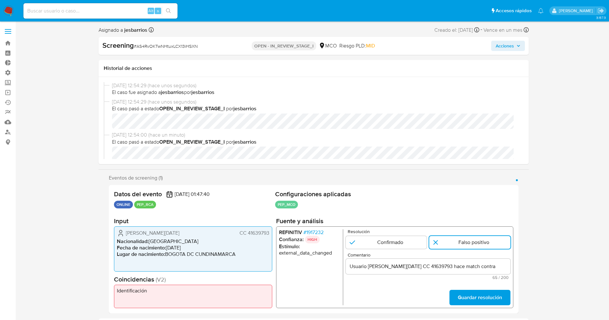
click at [317, 227] on div "REFINITIV # 1917232 Confianza: HIGH Estímulo : external_data_changed Resolución…" at bounding box center [394, 268] width 237 height 82
click at [318, 231] on span "# 1917232" at bounding box center [313, 233] width 20 height 6
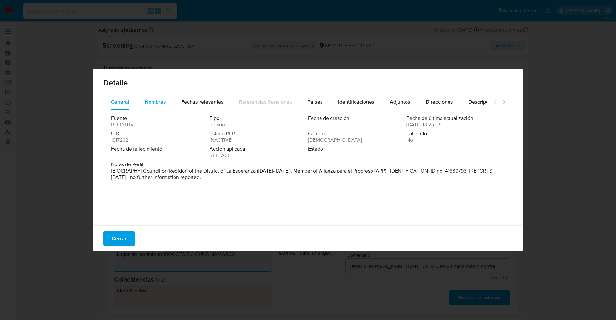
click at [157, 100] on span "Nombres" at bounding box center [155, 101] width 21 height 7
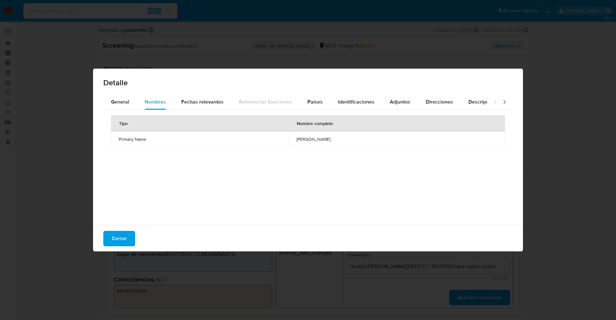
drag, startPoint x: 321, startPoint y: 138, endPoint x: 350, endPoint y: 138, distance: 28.6
click at [350, 138] on td "[PERSON_NAME]" at bounding box center [397, 138] width 216 height 15
drag, startPoint x: 315, startPoint y: 94, endPoint x: 347, endPoint y: 96, distance: 31.9
click at [319, 94] on div "Detalle" at bounding box center [308, 82] width 430 height 26
click at [351, 96] on div "Identificaciones" at bounding box center [356, 101] width 36 height 15
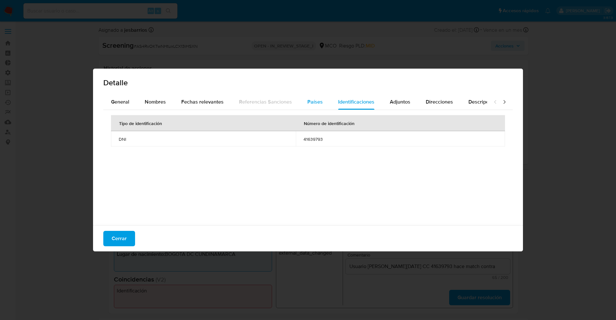
click at [322, 100] on button "Países" at bounding box center [315, 101] width 31 height 15
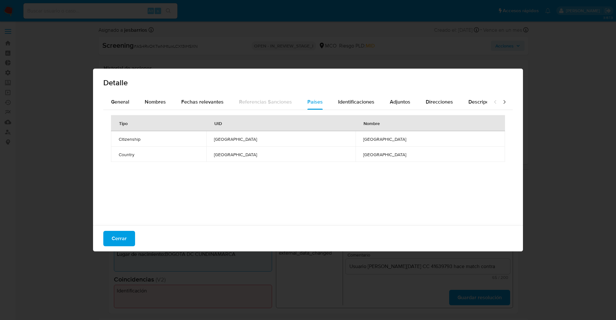
click at [116, 241] on span "Cerrar" at bounding box center [119, 239] width 15 height 14
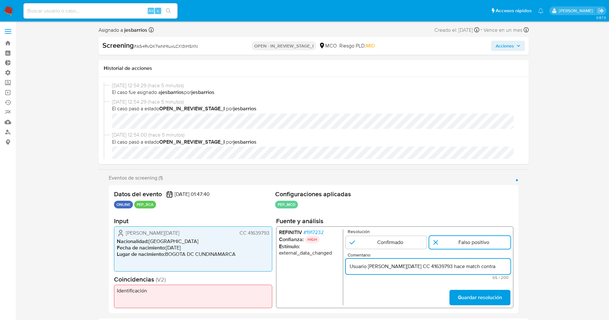
click at [510, 266] on input "Usuario [PERSON_NAME][DATE] CC 41639793 hace match contra" at bounding box center [427, 267] width 165 height 8
paste input "[PERSON_NAME]"
drag, startPoint x: 372, startPoint y: 268, endPoint x: 393, endPoint y: 267, distance: 20.9
click at [393, 267] on input "Usuario [PERSON_NAME][DATE] CC 41639793 hace match contra [PERSON_NAME] DNI" at bounding box center [427, 267] width 165 height 8
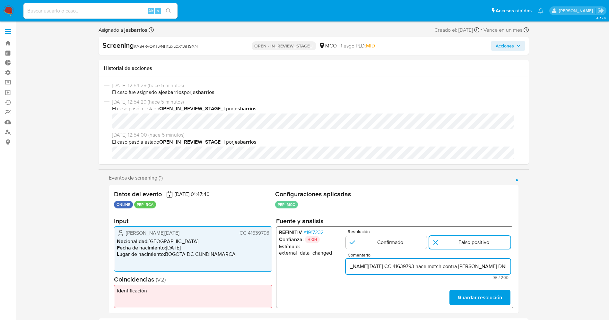
click at [504, 266] on input "Usuario [PERSON_NAME][DATE] CC 41639793 hace match contra [PERSON_NAME] DNI" at bounding box center [427, 267] width 165 height 8
paste input "41639793"
type input "Usuario [PERSON_NAME][DATE] CC 41639793 hace match contra [PERSON_NAME] DNI 416…"
click at [504, 298] on button "Guardar resolución" at bounding box center [479, 297] width 61 height 15
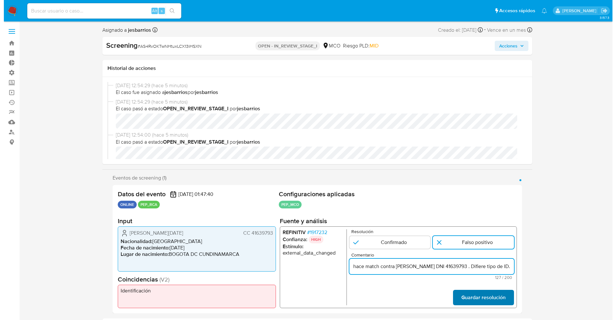
scroll to position [0, 0]
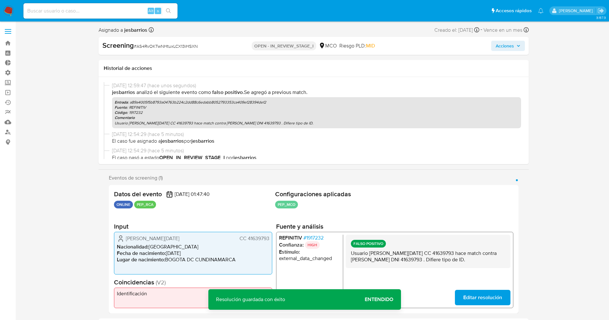
drag, startPoint x: 350, startPoint y: 254, endPoint x: 506, endPoint y: 259, distance: 156.1
click at [506, 259] on div "FALSO POSITIVO Usuario [PERSON_NAME][DATE] CC 41639793 hace match contra [PERSO…" at bounding box center [427, 251] width 165 height 33
click at [317, 241] on p "HIGH" at bounding box center [312, 245] width 15 height 8
click at [320, 237] on span "# 1917232" at bounding box center [313, 238] width 20 height 6
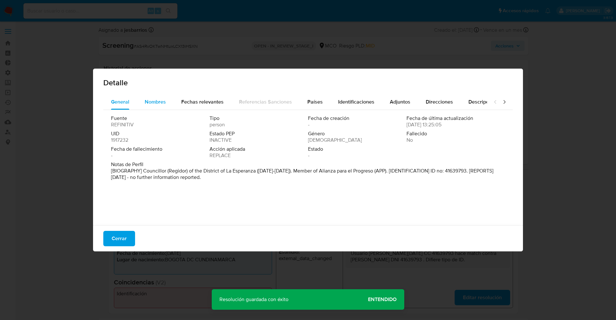
click at [161, 109] on div "Nombres" at bounding box center [155, 101] width 21 height 15
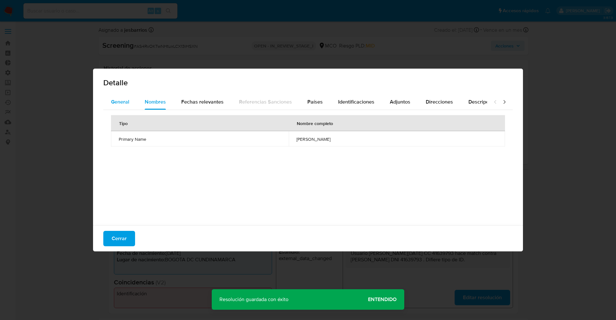
click at [117, 98] on div "General" at bounding box center [120, 101] width 18 height 15
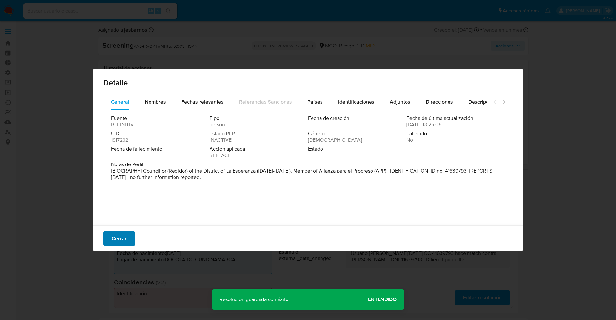
click at [124, 236] on span "Cerrar" at bounding box center [119, 239] width 15 height 14
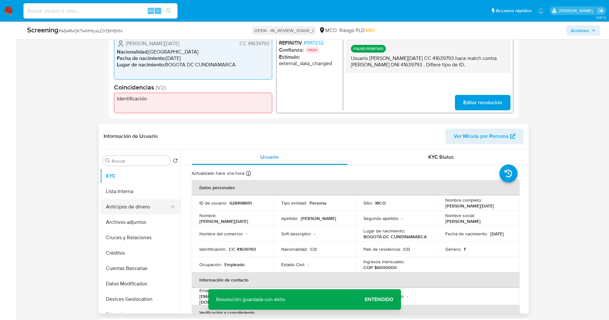
scroll to position [193, 0]
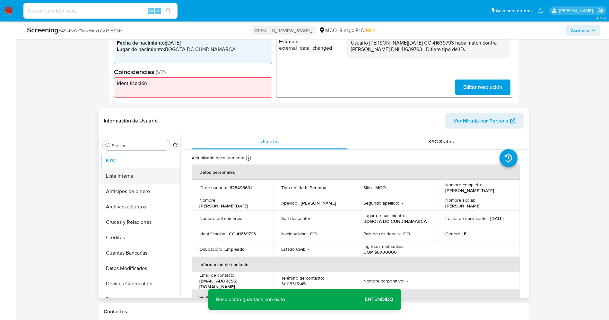
click at [117, 177] on button "Lista Interna" at bounding box center [137, 176] width 75 height 15
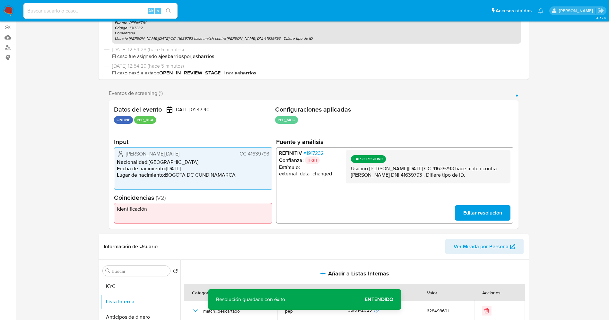
scroll to position [0, 0]
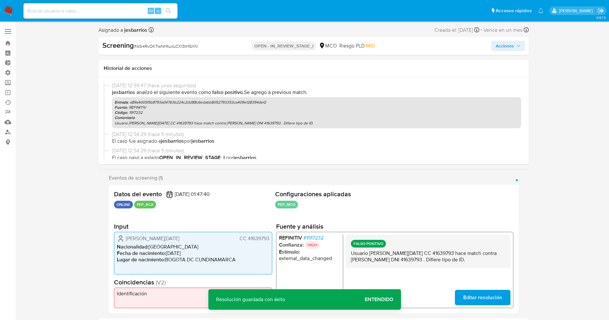
click at [508, 44] on span "Acciones" at bounding box center [505, 46] width 18 height 10
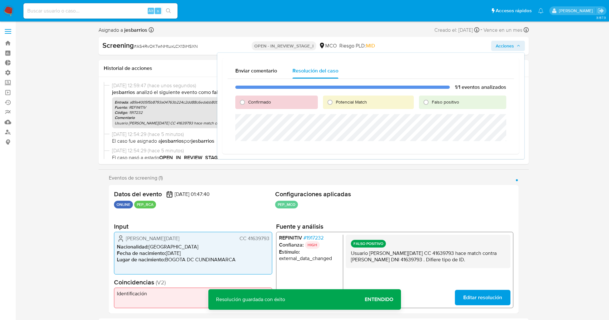
click at [439, 105] on span "Falso positivo" at bounding box center [445, 102] width 27 height 6
click at [431, 105] on input "Falso positivo" at bounding box center [426, 102] width 10 height 10
radio input "true"
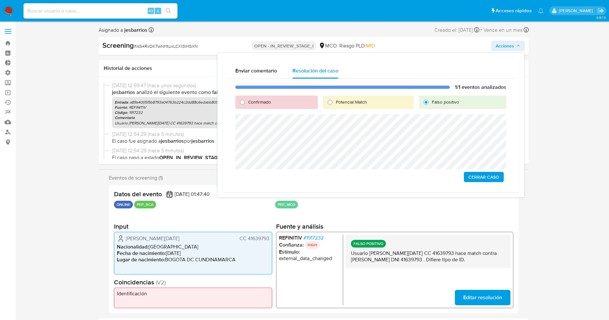
click at [217, 130] on div "Enviar comentario Resolución del caso 1/1 eventos analizados Confirmado Potenci…" at bounding box center [371, 125] width 308 height 146
drag, startPoint x: 465, startPoint y: 253, endPoint x: 483, endPoint y: 259, distance: 18.4
click at [519, 264] on div "Eventos de screening (1) Página 1 Datos del evento [DATE] 01:47:40 ONLINE PEP_R…" at bounding box center [314, 244] width 430 height 139
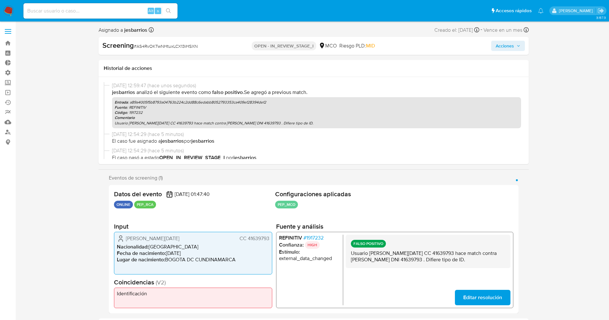
click at [523, 47] on button "Acciones" at bounding box center [508, 46] width 34 height 10
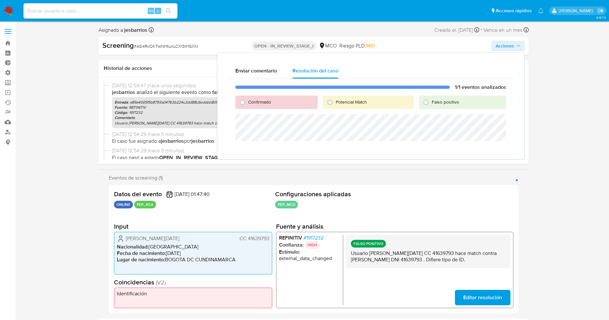
click at [432, 100] on label "Falso positivo" at bounding box center [445, 102] width 28 height 6
click at [431, 100] on input "Falso positivo" at bounding box center [426, 102] width 10 height 10
radio input "true"
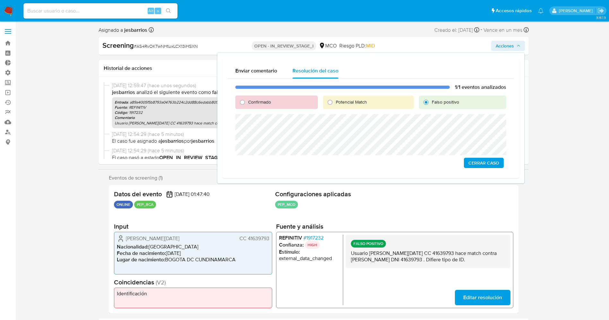
click at [485, 169] on div "1/1 eventos analizados Confirmado Potencial Match Falso positivo Cerrar Caso" at bounding box center [371, 126] width 286 height 94
click at [486, 165] on span "Cerrar Caso" at bounding box center [483, 163] width 31 height 9
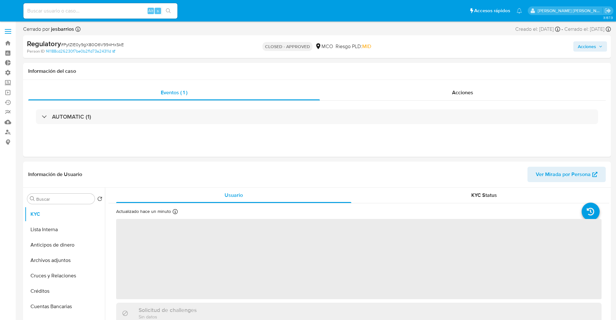
select select "10"
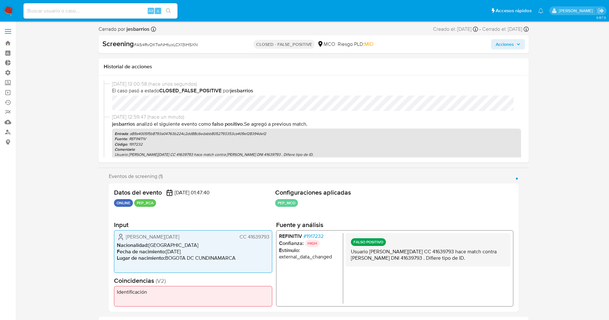
select select "10"
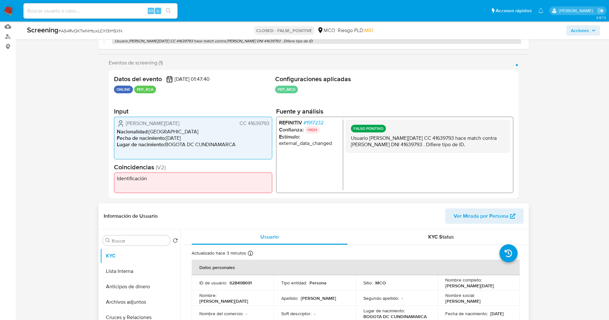
scroll to position [96, 0]
click at [128, 273] on button "Lista Interna" at bounding box center [137, 270] width 75 height 15
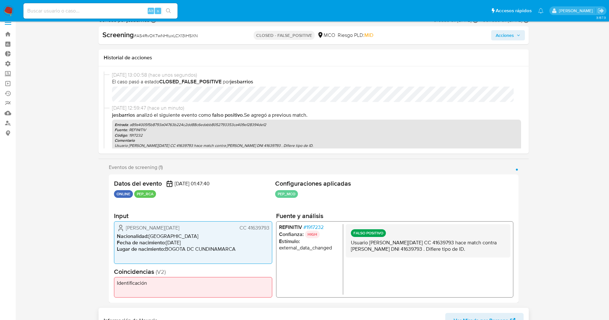
scroll to position [0, 0]
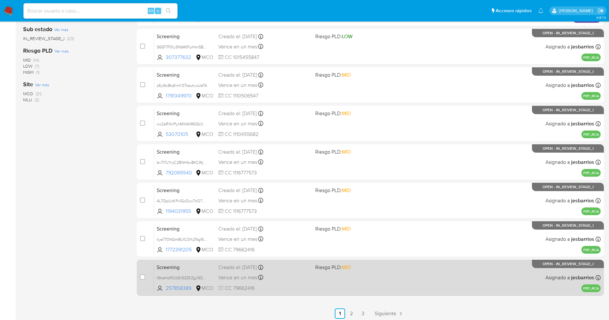
scroll to position [187, 0]
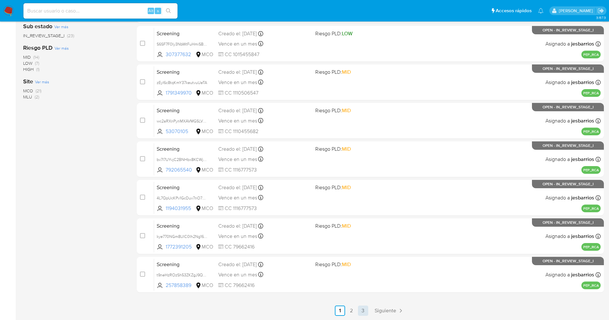
click at [367, 308] on link "3" at bounding box center [363, 311] width 10 height 10
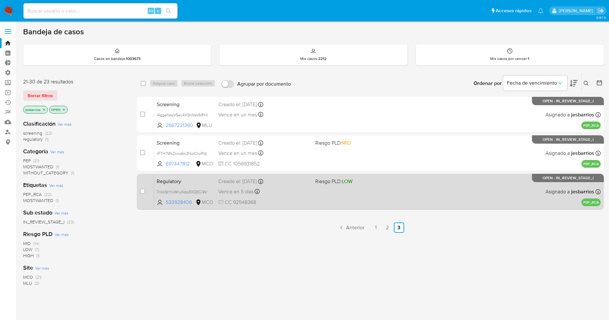
click at [332, 188] on div "Regulatory 7rIokStYIxWruXdq30QECi9V 533928406 MCO Riesgo PLD: LOW Creado el: 05…" at bounding box center [377, 192] width 447 height 32
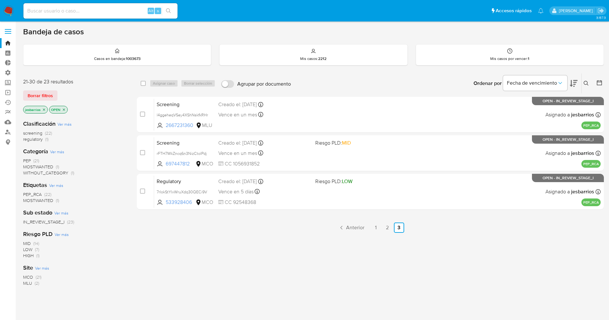
click at [9, 9] on img at bounding box center [8, 10] width 11 height 11
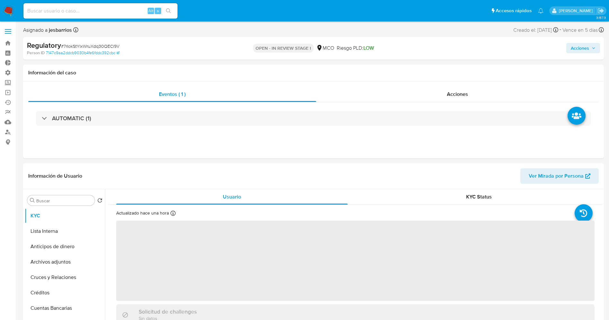
select select "10"
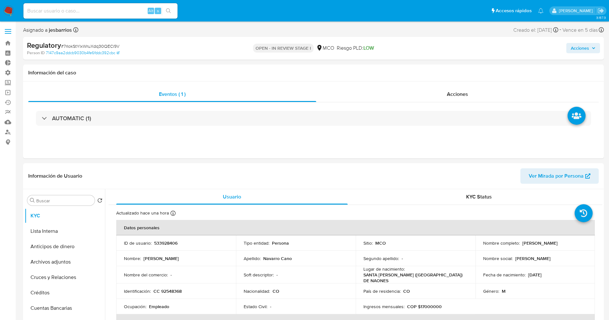
scroll to position [48, 0]
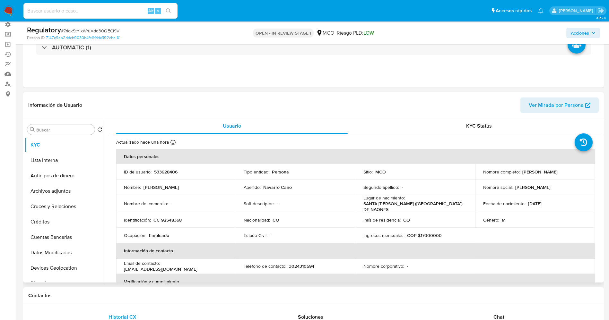
drag, startPoint x: 546, startPoint y: 171, endPoint x: 586, endPoint y: 170, distance: 39.5
click at [586, 170] on td "Nombre completo : Carlos Andres Navarro Cano" at bounding box center [536, 171] width 120 height 15
copy p "Carlos Andres Navarro Cano"
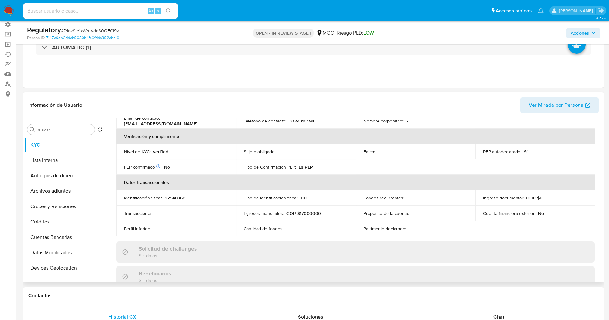
scroll to position [241, 0]
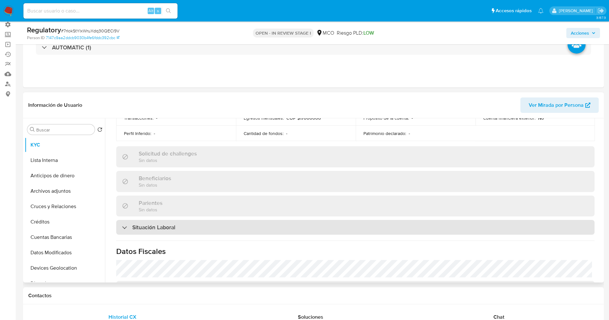
click at [198, 229] on div "Situación Laboral" at bounding box center [355, 227] width 478 height 15
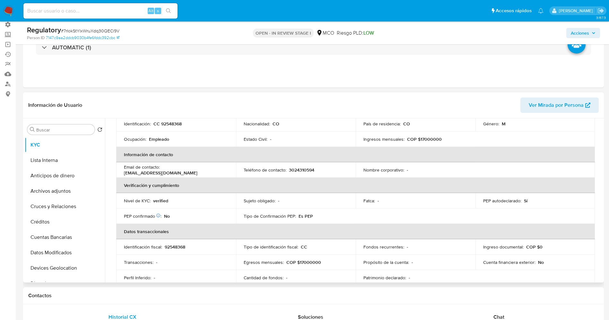
scroll to position [0, 0]
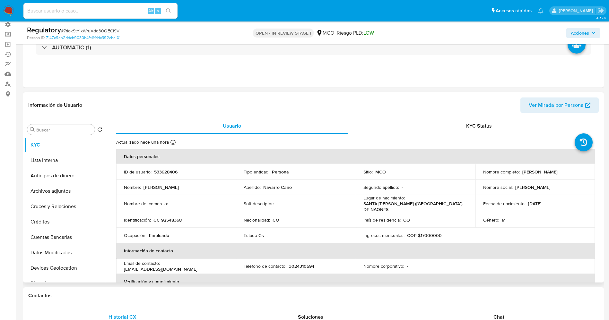
drag, startPoint x: 520, startPoint y: 172, endPoint x: 585, endPoint y: 170, distance: 65.2
click at [585, 170] on td "Nombre completo : Carlos Andres Navarro Cano" at bounding box center [536, 171] width 120 height 15
copy p "Carlos Andres Navarro Cano"
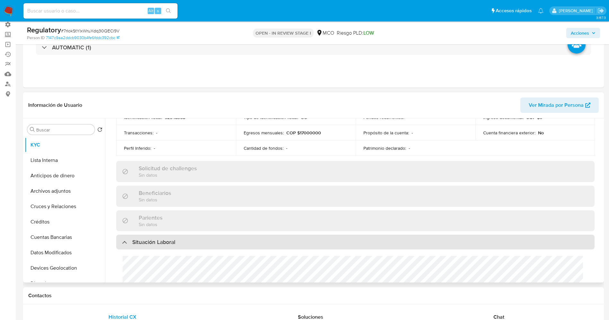
scroll to position [241, 0]
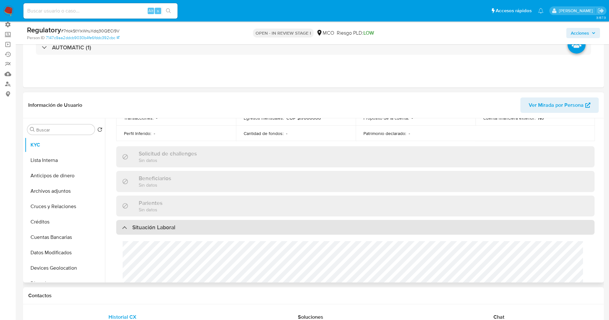
click at [176, 220] on div "Situación Laboral" at bounding box center [355, 227] width 478 height 15
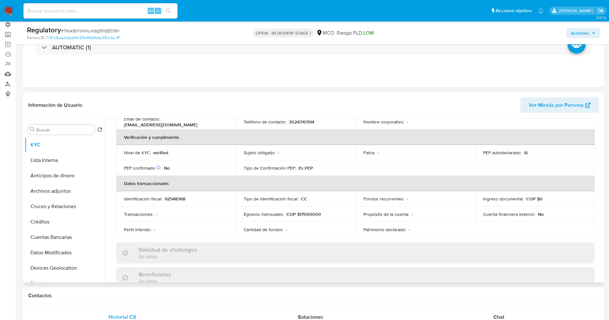
scroll to position [0, 0]
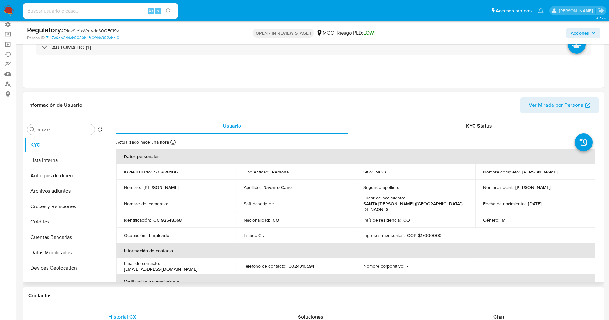
drag, startPoint x: 520, startPoint y: 173, endPoint x: 579, endPoint y: 177, distance: 58.3
click at [579, 177] on td "Nombre completo : Carlos Andres Navarro Cano" at bounding box center [536, 171] width 120 height 15
copy p "Carlos Andres Navarro Cano"
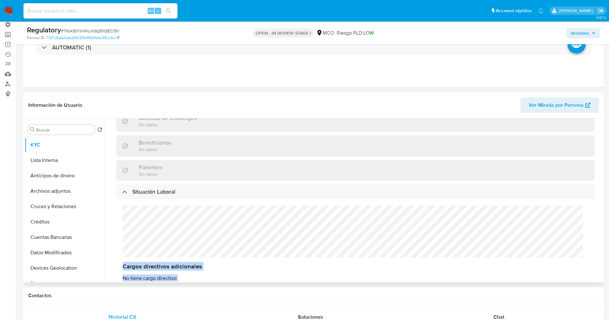
scroll to position [289, 0]
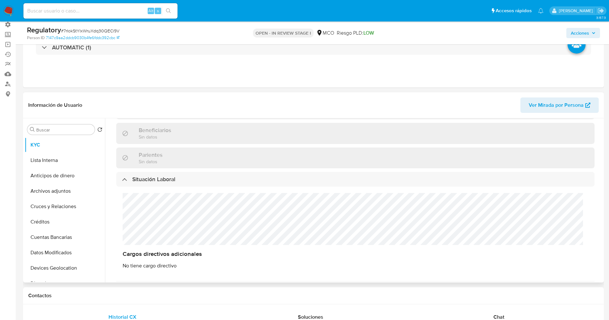
click at [193, 224] on div "Cargos directivos adicionales No tiene cargo directivo" at bounding box center [355, 231] width 478 height 89
click at [52, 160] on button "Lista Interna" at bounding box center [62, 160] width 75 height 15
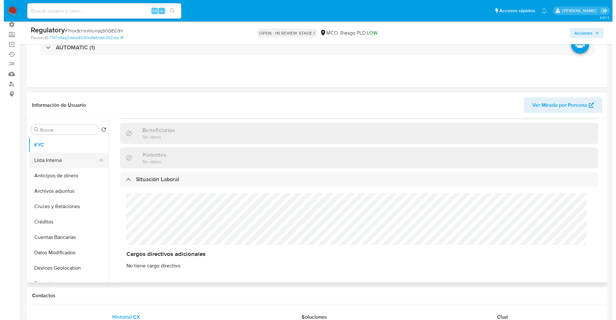
scroll to position [0, 0]
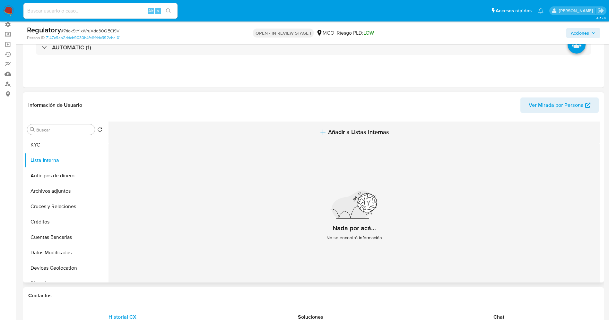
click at [345, 129] on span "Añadir a Listas Internas" at bounding box center [358, 132] width 61 height 7
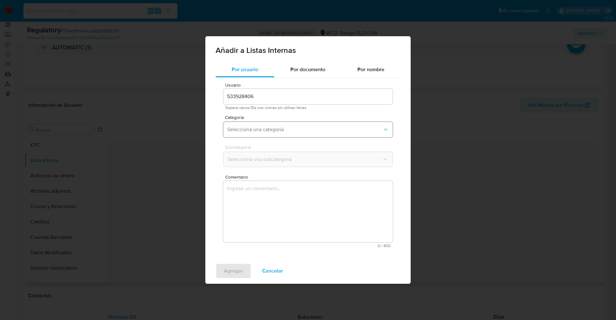
click at [264, 130] on span "Seleccioná una categoría" at bounding box center [304, 130] width 155 height 6
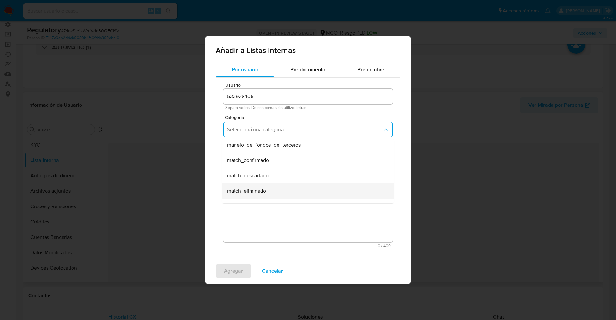
scroll to position [48, 0]
click at [275, 148] on div "match_confirmado" at bounding box center [306, 144] width 158 height 15
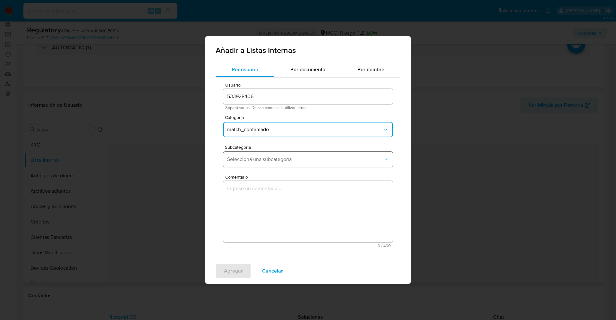
click at [280, 157] on span "Seleccioná una subcategoría" at bounding box center [304, 159] width 155 height 6
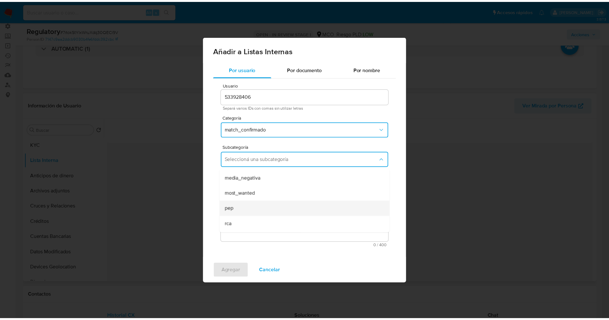
scroll to position [44, 0]
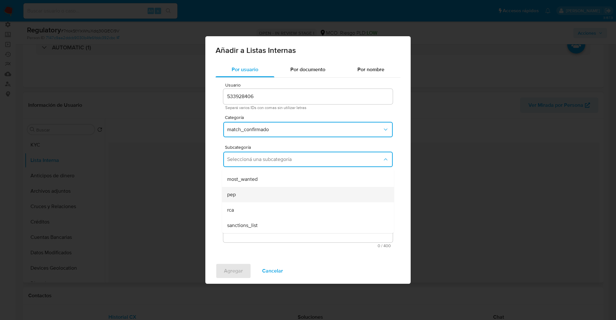
click at [266, 190] on div "pep" at bounding box center [306, 194] width 158 height 15
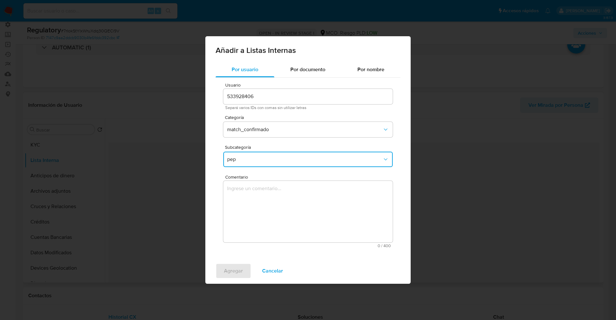
click at [268, 193] on textarea "Comentario" at bounding box center [308, 212] width 170 height 62
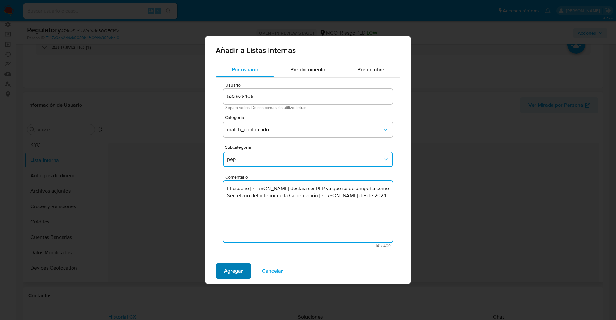
type textarea "El usuario Carlos Andres Navarro Cano declara ser PEP ya que se desempeña como …"
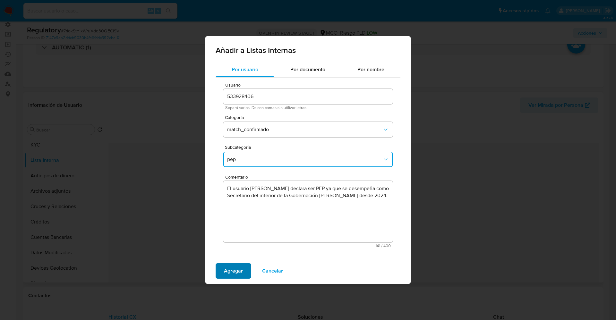
click at [234, 269] on span "Agregar" at bounding box center [233, 271] width 19 height 14
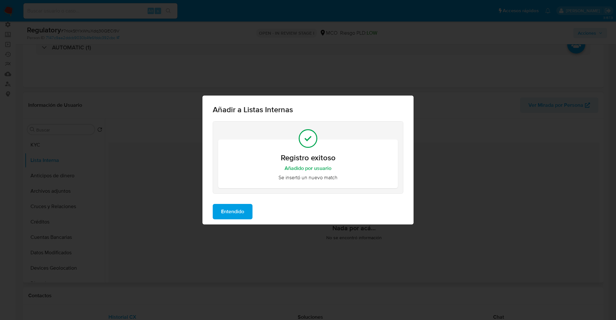
click at [230, 213] on span "Entendido" at bounding box center [232, 212] width 23 height 14
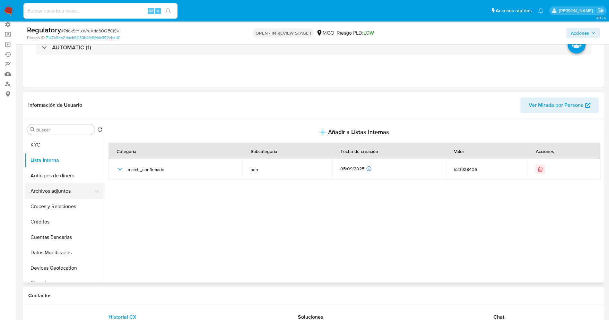
click at [51, 191] on button "Archivos adjuntos" at bounding box center [62, 191] width 75 height 15
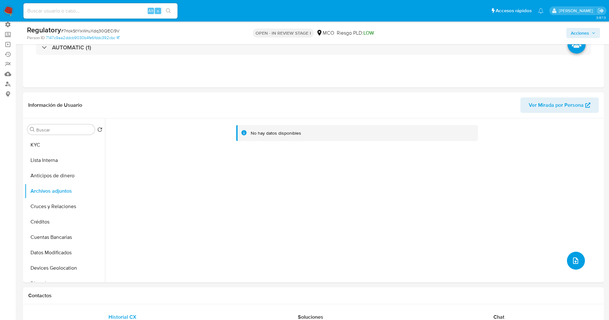
click at [576, 262] on icon "upload-file" at bounding box center [576, 261] width 8 height 8
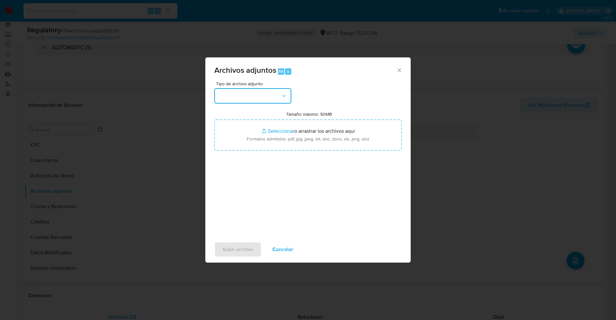
click at [273, 98] on button "button" at bounding box center [252, 95] width 77 height 15
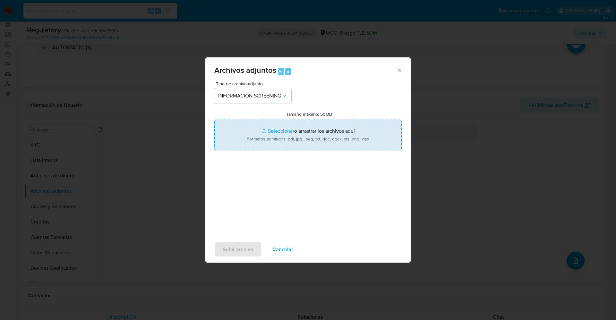
type input "C:\fakepath\_Carlos Andres Navarro Cano_ lavado de dinero - Buscar con Google.p…"
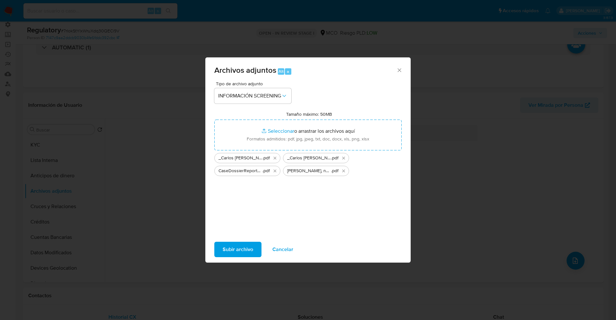
click at [247, 246] on span "Subir archivo" at bounding box center [238, 250] width 31 height 14
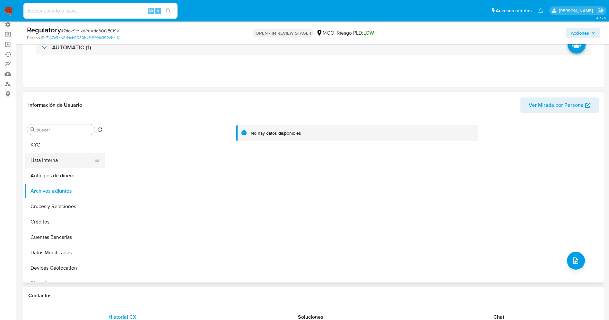
click at [39, 161] on button "Lista Interna" at bounding box center [62, 160] width 75 height 15
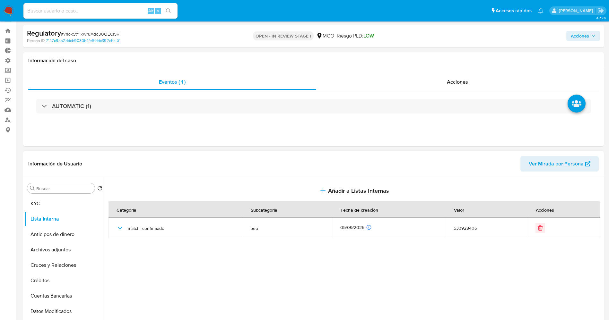
scroll to position [0, 0]
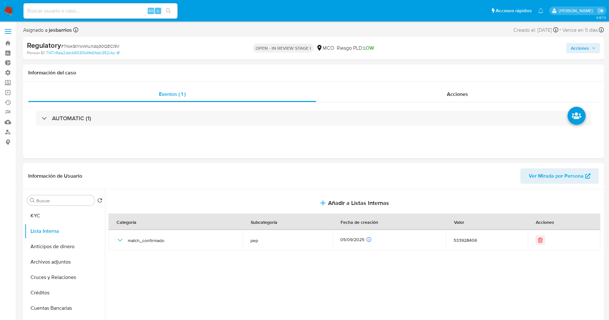
click at [584, 50] on span "Acciones" at bounding box center [580, 48] width 18 height 10
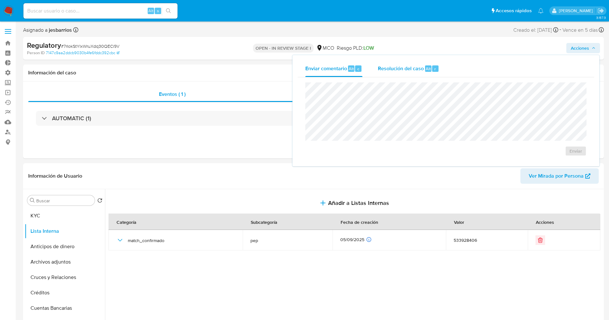
click at [432, 71] on div "r" at bounding box center [435, 69] width 6 height 6
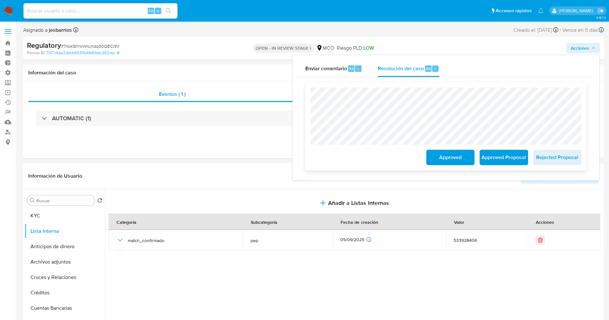
click at [492, 157] on span "Approved Proposal" at bounding box center [503, 158] width 31 height 14
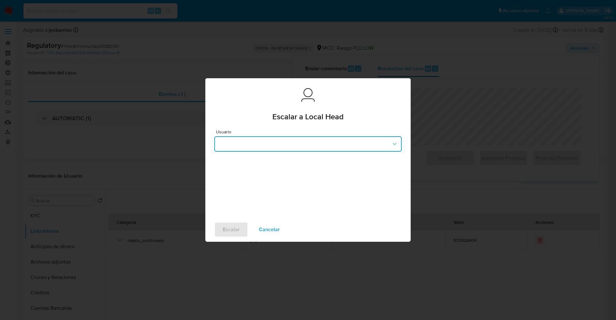
click at [290, 139] on button "button" at bounding box center [308, 143] width 188 height 15
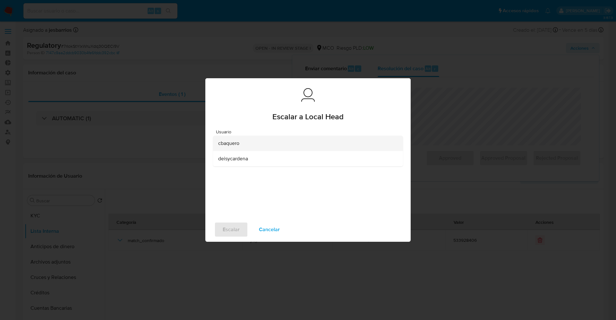
click at [280, 145] on div "cbaquero" at bounding box center [306, 143] width 176 height 15
click at [243, 231] on button "Escalar" at bounding box center [231, 229] width 34 height 15
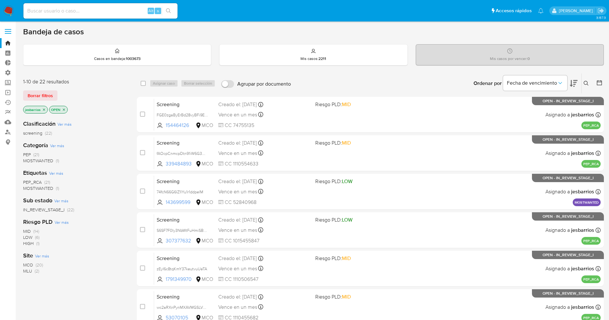
click at [49, 162] on span "MOSTWANTED" at bounding box center [38, 161] width 30 height 6
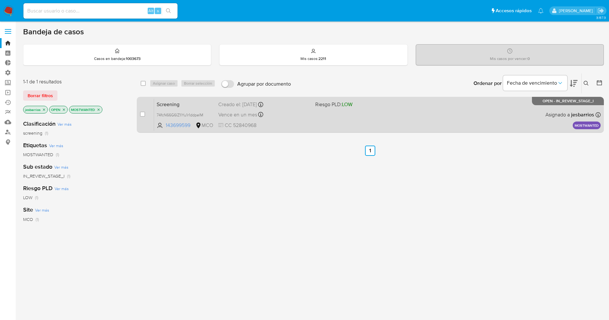
click at [434, 112] on div "Screening 74fcN66G6lZ1lYu1r1ddpelM 143699599 MCO Riesgo PLD: LOW Creado el: [DA…" at bounding box center [377, 115] width 447 height 32
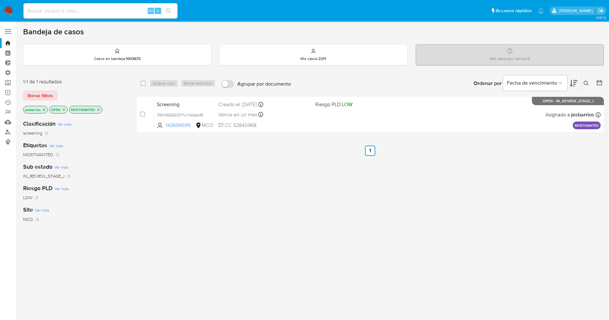
click at [11, 5] on img at bounding box center [8, 10] width 11 height 11
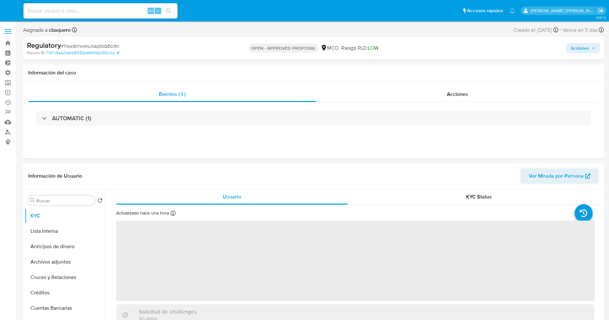
select select "10"
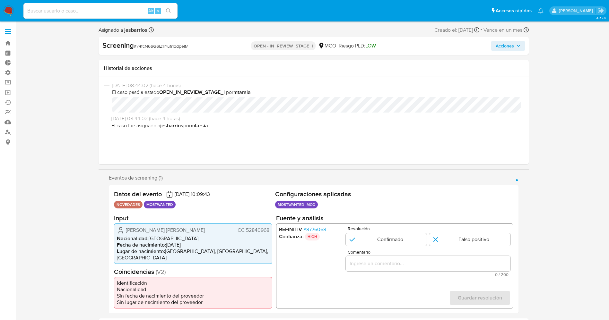
select select "10"
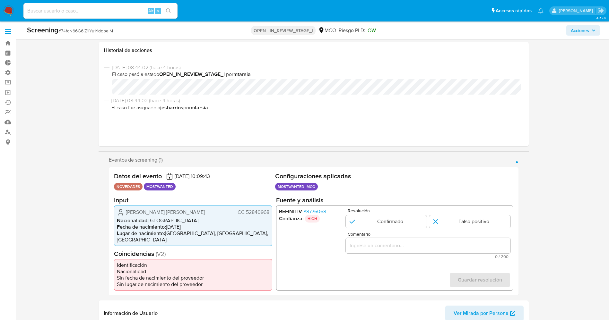
scroll to position [48, 0]
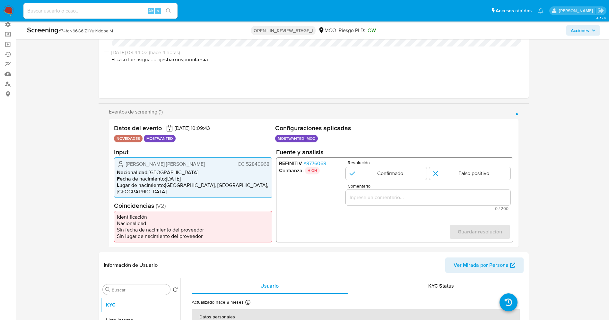
click at [316, 167] on span "# 8776068" at bounding box center [314, 163] width 23 height 6
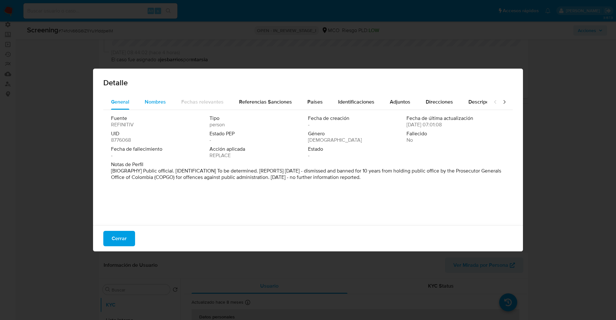
click at [157, 100] on span "Nombres" at bounding box center [155, 101] width 21 height 7
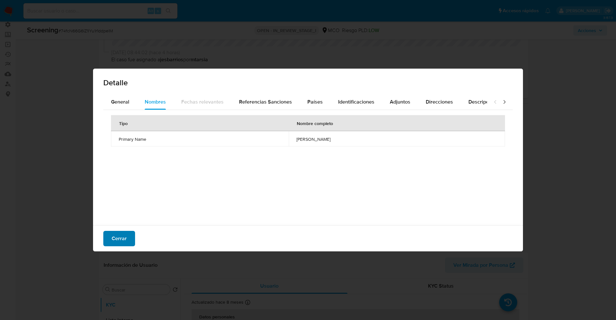
click at [127, 235] on button "Cerrar" at bounding box center [119, 238] width 32 height 15
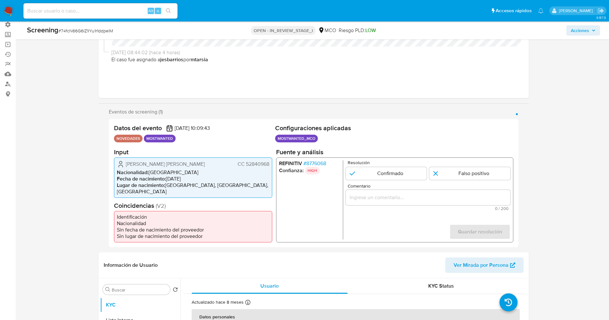
click at [312, 163] on span "# 8776068" at bounding box center [314, 163] width 23 height 6
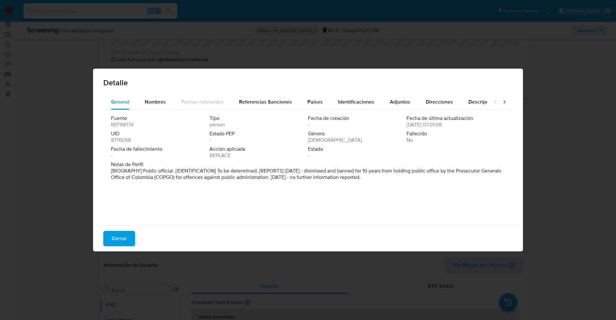
click at [154, 110] on div "Fuente REFINITIV Tipo person Fecha de creación - Fecha de última actualización …" at bounding box center [308, 166] width 410 height 112
click at [155, 105] on span "Nombres" at bounding box center [155, 101] width 21 height 7
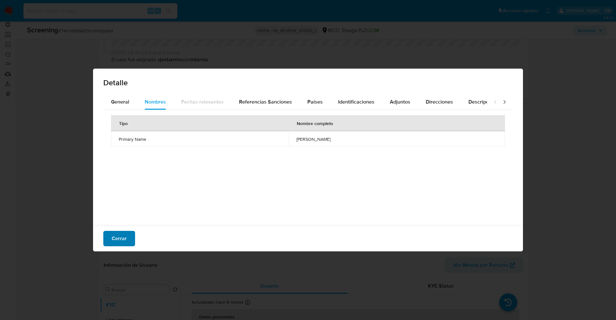
click at [126, 238] on span "Cerrar" at bounding box center [119, 239] width 15 height 14
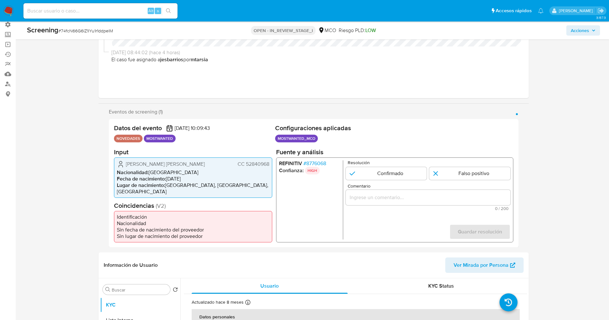
click at [319, 163] on span "# 8776068" at bounding box center [314, 163] width 23 height 6
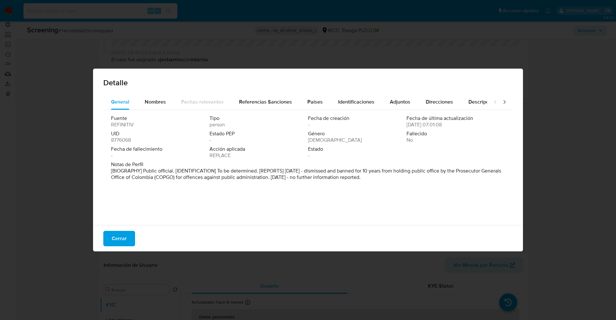
drag, startPoint x: 105, startPoint y: 173, endPoint x: 409, endPoint y: 188, distance: 304.1
click at [409, 188] on div "Fuente REFINITIV Tipo person Fecha de creación - Fecha de última actualización …" at bounding box center [308, 166] width 410 height 112
click at [129, 240] on button "Cerrar" at bounding box center [119, 238] width 32 height 15
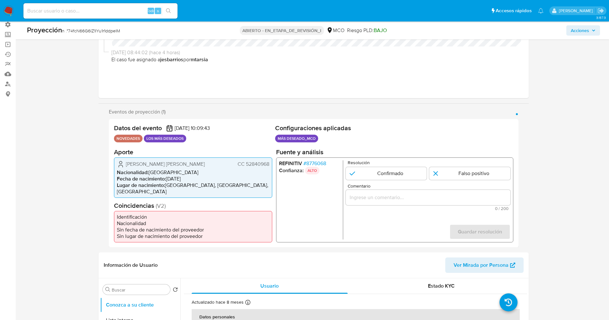
drag, startPoint x: 245, startPoint y: 167, endPoint x: 271, endPoint y: 165, distance: 25.8
click at [271, 165] on div "[PERSON_NAME] [PERSON_NAME] CC 52840968 Nacionalidad : [DEMOGRAPHIC_DATA] Fecha…" at bounding box center [193, 177] width 158 height 40
click at [316, 165] on font "8776068" at bounding box center [316, 163] width 20 height 7
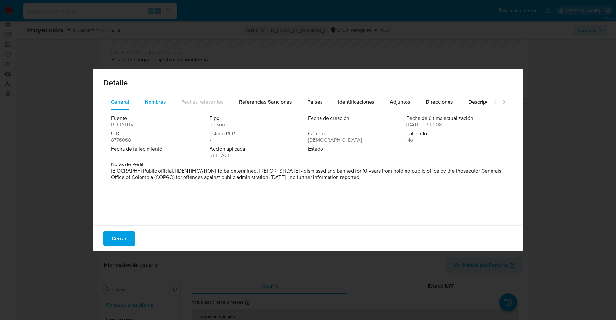
click at [153, 105] on span "Nombres" at bounding box center [155, 101] width 21 height 7
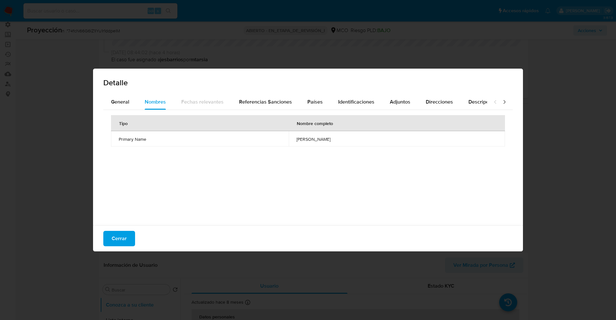
drag, startPoint x: 260, startPoint y: 140, endPoint x: 327, endPoint y: 140, distance: 66.5
click at [328, 140] on span "[PERSON_NAME]" at bounding box center [397, 139] width 201 height 6
click at [119, 239] on font "Cerrar" at bounding box center [119, 238] width 15 height 15
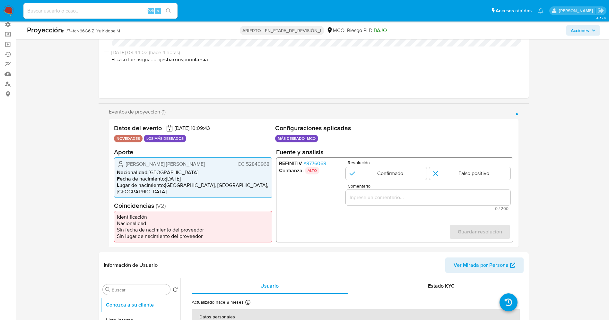
drag, startPoint x: 244, startPoint y: 166, endPoint x: 272, endPoint y: 165, distance: 28.3
click at [272, 165] on div "Datos del evento [DATE] 10:09:43 NOVEDADES LOS MÁS DESEADOS Configuraciones apl…" at bounding box center [314, 183] width 410 height 129
drag, startPoint x: 121, startPoint y: 166, endPoint x: 125, endPoint y: 164, distance: 3.8
click at [122, 165] on icon "1 de 1" at bounding box center [121, 164] width 8 height 8
drag, startPoint x: 125, startPoint y: 164, endPoint x: 249, endPoint y: 163, distance: 124.3
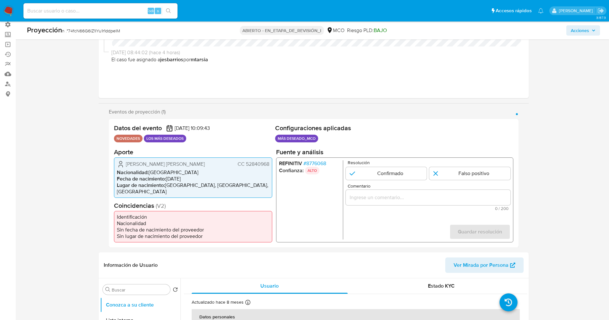
click at [270, 164] on div "[PERSON_NAME] [PERSON_NAME] CC 52840968 Nacionalidad : [DEMOGRAPHIC_DATA] Fecha…" at bounding box center [193, 177] width 158 height 40
click at [319, 166] on font "8776068" at bounding box center [316, 163] width 20 height 7
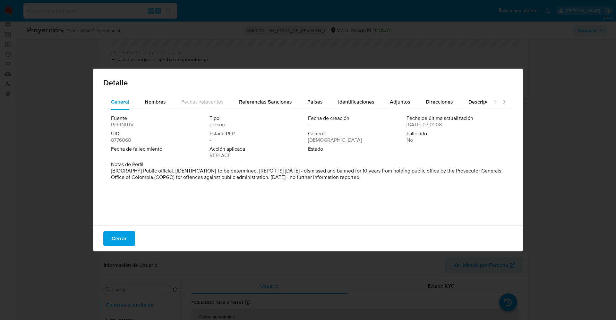
click at [126, 240] on font "Cerrar" at bounding box center [119, 238] width 15 height 15
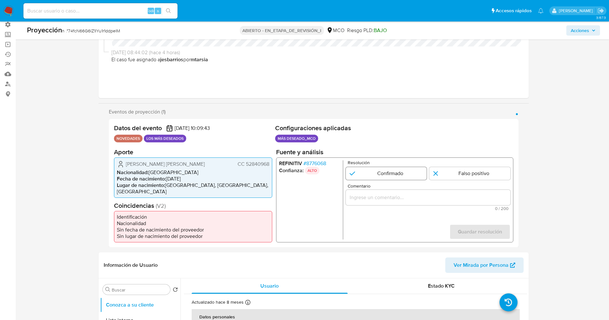
drag, startPoint x: 413, startPoint y: 171, endPoint x: 405, endPoint y: 193, distance: 22.9
click at [412, 172] on input "1 de 1" at bounding box center [385, 173] width 81 height 13
radio input "true"
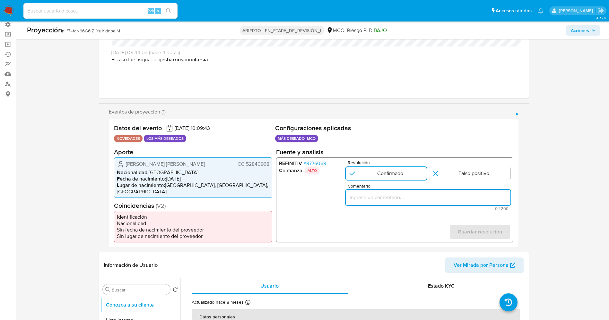
click at [404, 199] on input "Comentario" at bounding box center [427, 197] width 165 height 8
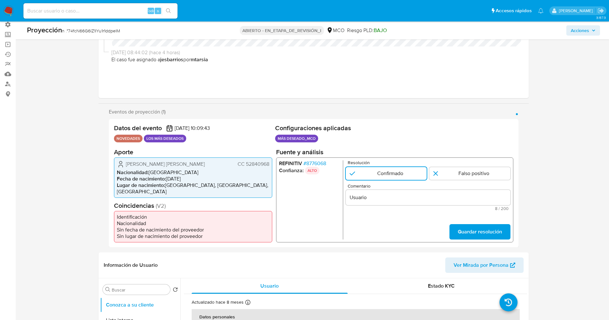
drag, startPoint x: 128, startPoint y: 164, endPoint x: 271, endPoint y: 164, distance: 142.6
click at [271, 164] on div "[PERSON_NAME] [PERSON_NAME] CC 52840968 Nacionalidad : [DEMOGRAPHIC_DATA] Fecha…" at bounding box center [193, 177] width 158 height 40
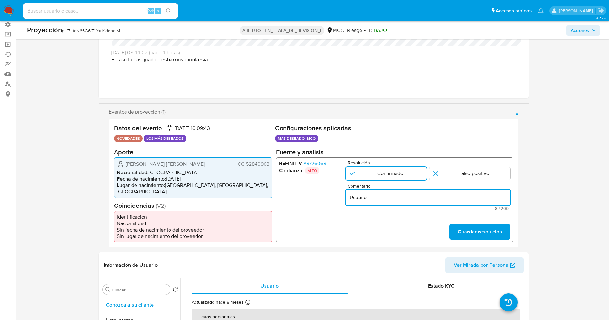
click at [382, 200] on input "Usuario" at bounding box center [427, 197] width 165 height 8
paste input "[PERSON_NAME] [PERSON_NAME] CC 52840968"
type input "Usuario [PERSON_NAME] [PERSON_NAME] CC 52840968 se encuentra en listas de produ…"
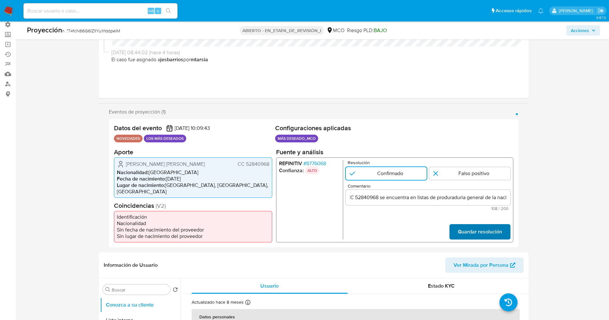
click at [490, 231] on span "Guardar resolución" at bounding box center [480, 232] width 44 height 14
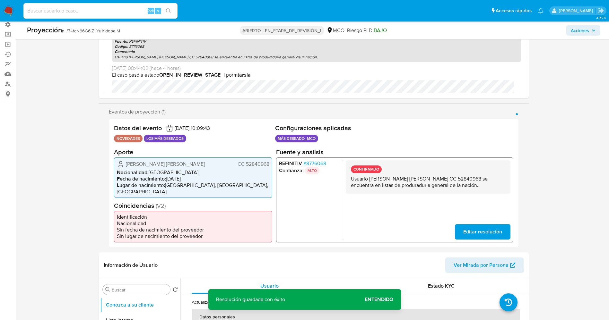
drag, startPoint x: 351, startPoint y: 180, endPoint x: 462, endPoint y: 189, distance: 111.2
click at [463, 188] on p "Usuario [PERSON_NAME] [PERSON_NAME] CC 52840968 se encuentra en listas de produ…" at bounding box center [428, 182] width 154 height 13
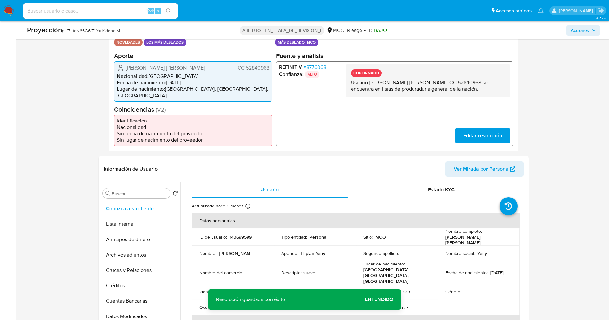
drag, startPoint x: 119, startPoint y: 223, endPoint x: 41, endPoint y: 202, distance: 80.7
click at [119, 223] on button "Lista interna" at bounding box center [140, 224] width 80 height 15
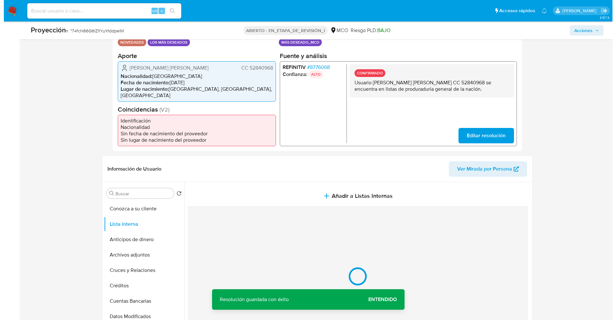
scroll to position [193, 0]
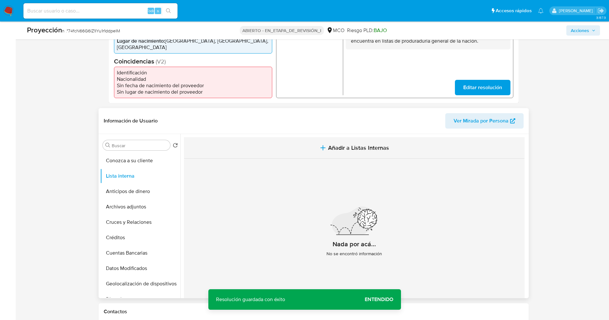
click at [319, 147] on icon "button" at bounding box center [323, 148] width 8 height 8
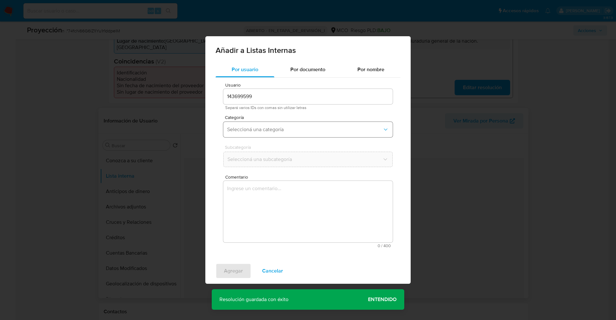
click at [289, 129] on span "Seleccioná una categoría" at bounding box center [304, 130] width 155 height 6
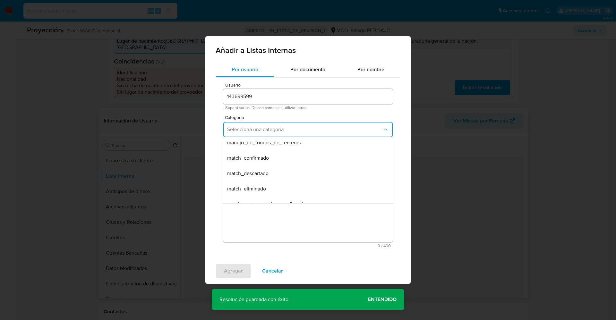
scroll to position [48, 0]
click at [278, 143] on div "match_confirmado" at bounding box center [306, 144] width 158 height 15
click at [266, 162] on span "Seleccioná una subcategoría" at bounding box center [304, 159] width 155 height 6
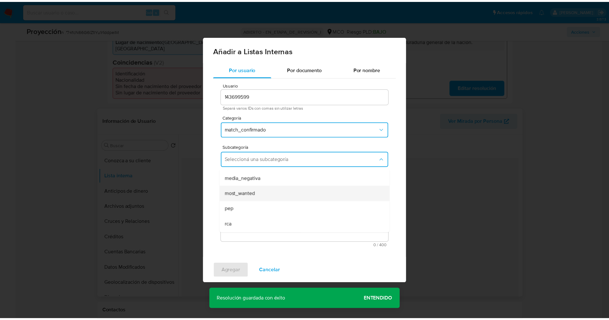
scroll to position [44, 0]
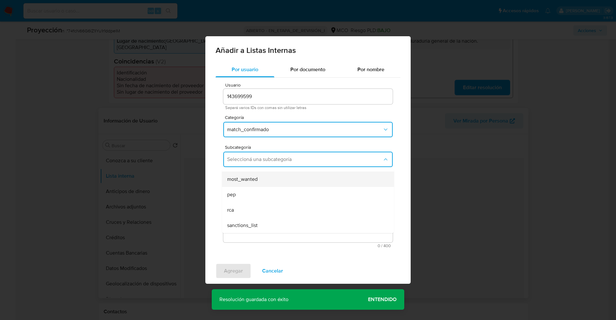
click at [258, 184] on div "most_wanted" at bounding box center [306, 179] width 158 height 15
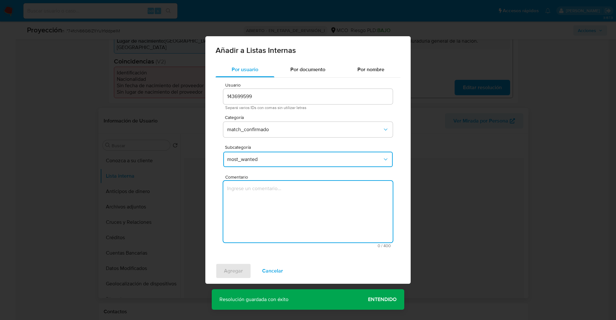
click at [257, 187] on textarea "Comentario" at bounding box center [308, 212] width 170 height 62
type textarea "Usuario [PERSON_NAME] [PERSON_NAME] CC 52840968 se encuentra en listas de produ…"
click at [237, 272] on span "Agregar" at bounding box center [233, 271] width 19 height 14
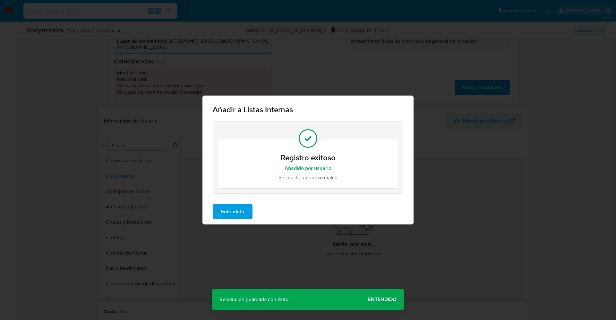
click at [238, 214] on span "Entendido" at bounding box center [232, 212] width 23 height 14
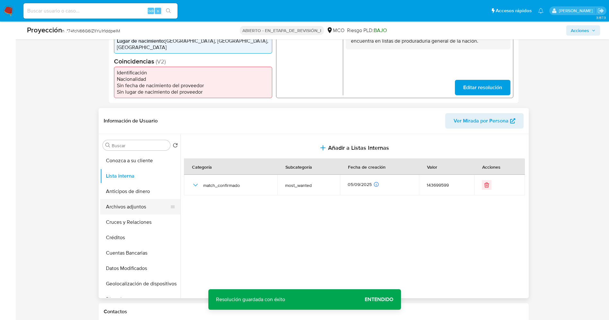
click at [135, 210] on button "Archivos adjuntos" at bounding box center [137, 206] width 75 height 15
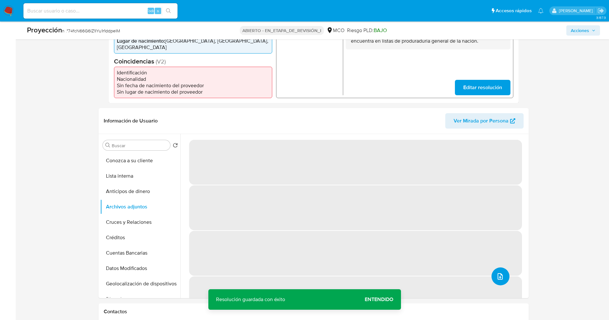
click at [492, 270] on button "subir archivo" at bounding box center [501, 277] width 18 height 18
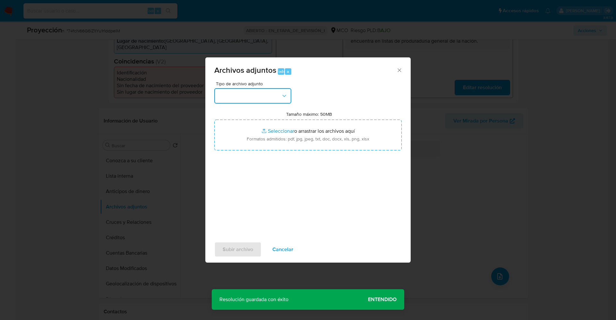
click at [246, 100] on button "button" at bounding box center [252, 95] width 77 height 15
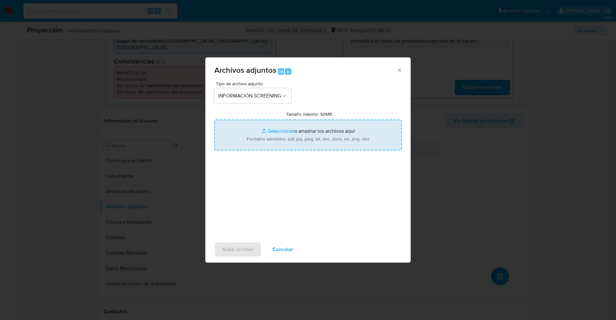
type input "C:\fakepath\_yeny [PERSON_NAME] lavado de dinero - Buscar con Google.pdf"
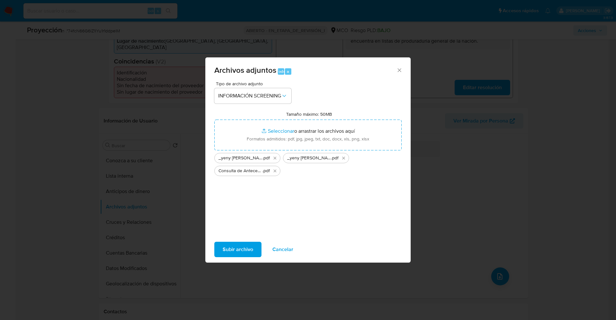
click at [234, 255] on span "Subir archivo" at bounding box center [238, 250] width 31 height 14
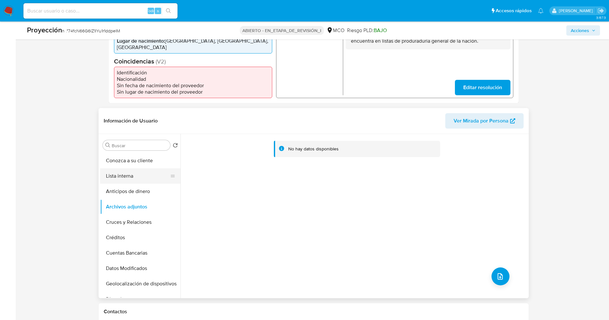
click at [123, 179] on button "Lista interna" at bounding box center [137, 176] width 75 height 15
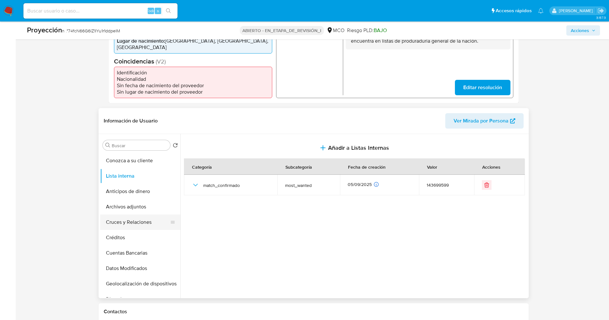
scroll to position [271, 0]
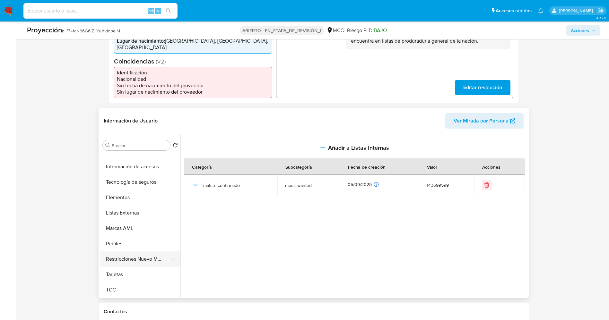
click at [131, 256] on button "Restricciones Nuevo Mundo" at bounding box center [137, 259] width 75 height 15
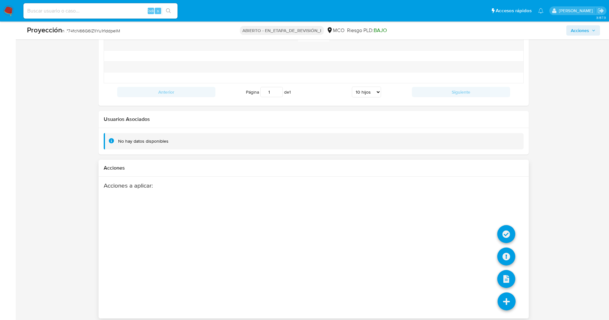
scroll to position [914, 0]
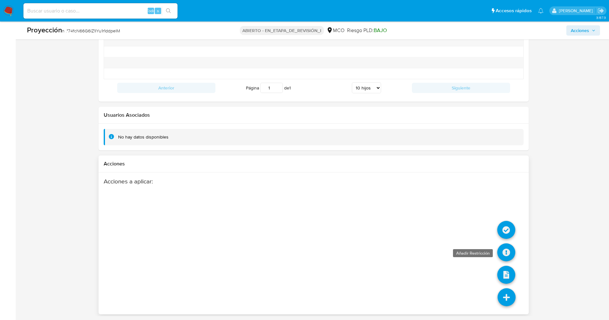
click at [501, 251] on icon at bounding box center [506, 253] width 18 height 18
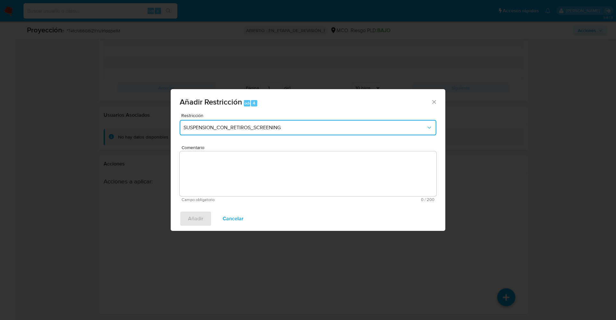
click at [272, 133] on button "SUSPENSION_CON_RETIROS_SCREENING" at bounding box center [308, 127] width 257 height 15
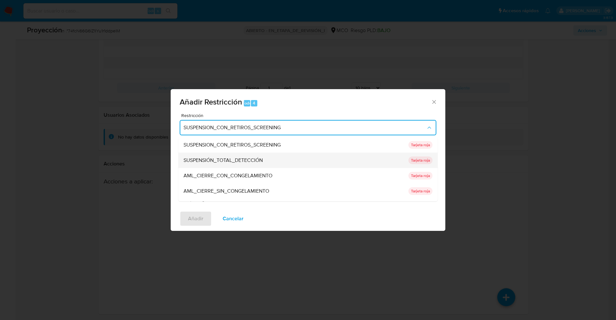
click at [261, 157] on font "SUSPENSIÓN_TOTAL_DETECCIÓN" at bounding box center [223, 160] width 79 height 7
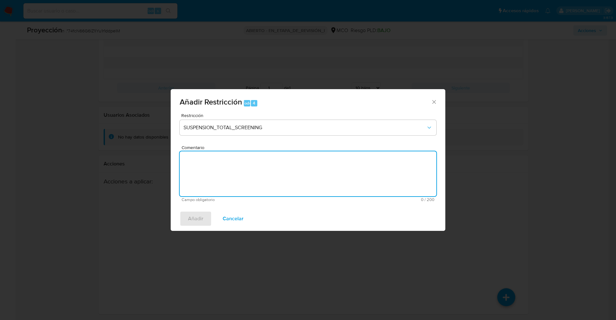
click at [261, 166] on textarea "Comentario" at bounding box center [308, 174] width 257 height 45
type textarea "x"
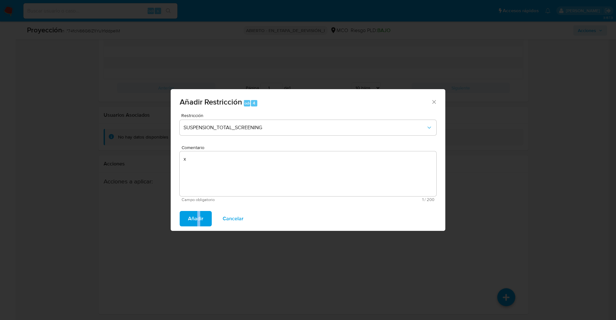
click at [199, 211] on div "Añadir Cancelar" at bounding box center [308, 219] width 275 height 24
click at [204, 224] on button "Añadir" at bounding box center [196, 218] width 32 height 15
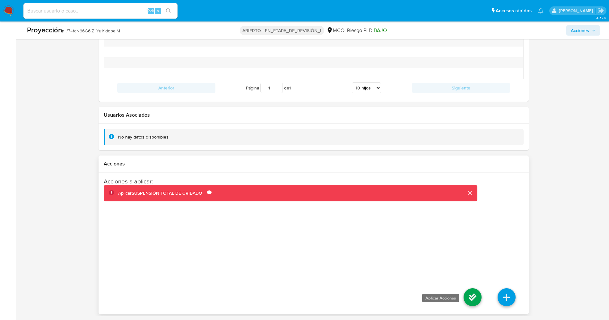
click at [473, 300] on icon at bounding box center [473, 298] width 18 height 18
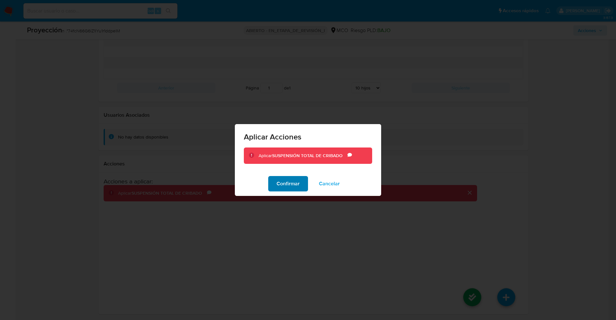
click at [290, 186] on font "Confirmar" at bounding box center [288, 183] width 23 height 15
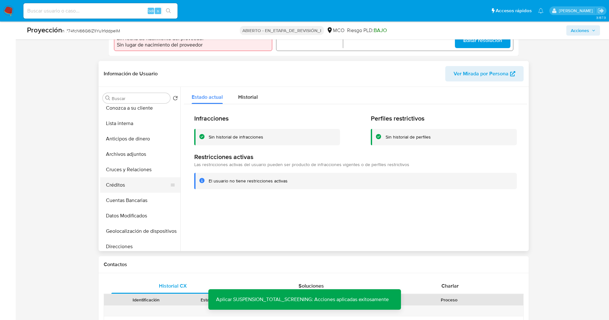
scroll to position [0, 0]
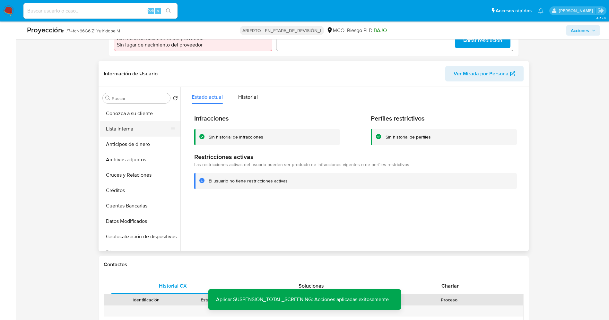
click at [114, 130] on button "Lista interna" at bounding box center [137, 128] width 75 height 15
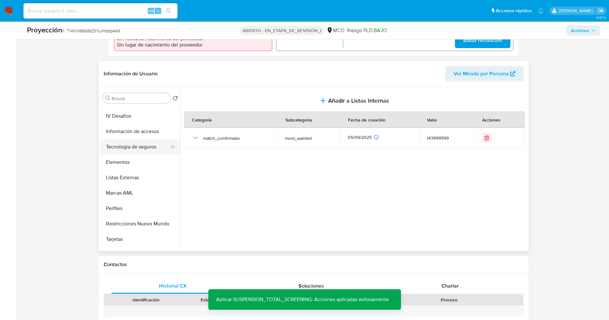
scroll to position [271, 0]
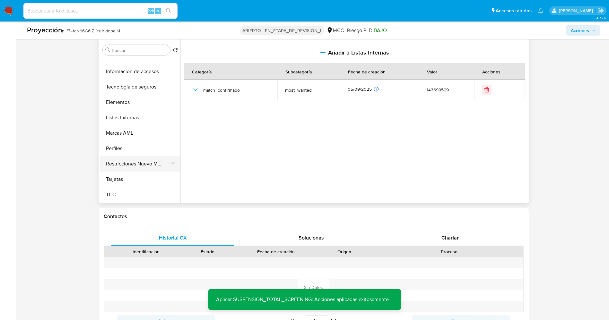
click at [122, 167] on button "Restricciones Nuevo Mundo" at bounding box center [137, 163] width 75 height 15
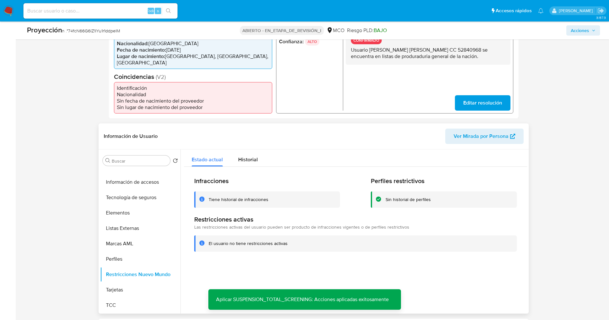
scroll to position [192, 0]
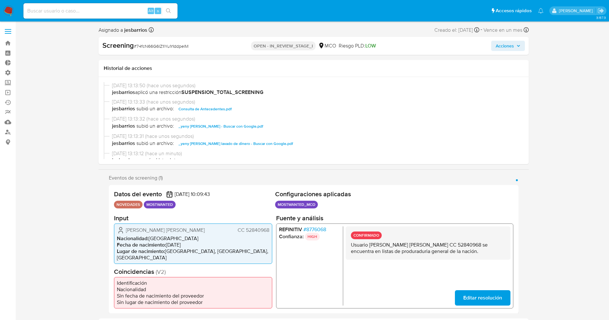
select select "10"
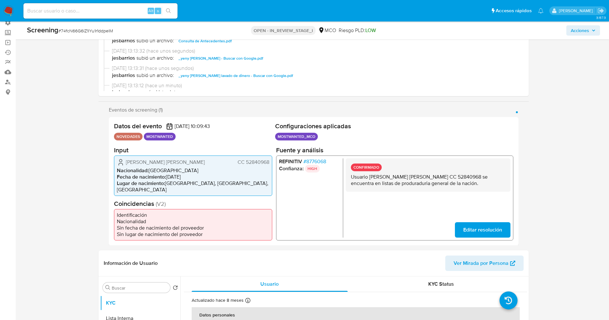
scroll to position [193, 0]
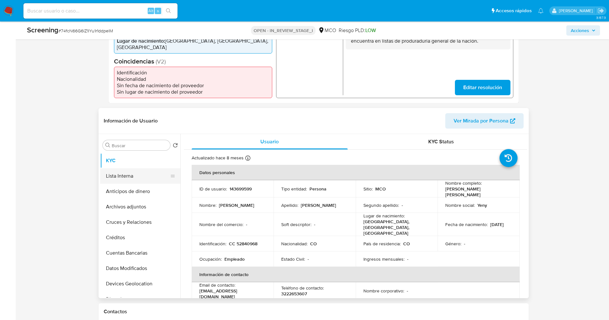
click at [124, 171] on button "Lista Interna" at bounding box center [137, 176] width 75 height 15
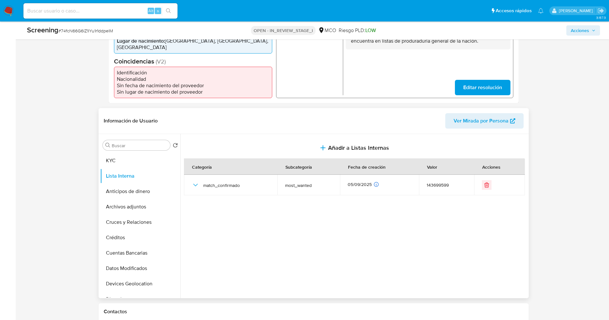
scroll to position [241, 0]
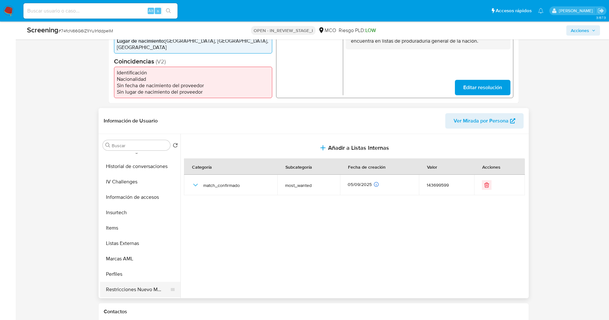
click at [135, 286] on button "Restricciones Nuevo Mundo" at bounding box center [137, 289] width 75 height 15
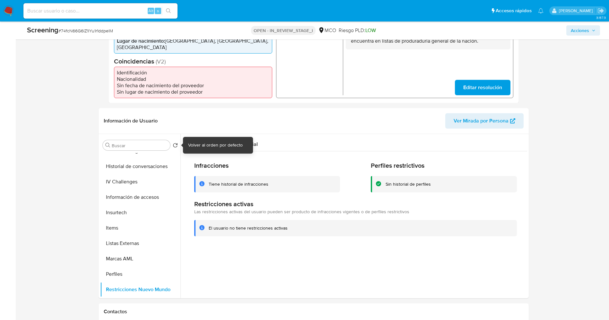
click at [231, 148] on div "Volver al orden por defecto" at bounding box center [215, 145] width 55 height 6
click at [259, 145] on button "Historial" at bounding box center [248, 142] width 35 height 17
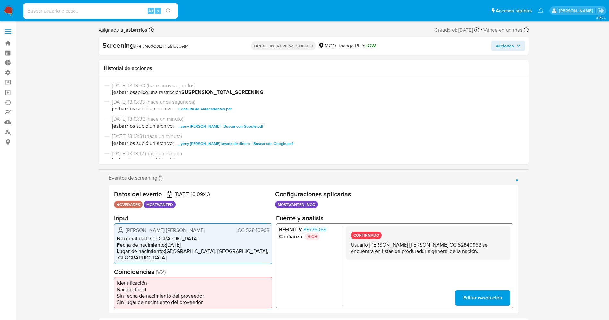
select select "10"
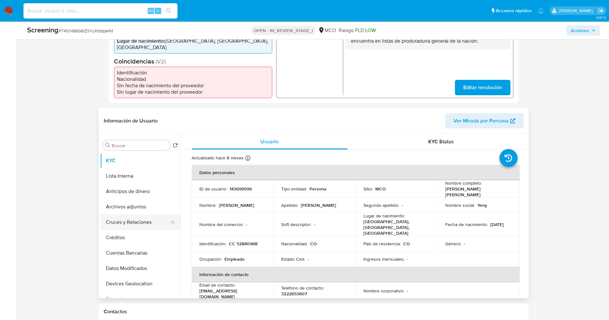
scroll to position [271, 0]
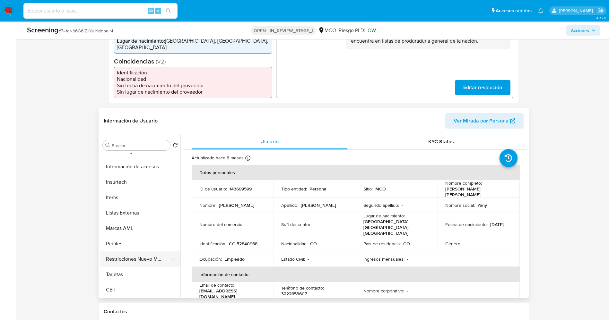
click at [147, 261] on button "Restricciones Nuevo Mundo" at bounding box center [137, 259] width 75 height 15
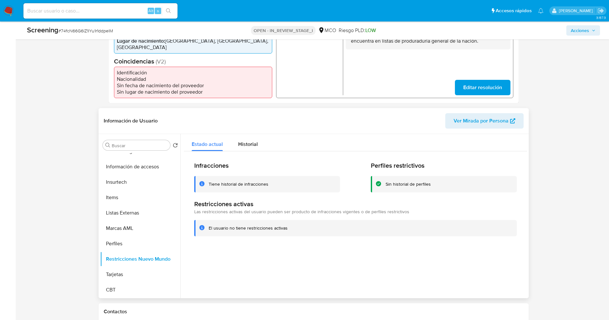
click at [244, 154] on div "Infracciones Tiene historial de infracciones Perfiles restrictivos Sin historia…" at bounding box center [355, 199] width 343 height 95
click at [245, 147] on span "Historial" at bounding box center [248, 144] width 20 height 7
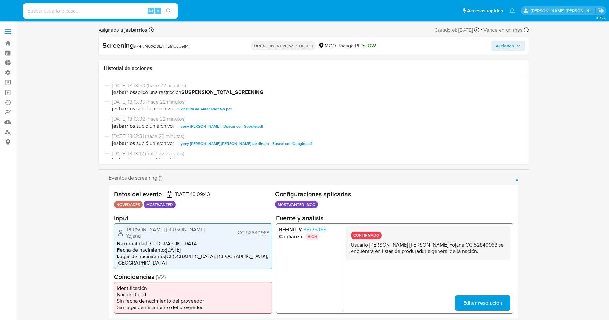
select select "10"
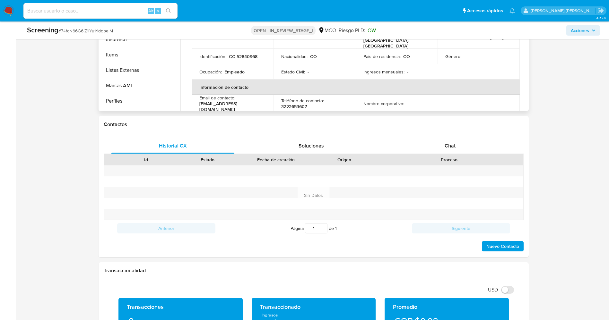
scroll to position [271, 0]
click at [124, 68] on button "Restricciones Nuevo Mundo" at bounding box center [140, 71] width 80 height 15
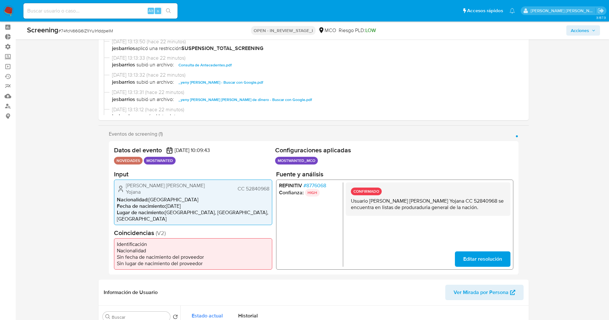
scroll to position [0, 0]
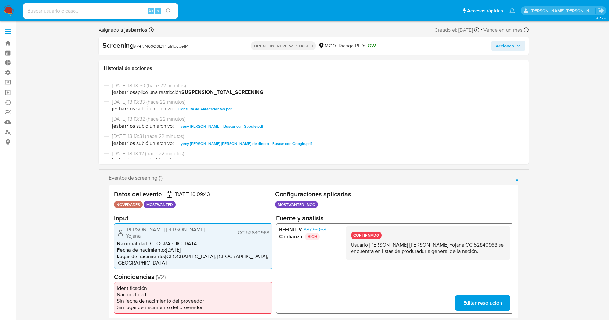
click at [503, 42] on span "Acciones" at bounding box center [505, 46] width 18 height 10
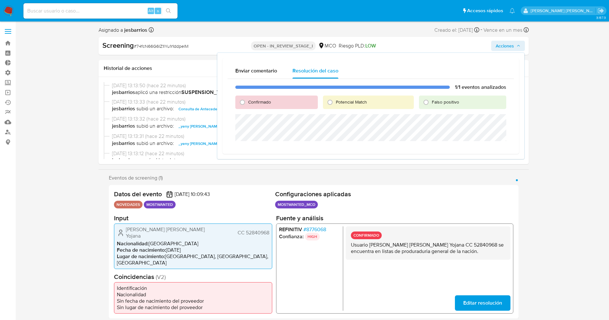
click at [353, 101] on span "Potencial Match" at bounding box center [351, 102] width 31 height 6
click at [335, 101] on input "Potencial Match" at bounding box center [330, 102] width 10 height 10
radio input "true"
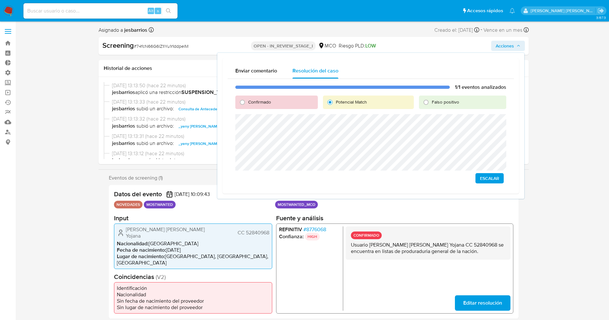
click at [487, 179] on span "Escalar" at bounding box center [489, 178] width 19 height 9
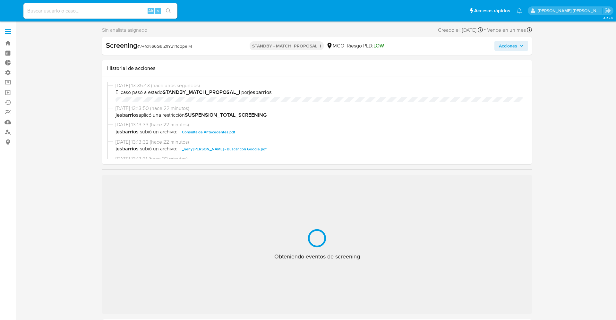
select select "10"
